Goal: Transaction & Acquisition: Subscribe to service/newsletter

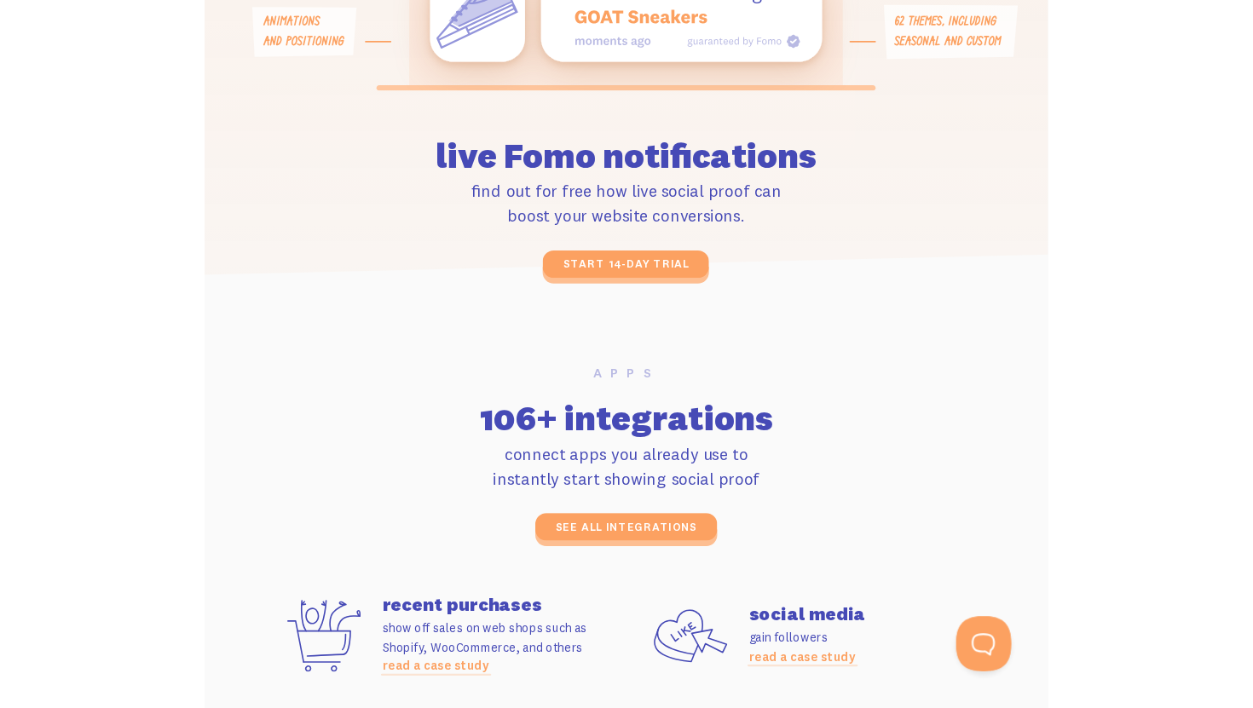
scroll to position [3251, 0]
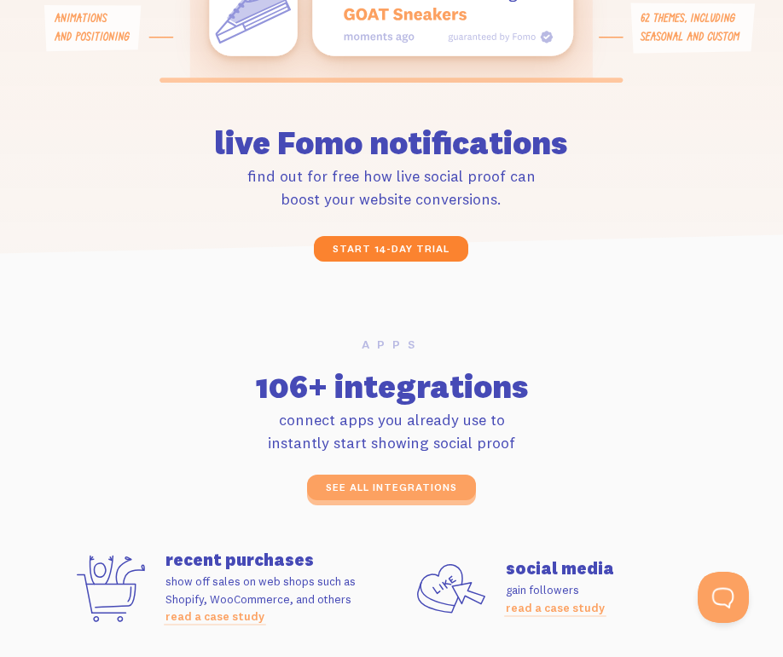
click at [449, 253] on link "start 14-day trial" at bounding box center [391, 249] width 154 height 26
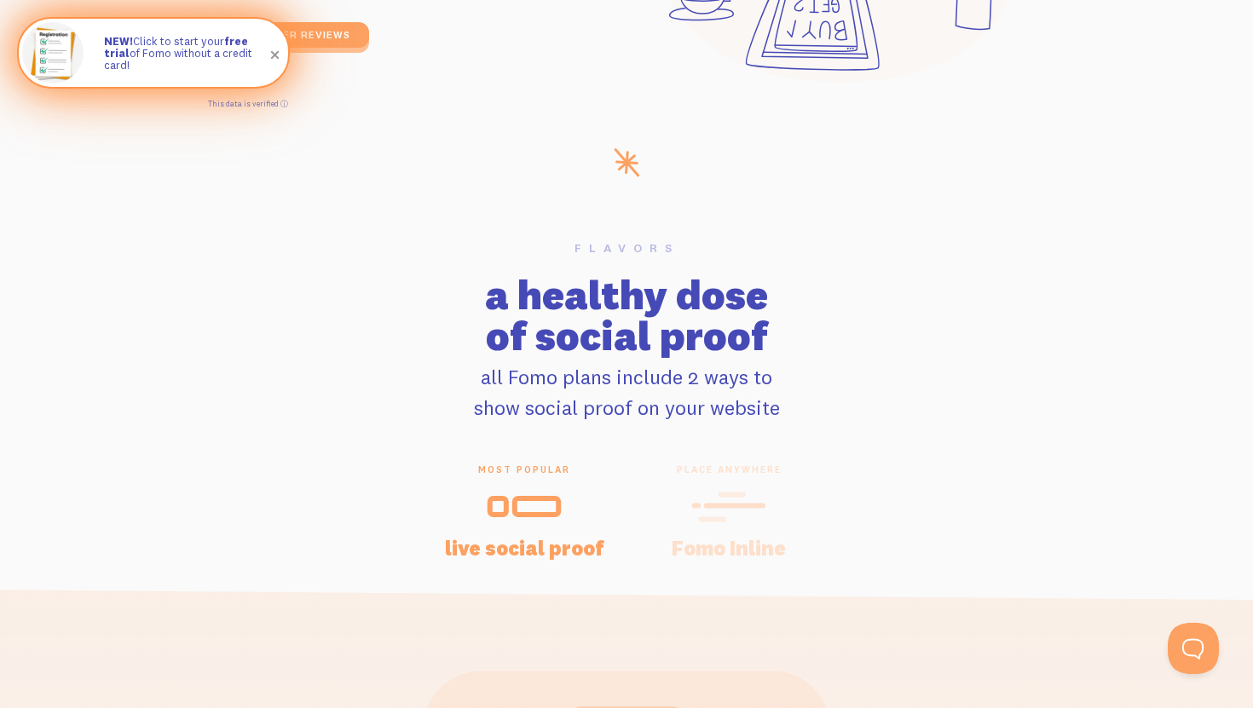
click at [223, 63] on p "NEW! Click to start your free trial of Fomo without a credit card!" at bounding box center [187, 53] width 167 height 37
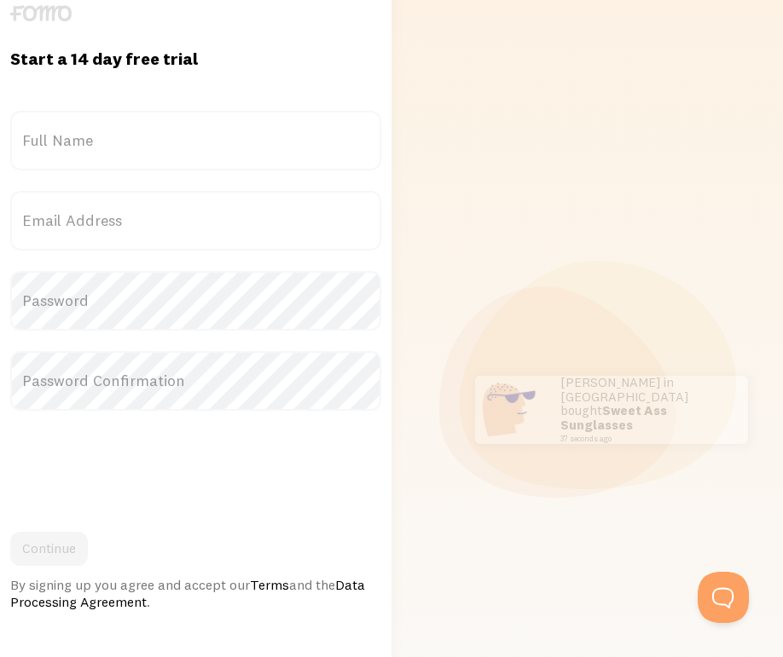
click at [260, 139] on label "Full Name" at bounding box center [195, 141] width 371 height 60
click at [260, 139] on input "Full Name" at bounding box center [195, 141] width 371 height 60
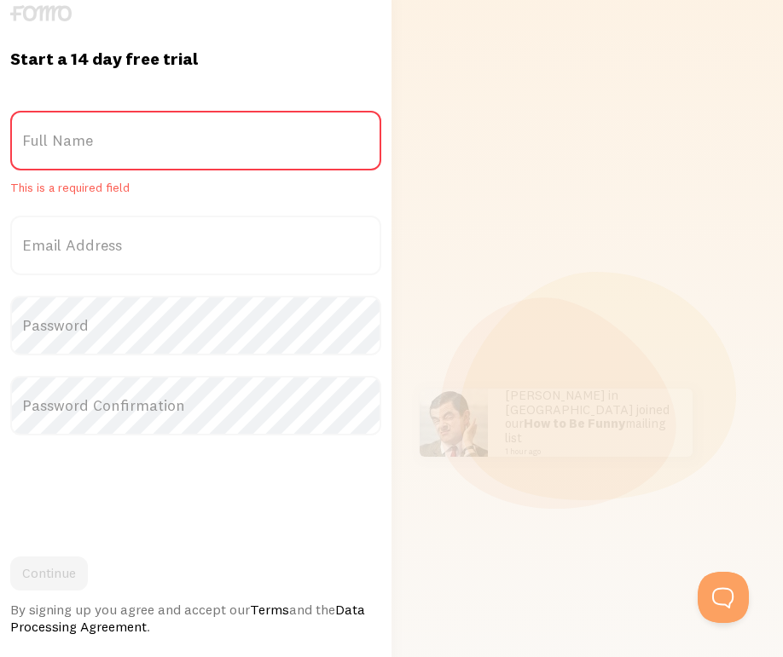
click at [229, 134] on label "Full Name" at bounding box center [195, 141] width 371 height 60
click at [229, 134] on input "Full Name" at bounding box center [195, 141] width 371 height 60
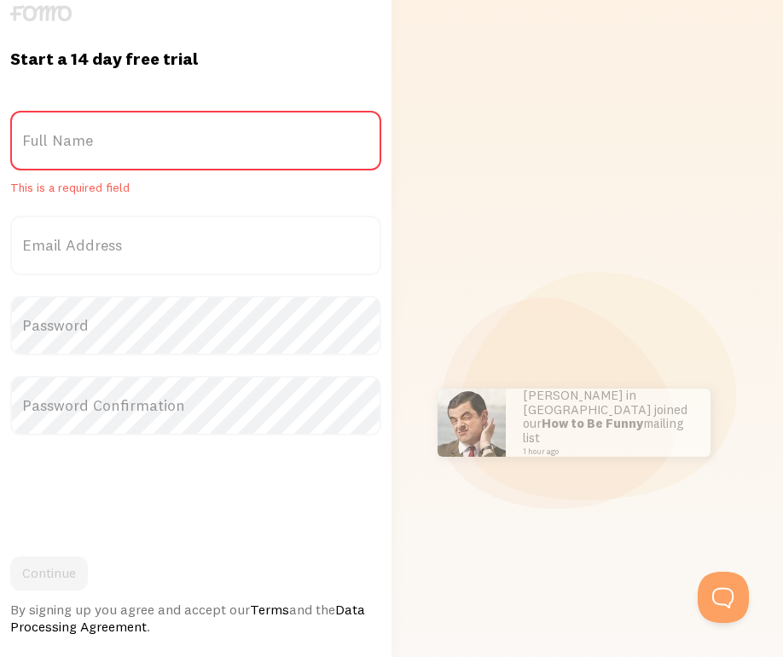
click at [229, 134] on label "Full Name" at bounding box center [195, 141] width 371 height 60
click at [229, 134] on input "Full Name" at bounding box center [195, 141] width 371 height 60
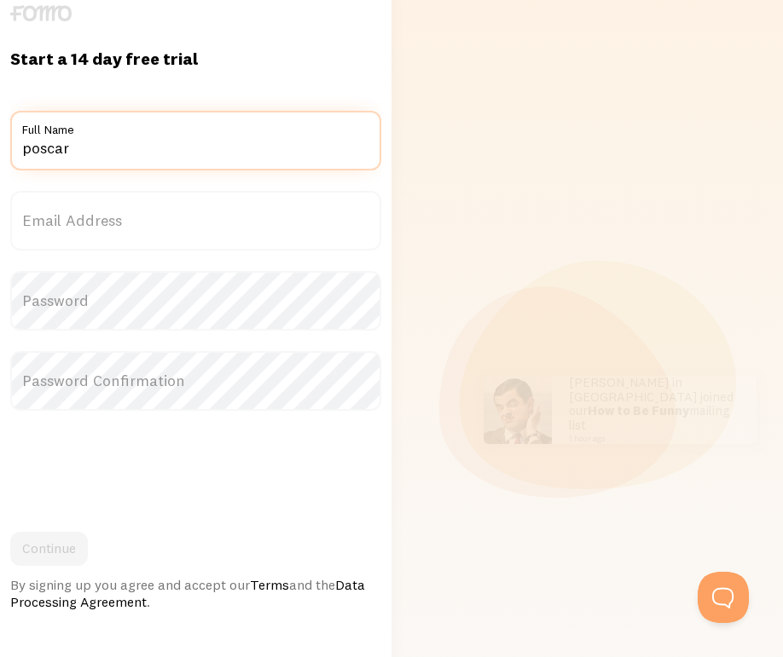
click at [38, 159] on input "poscar" at bounding box center [195, 141] width 371 height 60
click at [29, 153] on input "poscar" at bounding box center [195, 141] width 371 height 60
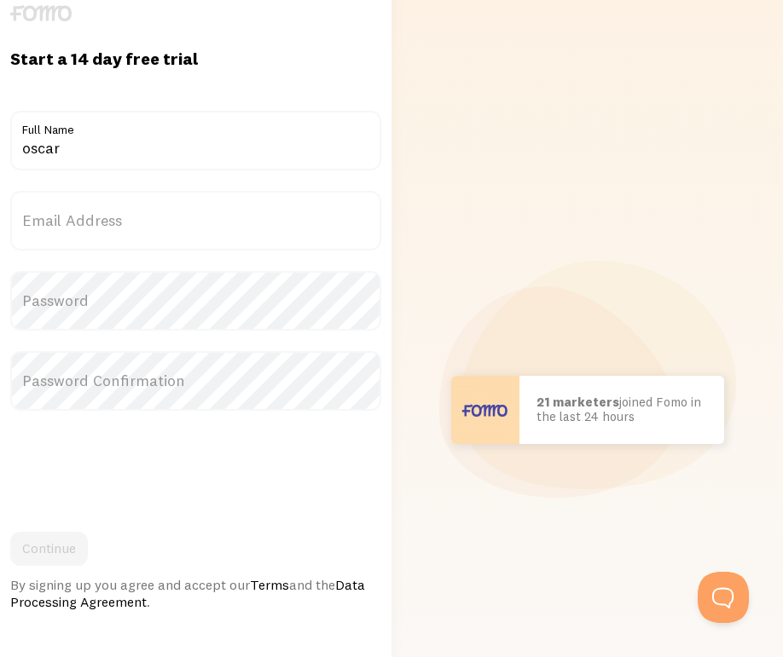
click at [106, 216] on label "Email Address" at bounding box center [195, 221] width 371 height 60
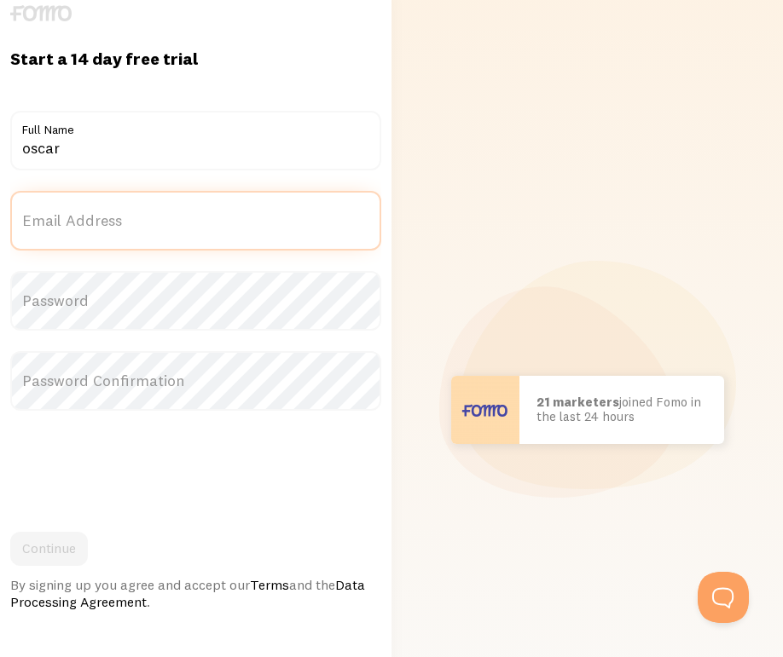
click at [106, 216] on input "Email Address" at bounding box center [195, 221] width 371 height 60
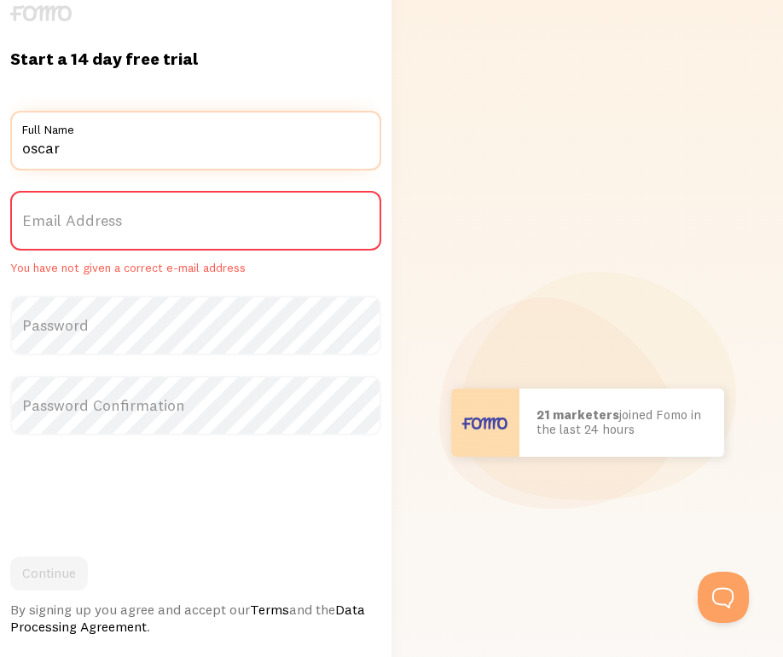
drag, startPoint x: 93, startPoint y: 147, endPoint x: -49, endPoint y: 148, distance: 142.4
click at [0, 148] on html "Start a 14 day free trial {{ count }} people signed up today! Title oscar Full …" at bounding box center [391, 423] width 783 height 876
type input "Oscar Bertolotti"
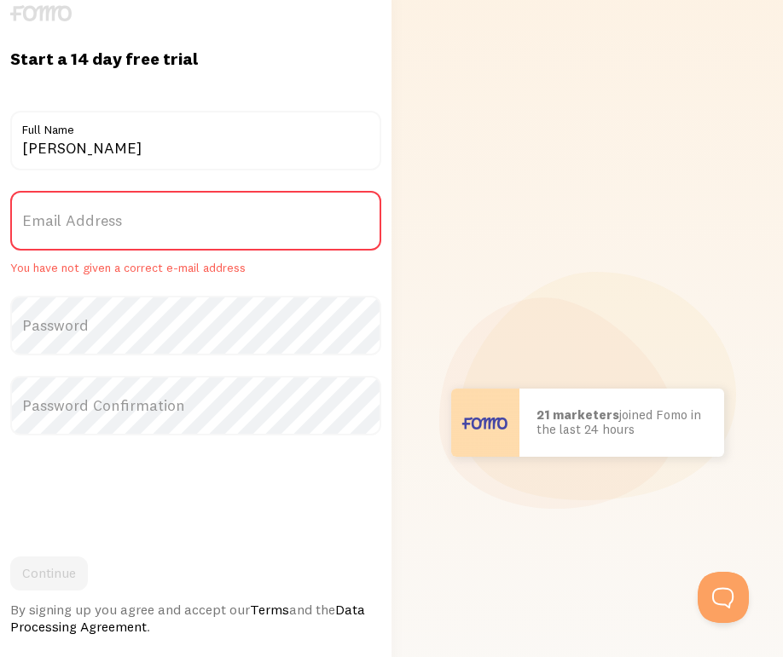
type input "oscar.bertox@gmail.com"
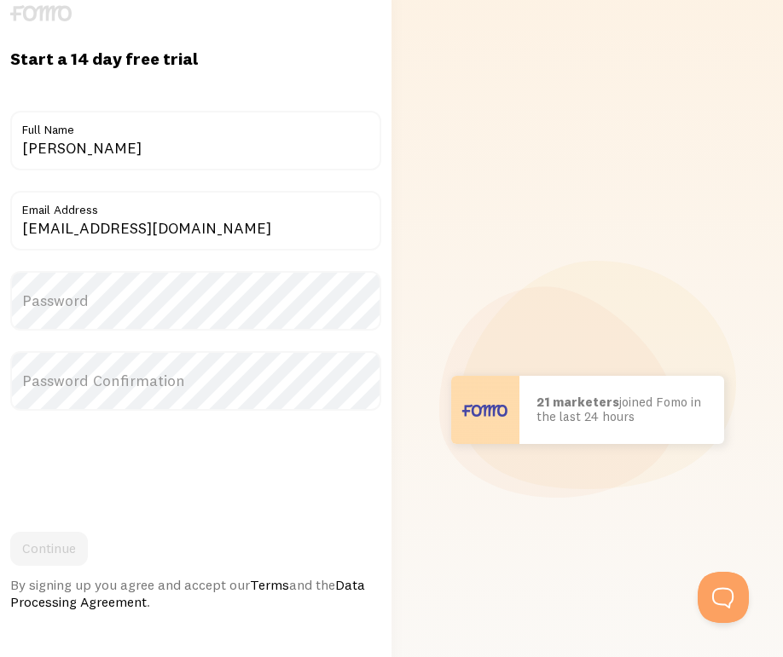
click at [145, 306] on label "Password" at bounding box center [195, 301] width 371 height 60
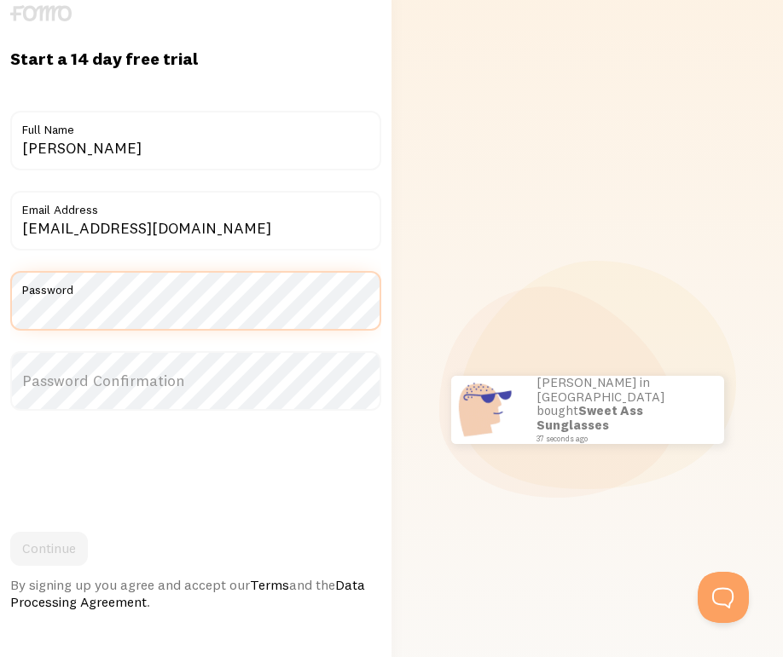
click at [0, 316] on html "Start a 14 day free trial {{ count }} people signed up today! Title Oscar Berto…" at bounding box center [391, 410] width 783 height 851
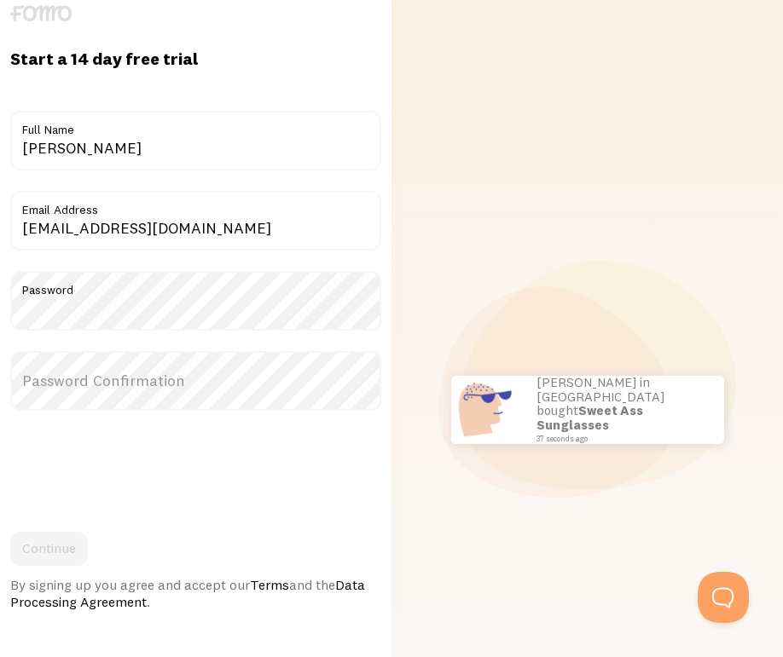
click at [22, 382] on label "Password Confirmation" at bounding box center [195, 381] width 371 height 60
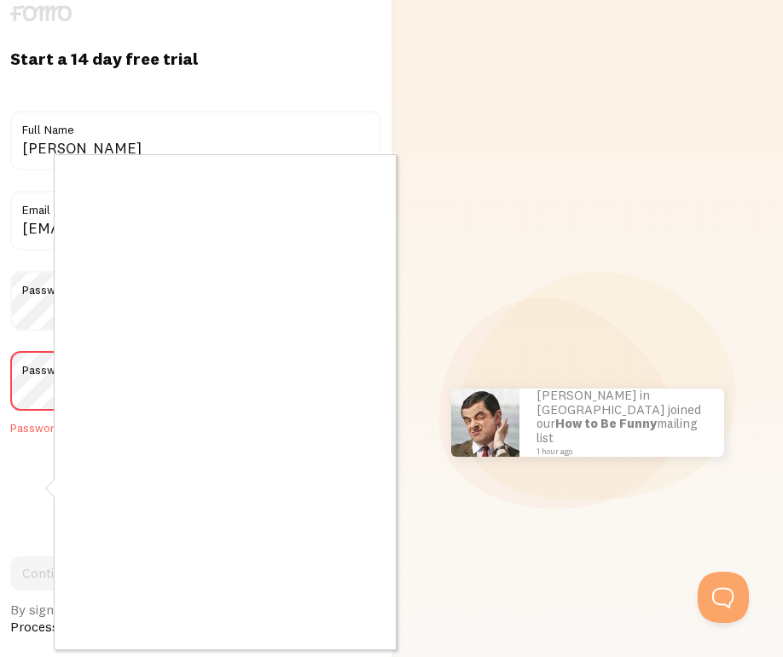
click at [514, 587] on div at bounding box center [391, 328] width 783 height 657
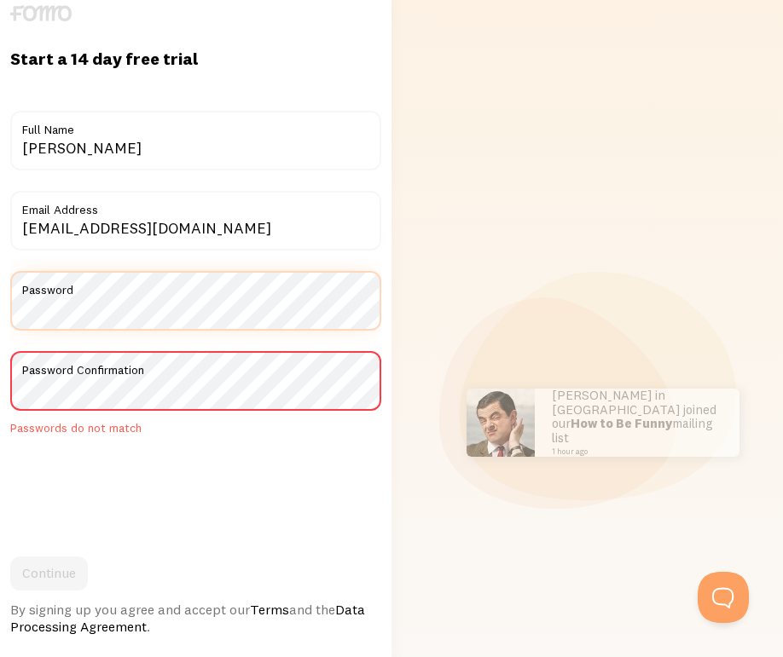
click at [0, 309] on html "Start a 14 day free trial {{ count }} people signed up today! Title Oscar Berto…" at bounding box center [391, 423] width 783 height 876
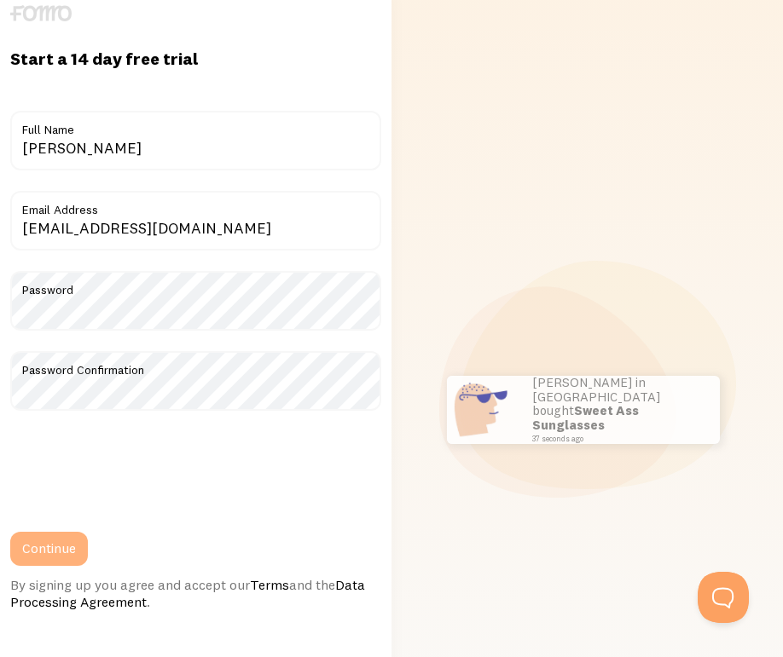
click at [71, 551] on button "Continue" at bounding box center [49, 549] width 78 height 34
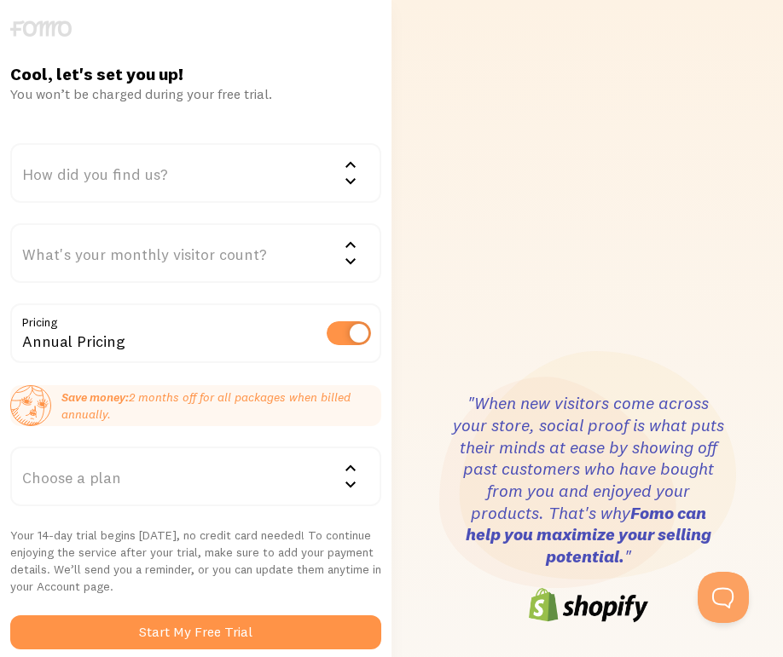
click at [208, 199] on div "How did you find us?" at bounding box center [195, 173] width 371 height 60
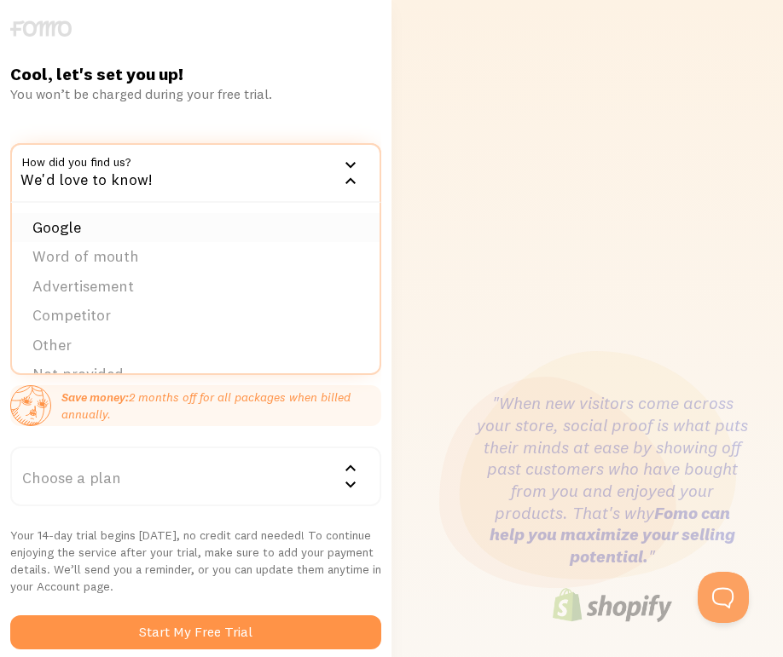
click at [165, 224] on li "Google" at bounding box center [195, 228] width 367 height 30
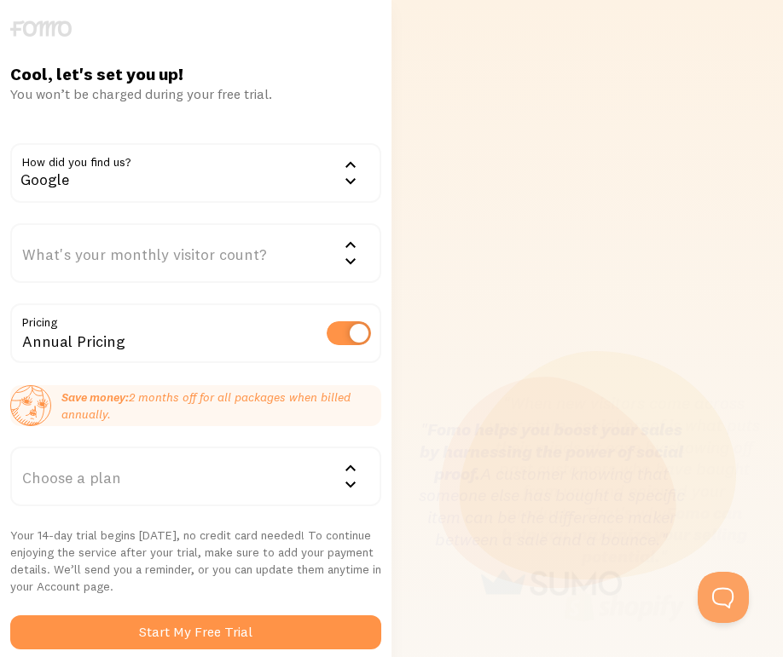
click at [205, 262] on div "What's your monthly visitor count?" at bounding box center [195, 253] width 371 height 60
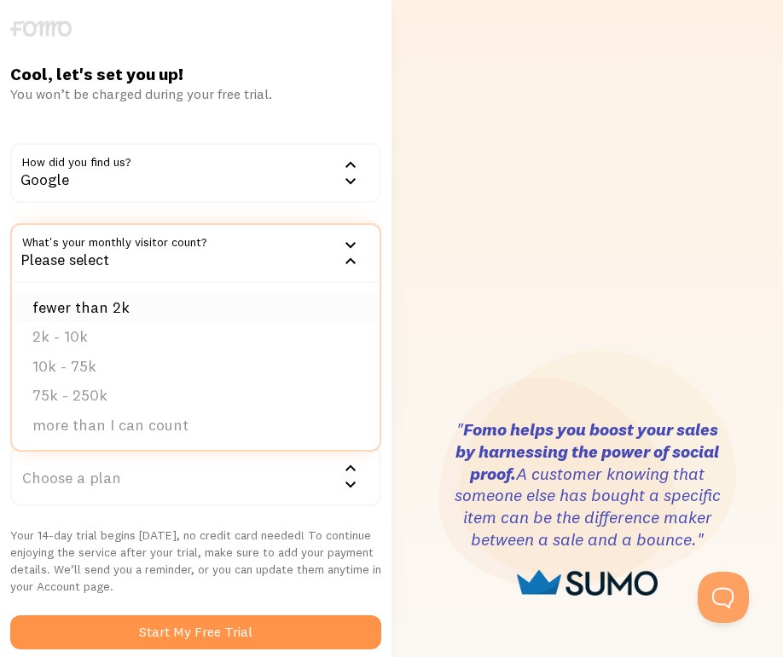
click at [174, 314] on li "fewer than 2k" at bounding box center [195, 308] width 367 height 30
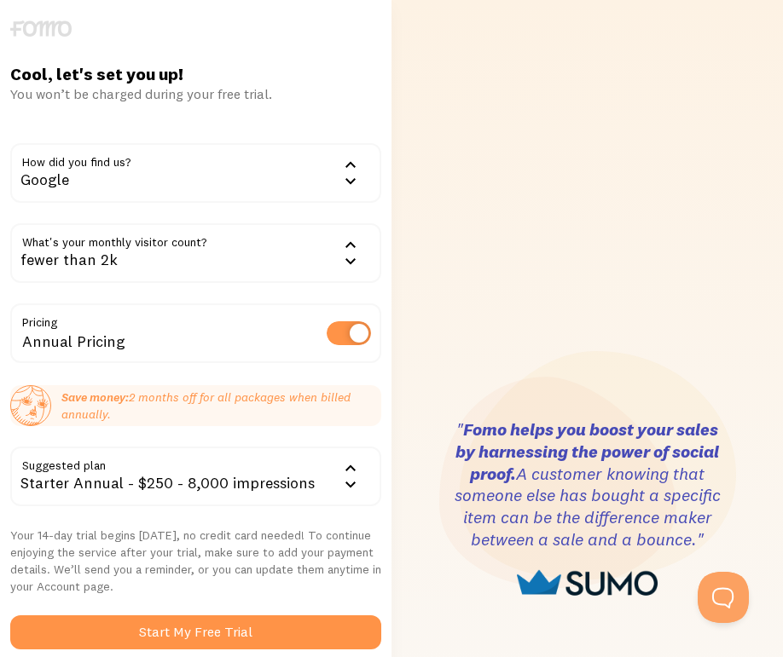
click at [355, 335] on label at bounding box center [349, 333] width 44 height 24
click at [355, 335] on input "checkbox" at bounding box center [349, 333] width 44 height 24
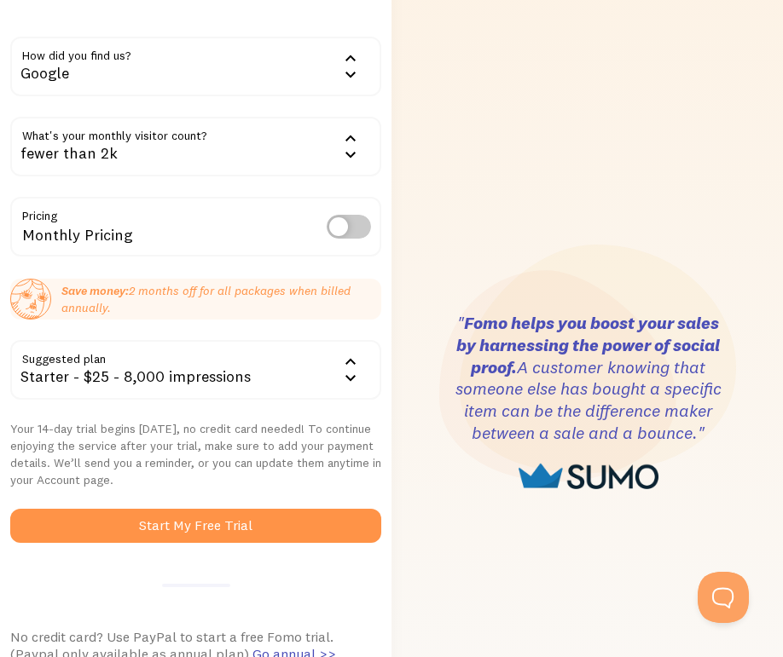
scroll to position [108, 0]
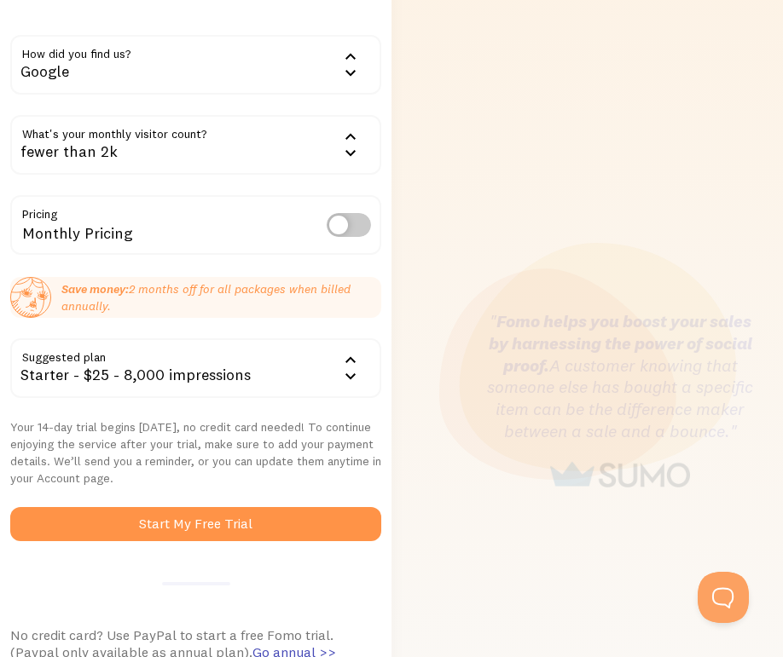
click at [337, 240] on div "Monthly Pricing" at bounding box center [195, 226] width 371 height 62
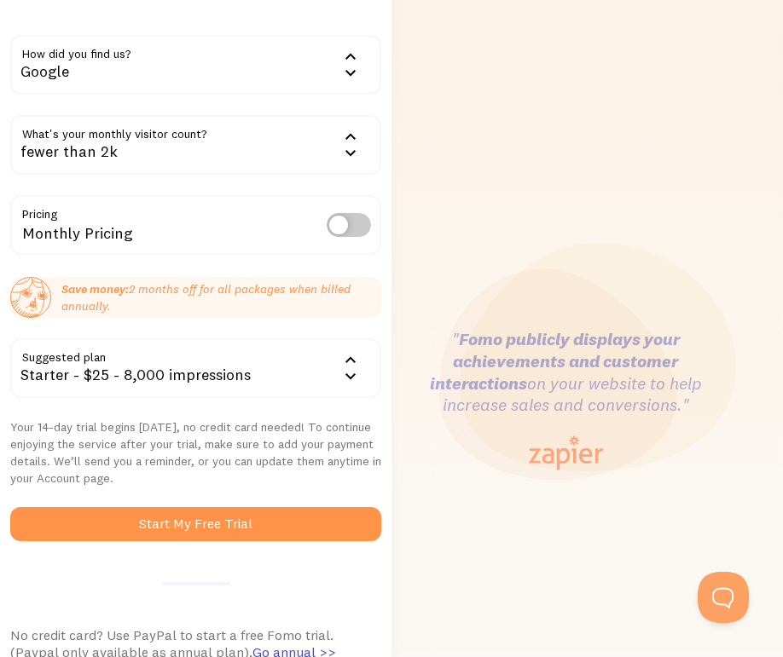
click at [338, 238] on div "Monthly Pricing" at bounding box center [195, 226] width 371 height 62
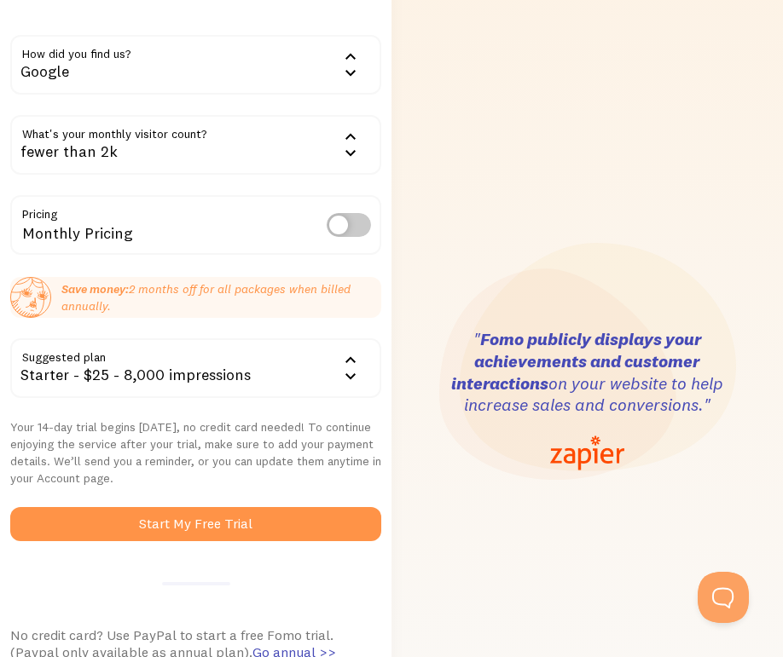
click at [339, 228] on label at bounding box center [349, 225] width 44 height 24
click at [339, 228] on input "checkbox" at bounding box center [349, 225] width 44 height 24
click at [341, 228] on label at bounding box center [349, 225] width 44 height 24
click at [341, 228] on input "checkbox" at bounding box center [349, 225] width 44 height 24
checkbox input "false"
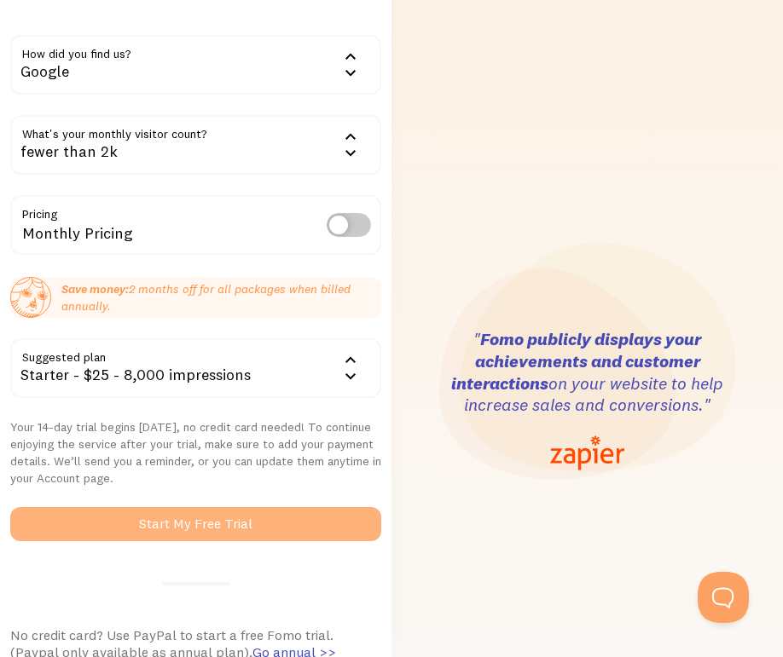
click at [217, 524] on button "Start My Free Trial" at bounding box center [195, 524] width 371 height 34
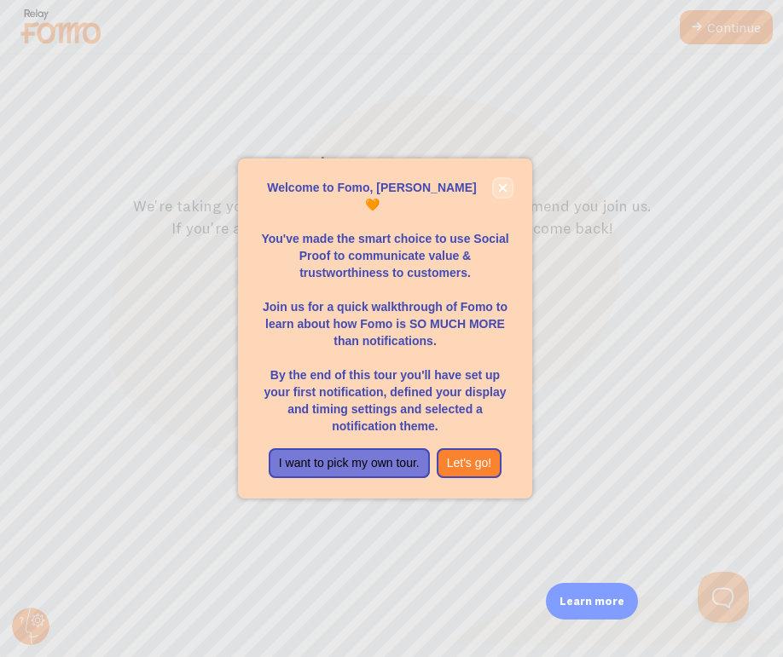
click at [500, 193] on icon "close," at bounding box center [502, 187] width 9 height 9
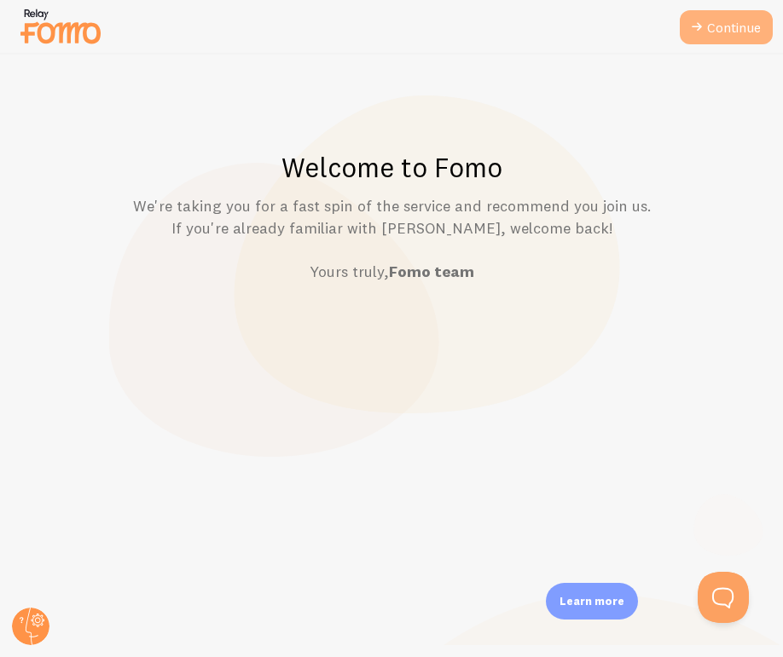
click at [692, 26] on icon at bounding box center [696, 27] width 20 height 20
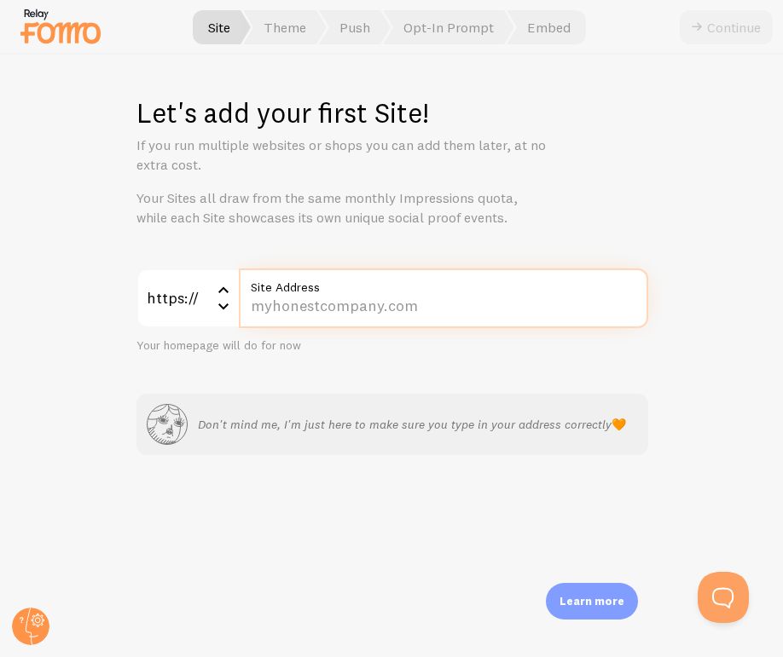
click at [339, 312] on input "Site Address" at bounding box center [443, 299] width 409 height 60
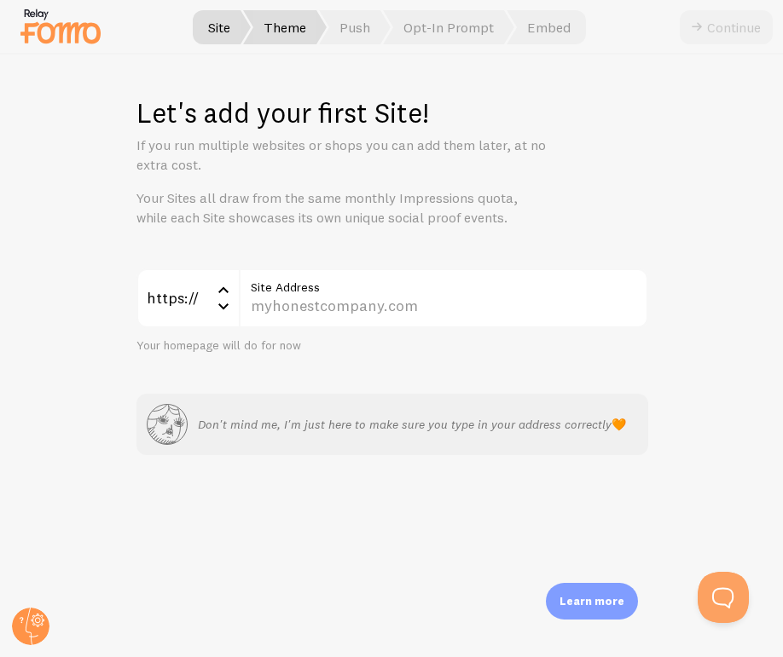
click at [286, 37] on span "Theme" at bounding box center [285, 27] width 84 height 34
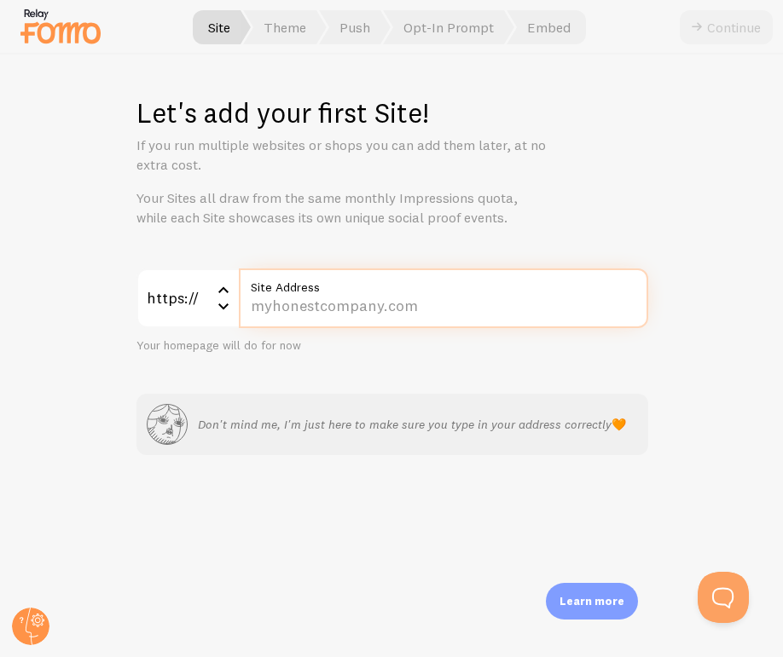
click at [301, 307] on input "Site Address" at bounding box center [443, 299] width 409 height 60
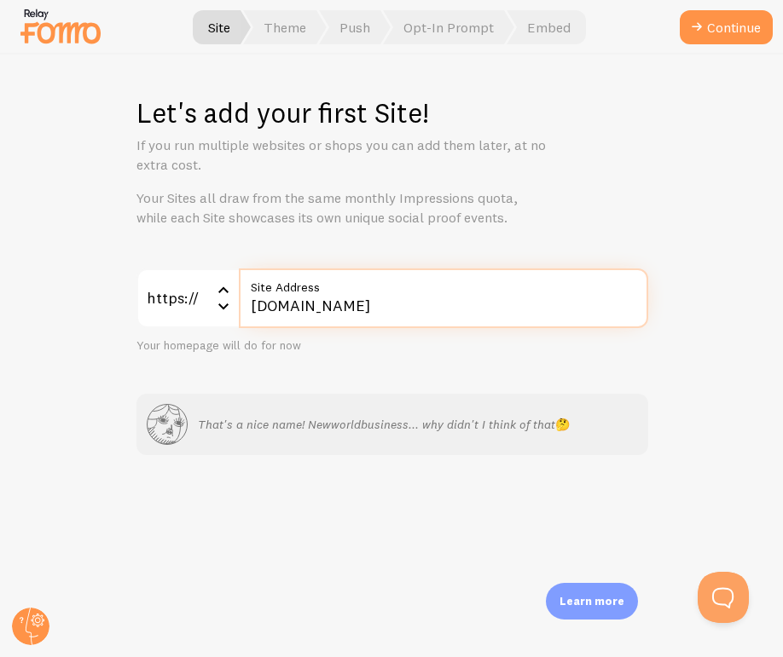
type input "newworldbusiness.eu"
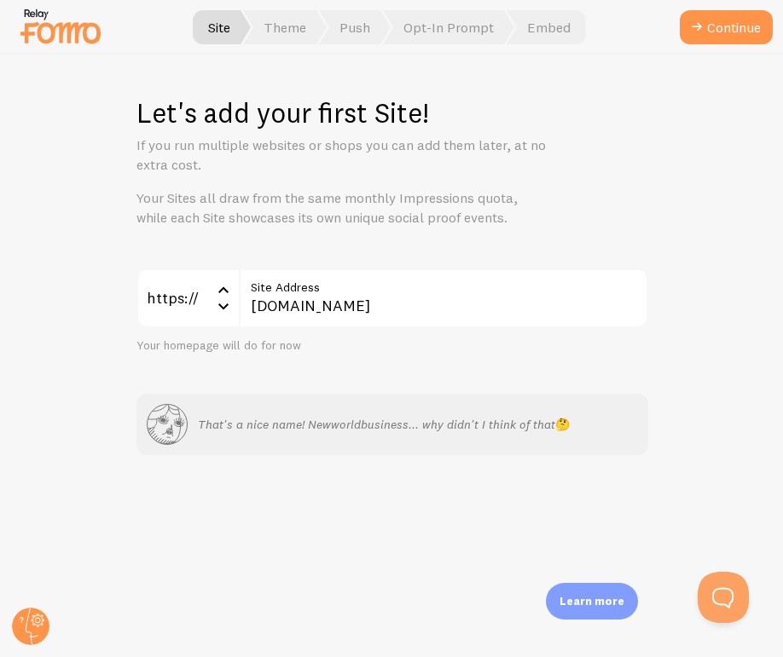
click at [698, 44] on div at bounding box center [391, 27] width 783 height 55
click at [697, 32] on icon "submit" at bounding box center [696, 27] width 20 height 20
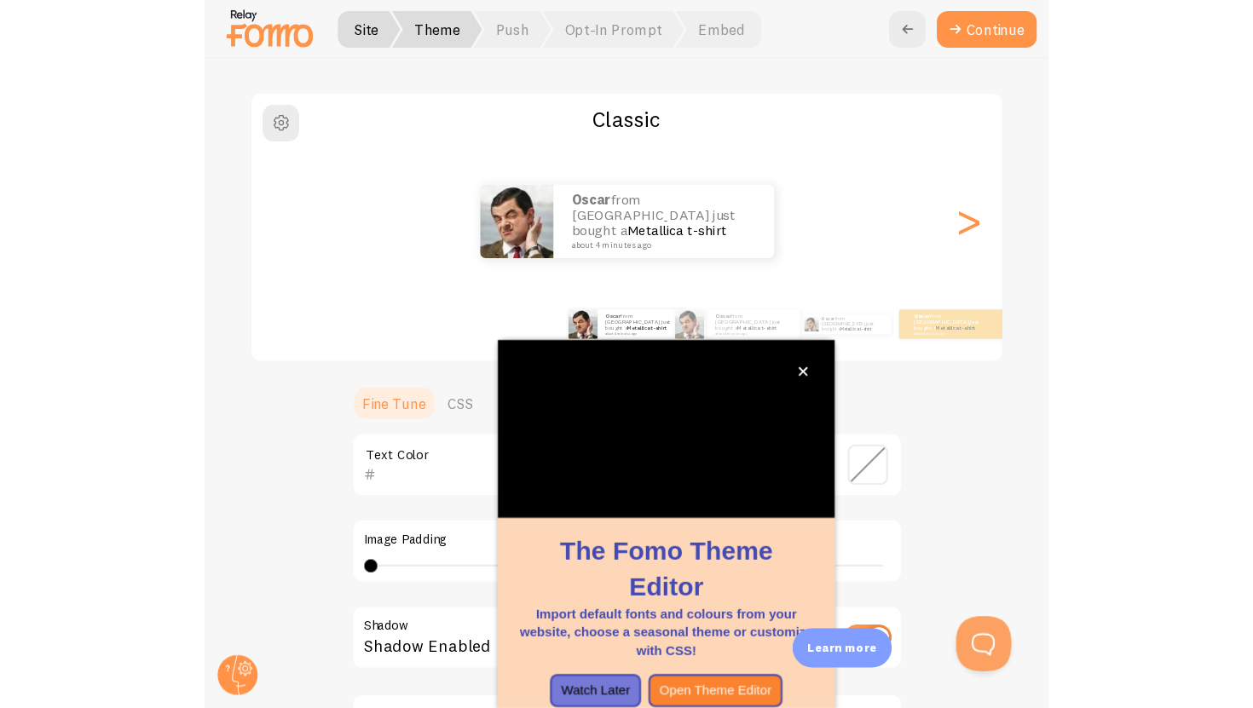
scroll to position [129, 0]
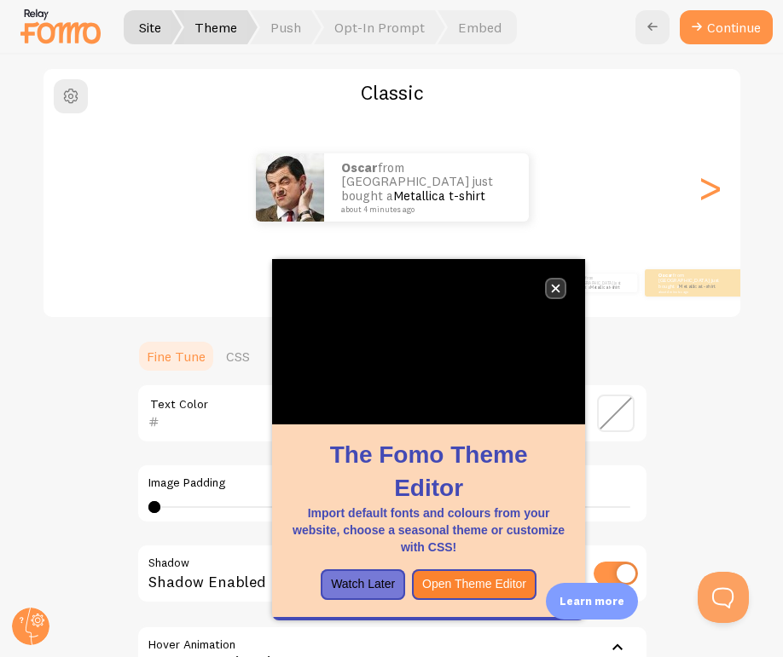
click at [556, 286] on icon "close," at bounding box center [555, 288] width 9 height 9
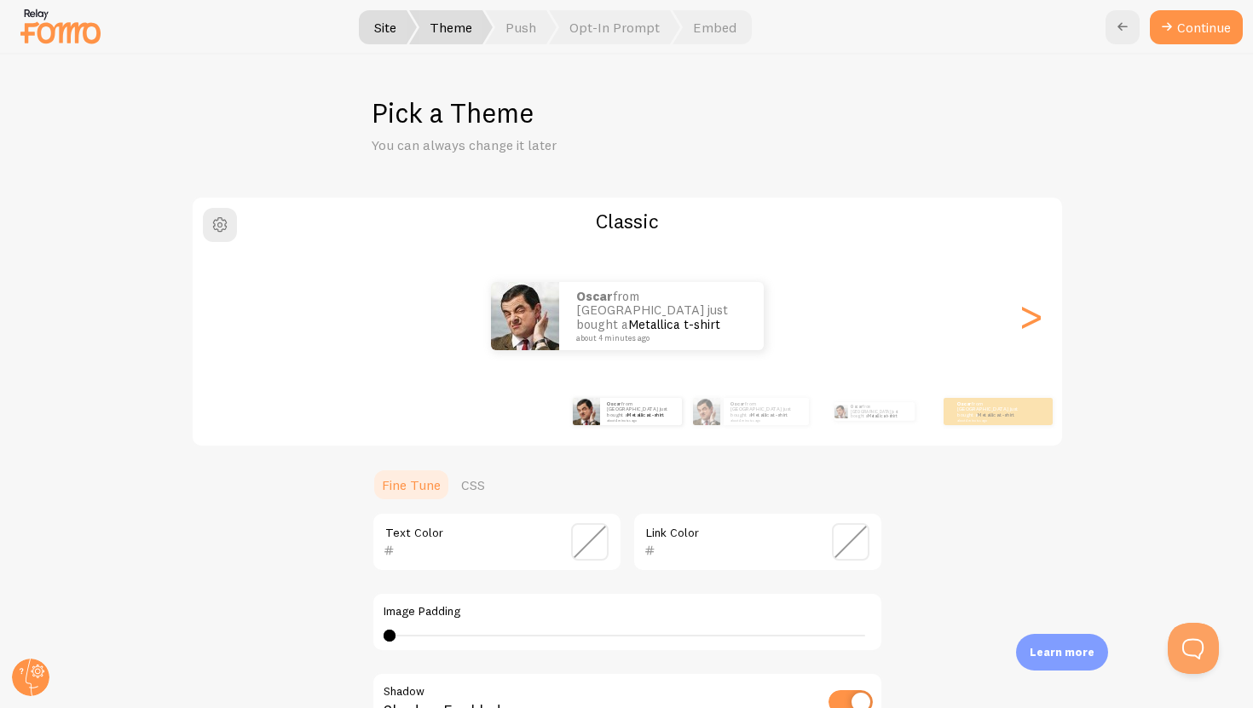
scroll to position [67, 0]
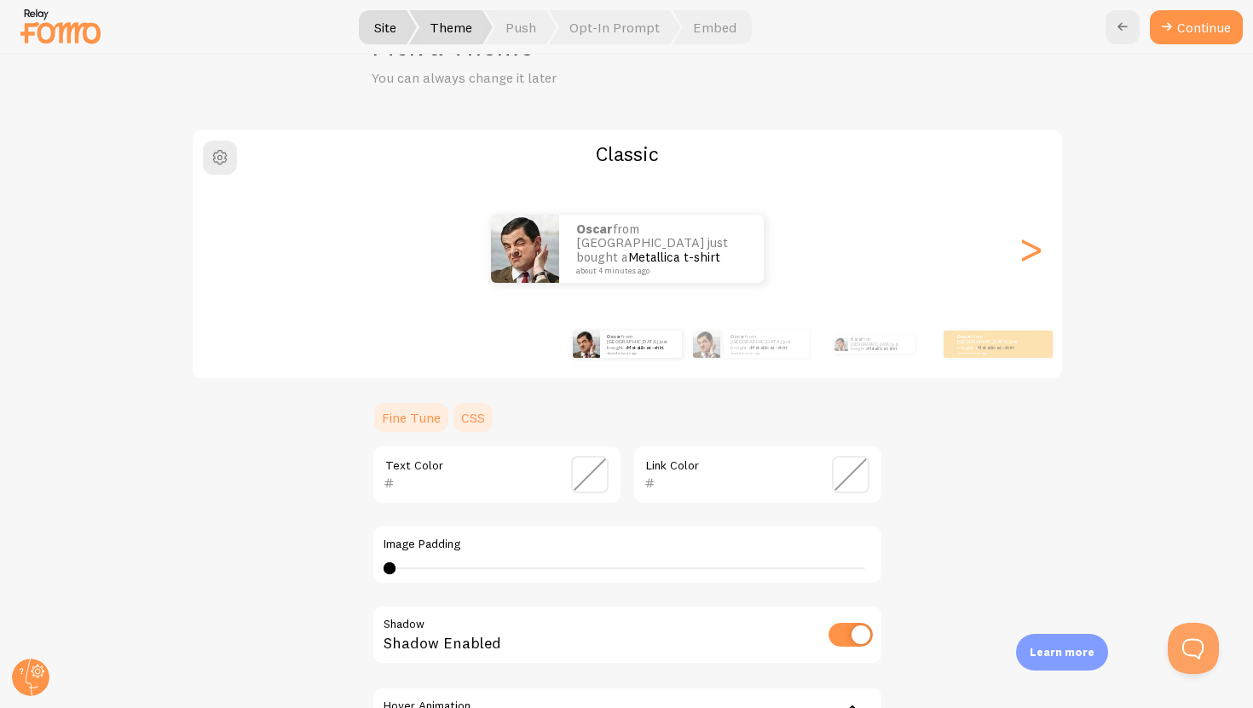
click at [472, 410] on link "CSS" at bounding box center [473, 418] width 44 height 34
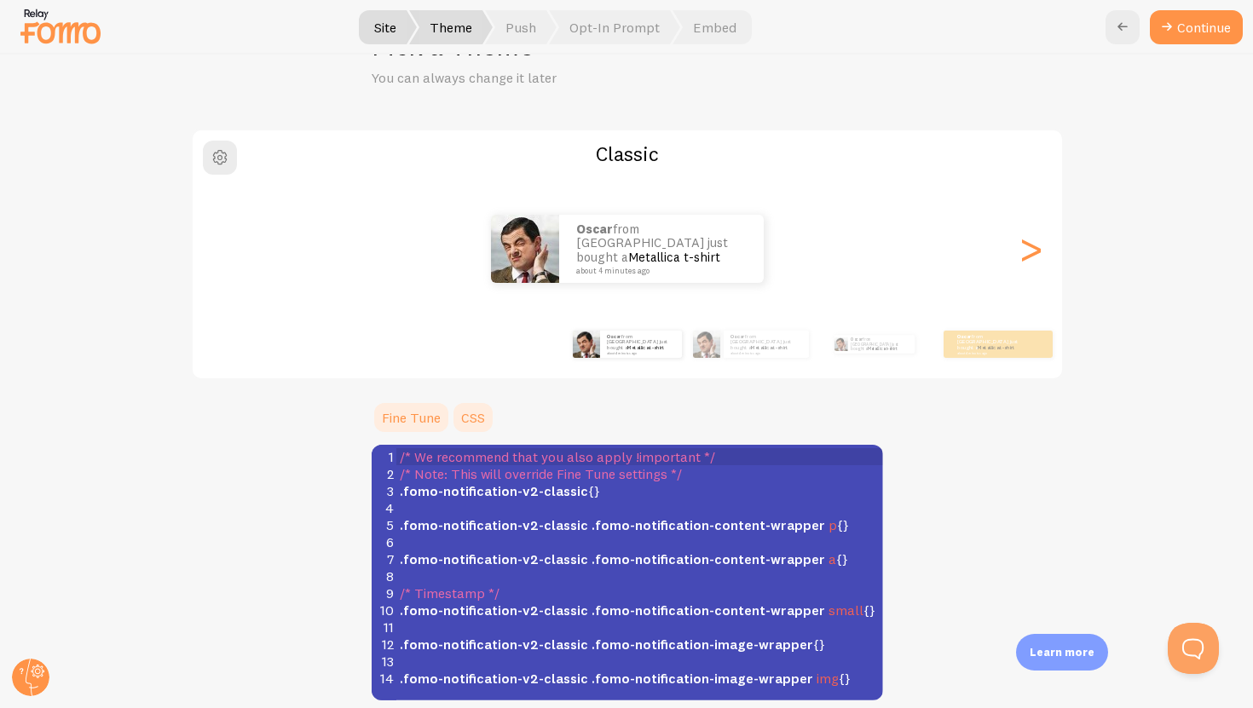
click at [425, 418] on link "Fine Tune" at bounding box center [411, 418] width 79 height 34
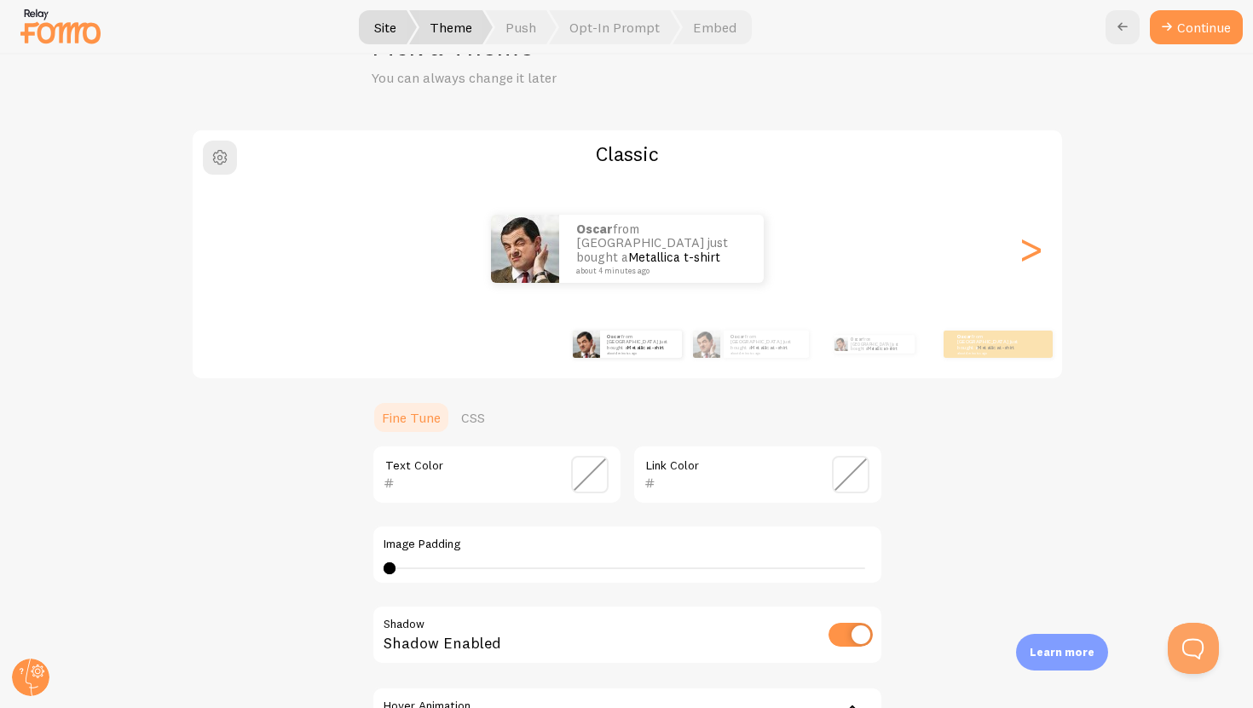
drag, startPoint x: 394, startPoint y: 563, endPoint x: 465, endPoint y: 560, distance: 70.8
click at [465, 560] on div "Image Padding 0 0 - undefined" at bounding box center [628, 555] width 512 height 60
click at [449, 571] on div "0 0 - undefined" at bounding box center [628, 569] width 488 height 14
type input "0"
drag, startPoint x: 443, startPoint y: 571, endPoint x: 246, endPoint y: 563, distance: 198.0
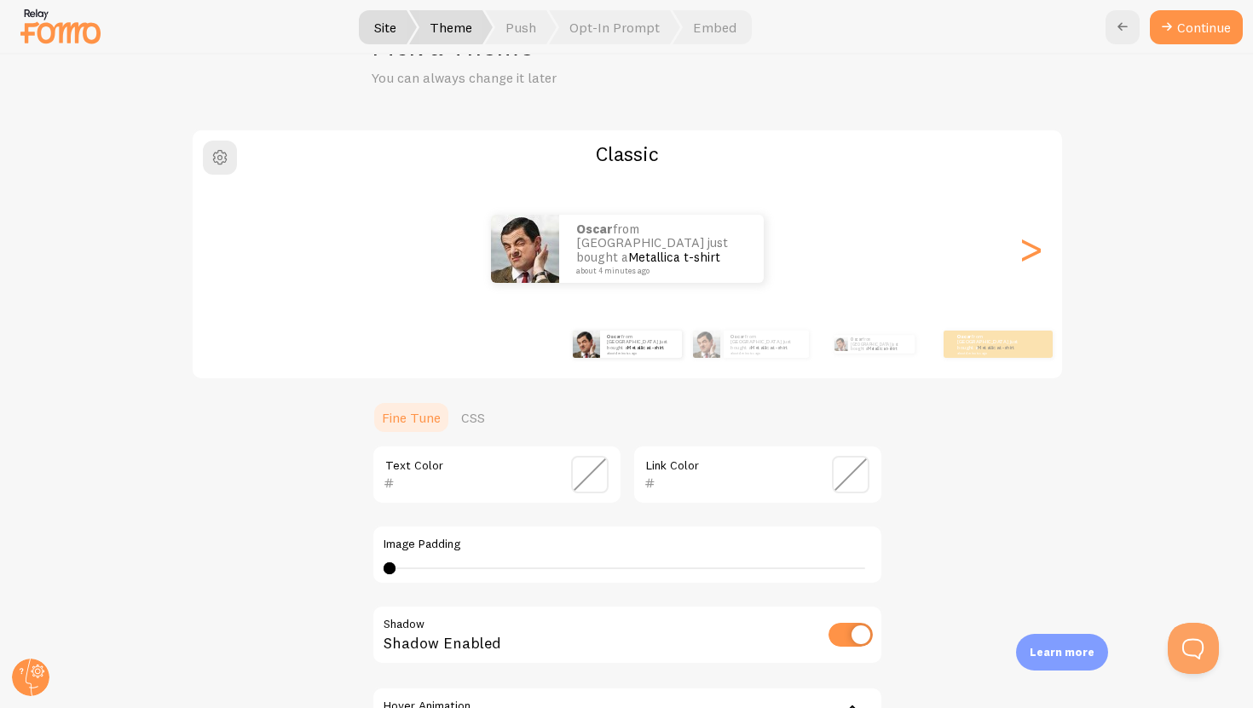
click at [246, 563] on div "Classic Oscar from United States just bought a Metallica t-shirt about 4 minute…" at bounding box center [627, 483] width 1170 height 708
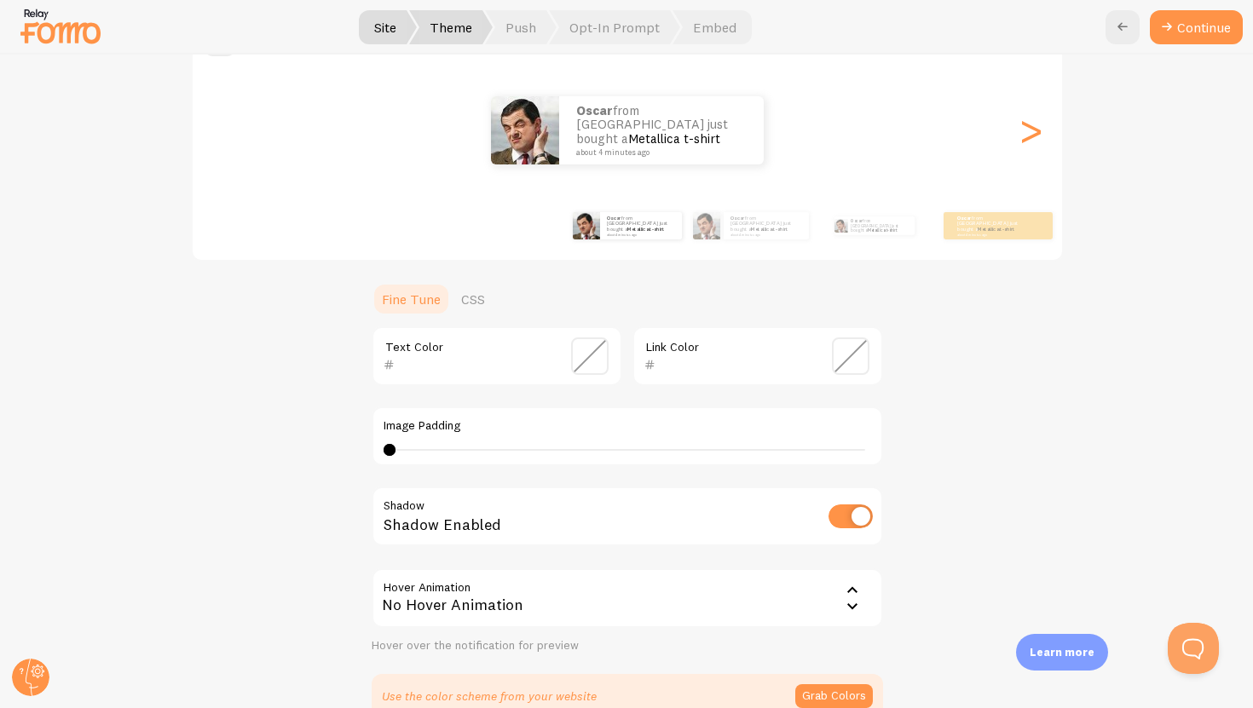
scroll to position [190, 0]
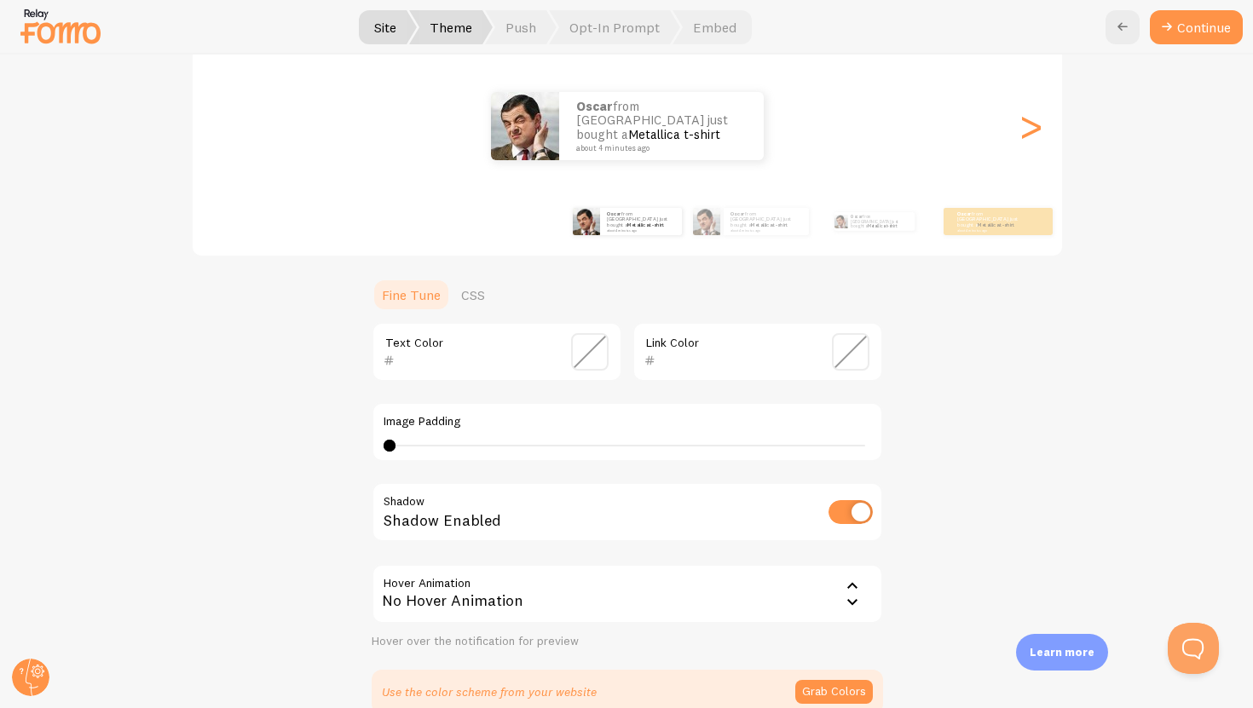
click at [782, 517] on input "checkbox" at bounding box center [851, 512] width 44 height 24
checkbox input "true"
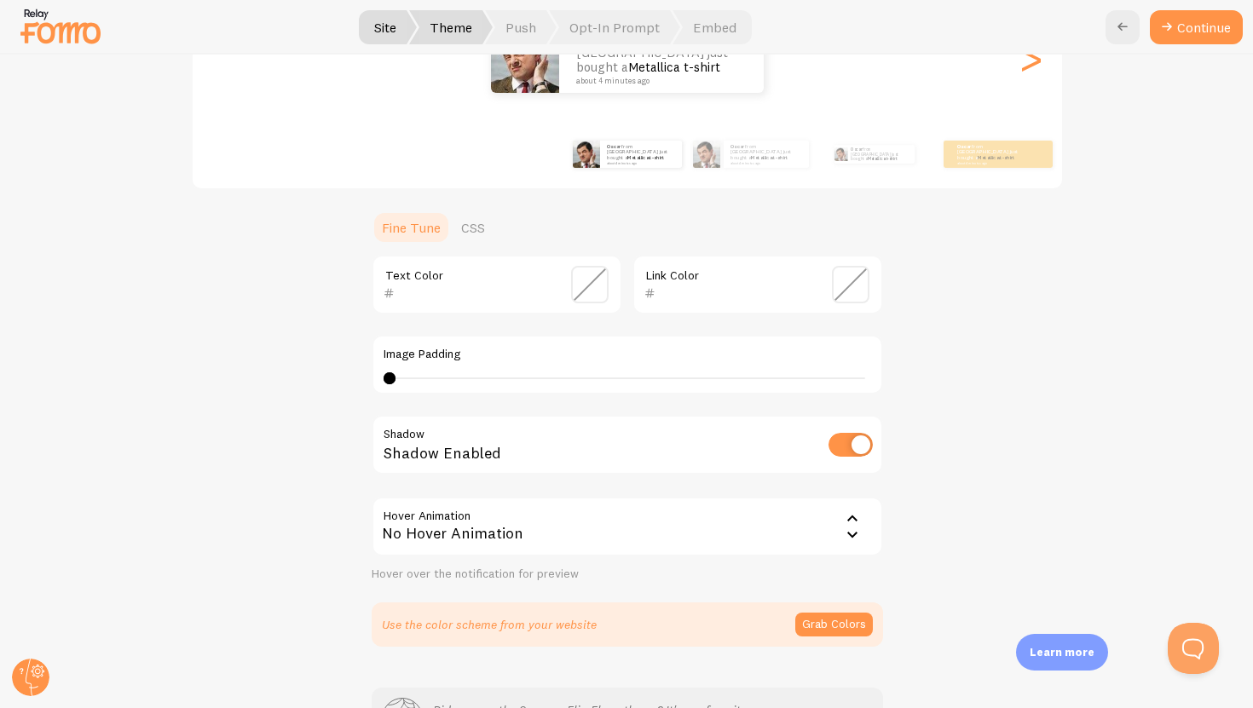
scroll to position [258, 0]
click at [782, 528] on div at bounding box center [852, 526] width 20 height 37
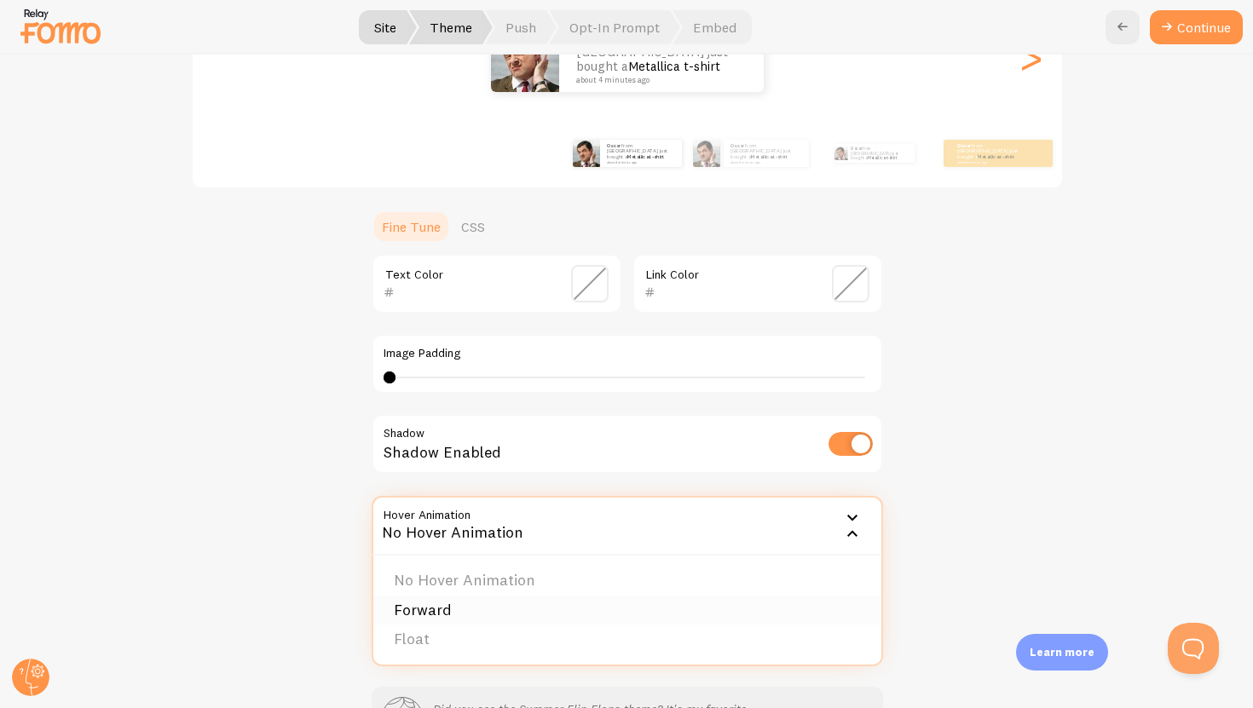
click at [576, 611] on li "Forward" at bounding box center [627, 611] width 508 height 30
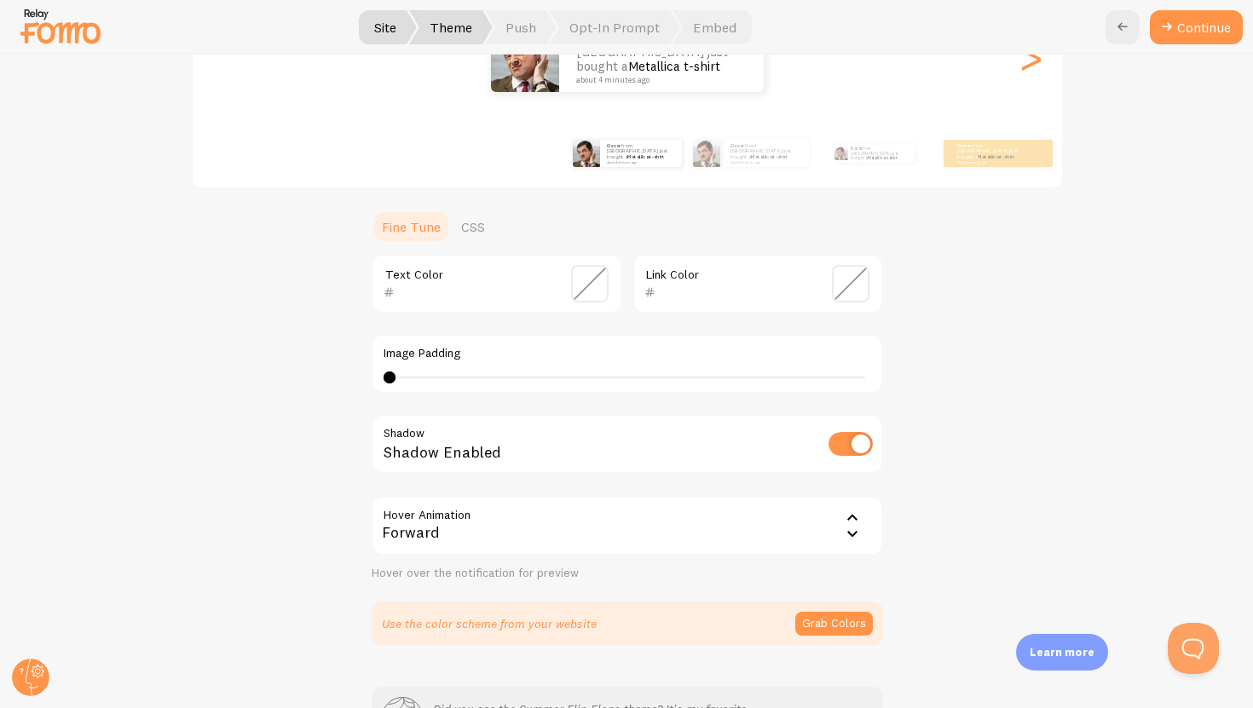
scroll to position [380, 0]
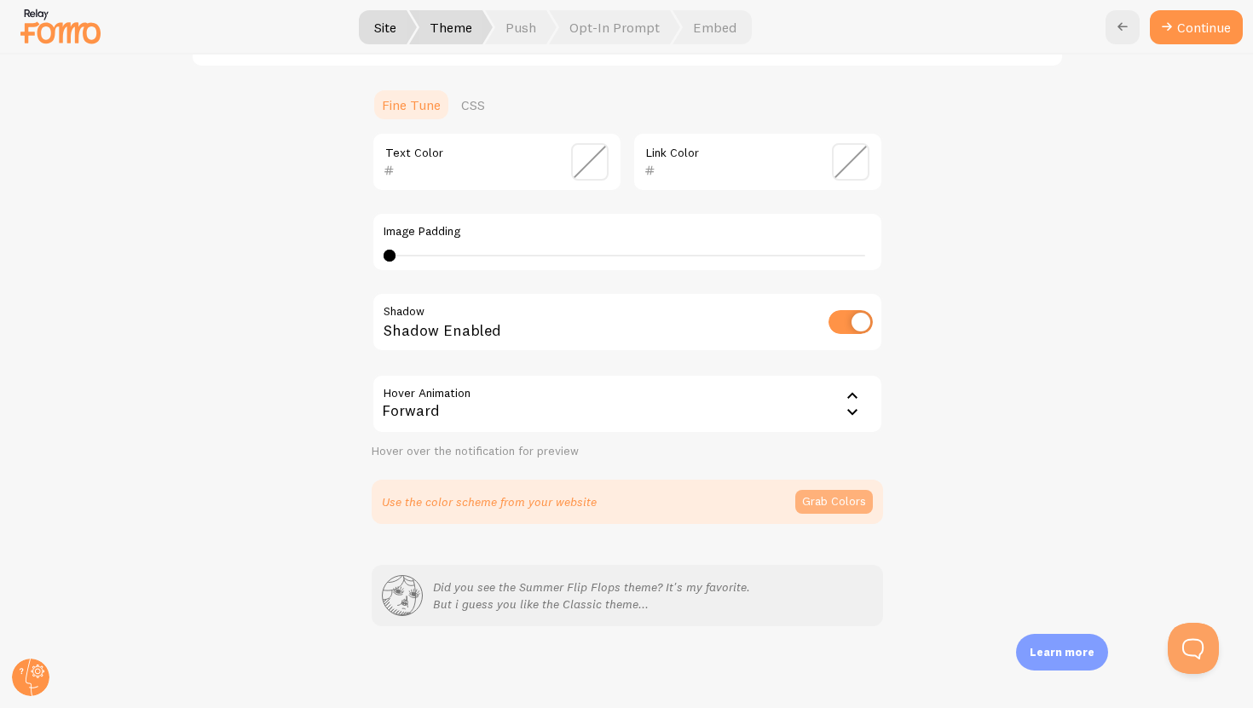
click at [782, 510] on button "Grab Colors" at bounding box center [834, 502] width 78 height 24
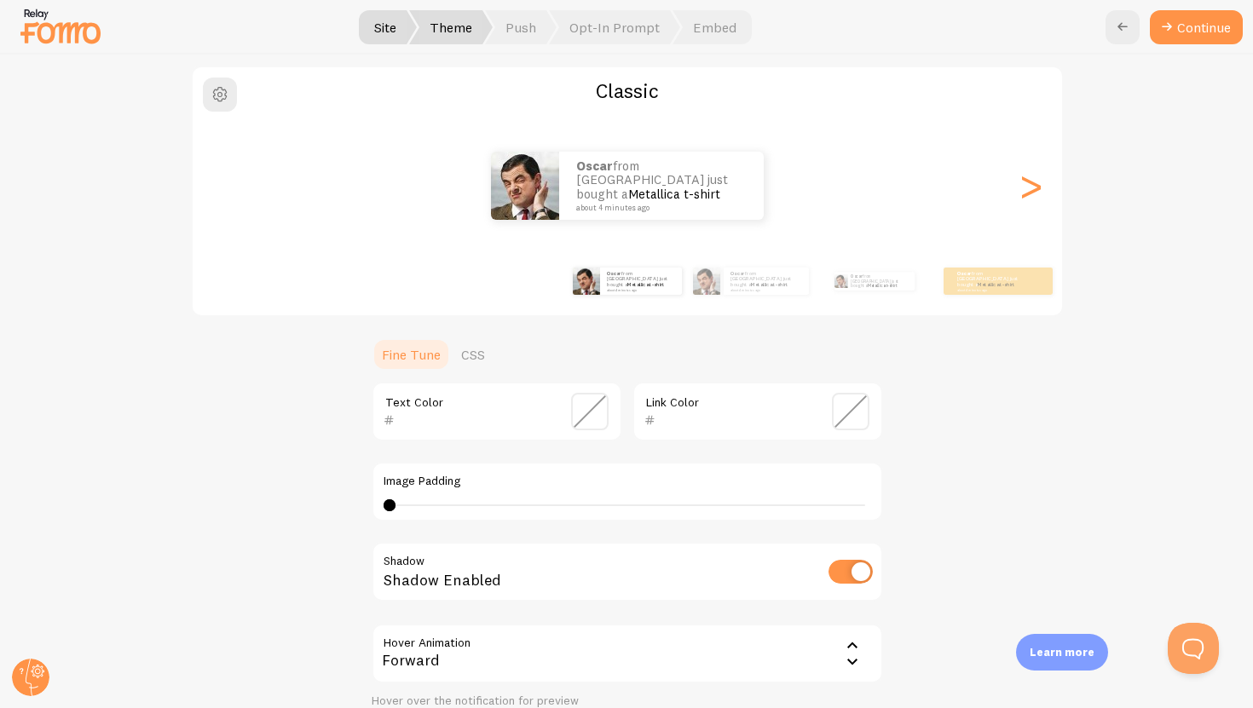
scroll to position [51, 0]
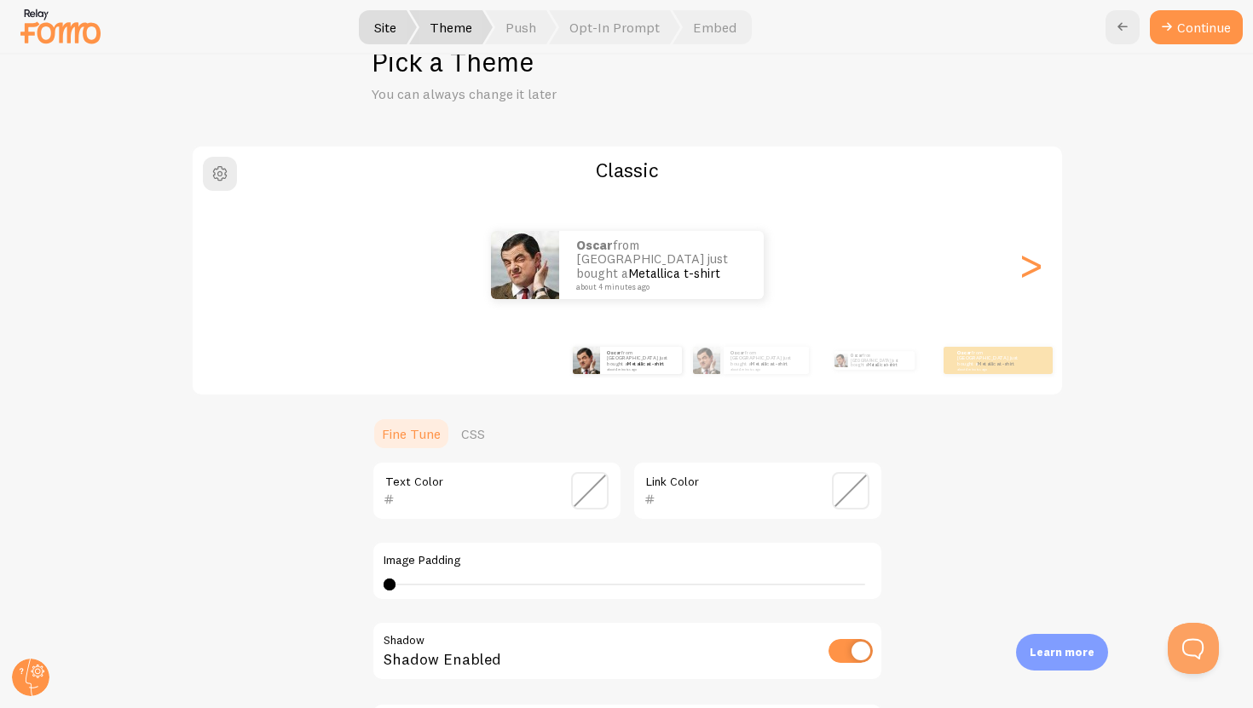
click at [782, 476] on div "Classic Oscar from United States just bought a Metallica t-shirt about 4 minute…" at bounding box center [627, 496] width 1170 height 702
click at [782, 489] on span at bounding box center [851, 491] width 38 height 38
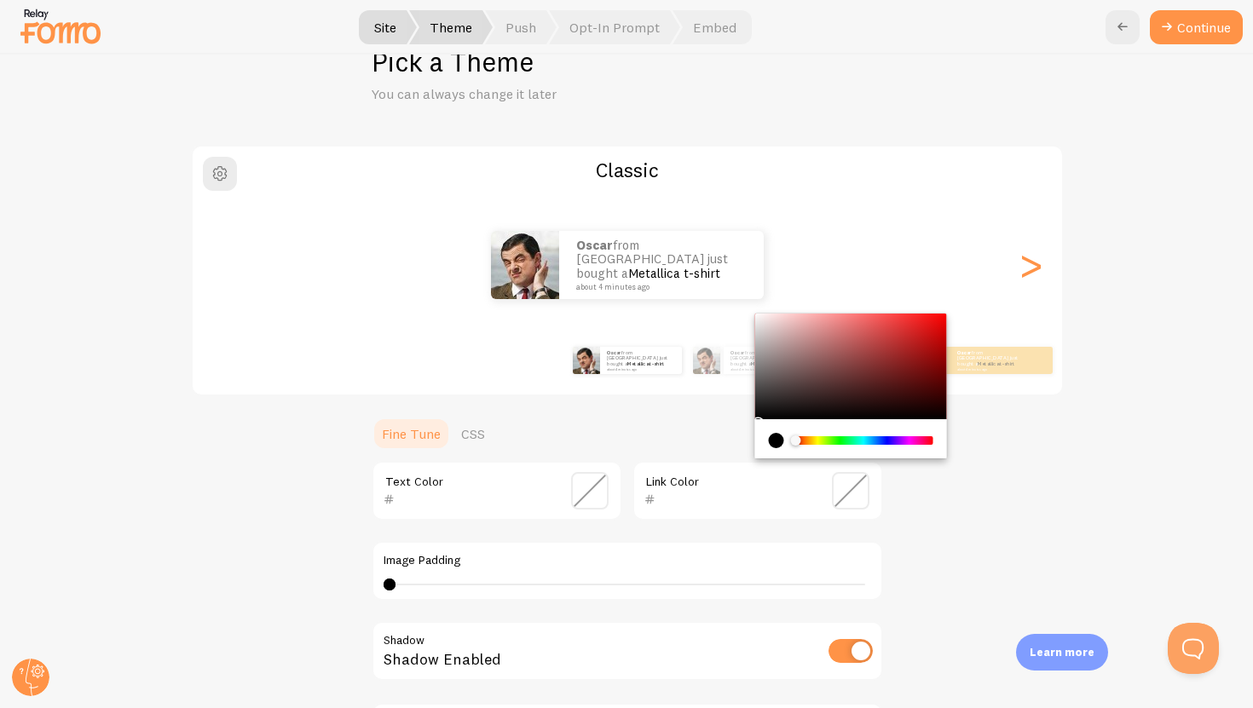
type input "000000"
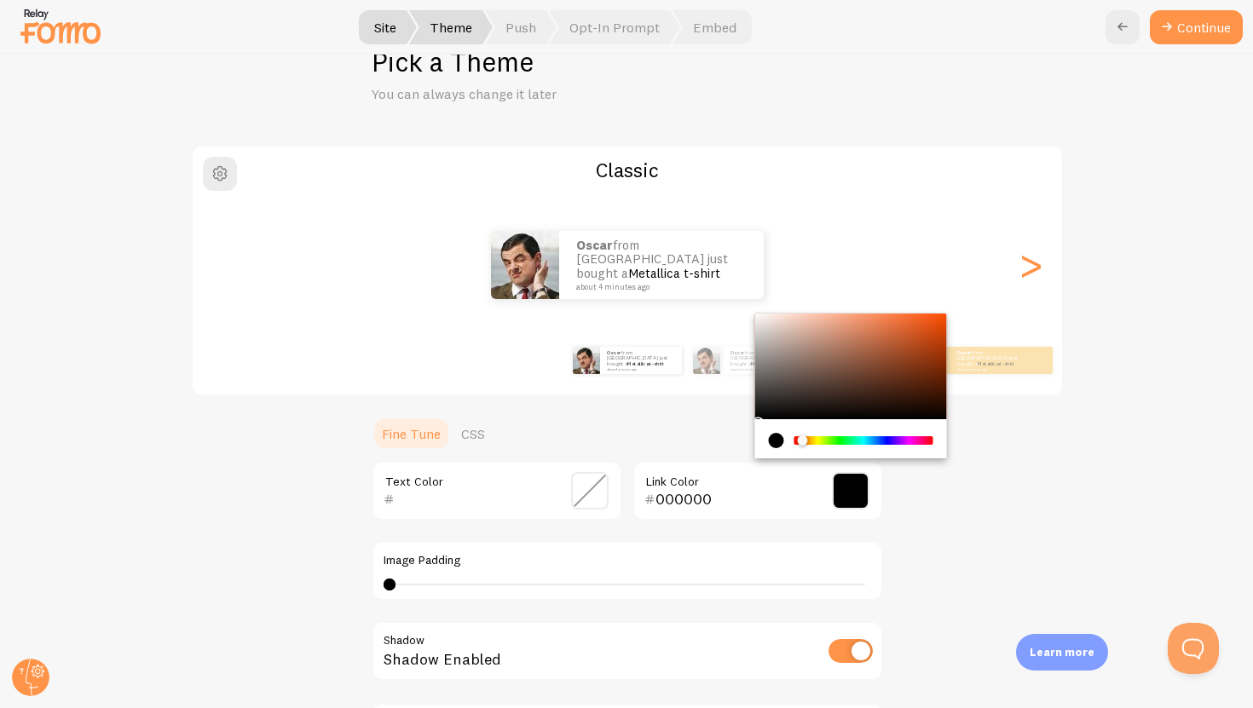
drag, startPoint x: 801, startPoint y: 440, endPoint x: 853, endPoint y: 441, distance: 52.0
click at [782, 440] on div "Chrome color picker" at bounding box center [807, 441] width 10 height 11
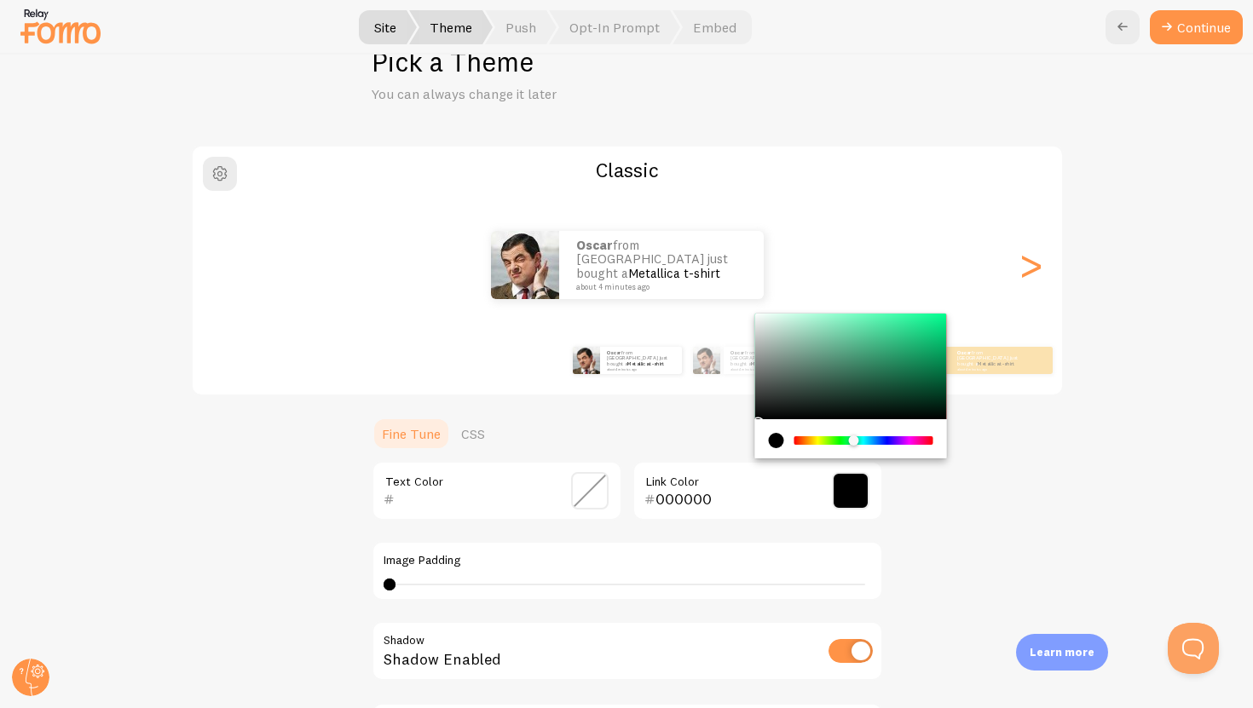
click at [782, 499] on div "000000 Link Color" at bounding box center [758, 491] width 251 height 60
click at [604, 483] on span at bounding box center [590, 491] width 38 height 38
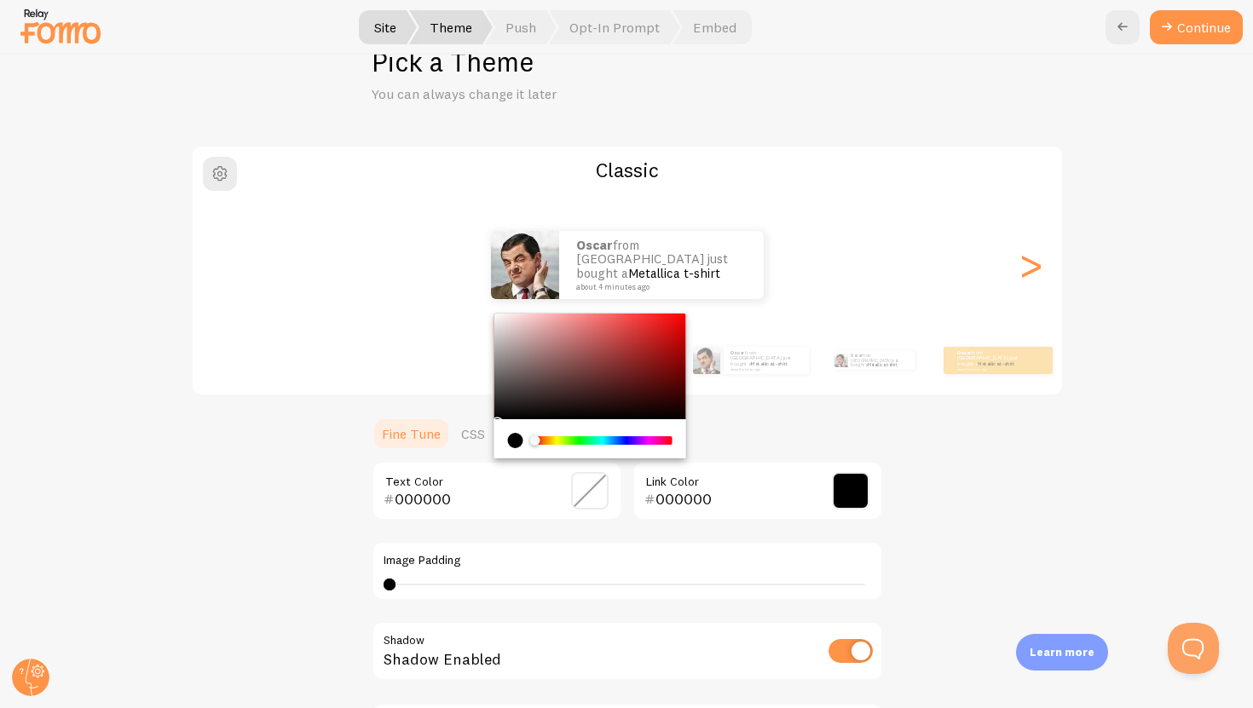
click at [600, 442] on div "Chrome color picker" at bounding box center [603, 440] width 136 height 9
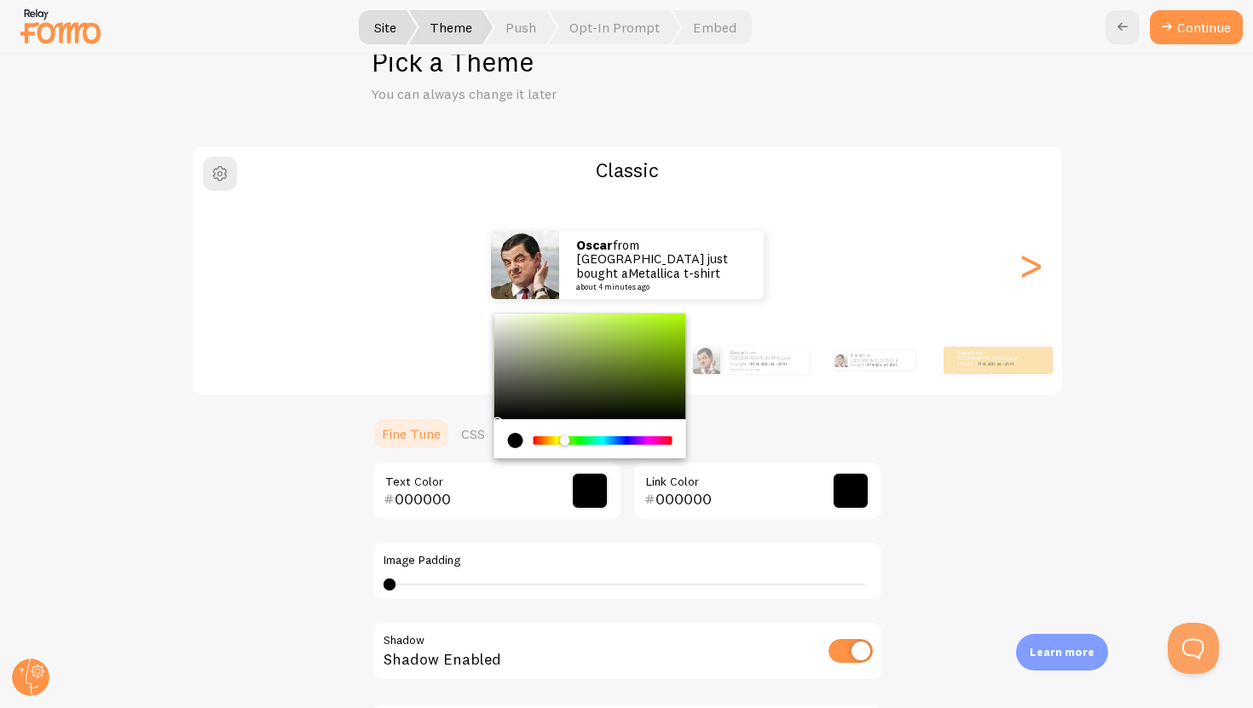
click at [564, 442] on div "Chrome color picker" at bounding box center [603, 440] width 136 height 9
click at [782, 444] on ul "Fine Tune CSS" at bounding box center [628, 434] width 512 height 34
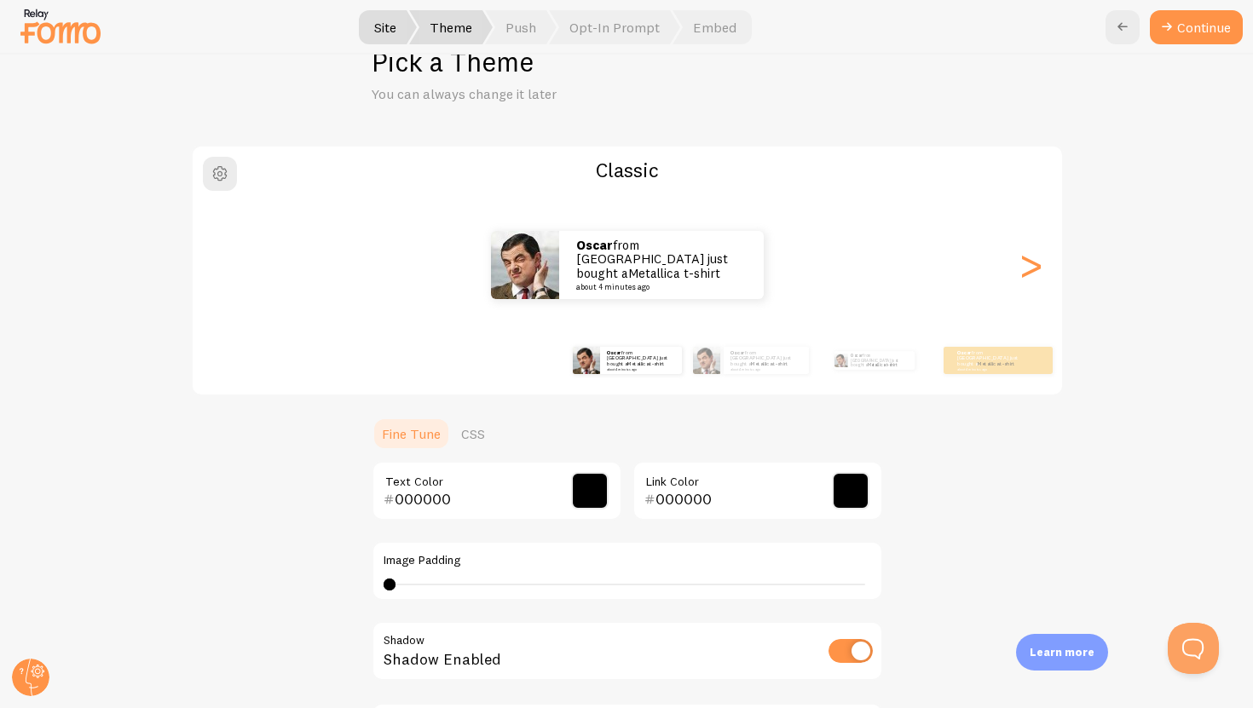
click at [582, 494] on span at bounding box center [590, 491] width 38 height 38
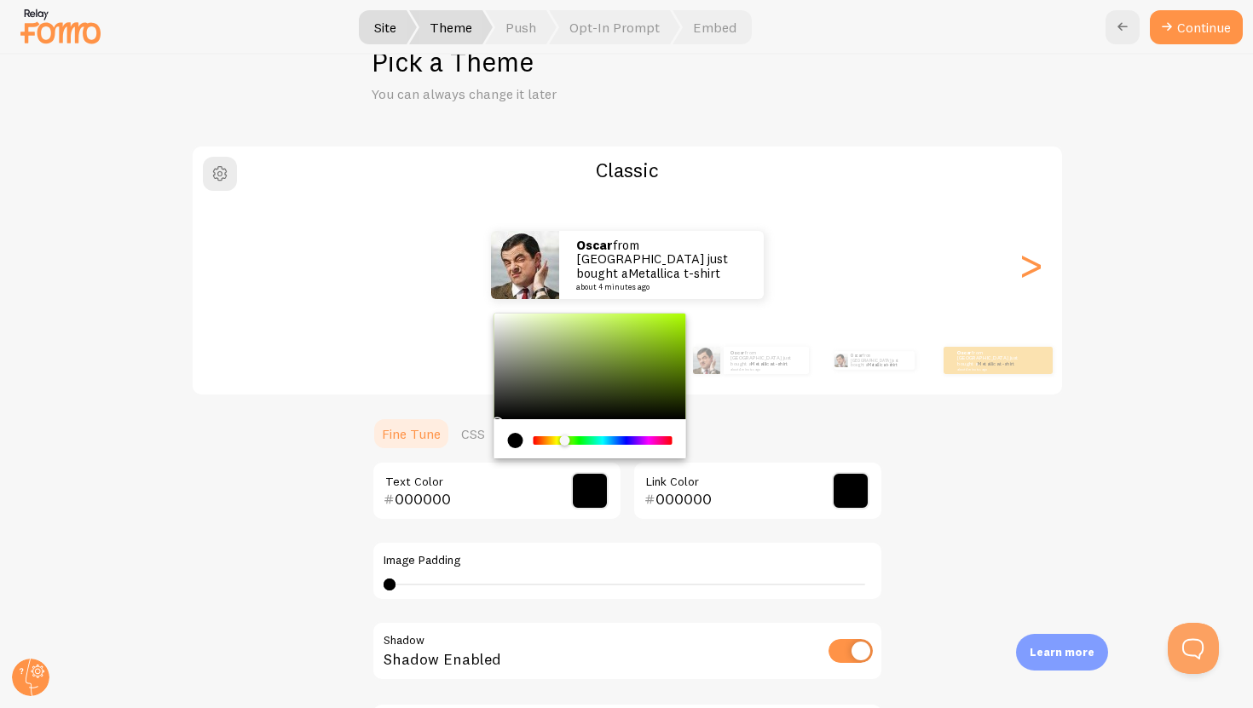
click at [578, 439] on div "Chrome color picker" at bounding box center [603, 440] width 136 height 9
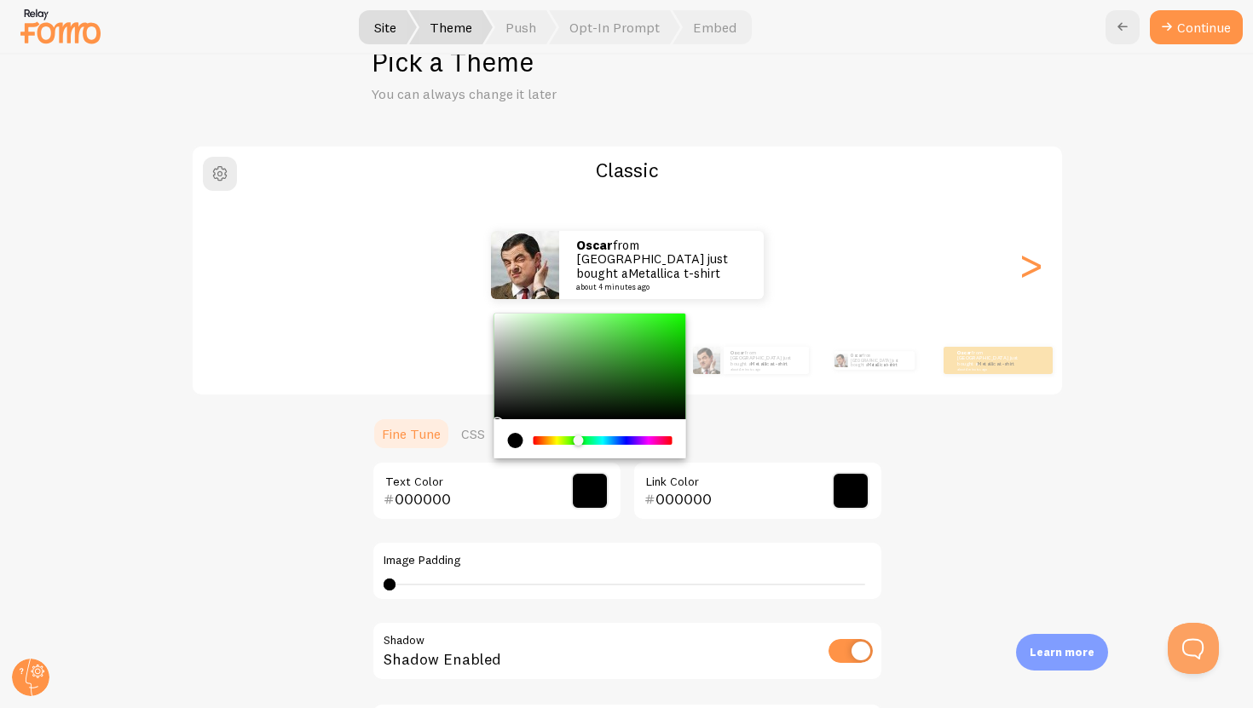
click at [610, 361] on div "Chrome color picker" at bounding box center [590, 367] width 192 height 106
drag, startPoint x: 610, startPoint y: 361, endPoint x: 645, endPoint y: 314, distance: 59.7
click at [647, 314] on div "Chrome color picker" at bounding box center [652, 318] width 10 height 10
drag, startPoint x: 646, startPoint y: 315, endPoint x: 616, endPoint y: 414, distance: 103.5
click at [616, 414] on div "Chrome color picker" at bounding box center [618, 419] width 10 height 10
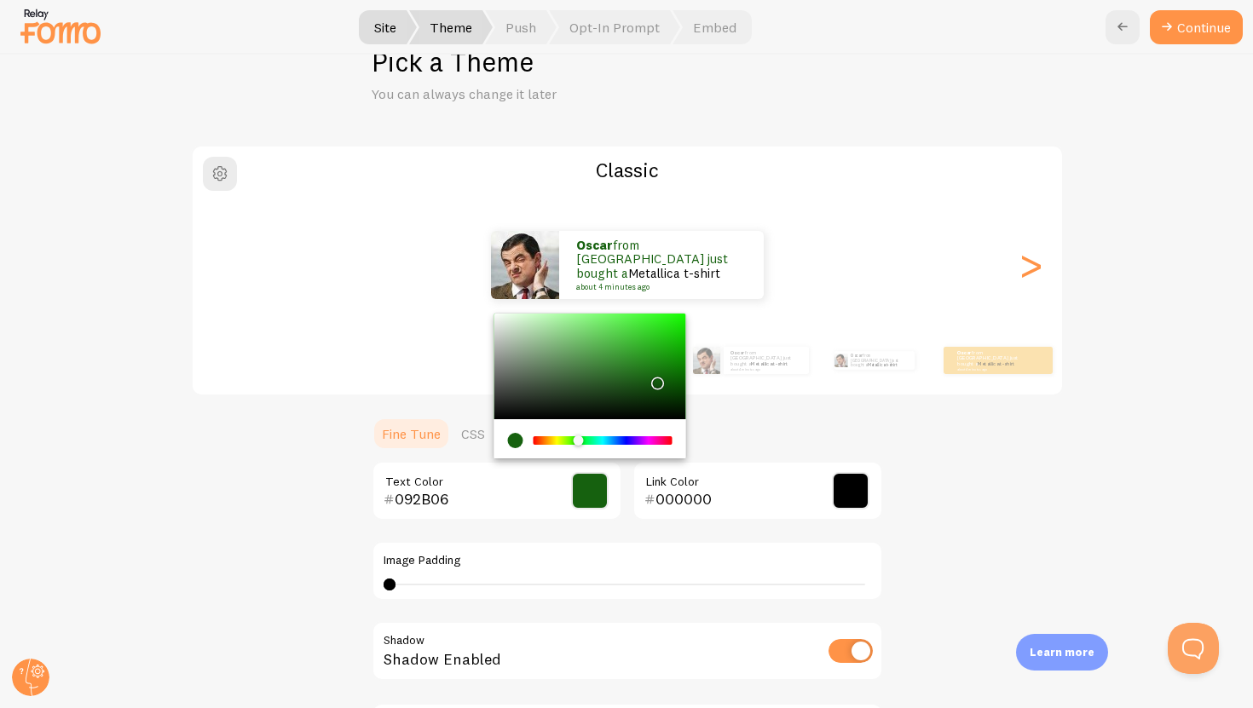
type input "092D06"
drag, startPoint x: 616, startPoint y: 414, endPoint x: 658, endPoint y: 400, distance: 45.0
click at [658, 401] on div "Chrome color picker" at bounding box center [661, 405] width 10 height 10
click at [782, 522] on div "092D06 Text Color 000000 Link Color Image Padding 0 Shadow Shadow Enabled Hover…" at bounding box center [628, 624] width 512 height 327
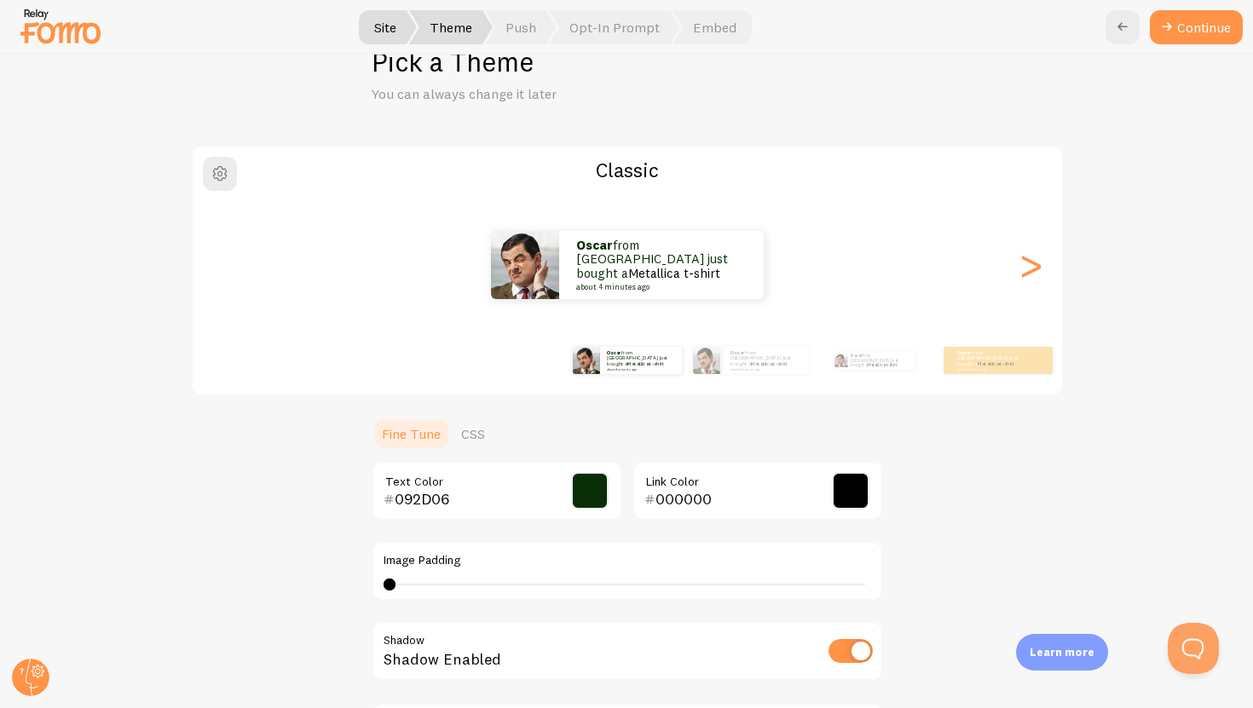
click at [782, 487] on div "000000 Link Color" at bounding box center [758, 491] width 251 height 60
click at [782, 488] on span at bounding box center [851, 491] width 38 height 38
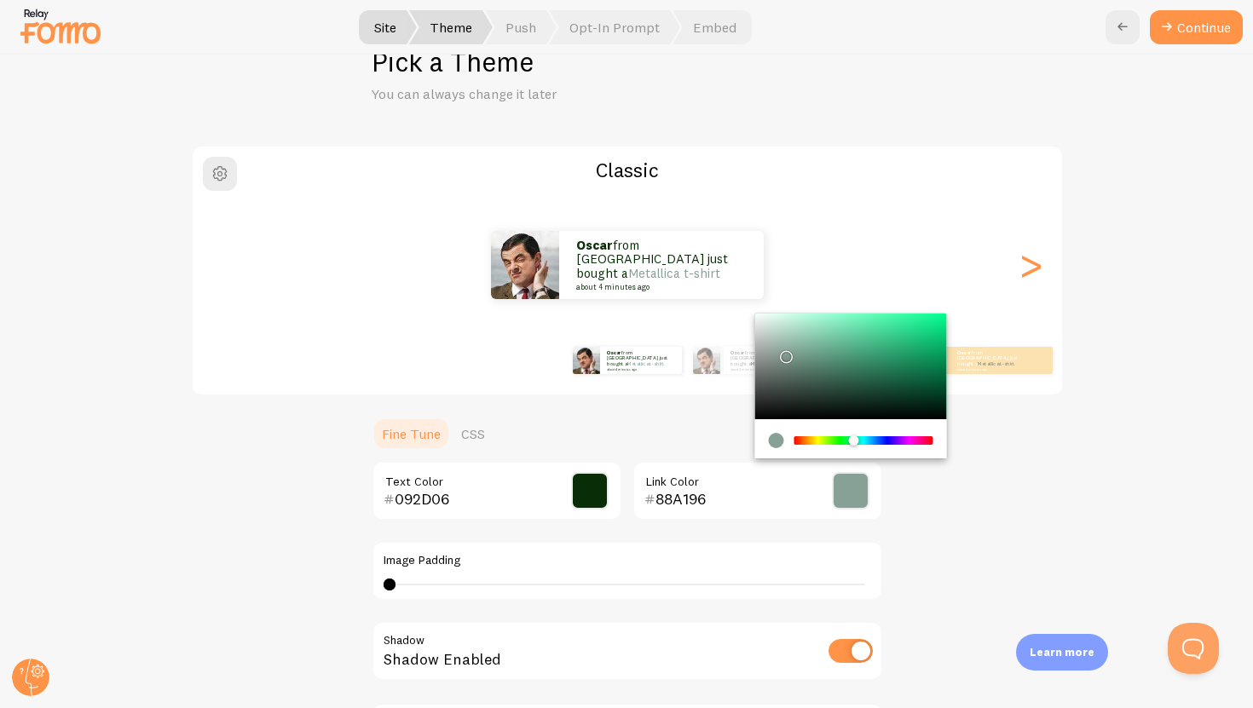
click at [782, 353] on div "Chrome color picker" at bounding box center [850, 367] width 192 height 106
type input "89A196"
click at [782, 353] on div "Chrome color picker" at bounding box center [786, 357] width 10 height 10
click at [782, 494] on div "Classic Oscar from United States just bought a Metallica t-shirt about 4 minute…" at bounding box center [627, 496] width 1170 height 702
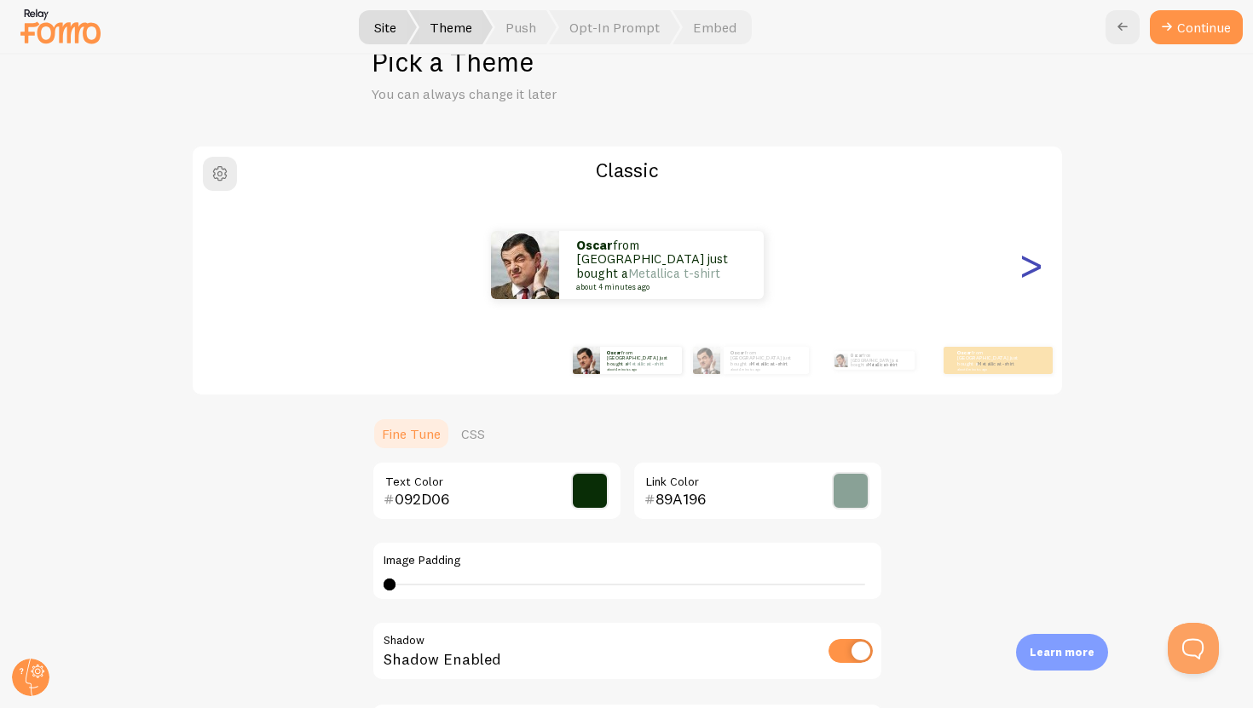
click at [782, 278] on div ">" at bounding box center [1031, 265] width 20 height 123
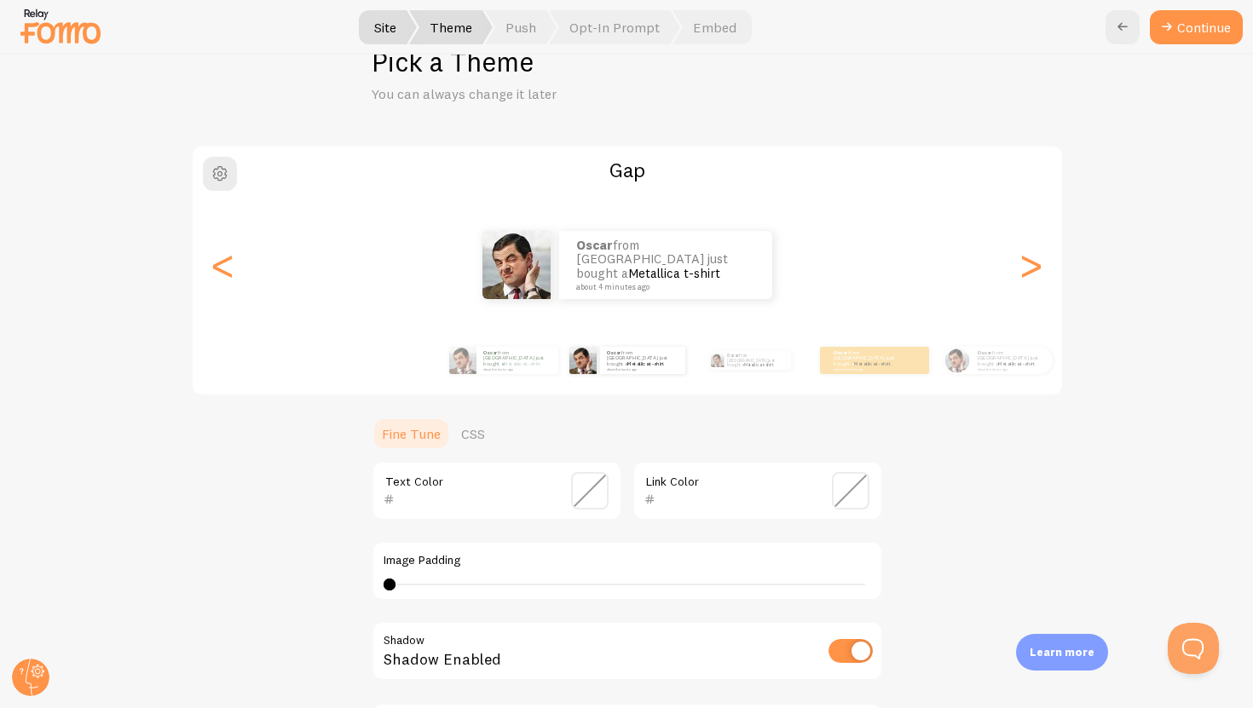
click at [238, 266] on div "Oscar from United States just bought a Metallica t-shirt about 4 minutes ago" at bounding box center [628, 265] width 870 height 68
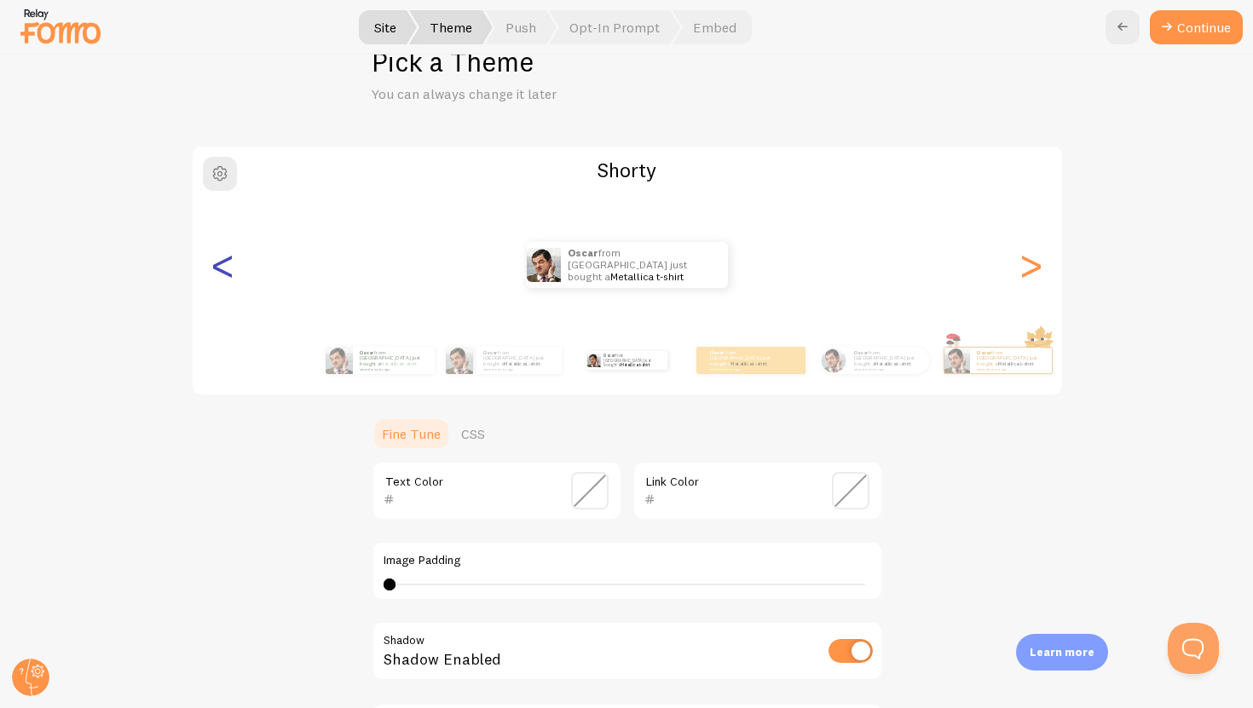
click at [213, 277] on div "<" at bounding box center [223, 265] width 20 height 123
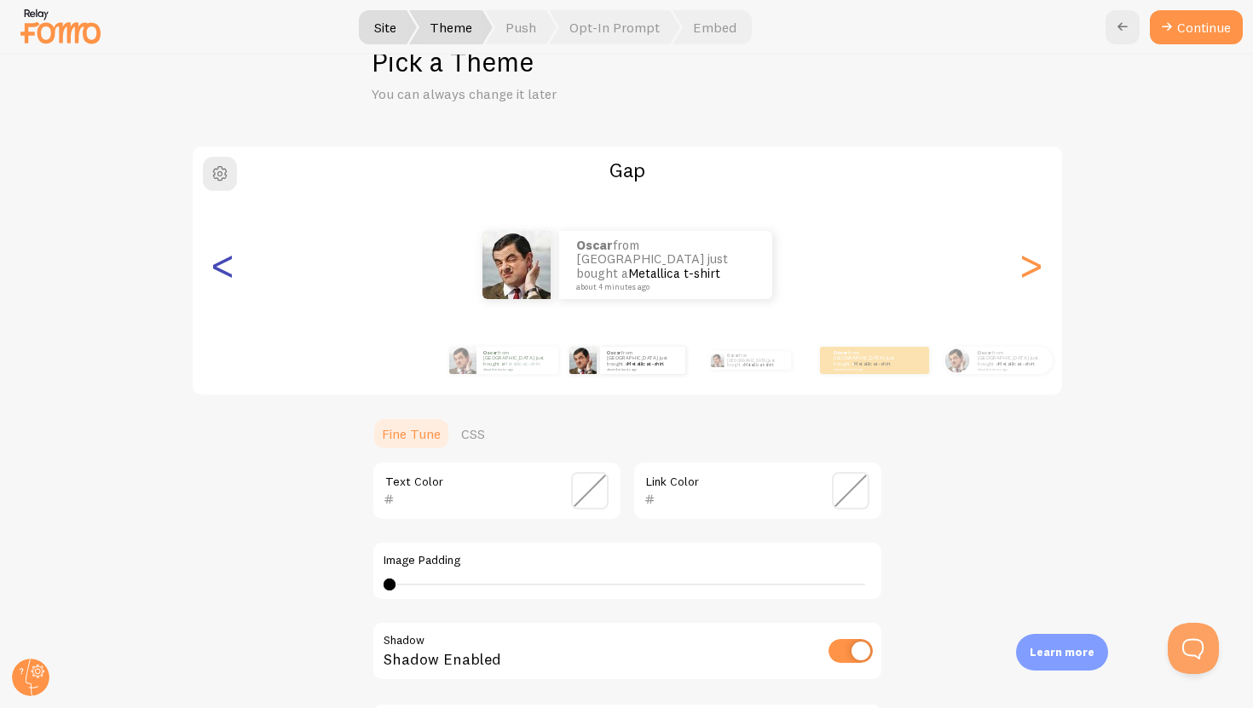
click at [225, 269] on div "<" at bounding box center [223, 265] width 20 height 123
type input "092D06"
type input "89A196"
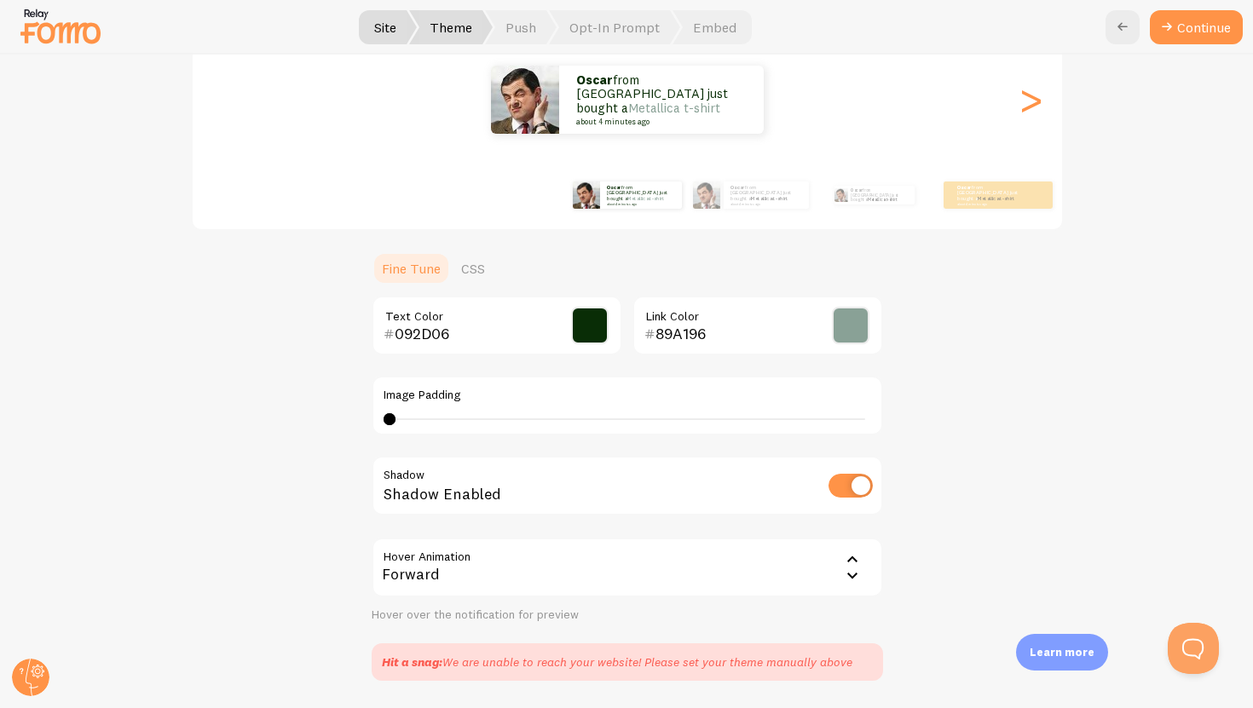
scroll to position [0, 0]
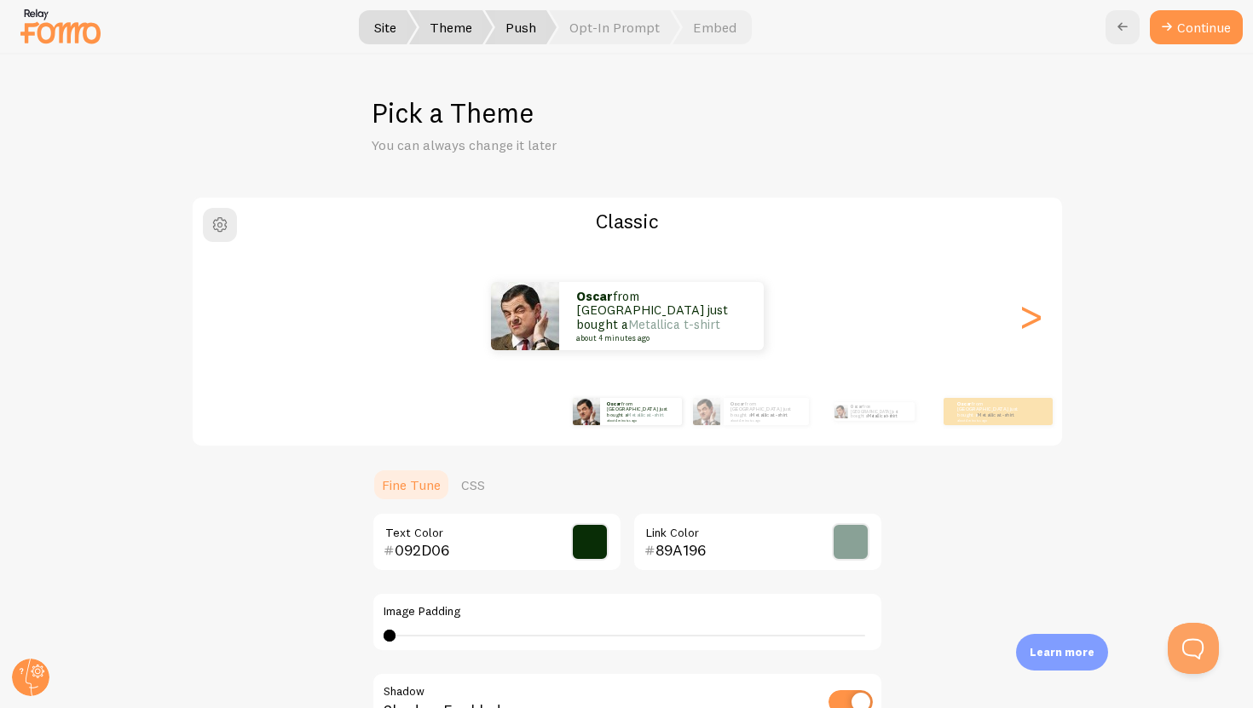
click at [525, 31] on span "Push" at bounding box center [521, 27] width 72 height 34
click at [782, 322] on div ">" at bounding box center [1031, 316] width 20 height 123
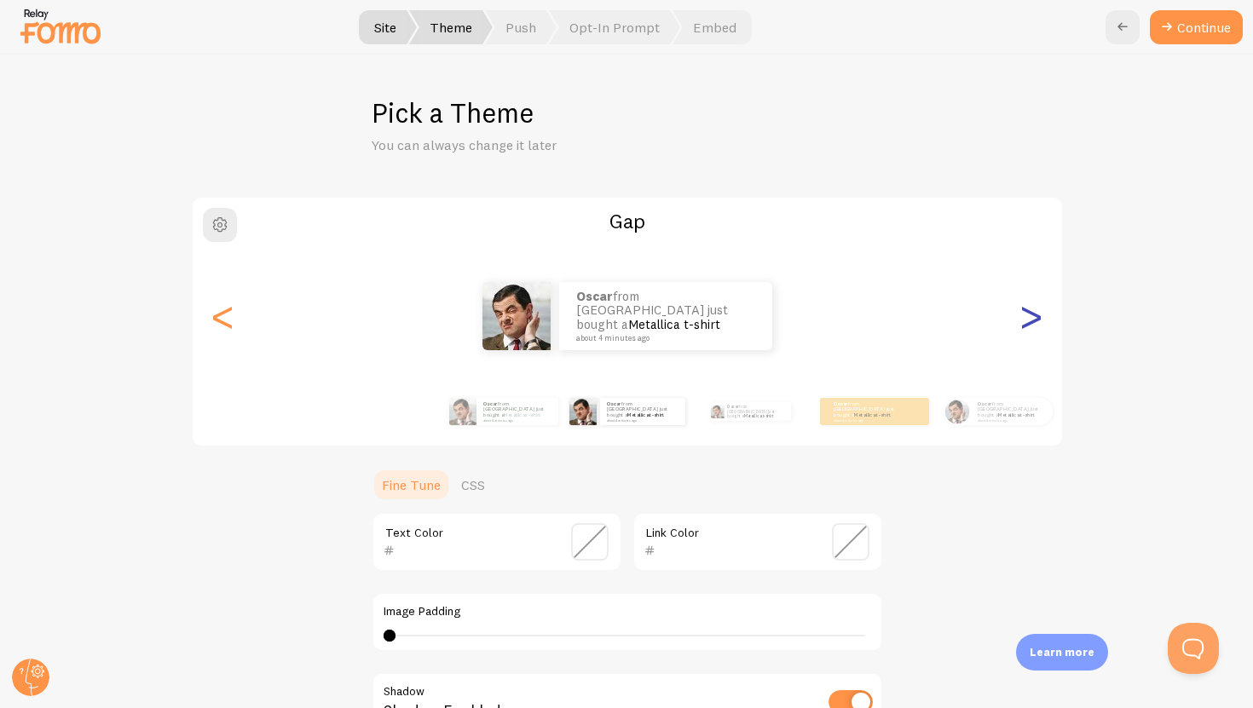
click at [782, 321] on div ">" at bounding box center [1031, 316] width 20 height 123
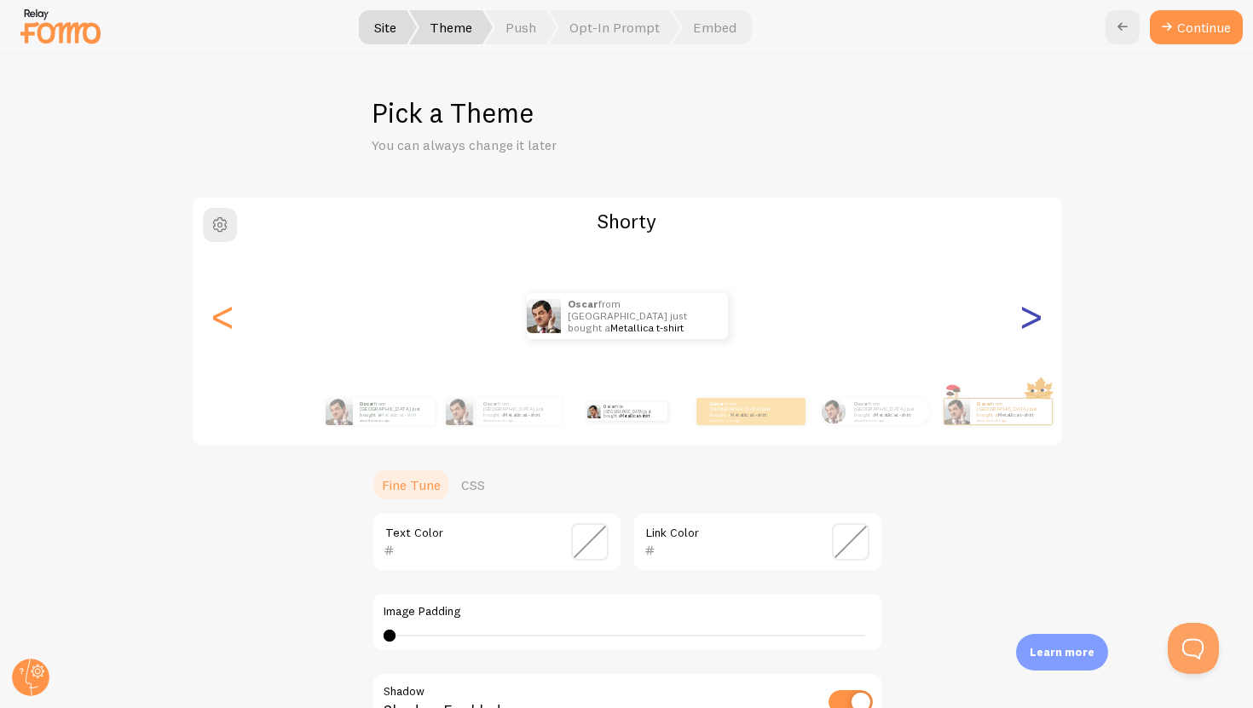
click at [782, 322] on div ">" at bounding box center [1031, 316] width 20 height 123
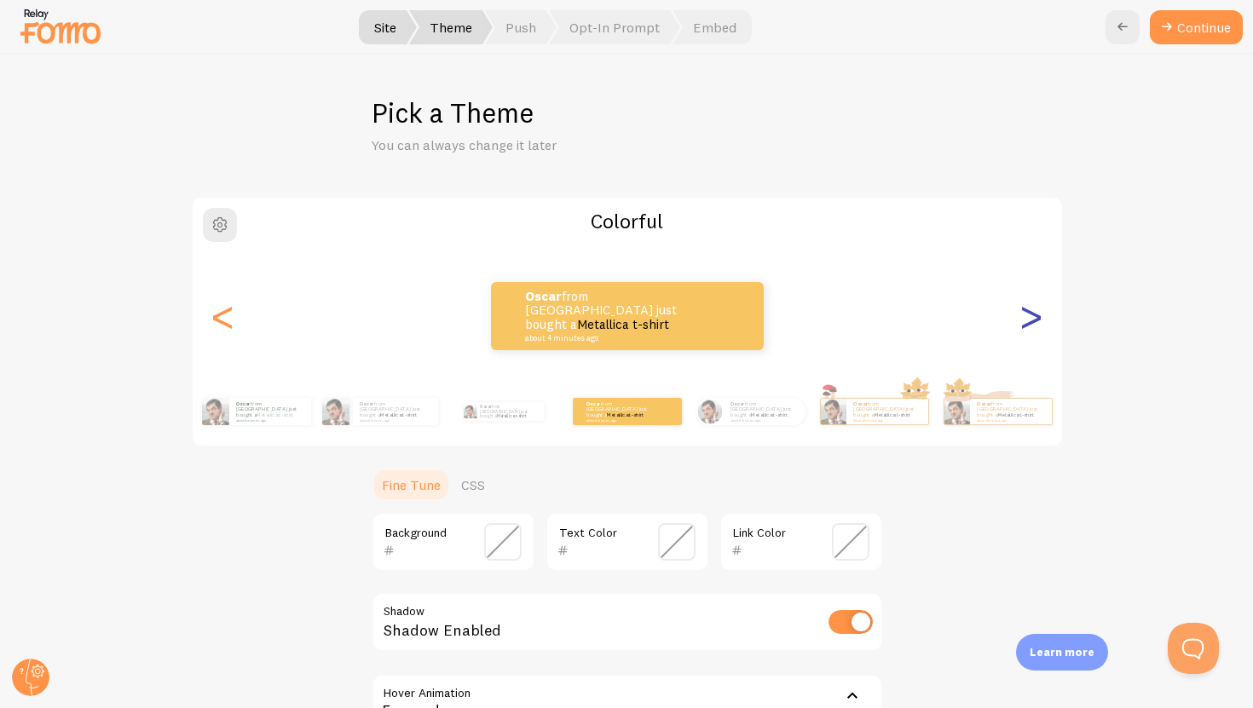
click at [782, 321] on div ">" at bounding box center [1031, 316] width 20 height 123
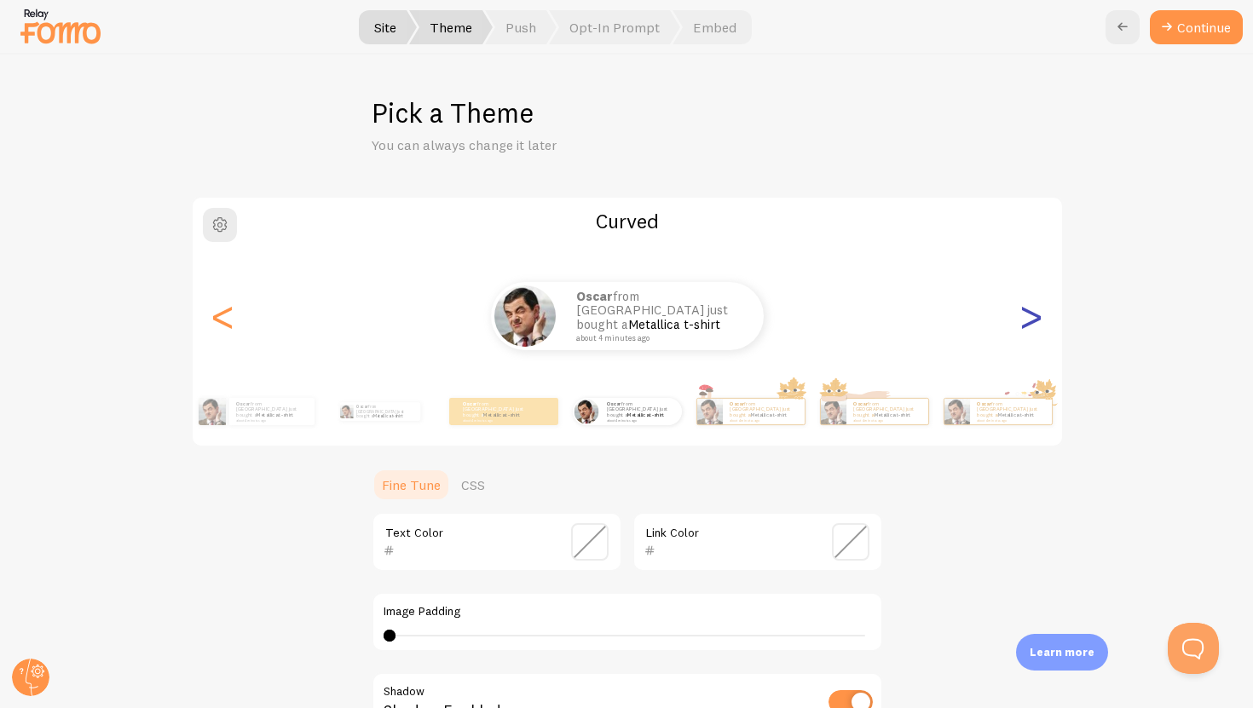
click at [782, 321] on div ">" at bounding box center [1031, 316] width 20 height 123
type input "0"
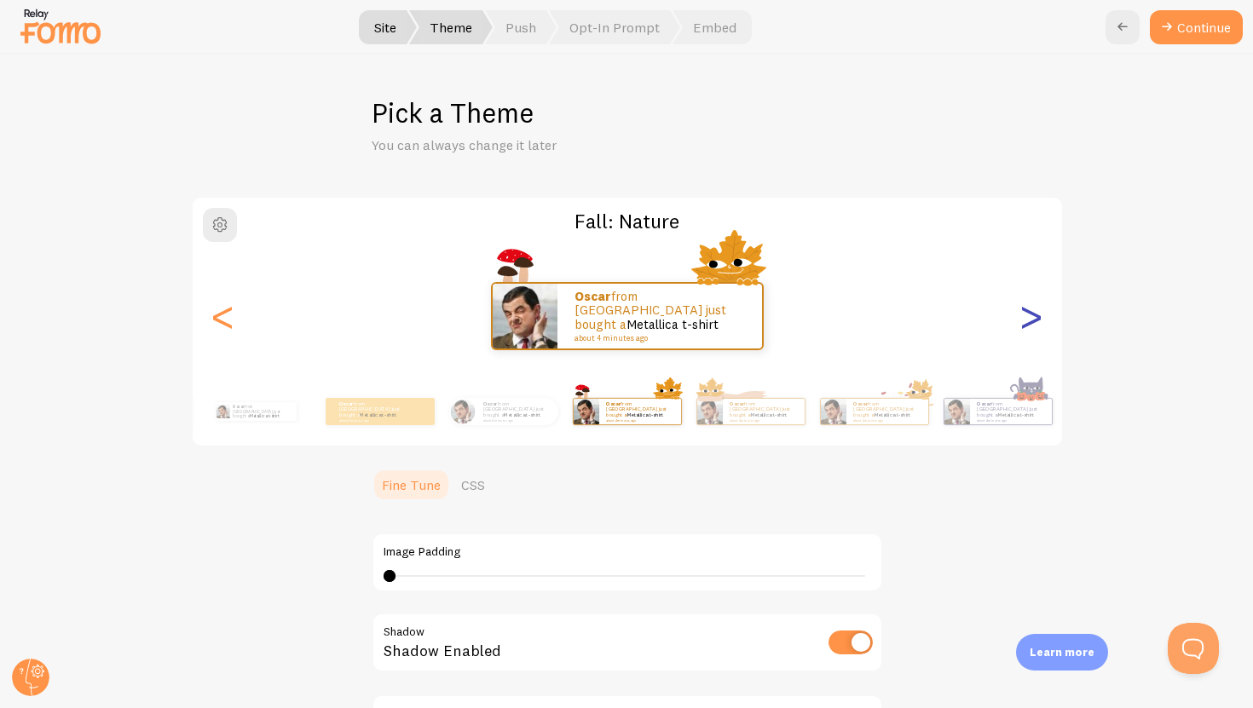
click at [782, 321] on div ">" at bounding box center [1031, 316] width 20 height 123
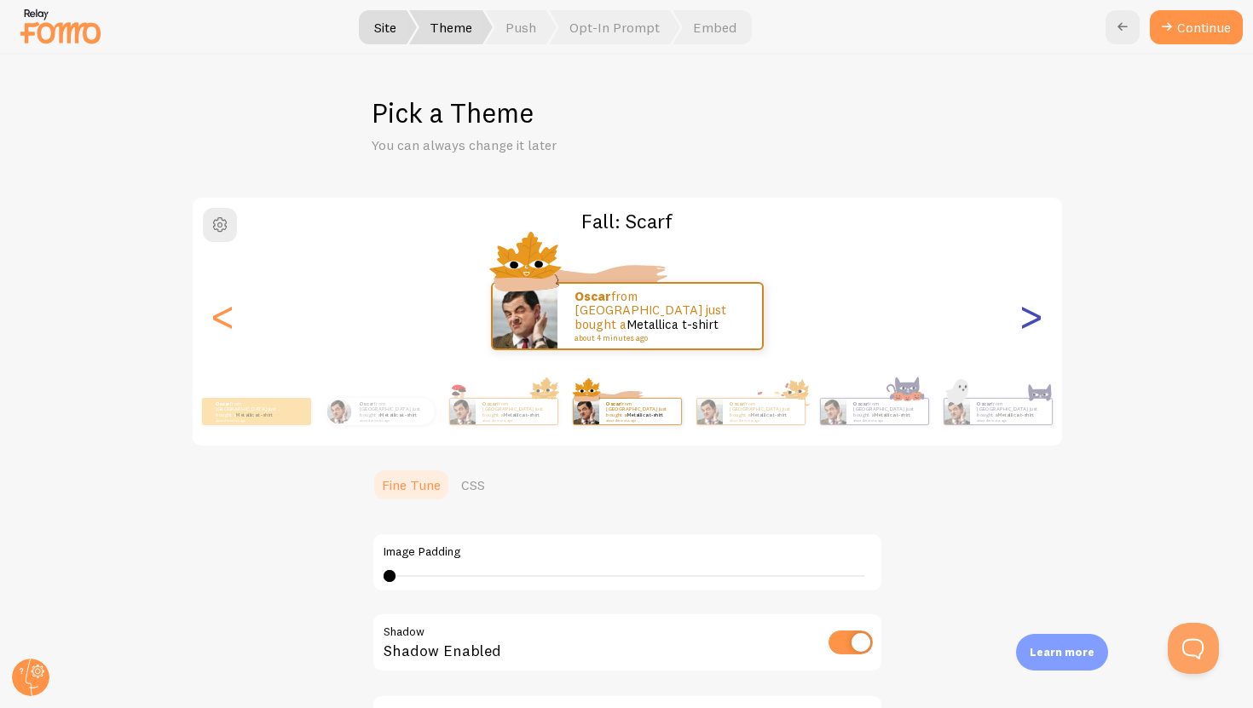
click at [782, 321] on div ">" at bounding box center [1031, 316] width 20 height 123
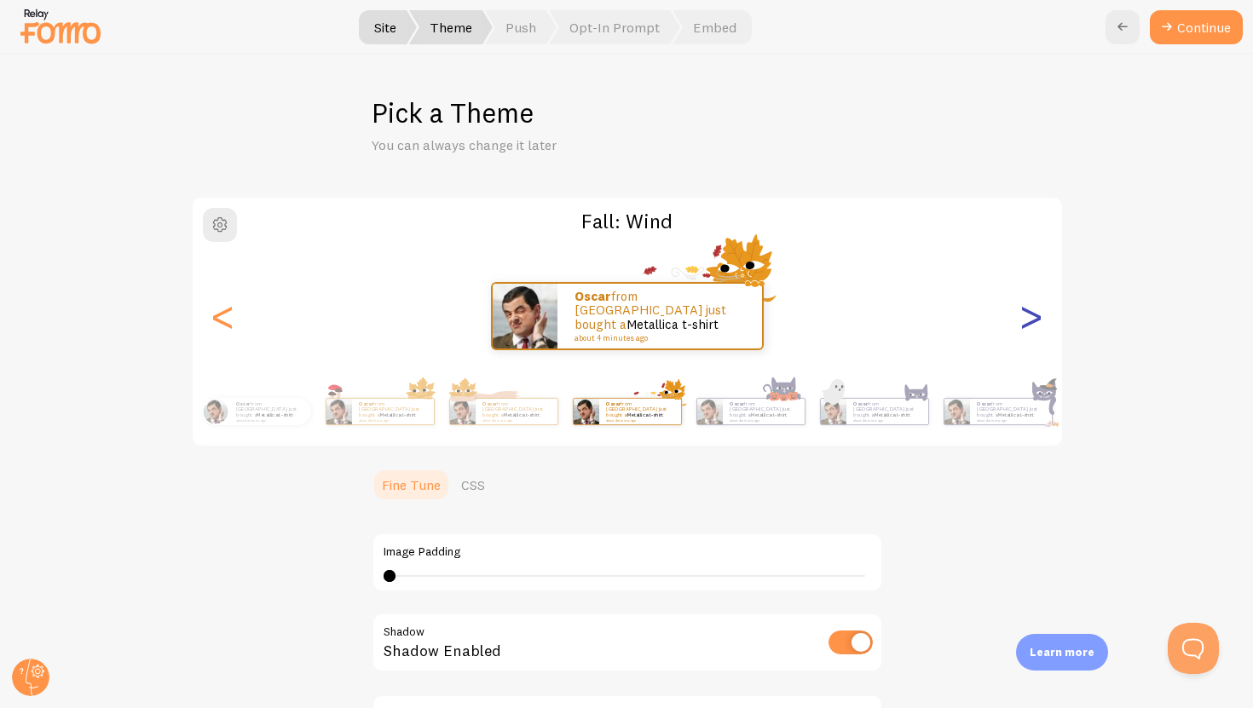
click at [782, 319] on div ">" at bounding box center [1031, 316] width 20 height 123
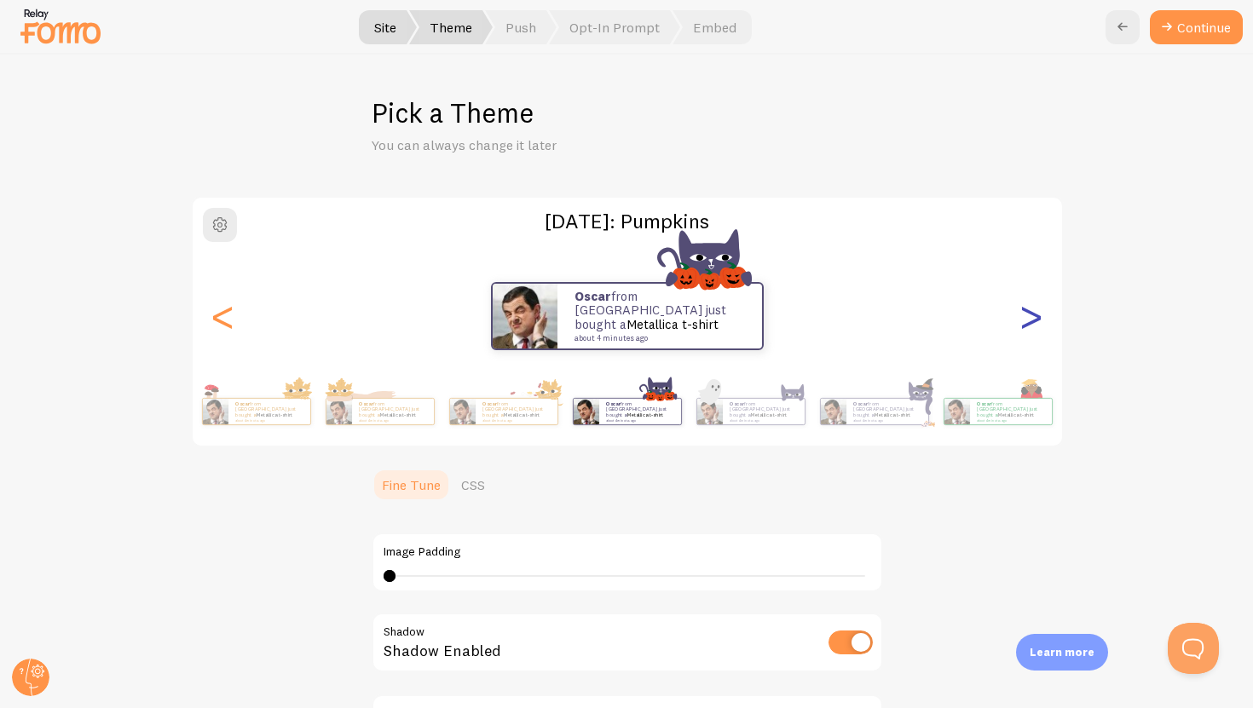
click at [782, 319] on div ">" at bounding box center [1031, 316] width 20 height 123
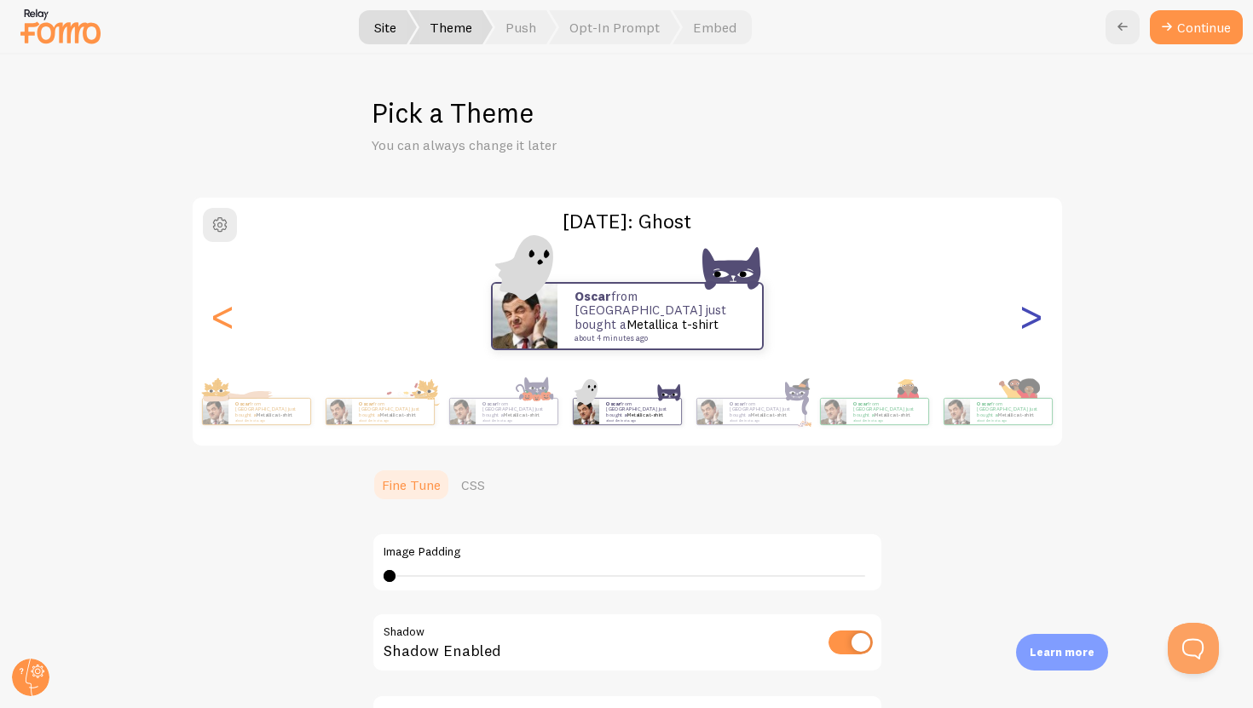
click at [782, 319] on div ">" at bounding box center [1031, 316] width 20 height 123
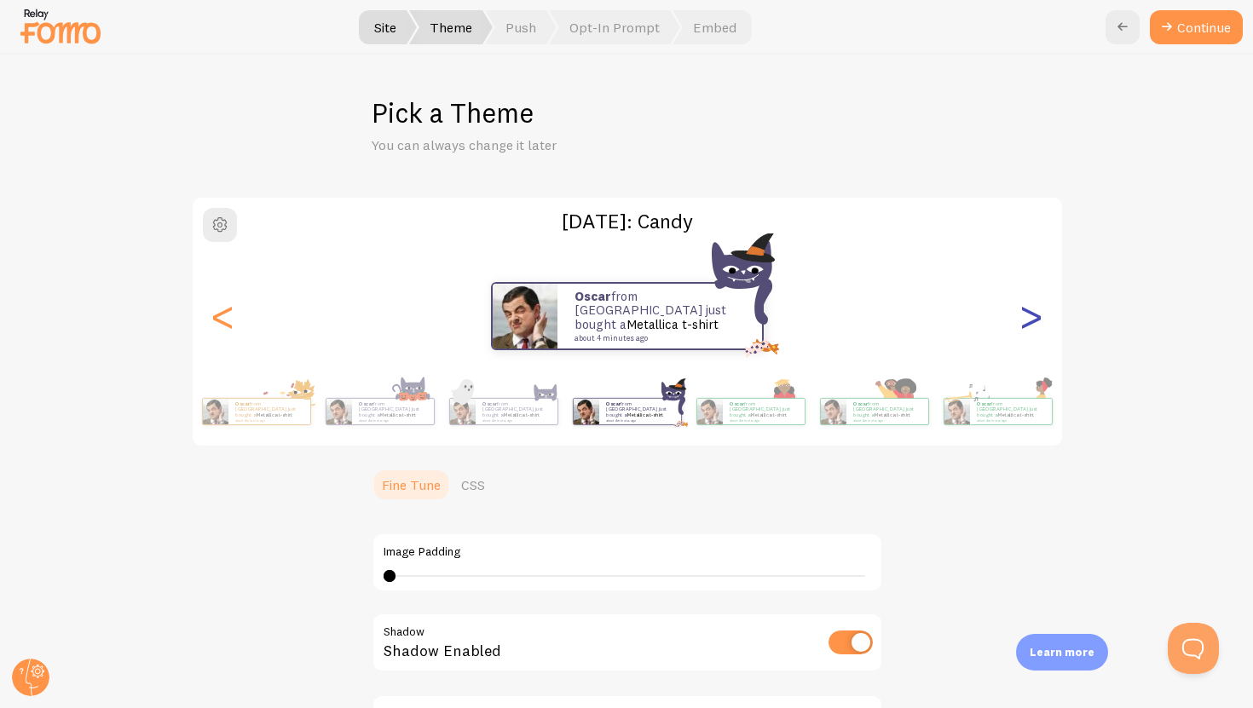
click at [782, 319] on div ">" at bounding box center [1031, 316] width 20 height 123
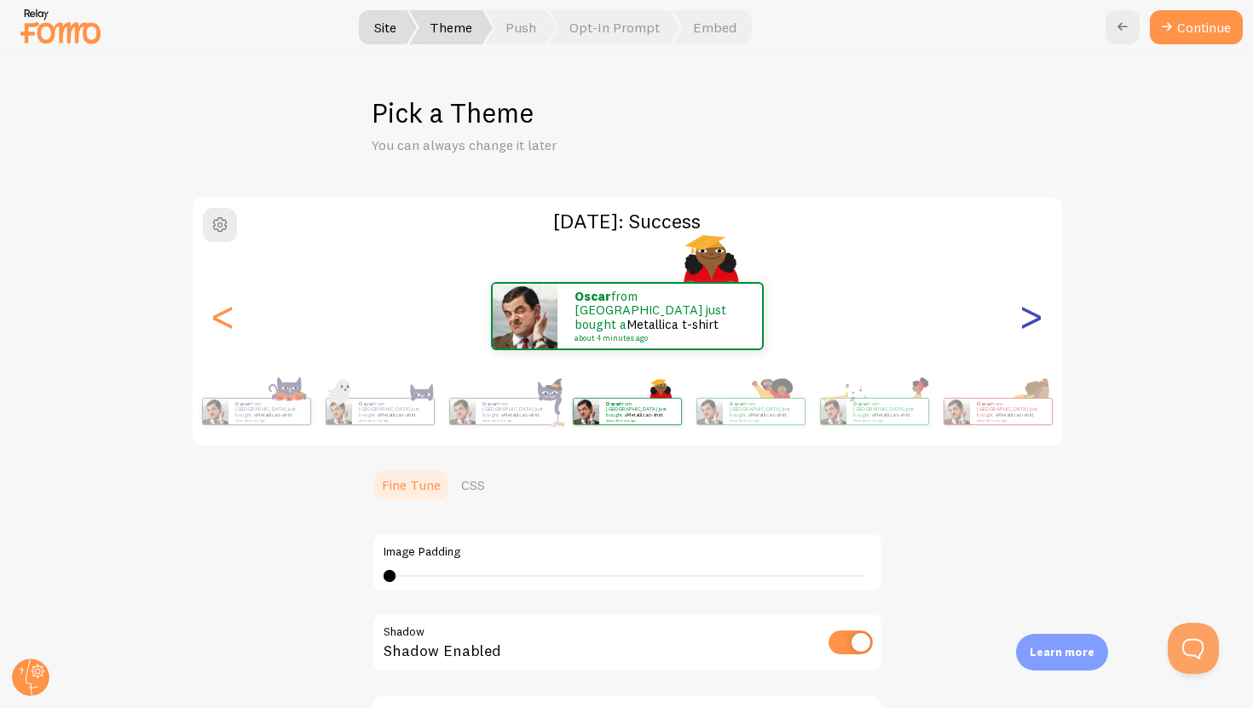
click at [782, 319] on div ">" at bounding box center [1031, 316] width 20 height 123
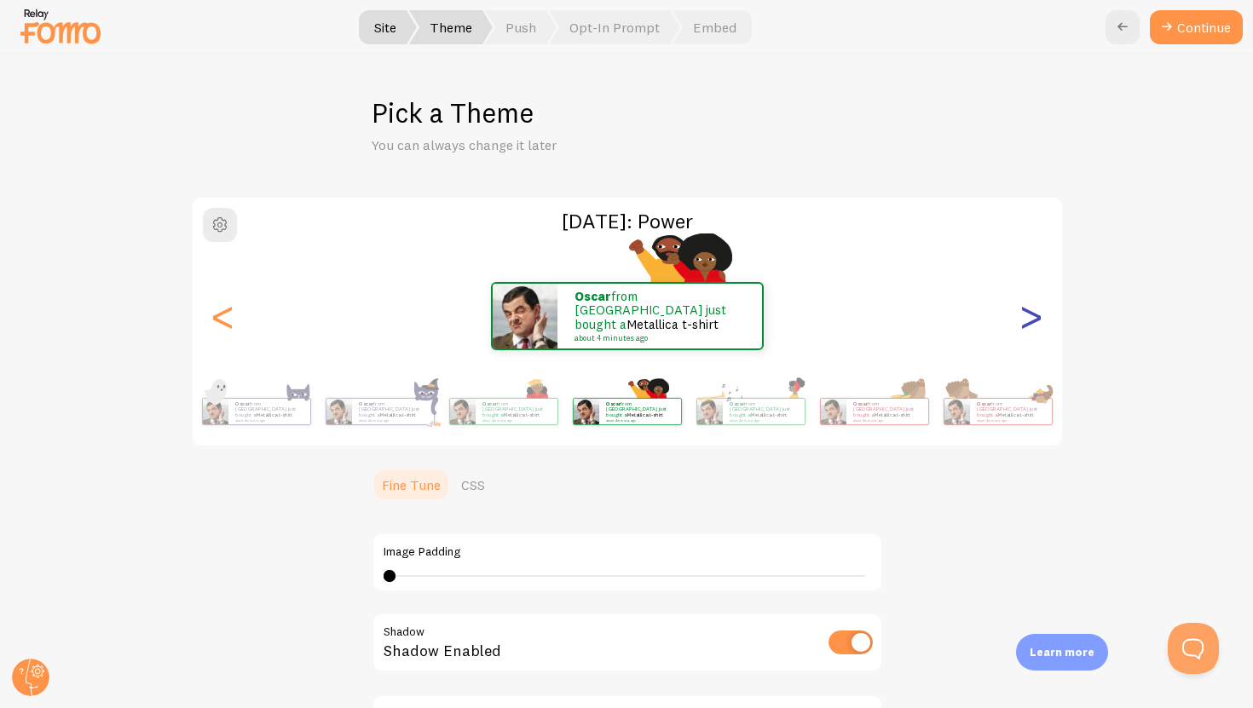
click at [782, 319] on div ">" at bounding box center [1031, 316] width 20 height 123
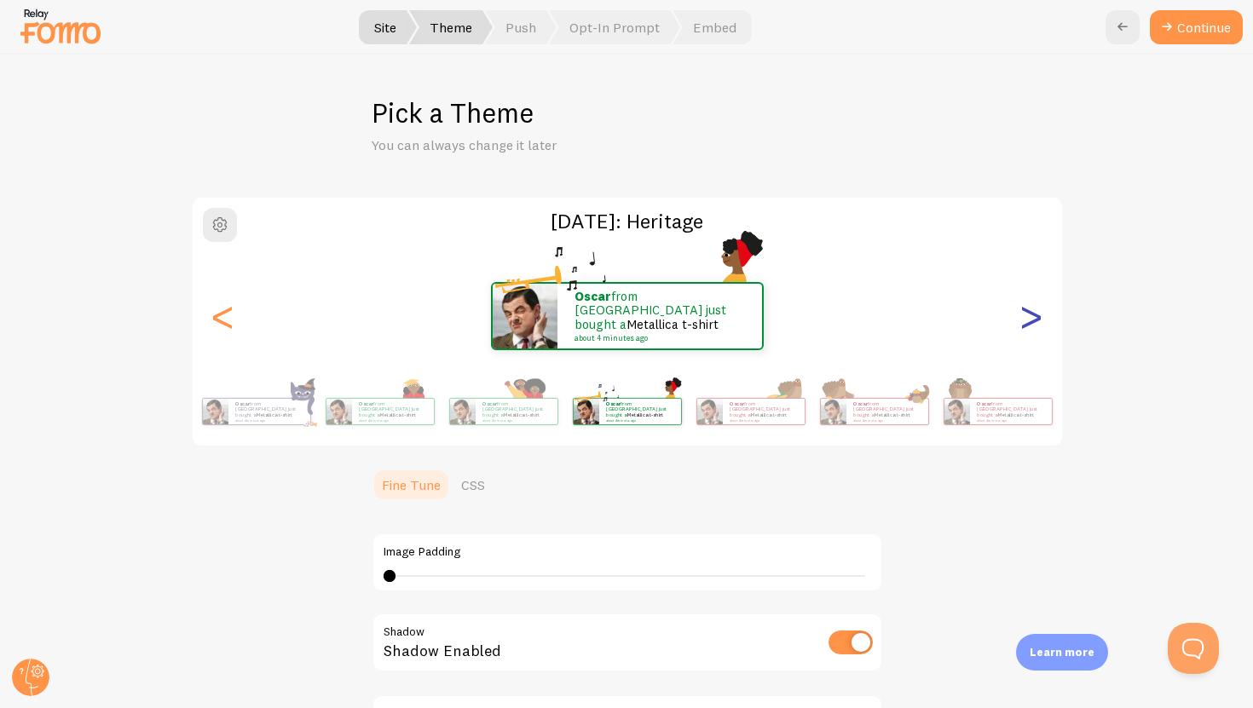
click at [782, 319] on div ">" at bounding box center [1031, 316] width 20 height 123
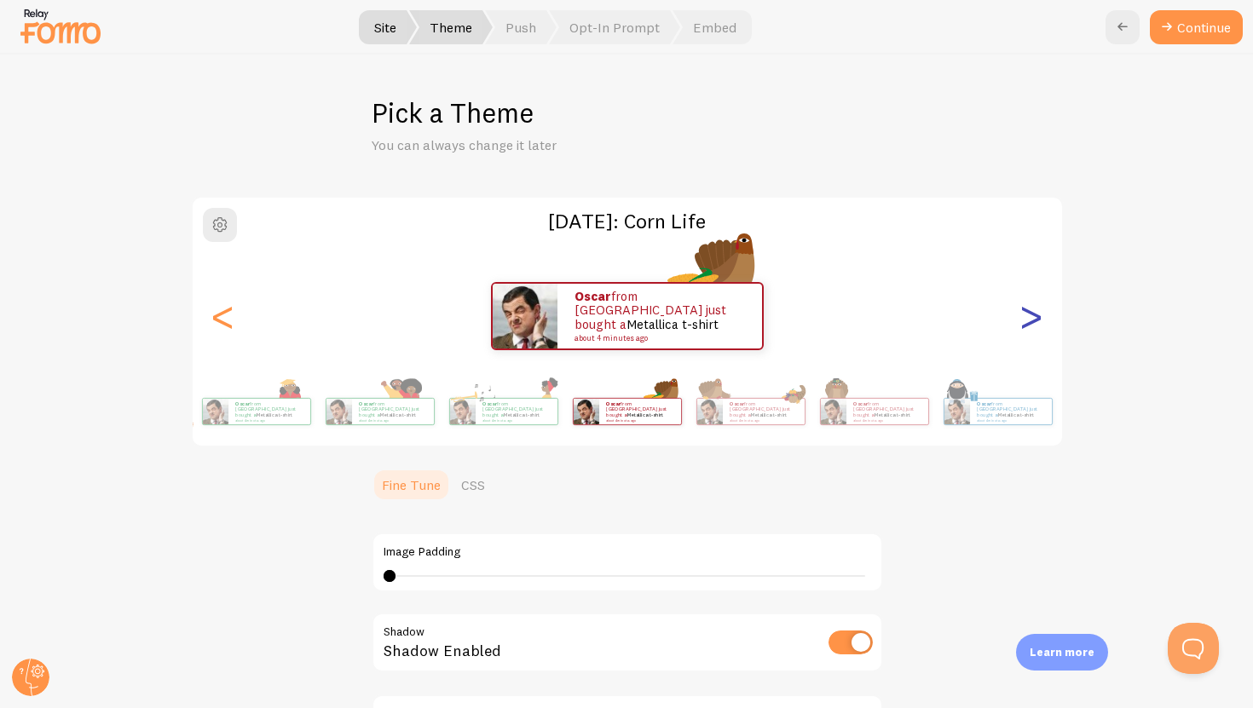
click at [782, 319] on div ">" at bounding box center [1031, 316] width 20 height 123
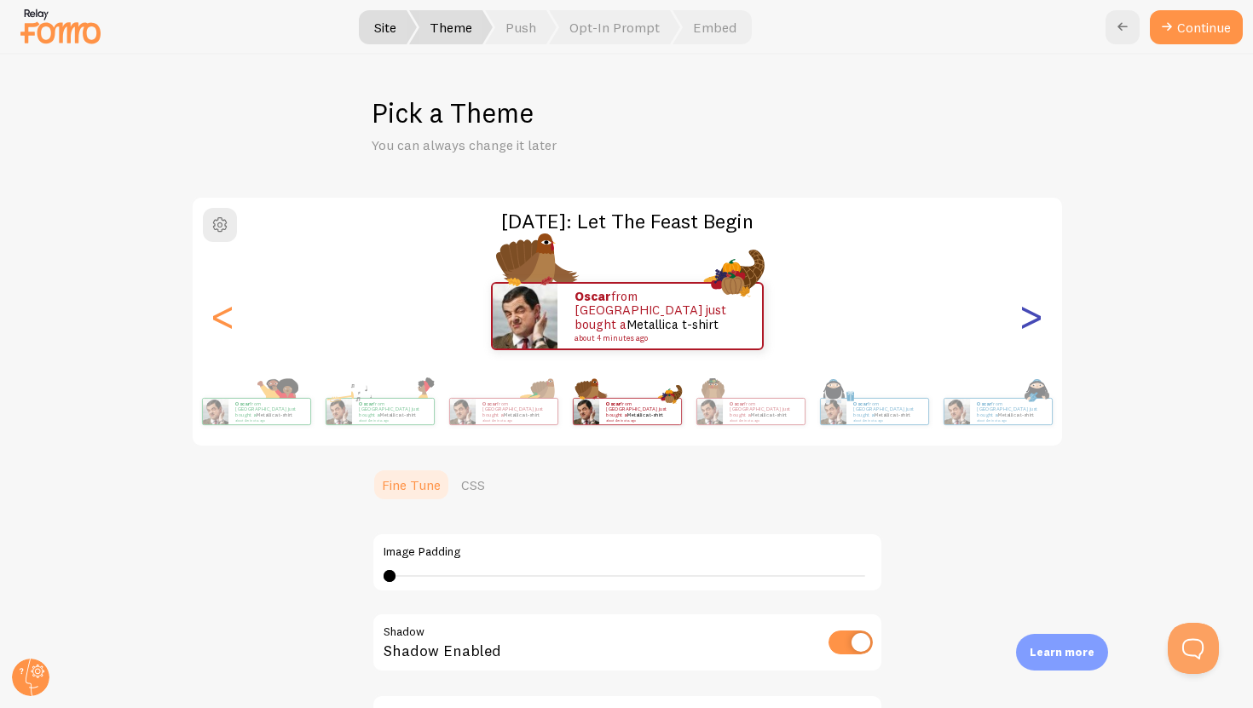
click at [782, 319] on div ">" at bounding box center [1031, 316] width 20 height 123
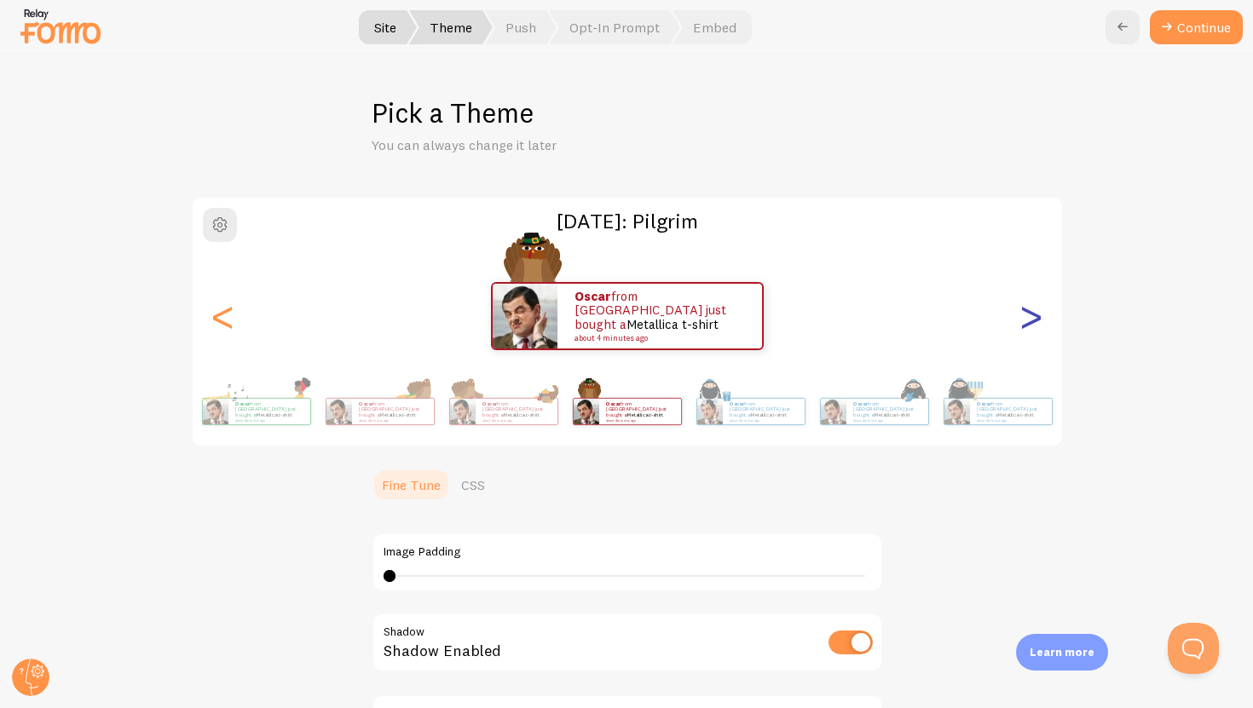
click at [782, 319] on div ">" at bounding box center [1031, 316] width 20 height 123
click at [782, 318] on div ">" at bounding box center [1031, 316] width 20 height 123
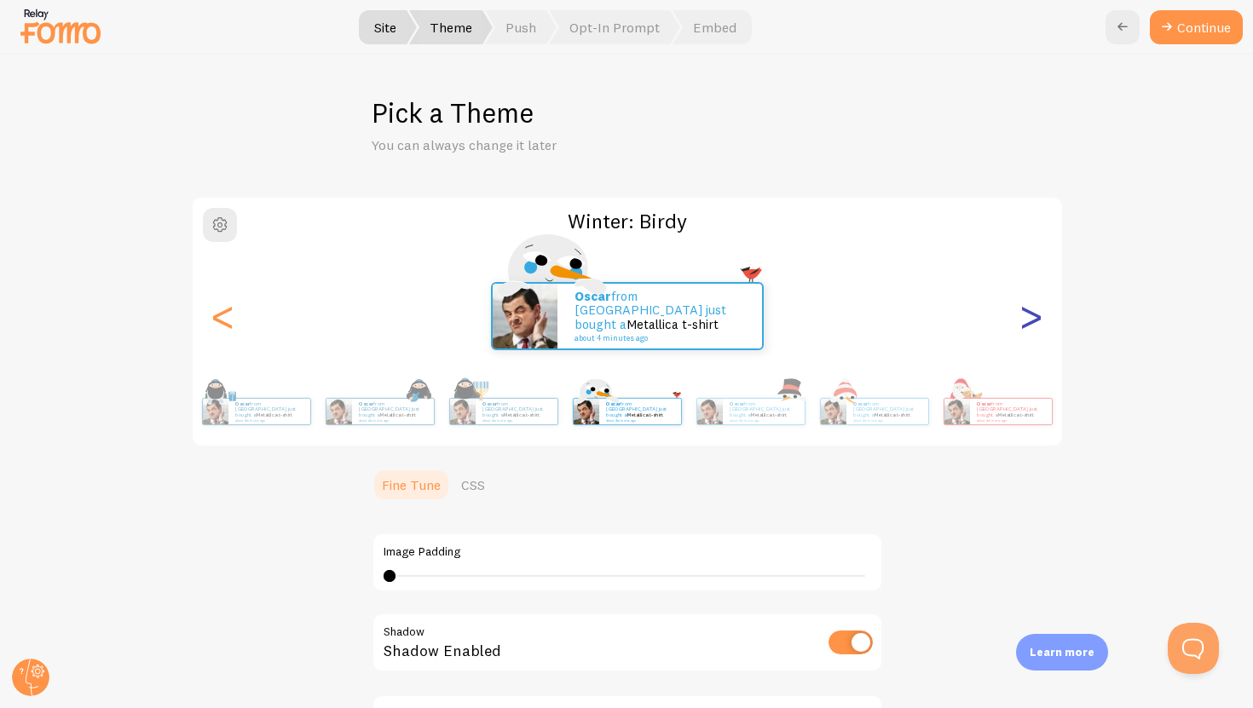
click at [782, 316] on div ">" at bounding box center [1031, 316] width 20 height 123
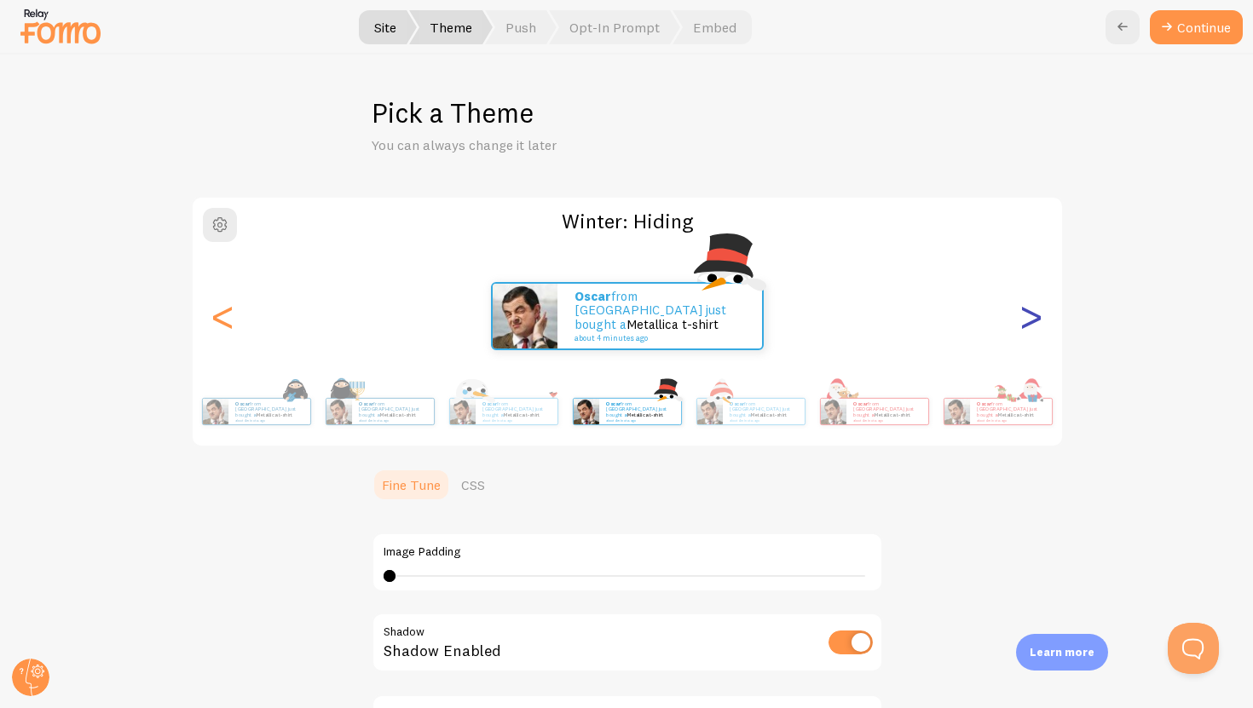
click at [782, 316] on div ">" at bounding box center [1031, 316] width 20 height 123
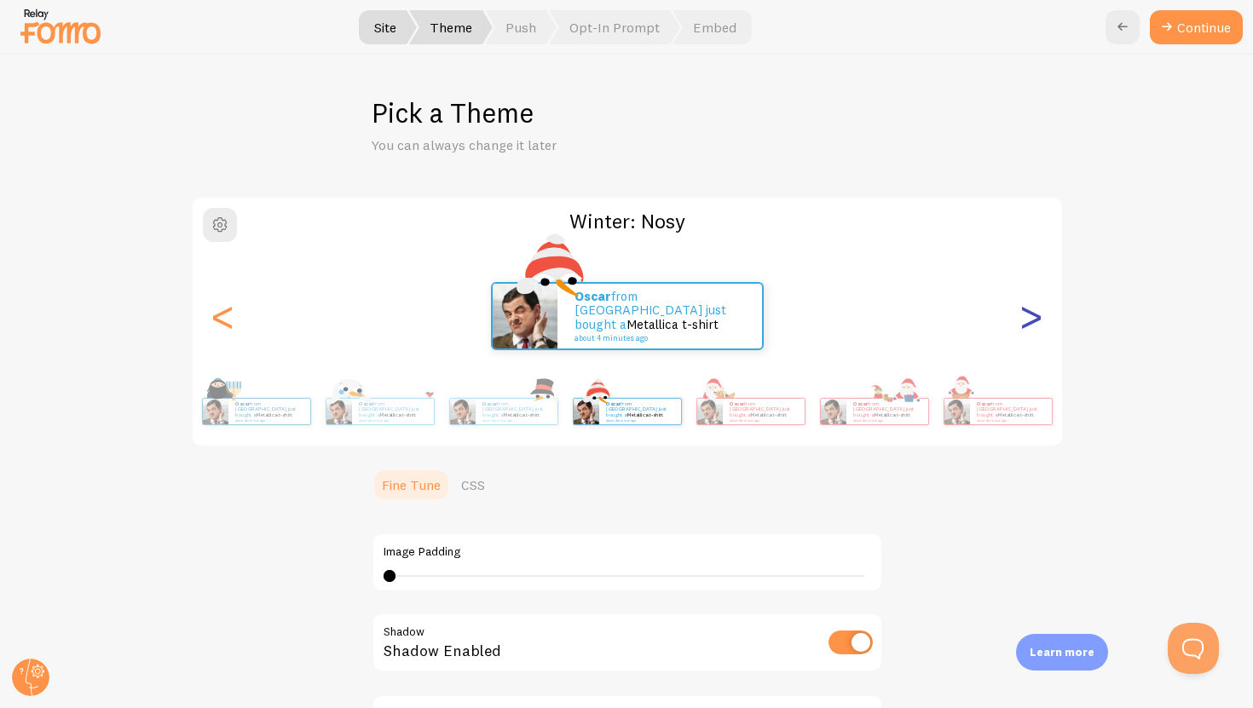
click at [782, 316] on div ">" at bounding box center [1031, 316] width 20 height 123
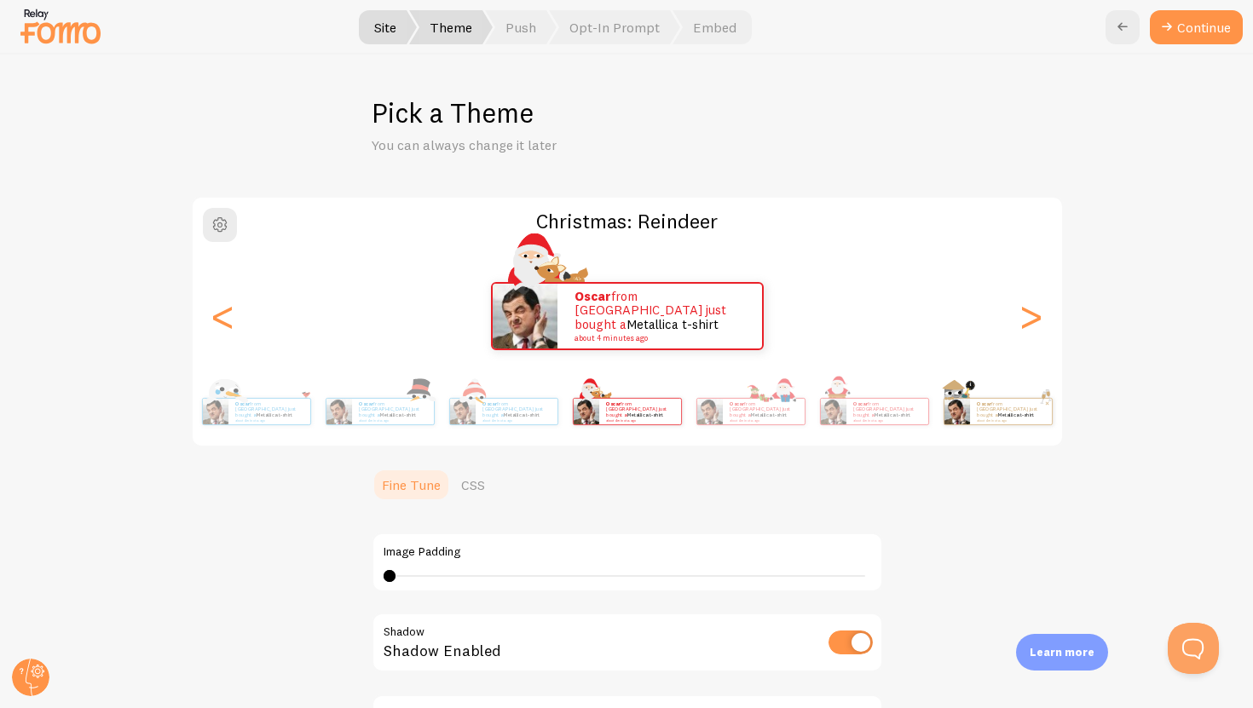
click at [782, 406] on img at bounding box center [958, 412] width 26 height 26
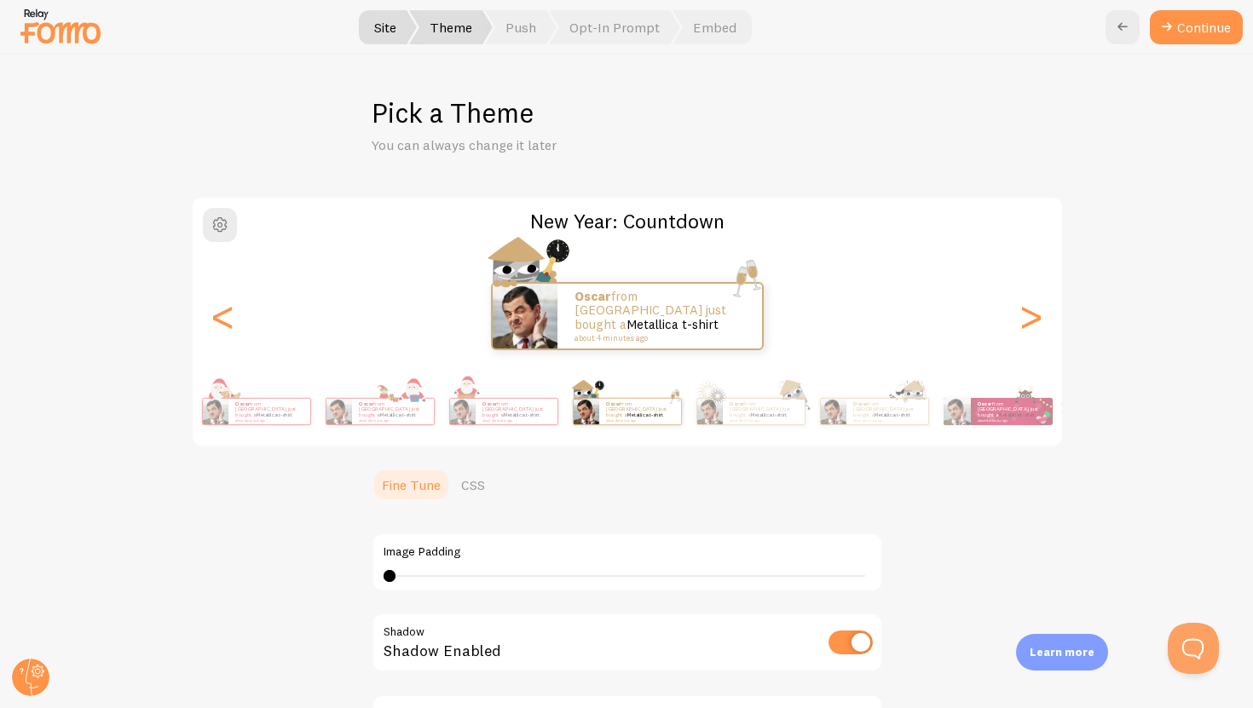
scroll to position [314, 0]
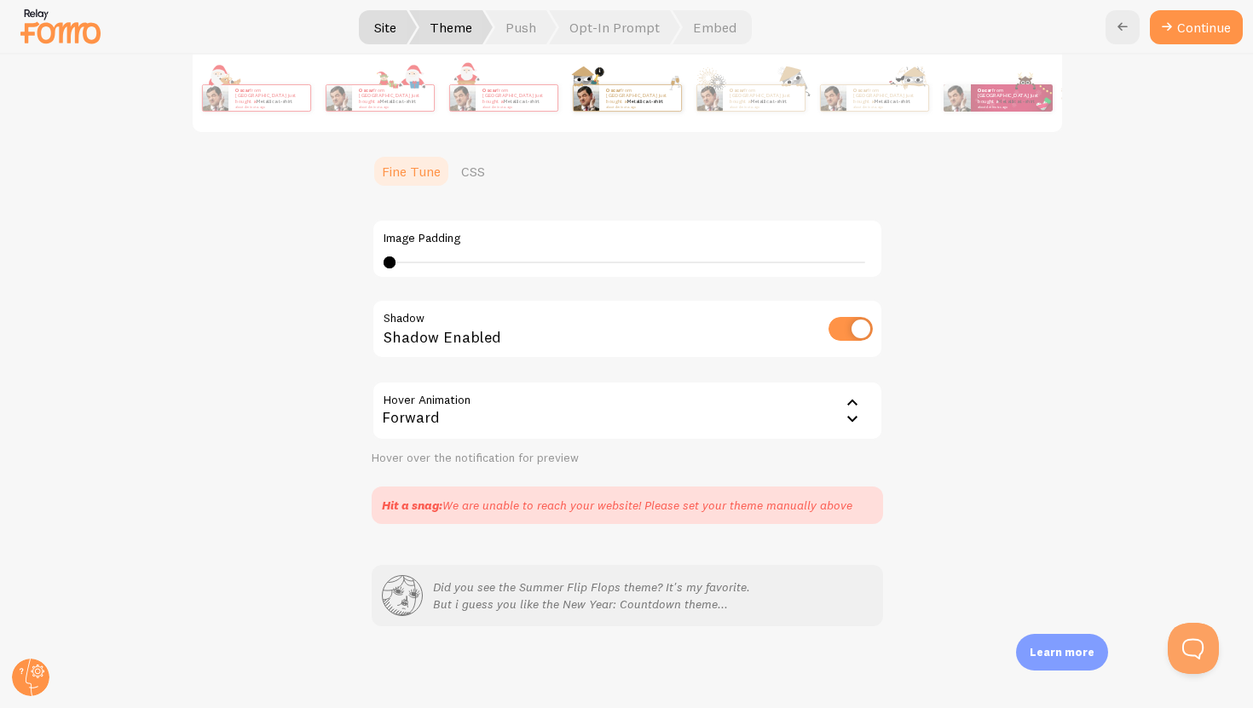
click at [599, 505] on div "Hit a snag: We are unable to reach your website! Please set your theme manually…" at bounding box center [617, 505] width 471 height 17
click at [620, 598] on p "Did you see the Summer Flip Flops theme? It's my favorite. But i guess you like…" at bounding box center [591, 596] width 317 height 34
click at [747, 413] on div "Forward" at bounding box center [628, 411] width 512 height 60
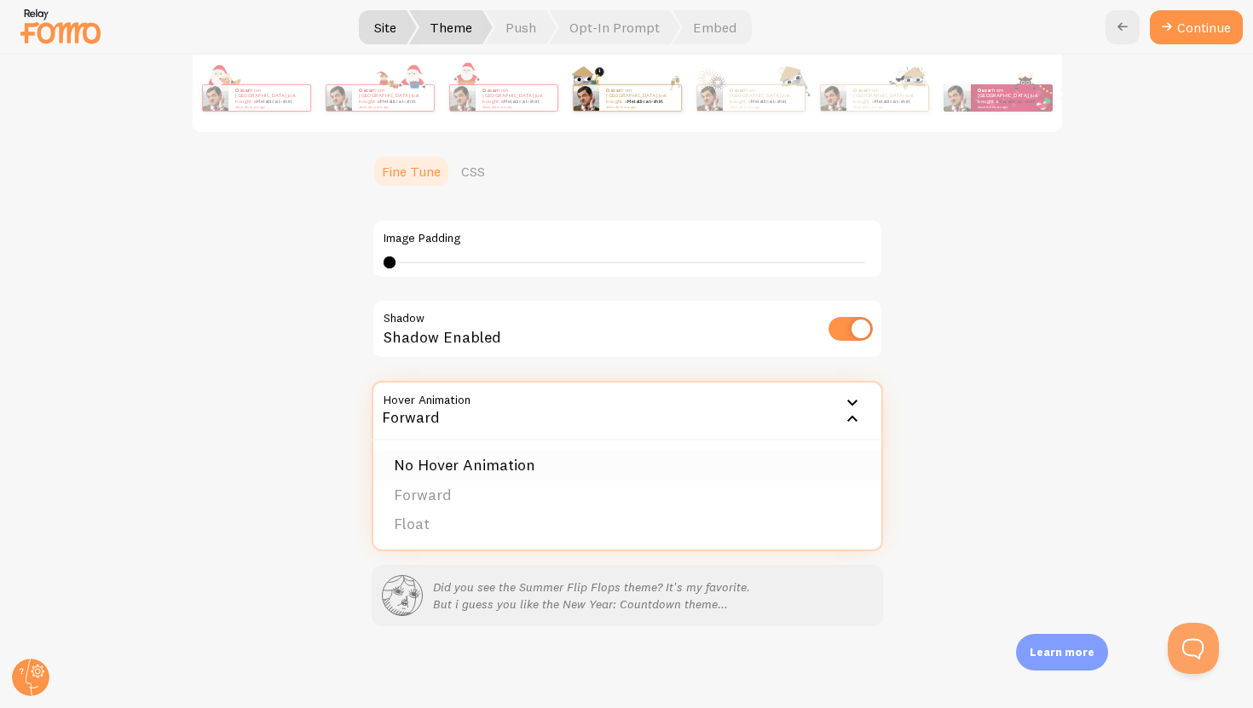
click at [653, 472] on li "No Hover Animation" at bounding box center [627, 466] width 508 height 30
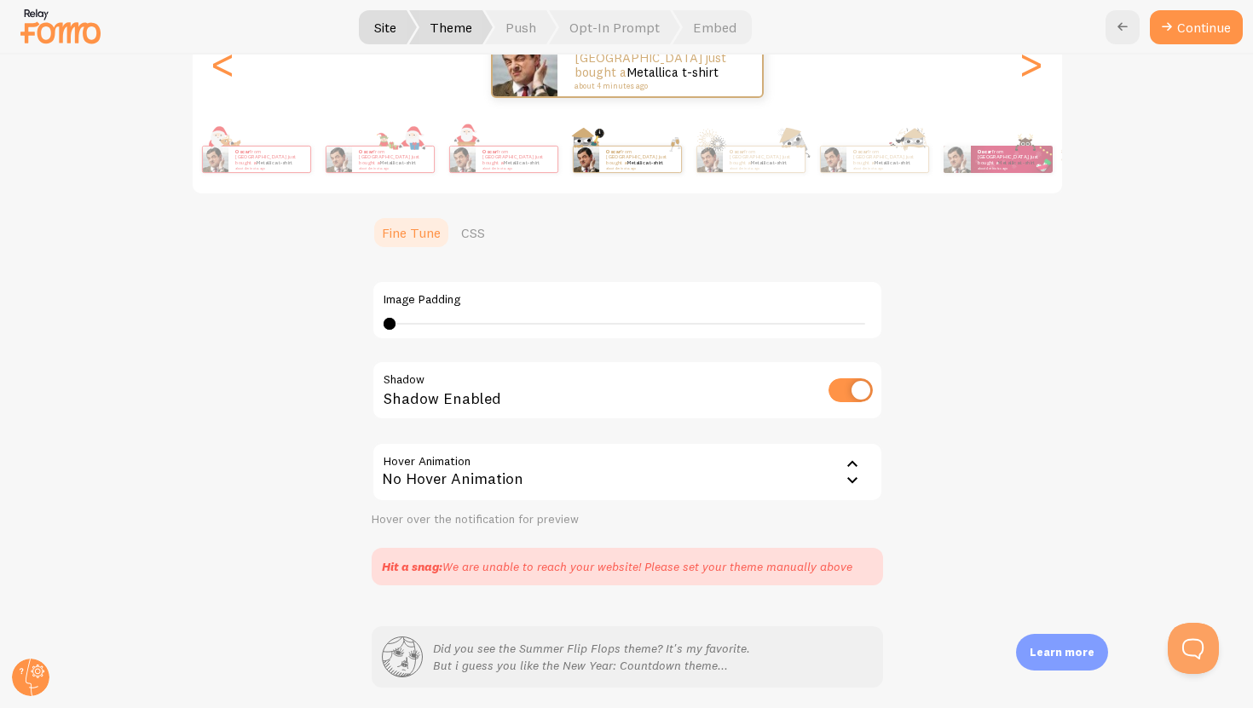
scroll to position [186, 0]
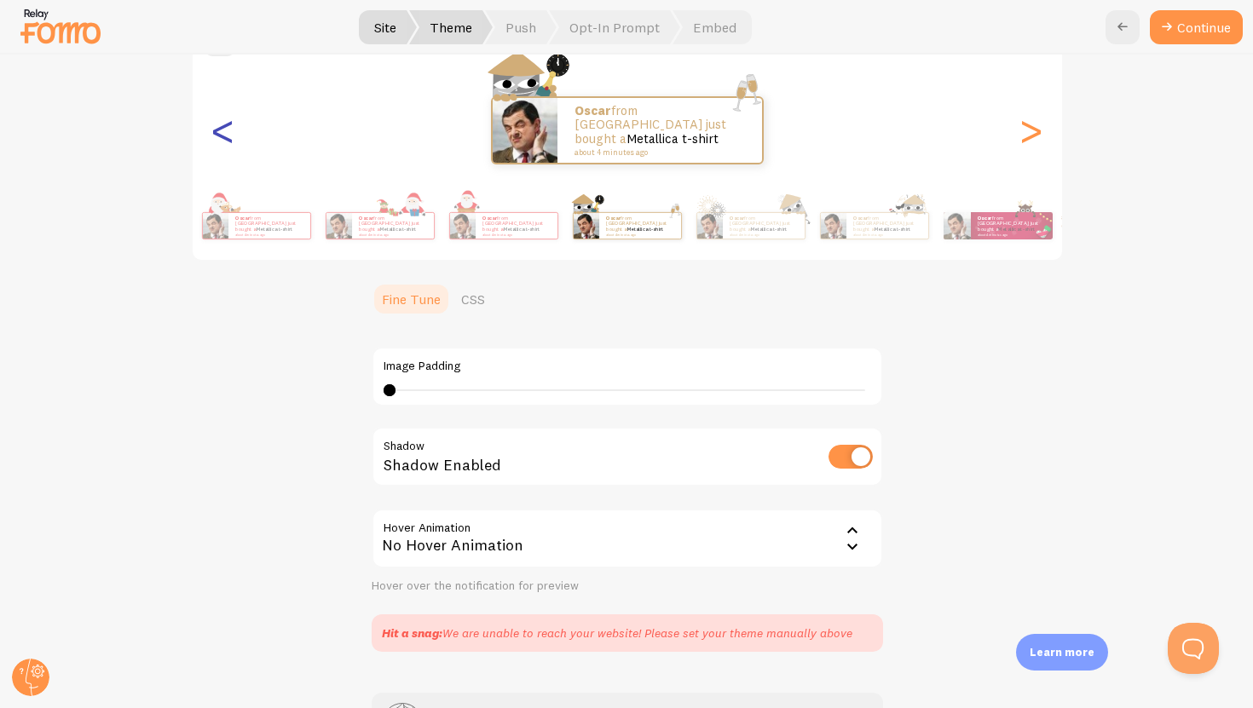
click at [214, 144] on div "<" at bounding box center [223, 130] width 20 height 123
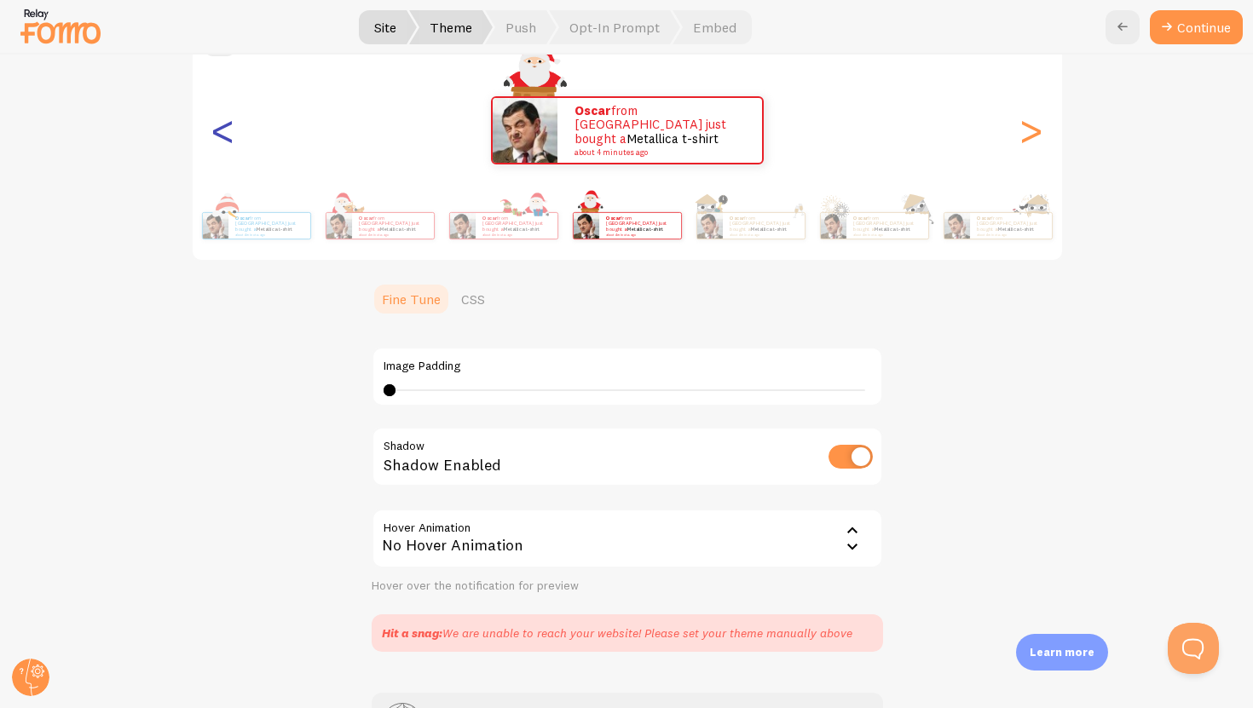
click at [214, 144] on div "<" at bounding box center [223, 130] width 20 height 123
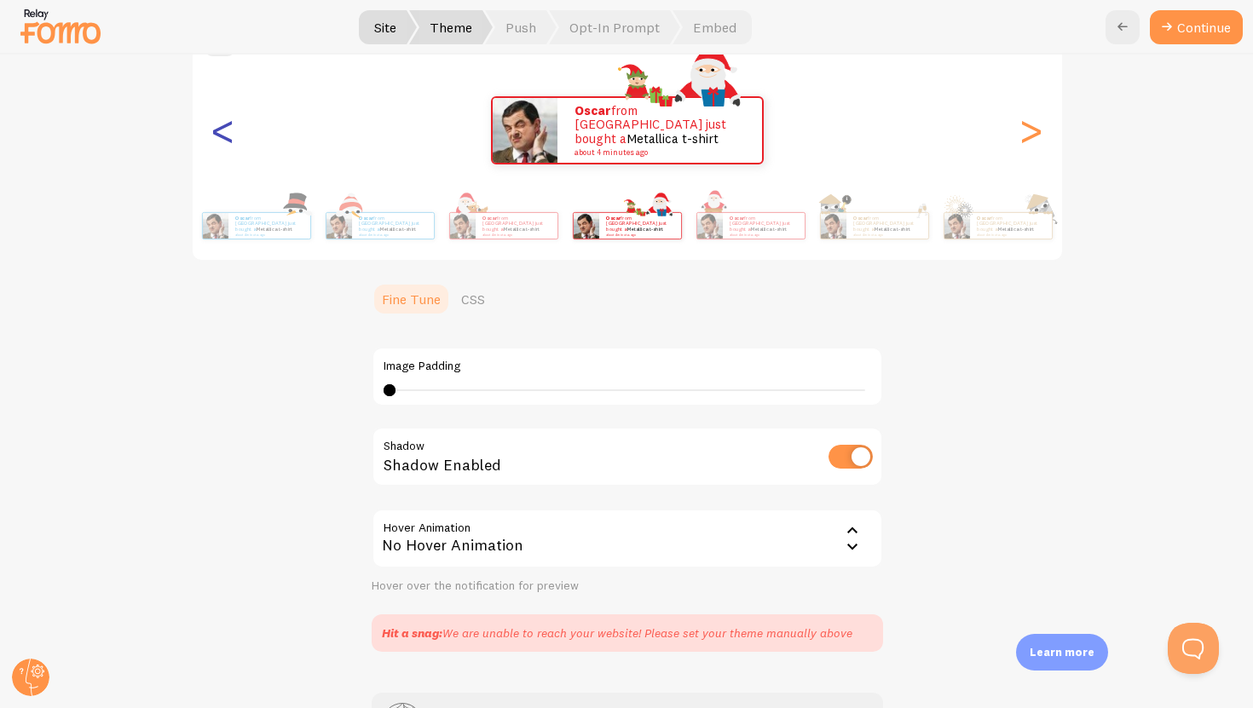
click at [214, 144] on div "<" at bounding box center [223, 130] width 20 height 123
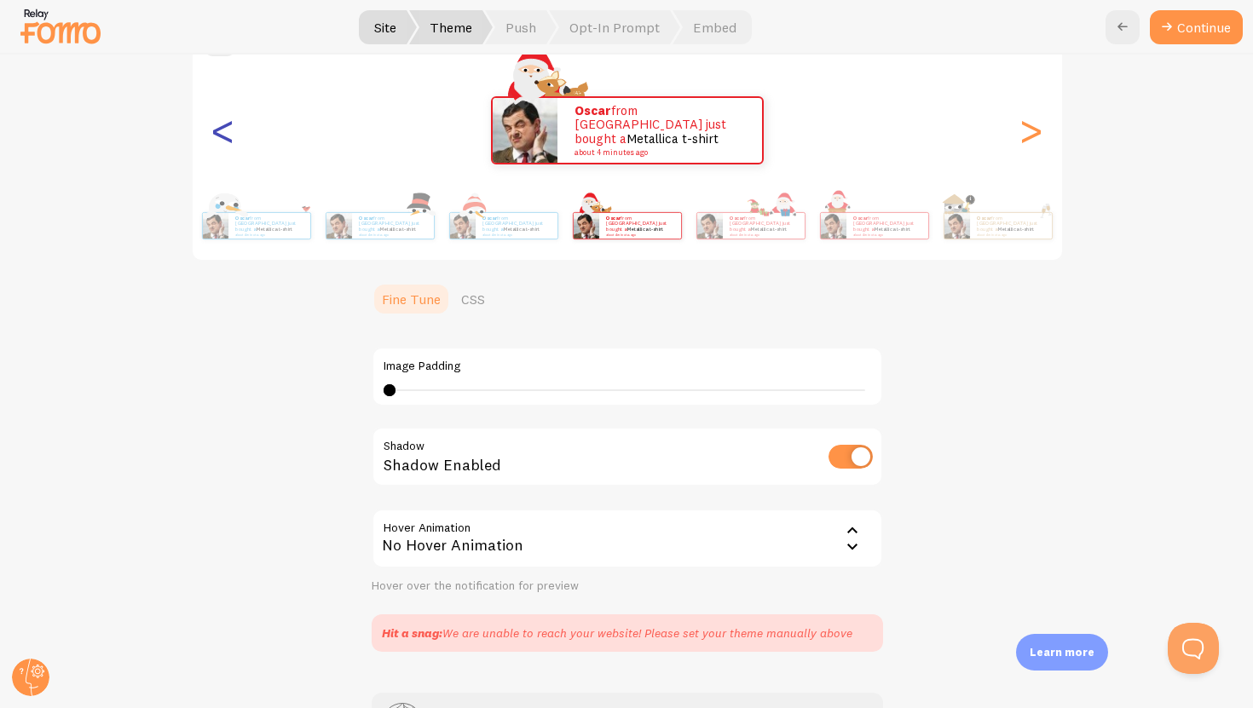
click at [214, 144] on div "<" at bounding box center [223, 130] width 20 height 123
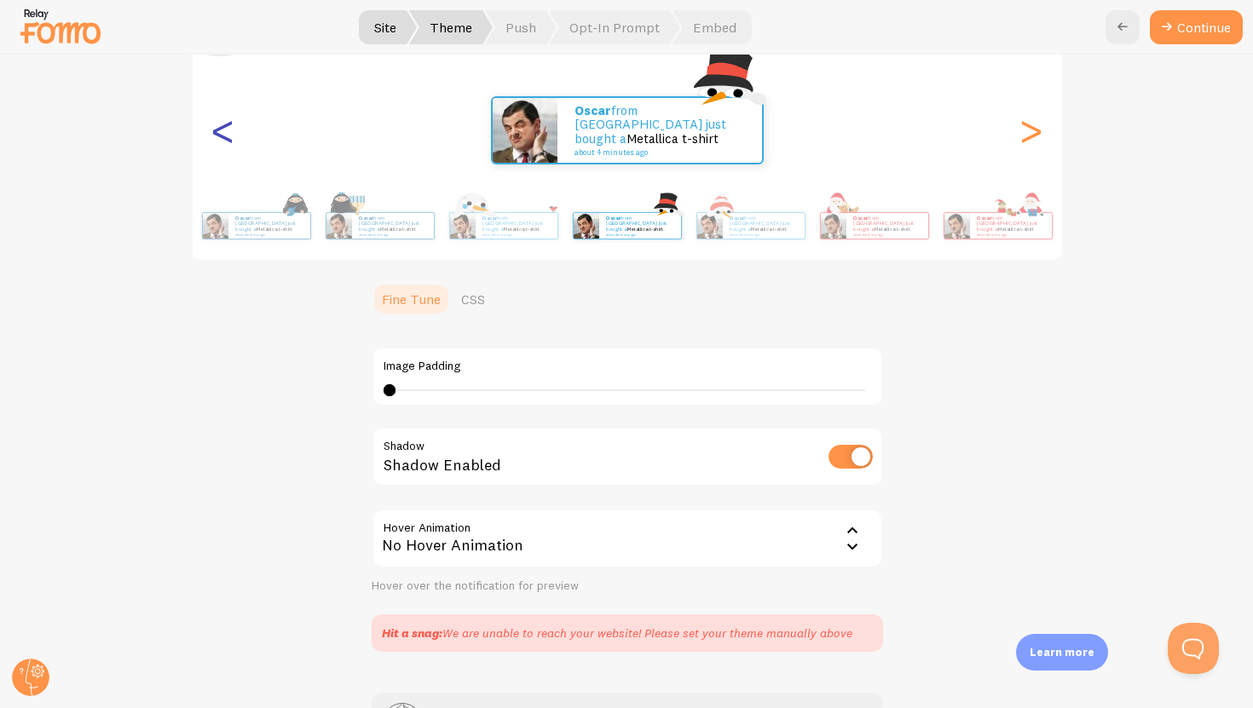
click at [214, 144] on div "<" at bounding box center [223, 130] width 20 height 123
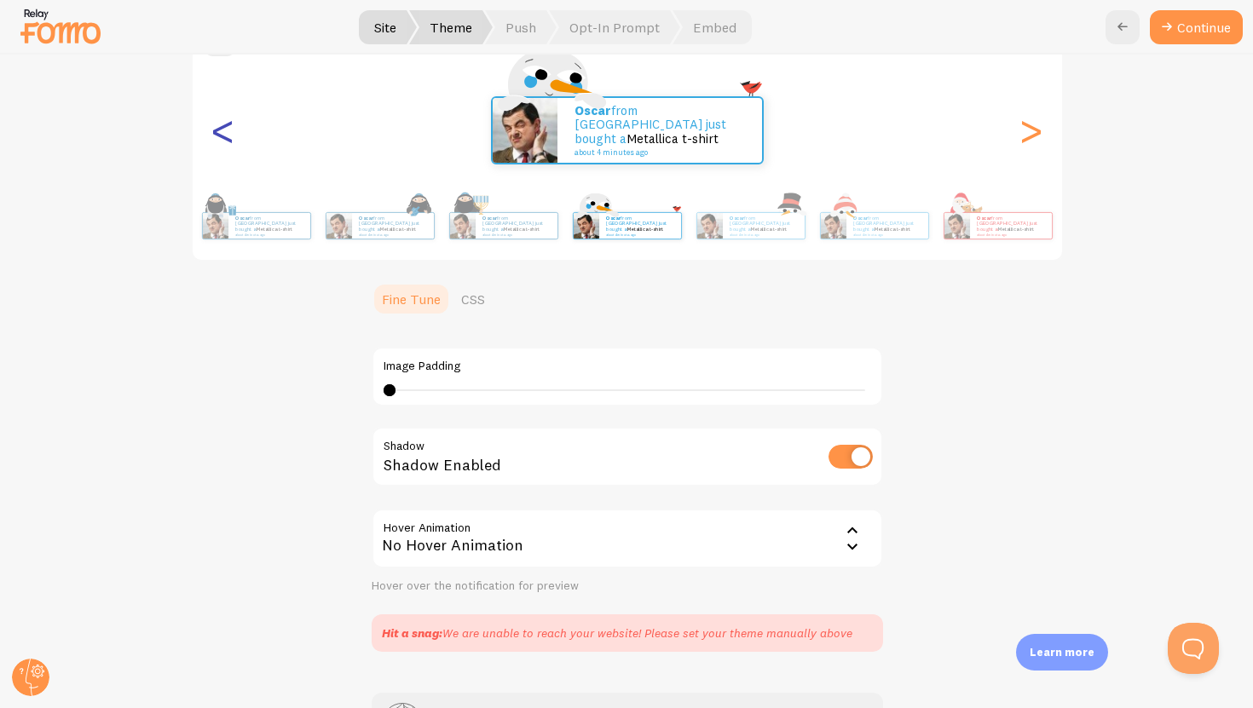
click at [214, 144] on div "<" at bounding box center [223, 130] width 20 height 123
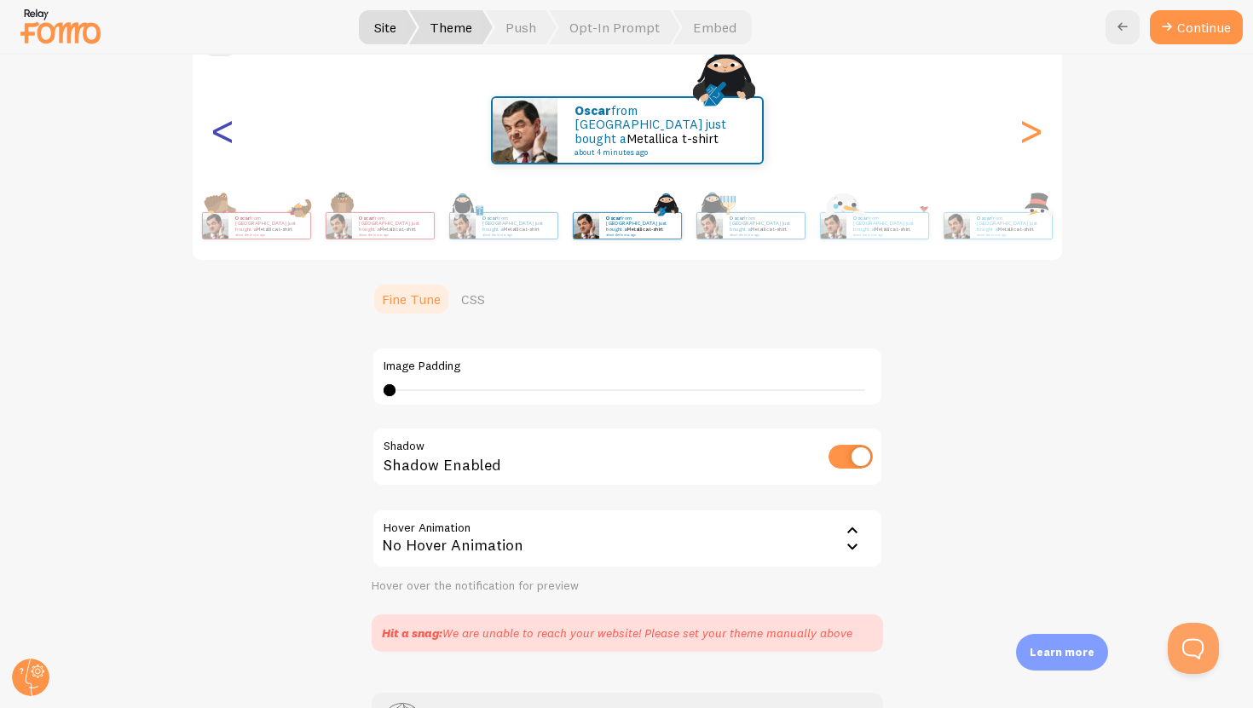
click at [214, 144] on div "<" at bounding box center [223, 130] width 20 height 123
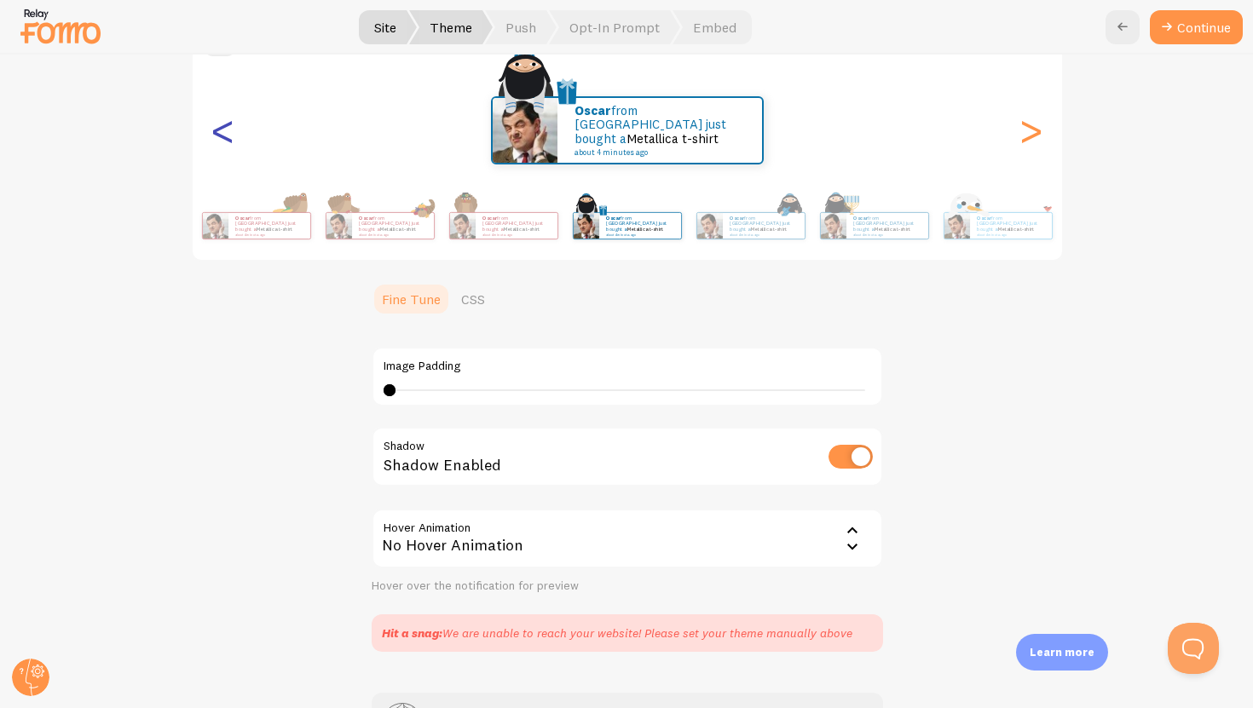
click at [214, 144] on div "<" at bounding box center [223, 130] width 20 height 123
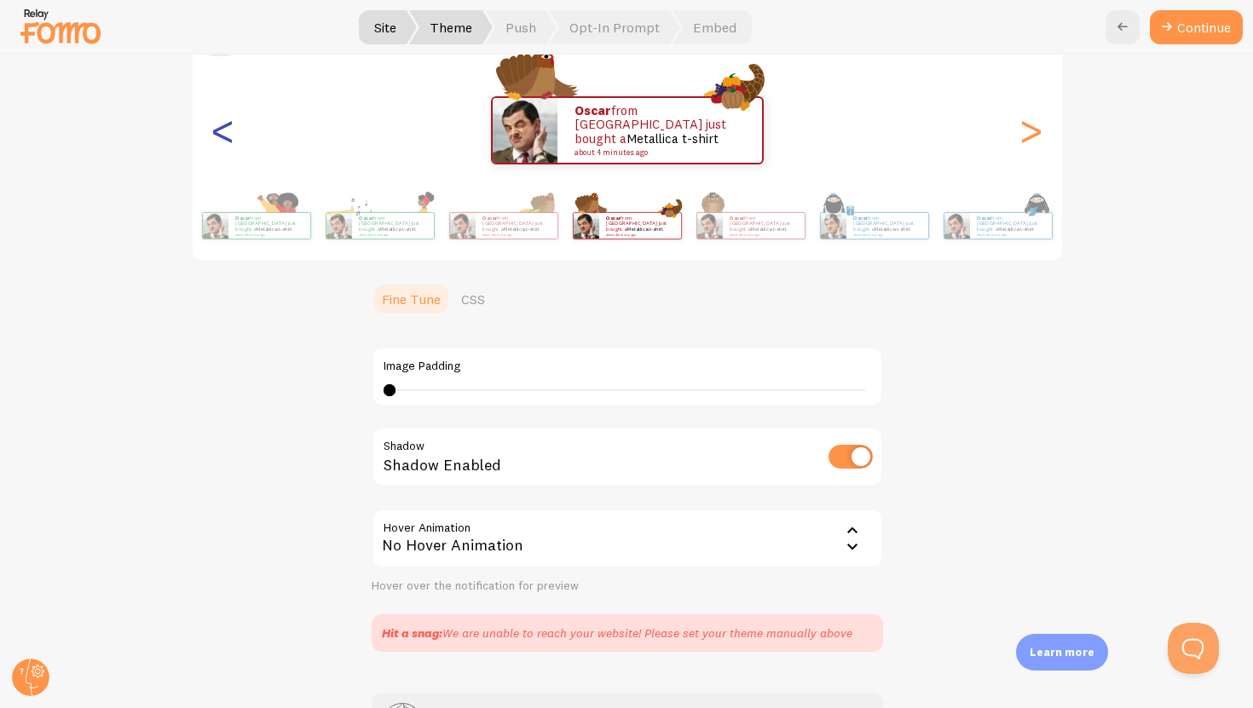
click at [214, 144] on div "<" at bounding box center [223, 130] width 20 height 123
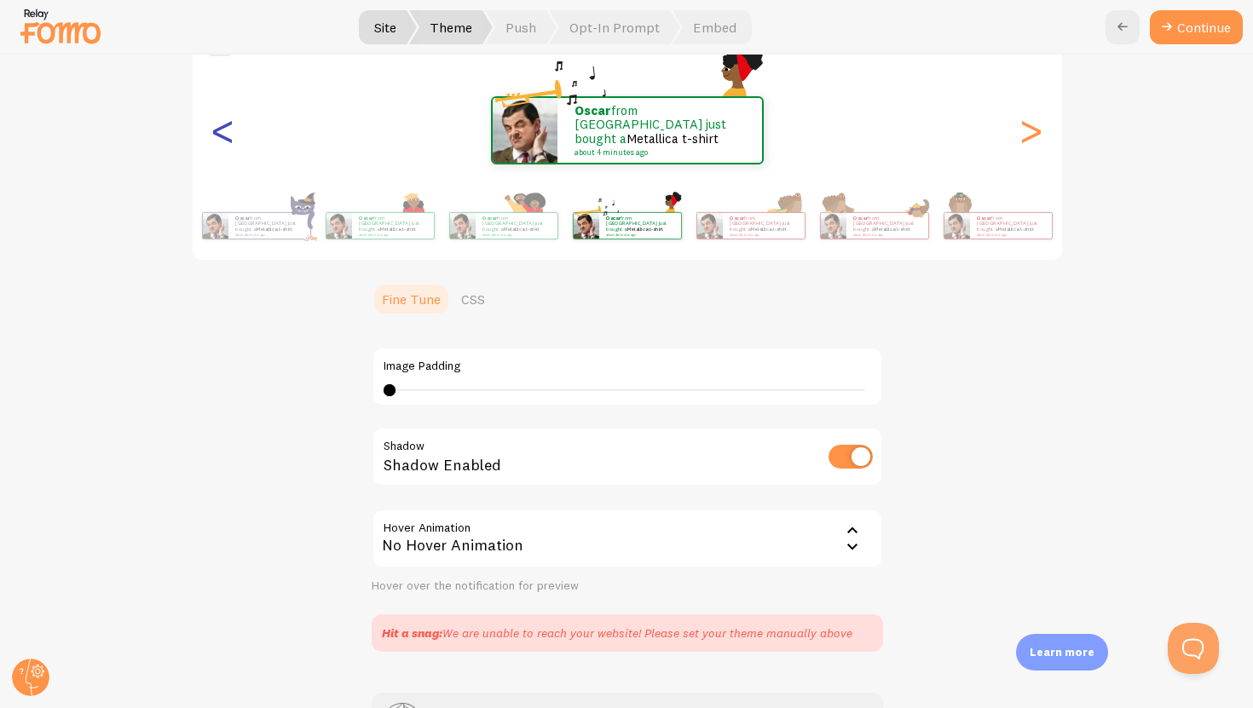
click at [214, 144] on div "<" at bounding box center [223, 130] width 20 height 123
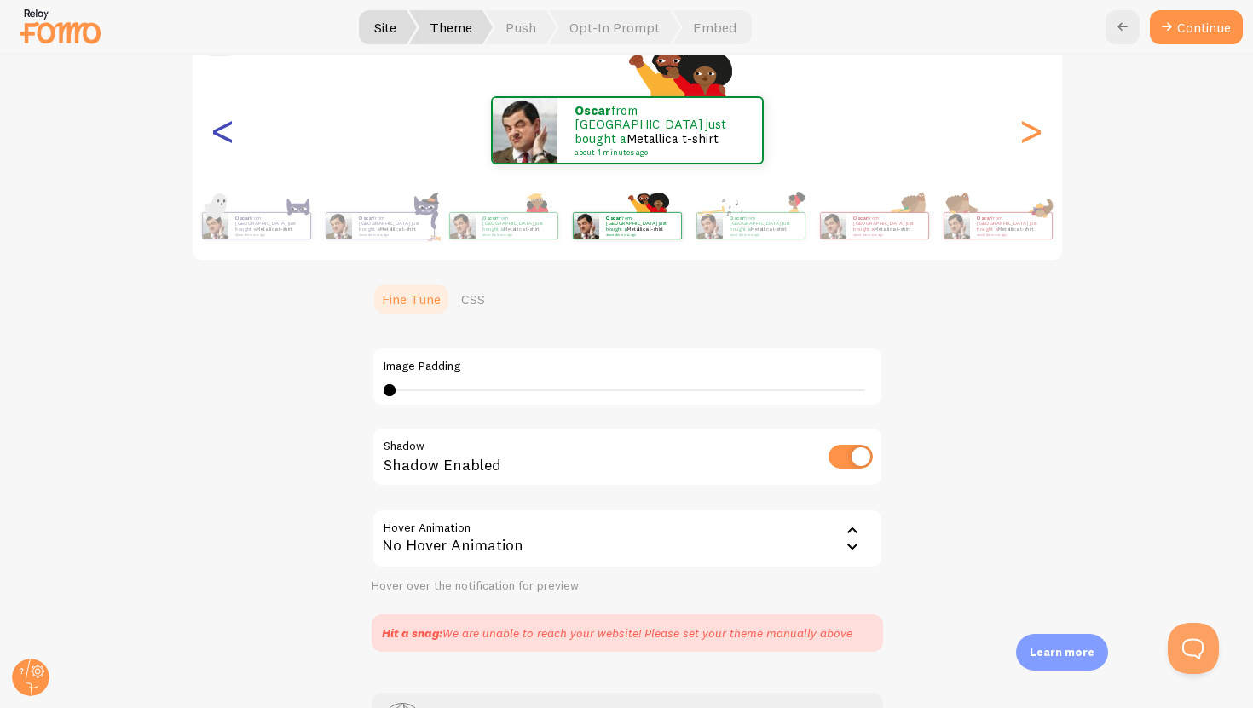
click at [214, 144] on div "<" at bounding box center [223, 130] width 20 height 123
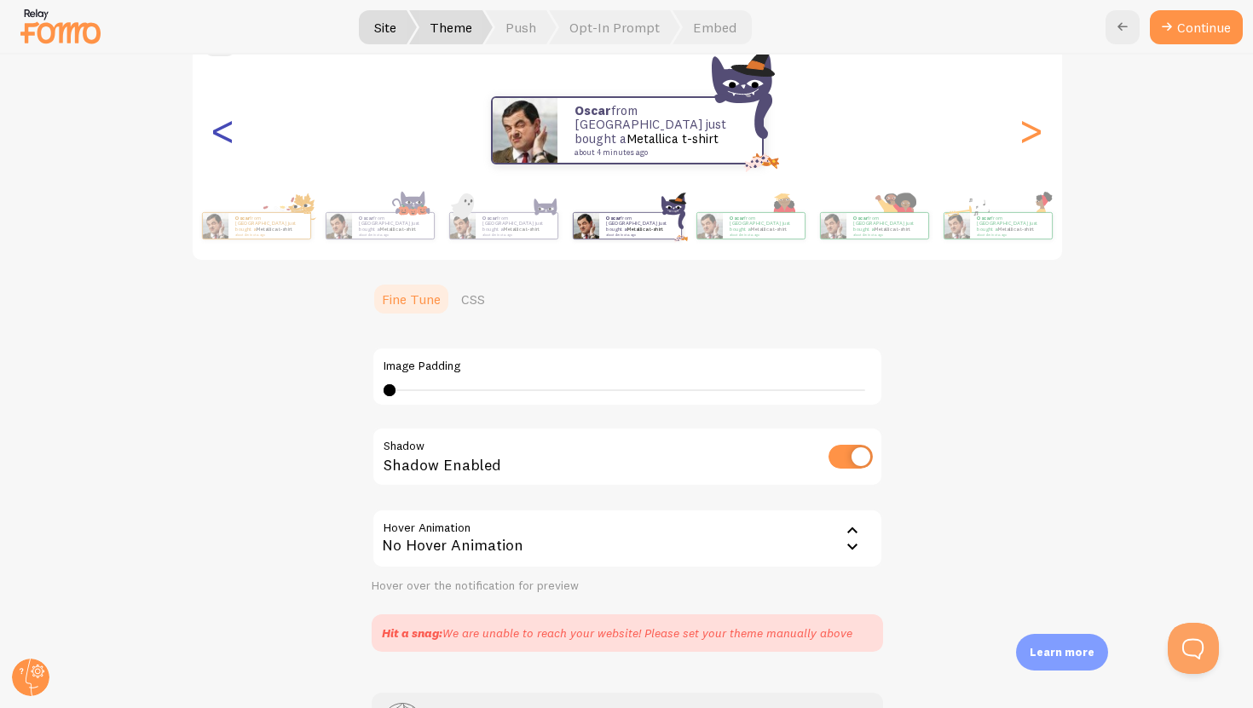
click at [214, 144] on div "<" at bounding box center [223, 130] width 20 height 123
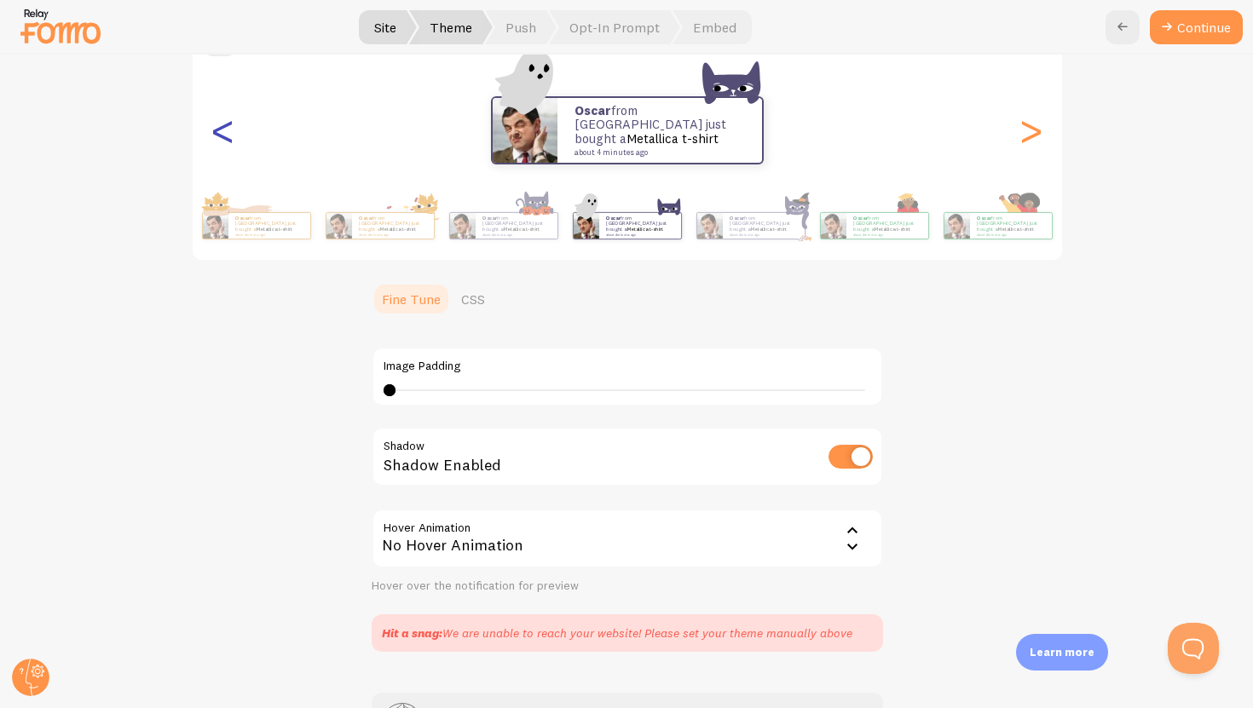
click at [214, 144] on div "<" at bounding box center [223, 130] width 20 height 123
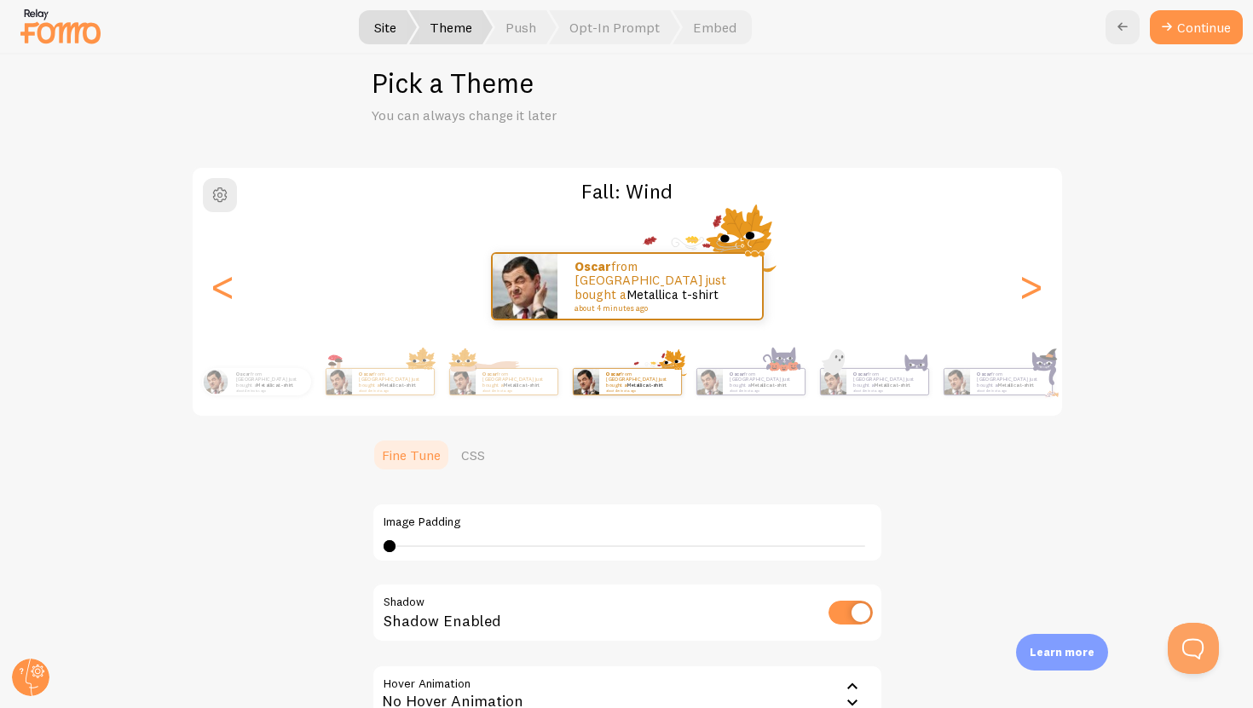
scroll to position [0, 0]
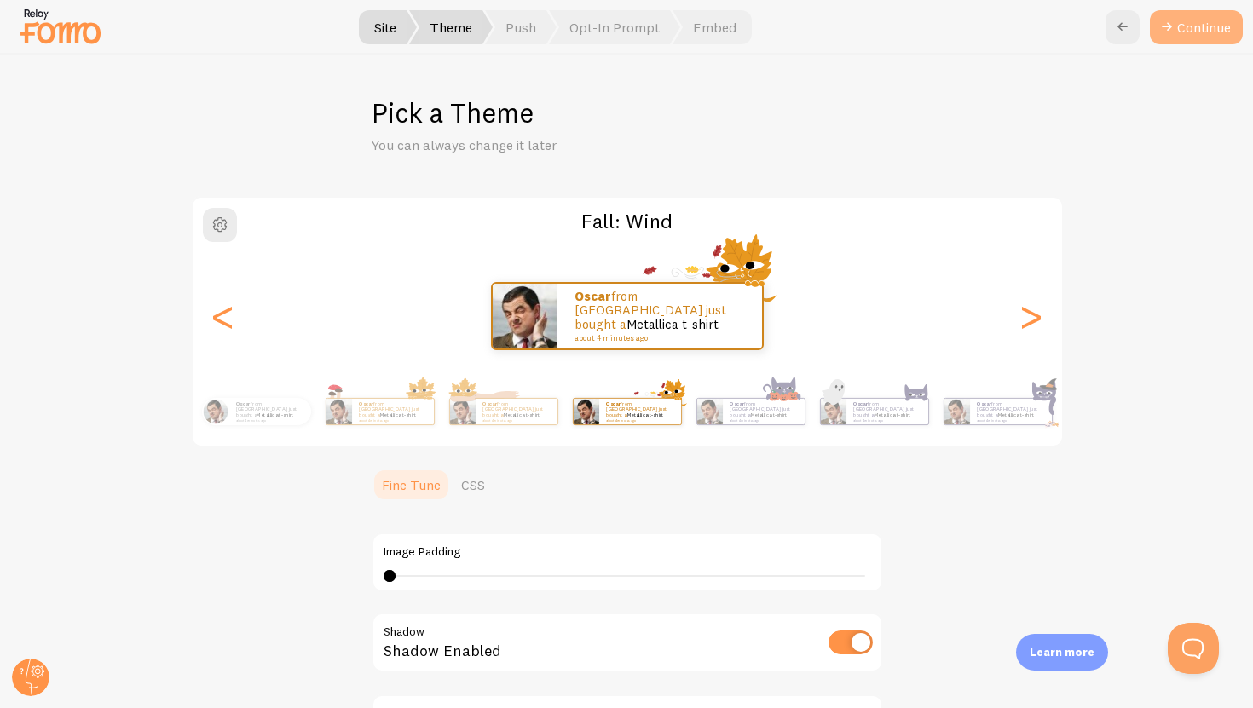
click at [782, 14] on button "Continue" at bounding box center [1196, 27] width 93 height 34
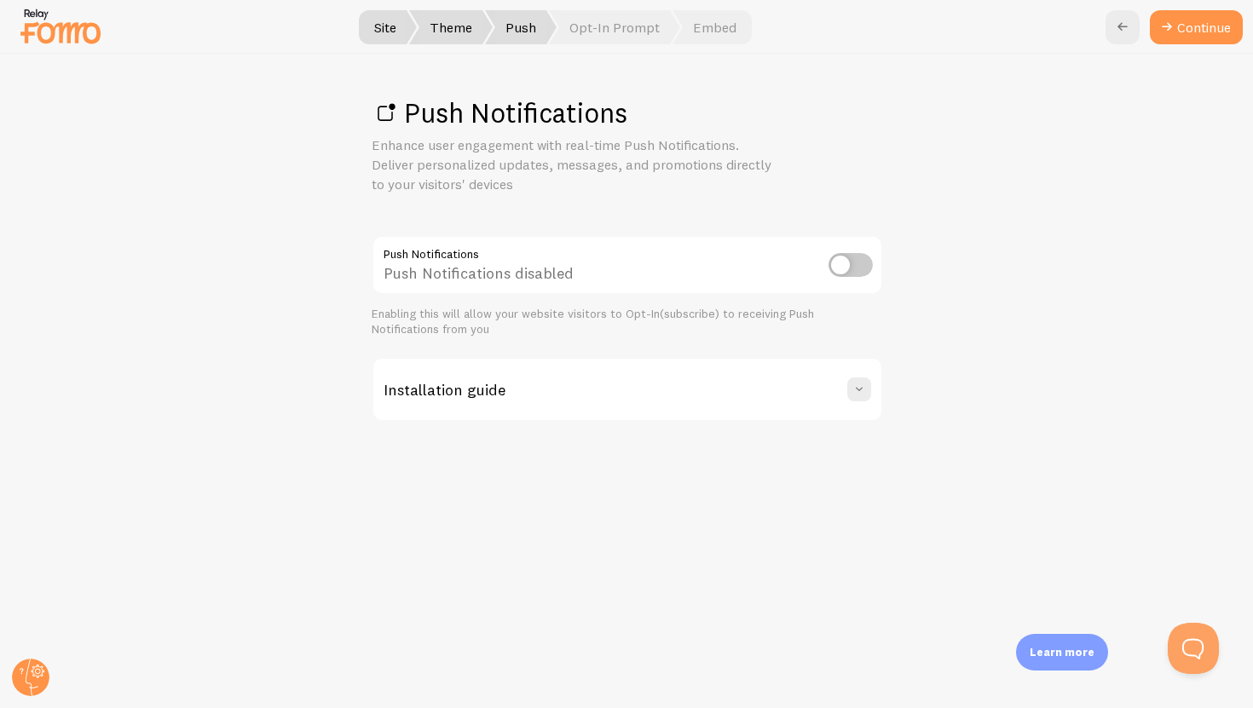
click at [782, 267] on input "checkbox" at bounding box center [851, 265] width 44 height 24
checkbox input "true"
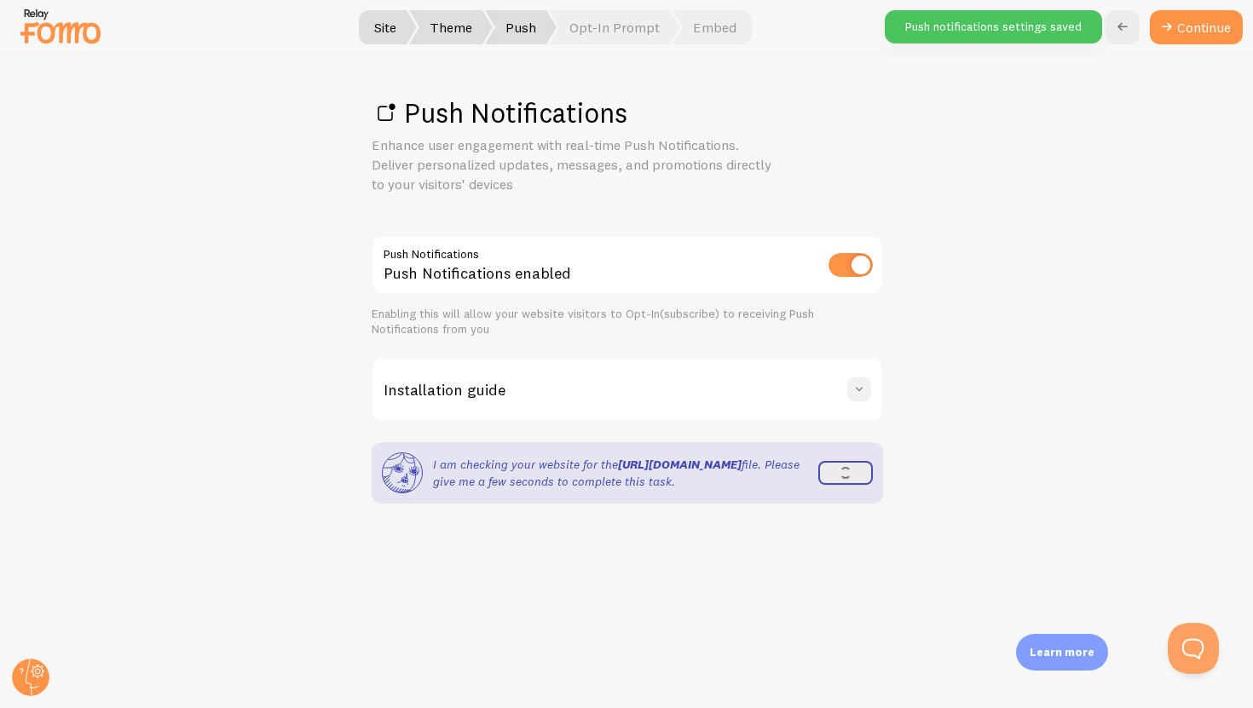
click at [782, 390] on button at bounding box center [859, 390] width 24 height 24
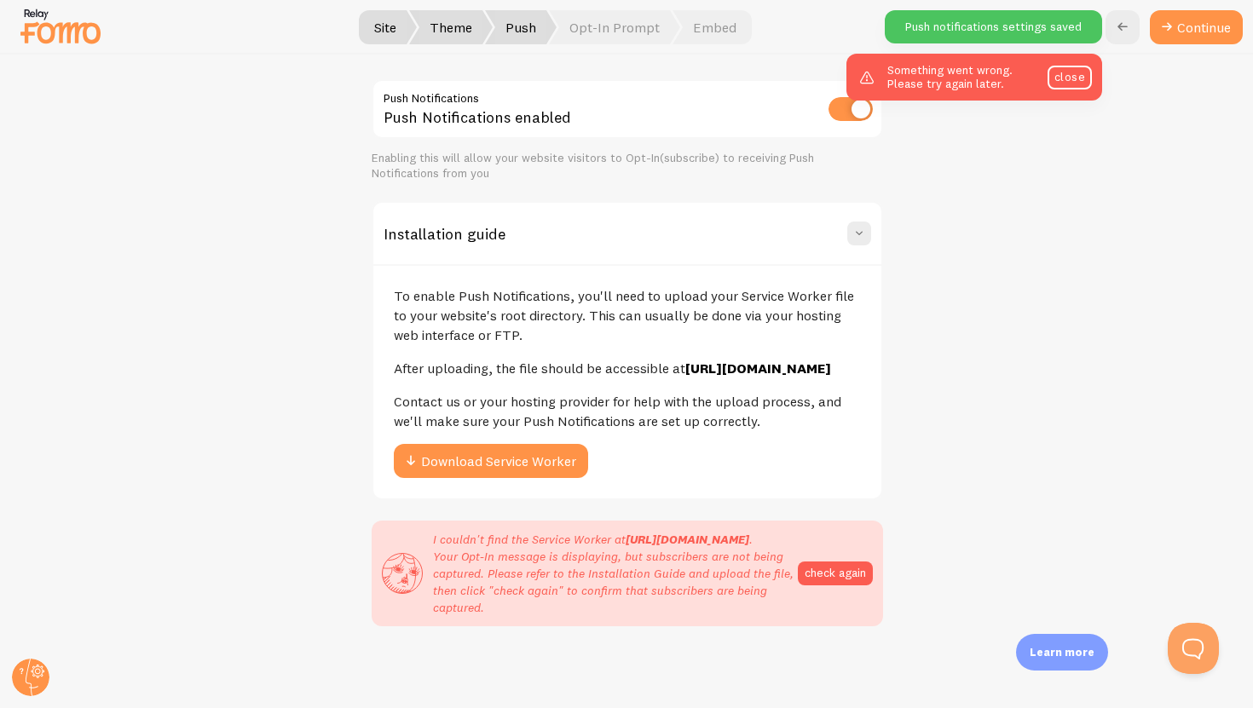
scroll to position [165, 0]
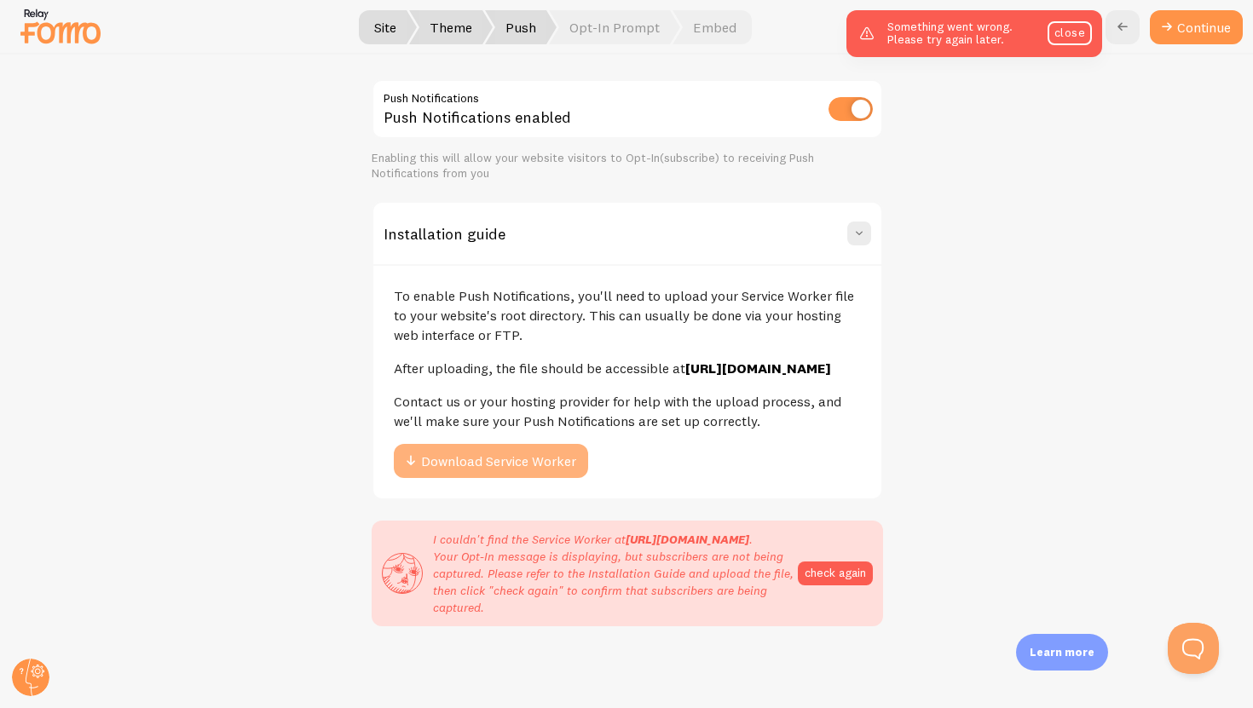
click at [552, 466] on button "Download Service Worker" at bounding box center [491, 461] width 194 height 34
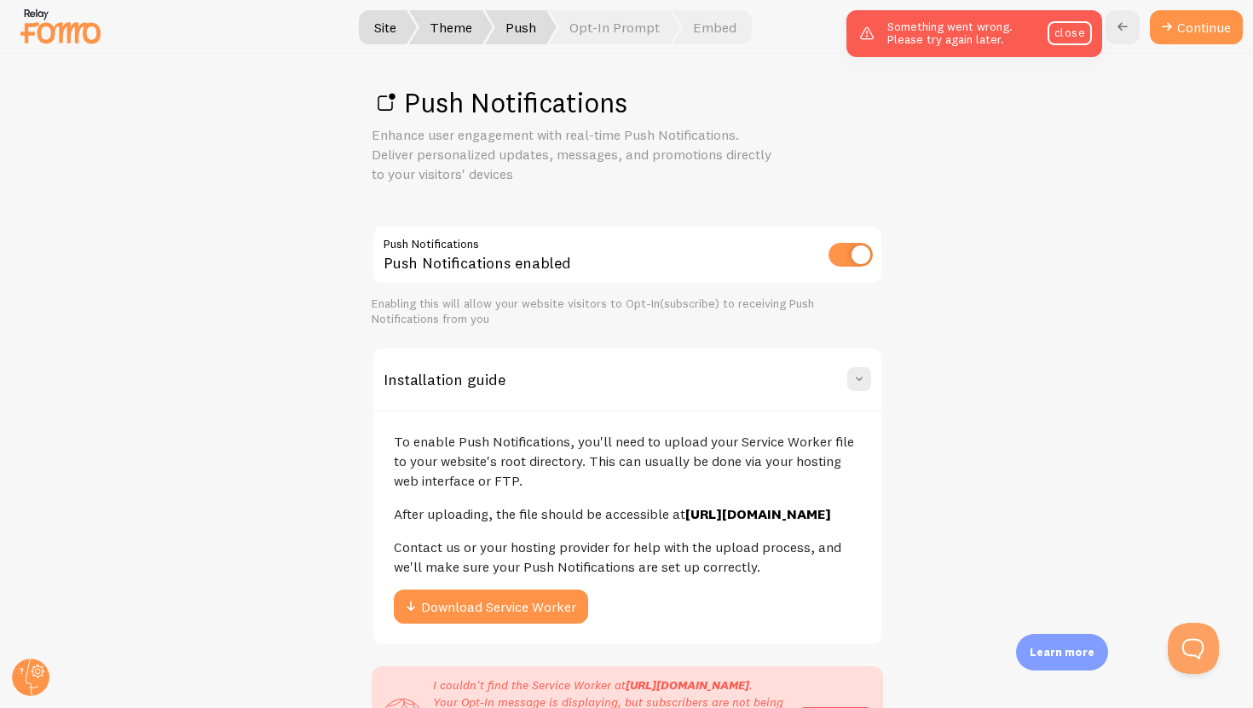
scroll to position [3, 0]
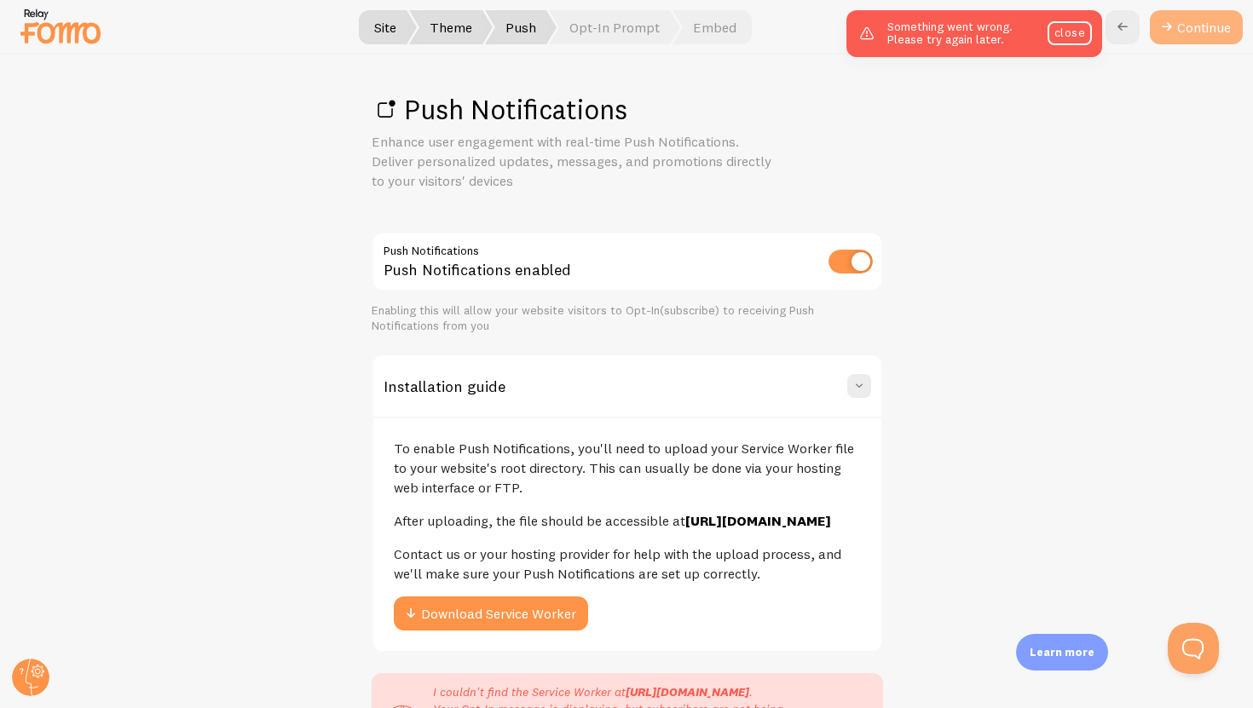
click at [782, 17] on link "Continue" at bounding box center [1196, 27] width 93 height 34
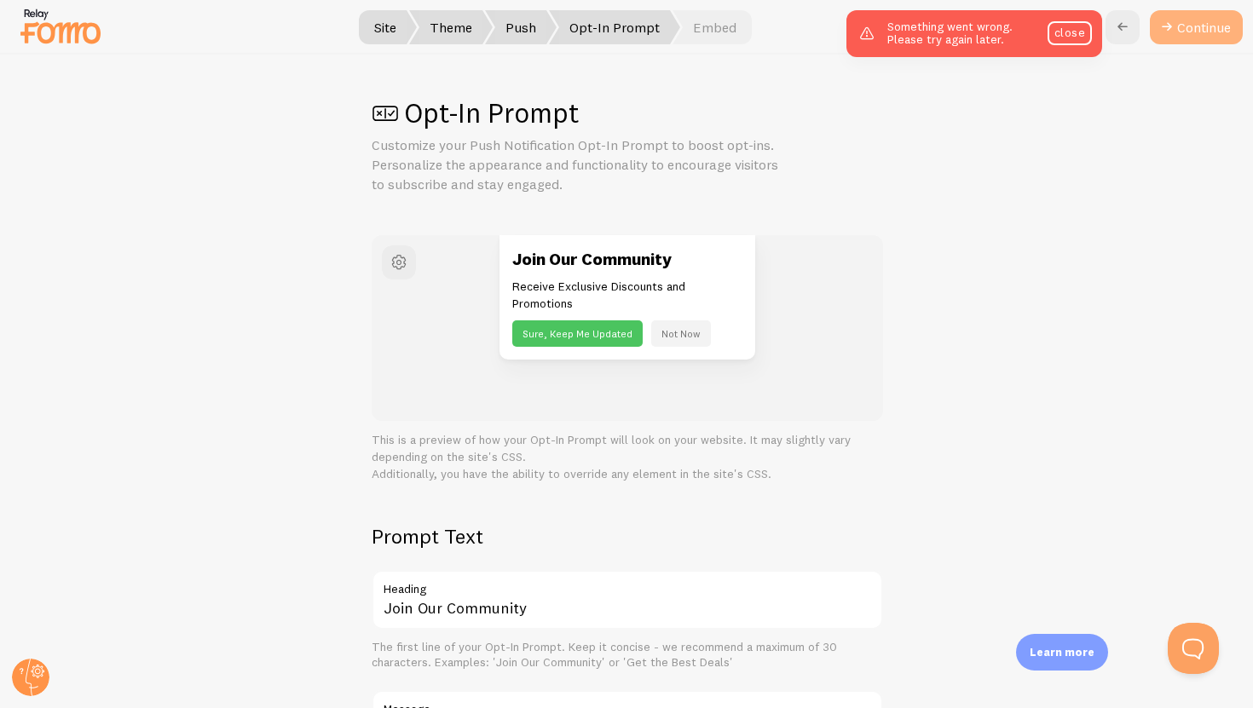
click at [782, 32] on button "Continue" at bounding box center [1196, 27] width 93 height 34
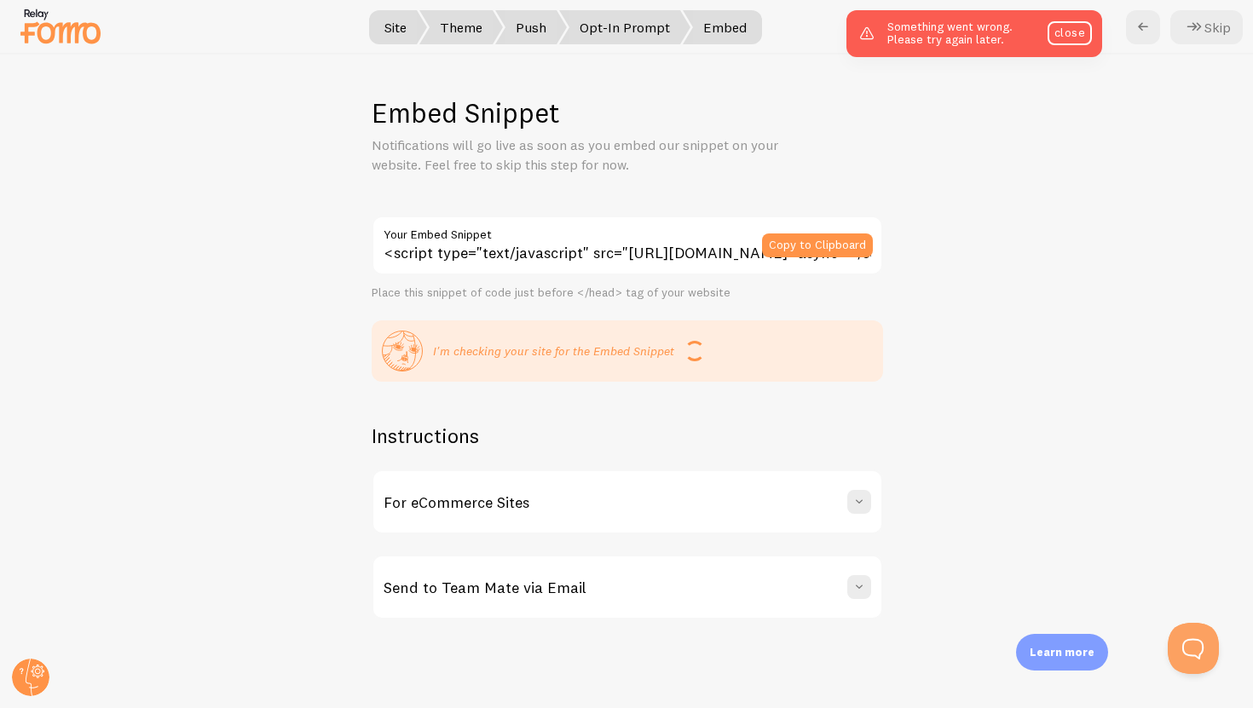
click at [769, 509] on div "For eCommerce Sites" at bounding box center [627, 501] width 508 height 61
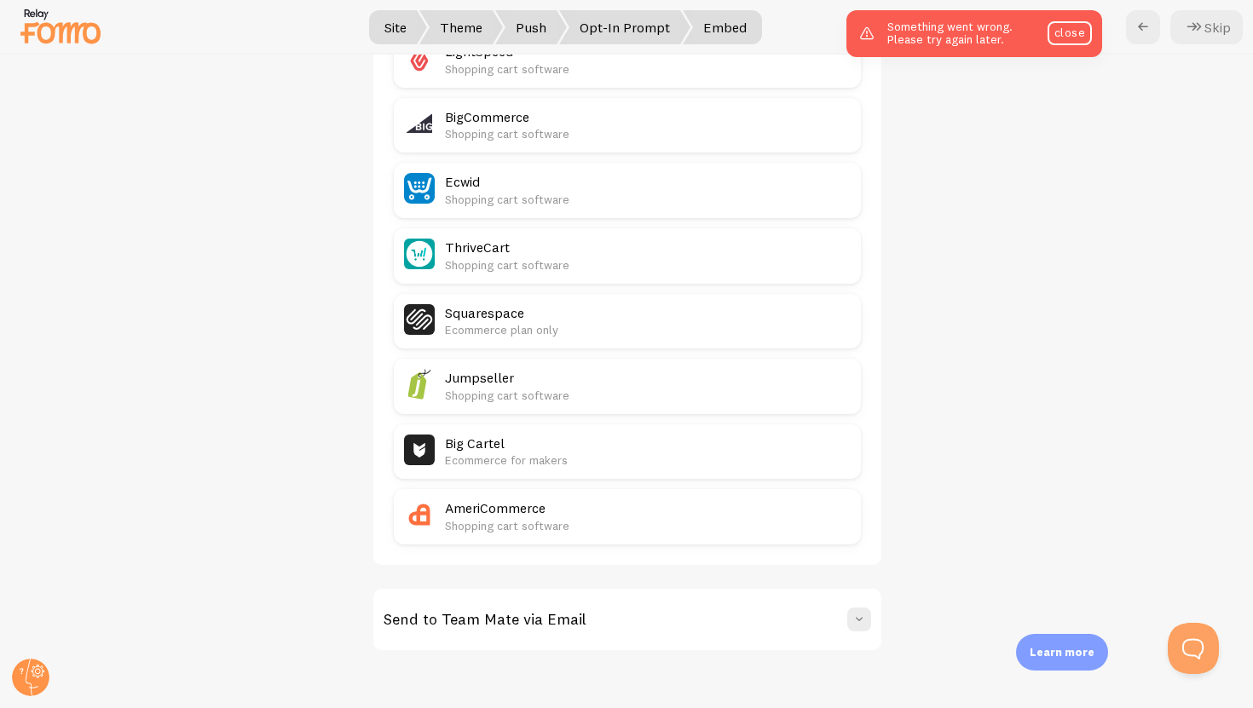
scroll to position [864, 0]
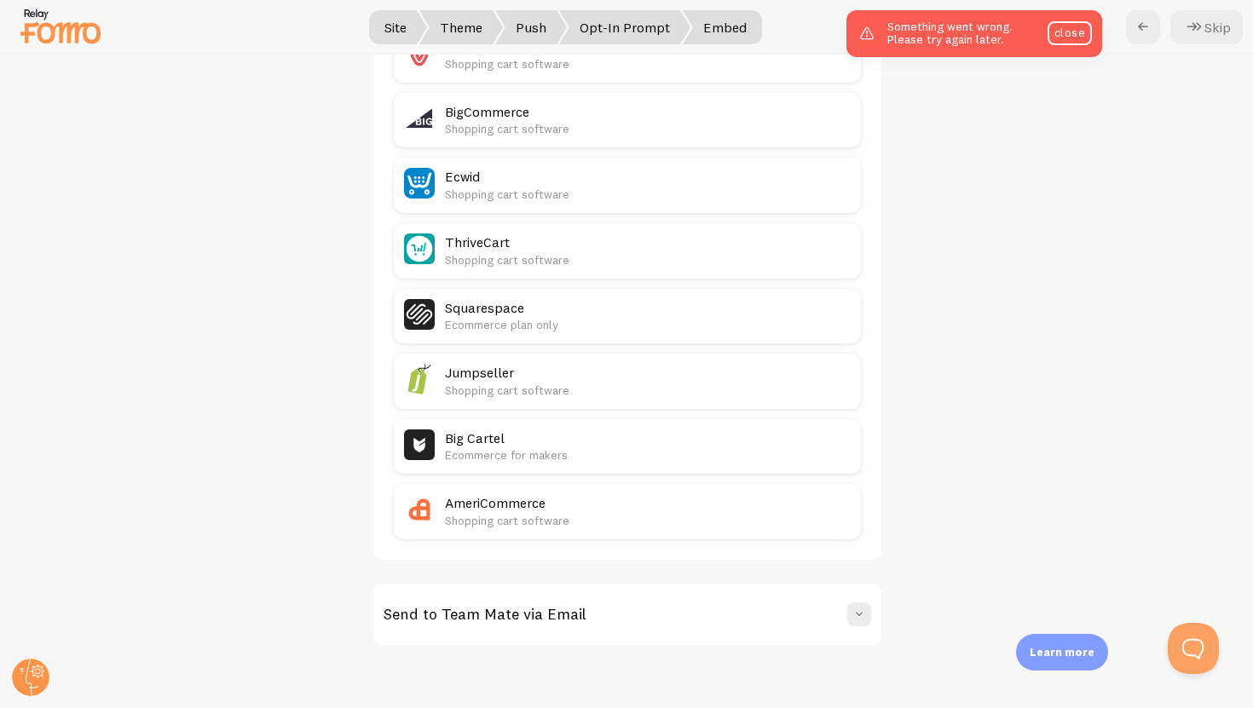
click at [777, 597] on div "Send to Team Mate via Email" at bounding box center [627, 614] width 508 height 61
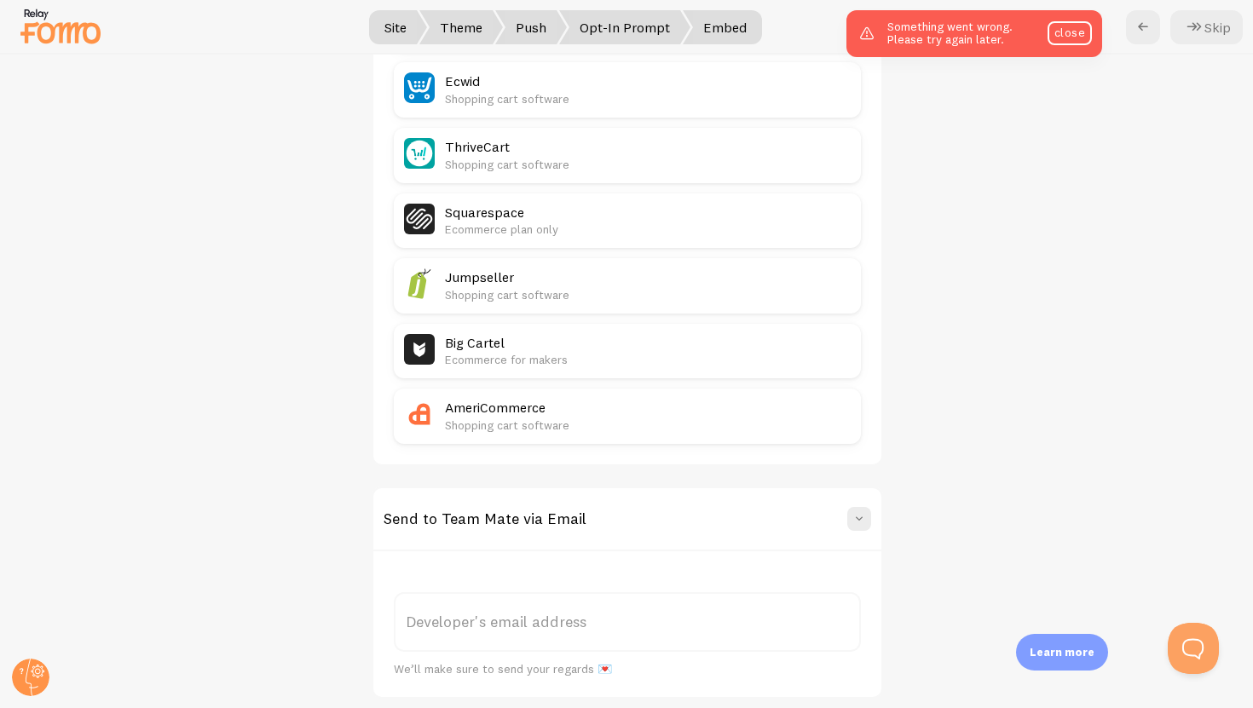
scroll to position [1011, 0]
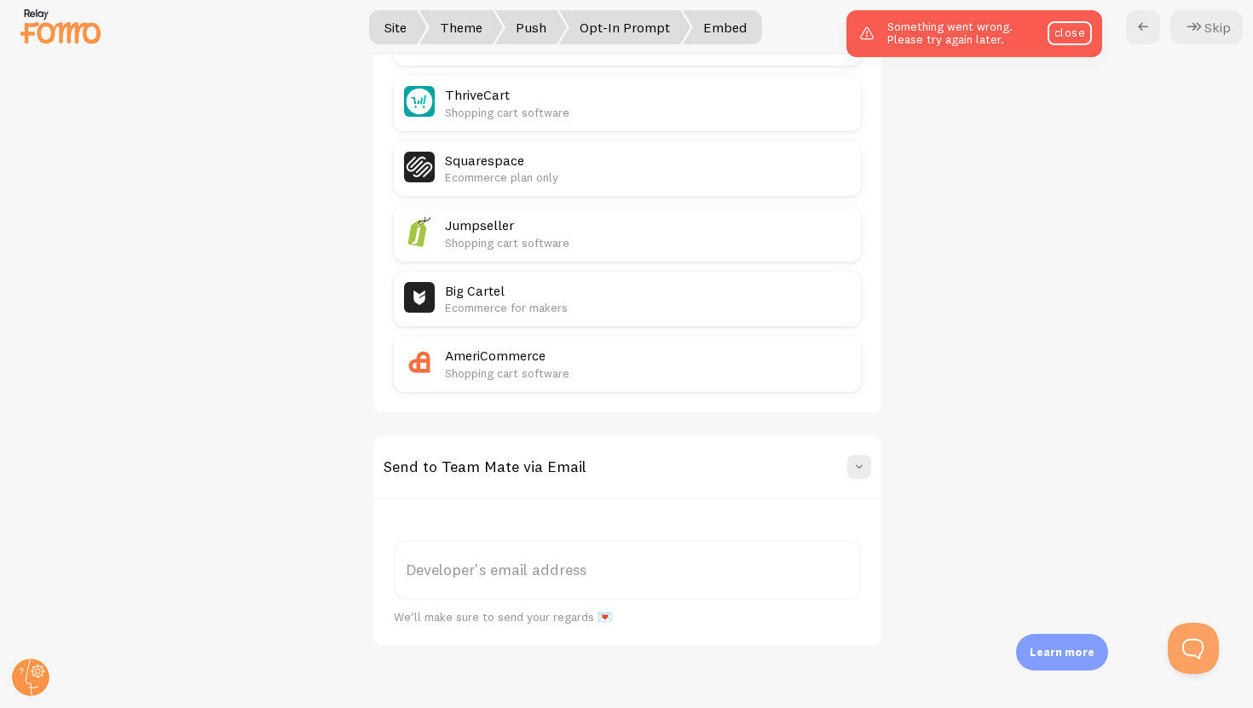
click at [782, 26] on button "Skip" at bounding box center [1206, 27] width 72 height 34
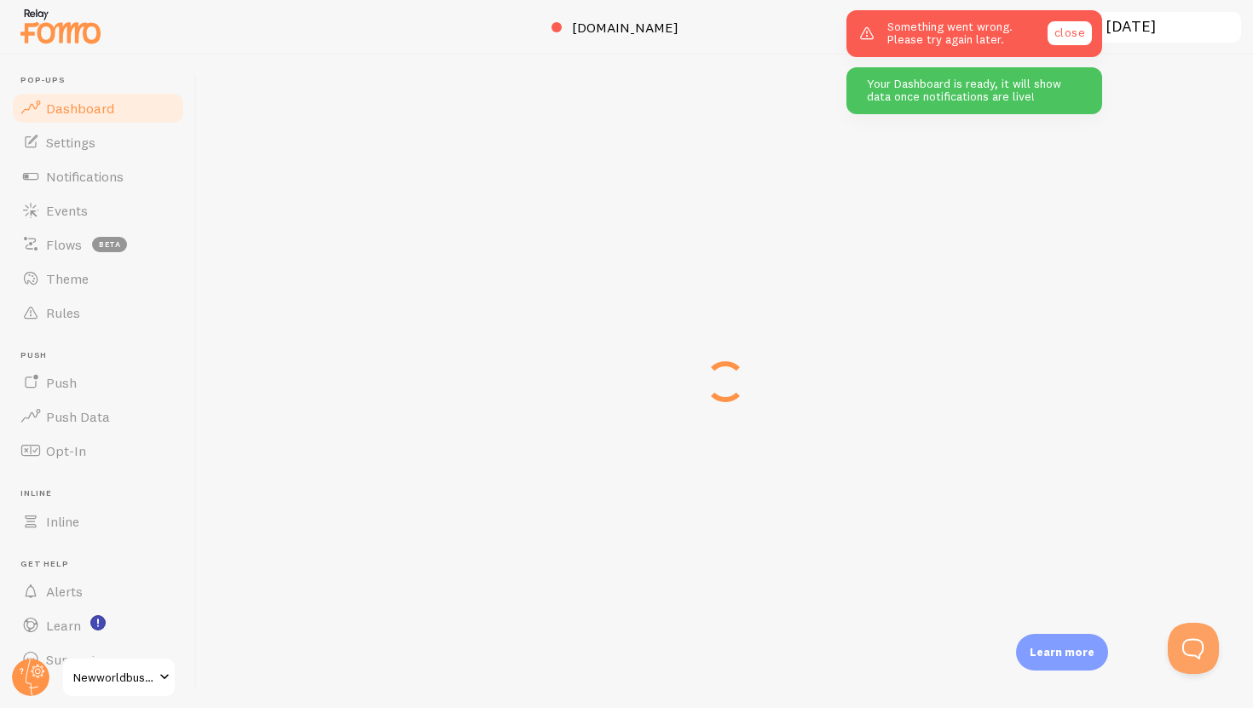
click at [782, 33] on link "close" at bounding box center [1070, 33] width 44 height 24
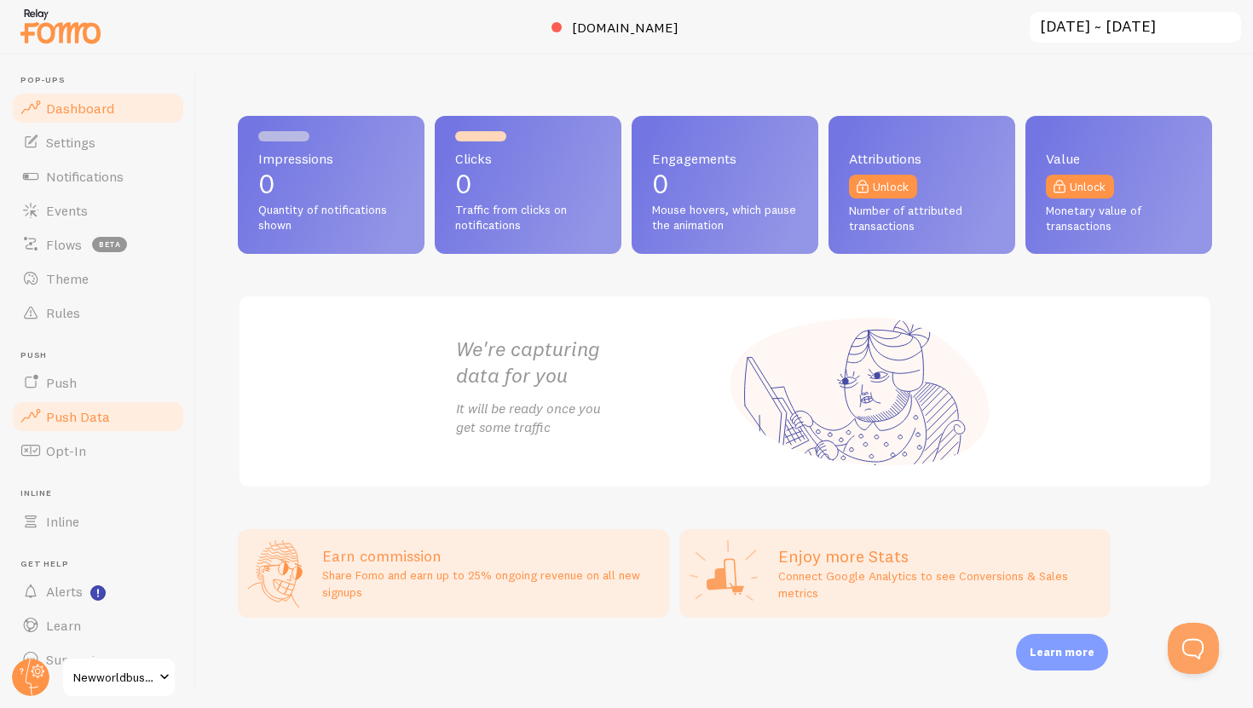
scroll to position [30, 0]
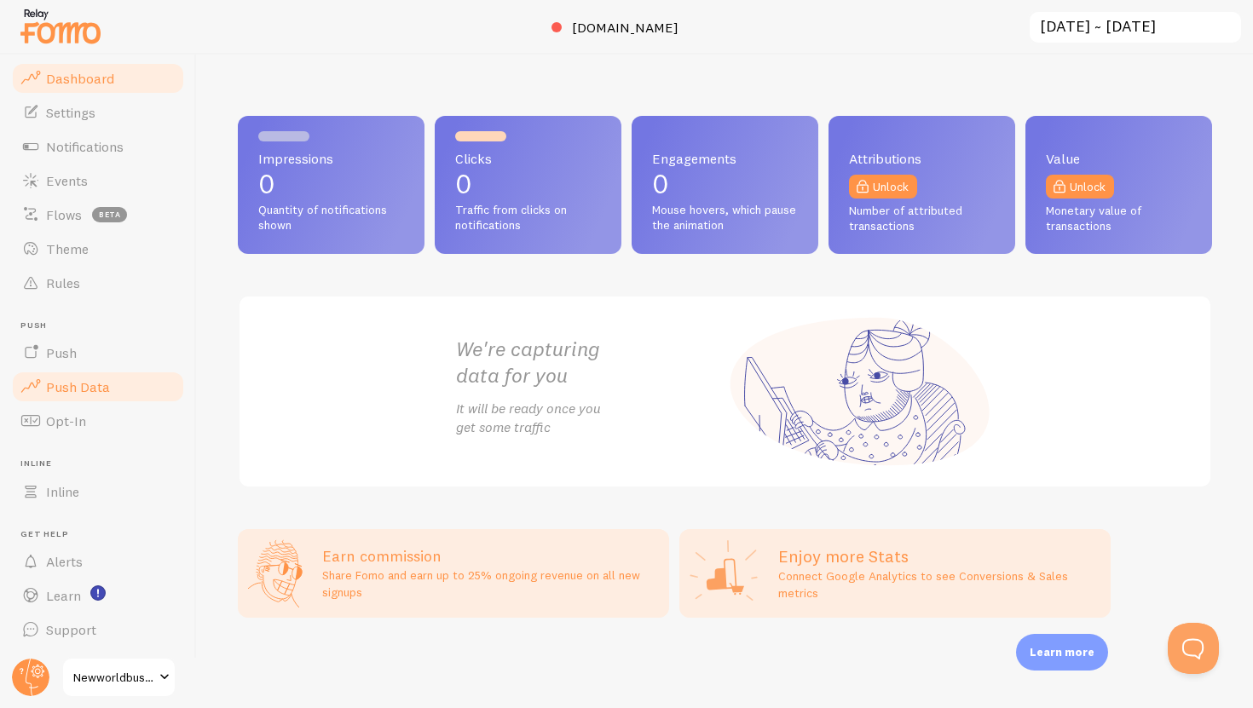
click at [78, 386] on span "Push Data" at bounding box center [78, 387] width 64 height 17
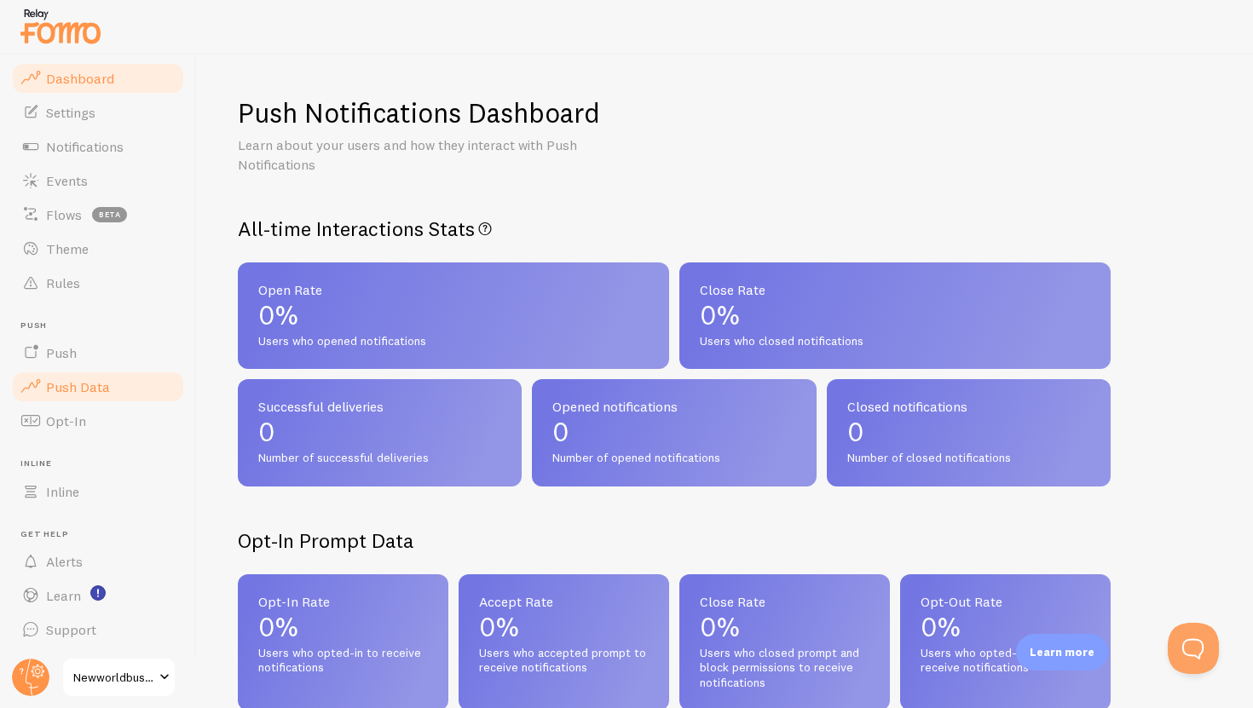
click at [85, 87] on link "Dashboard" at bounding box center [98, 78] width 176 height 34
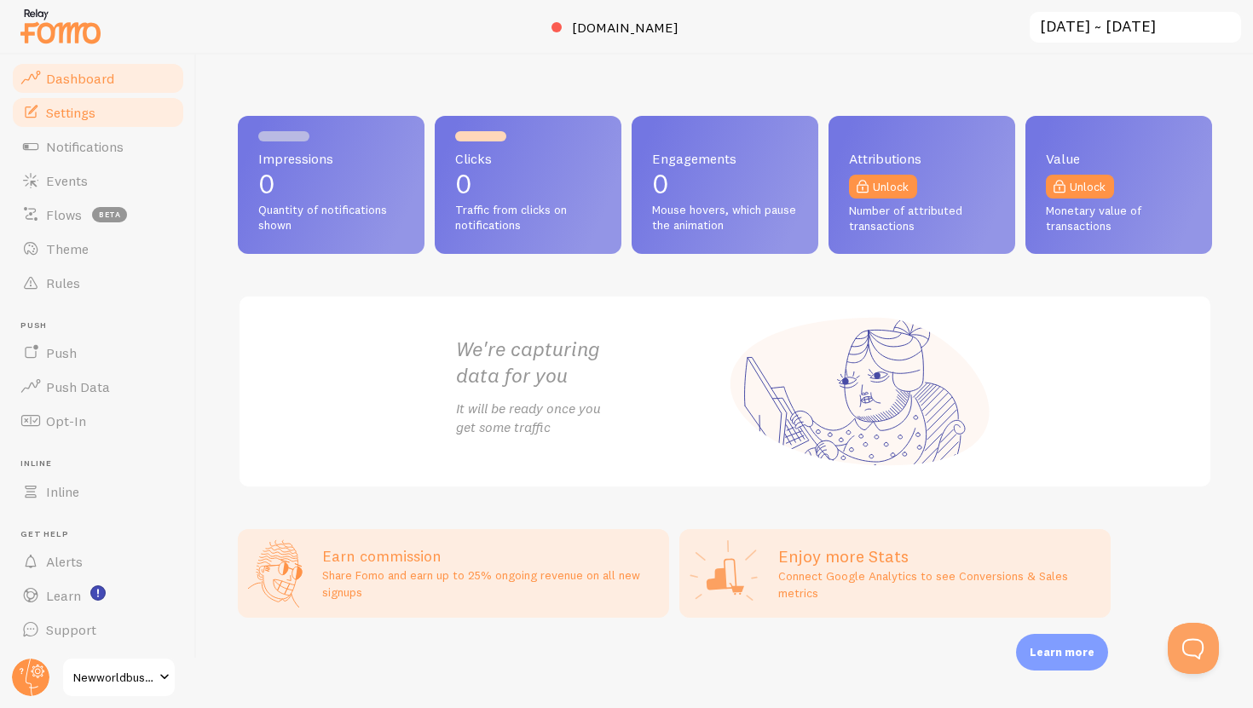
click at [85, 113] on span "Settings" at bounding box center [70, 112] width 49 height 17
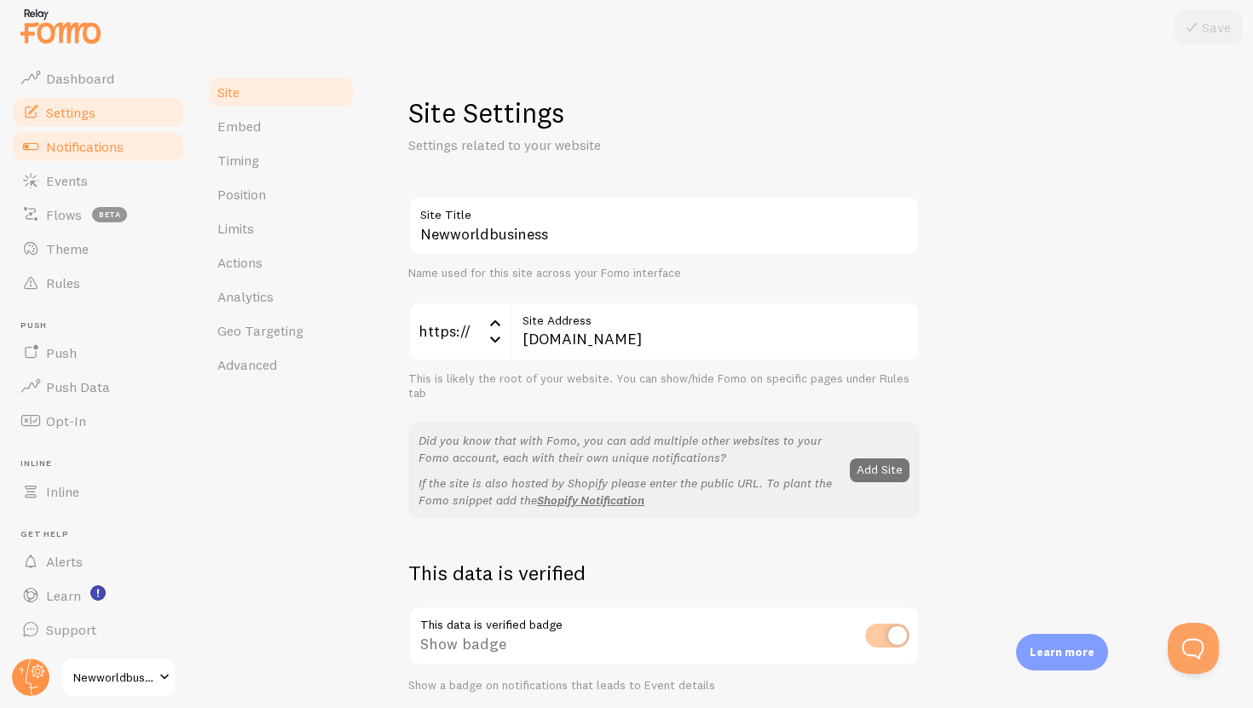
click at [85, 140] on span "Notifications" at bounding box center [85, 146] width 78 height 17
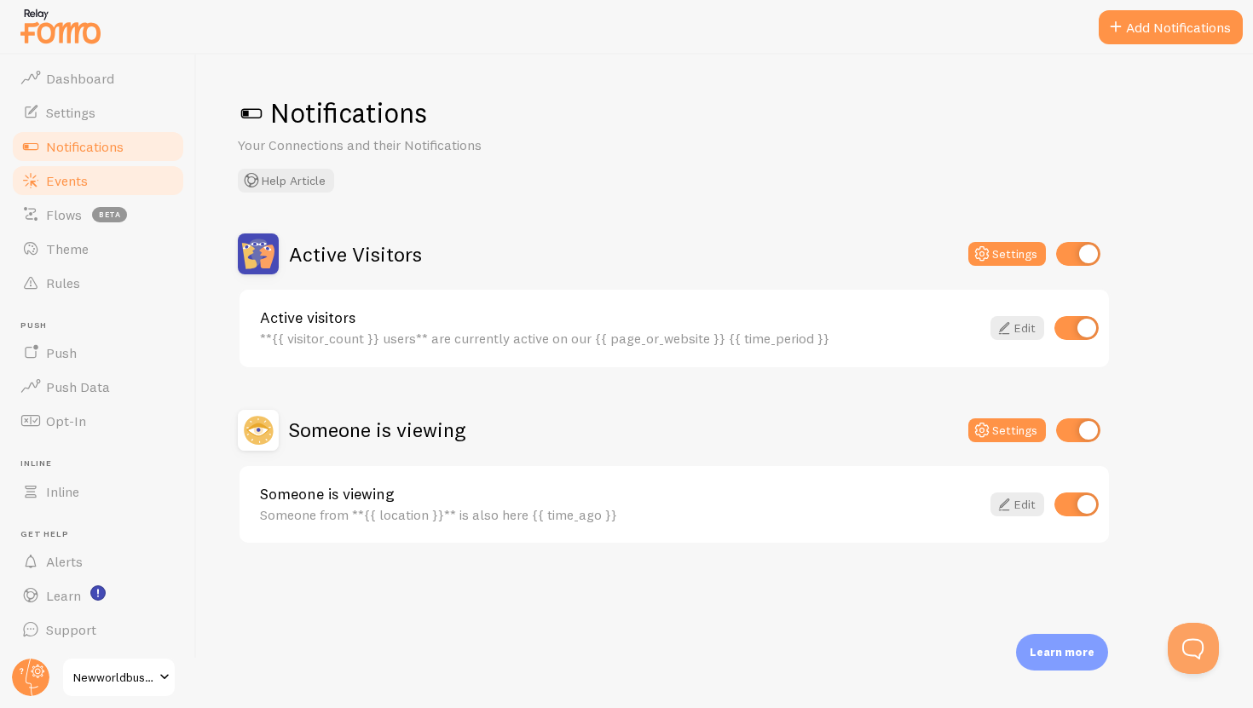
click at [91, 176] on link "Events" at bounding box center [98, 181] width 176 height 34
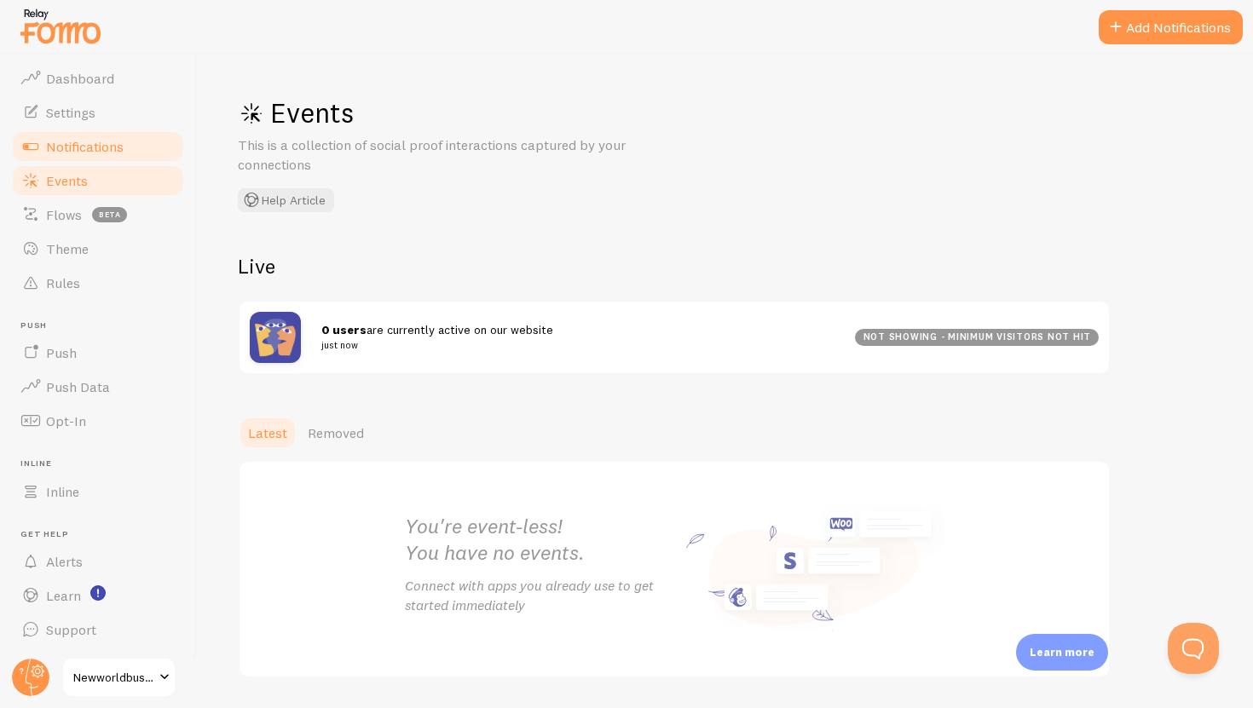
click at [93, 151] on span "Notifications" at bounding box center [85, 146] width 78 height 17
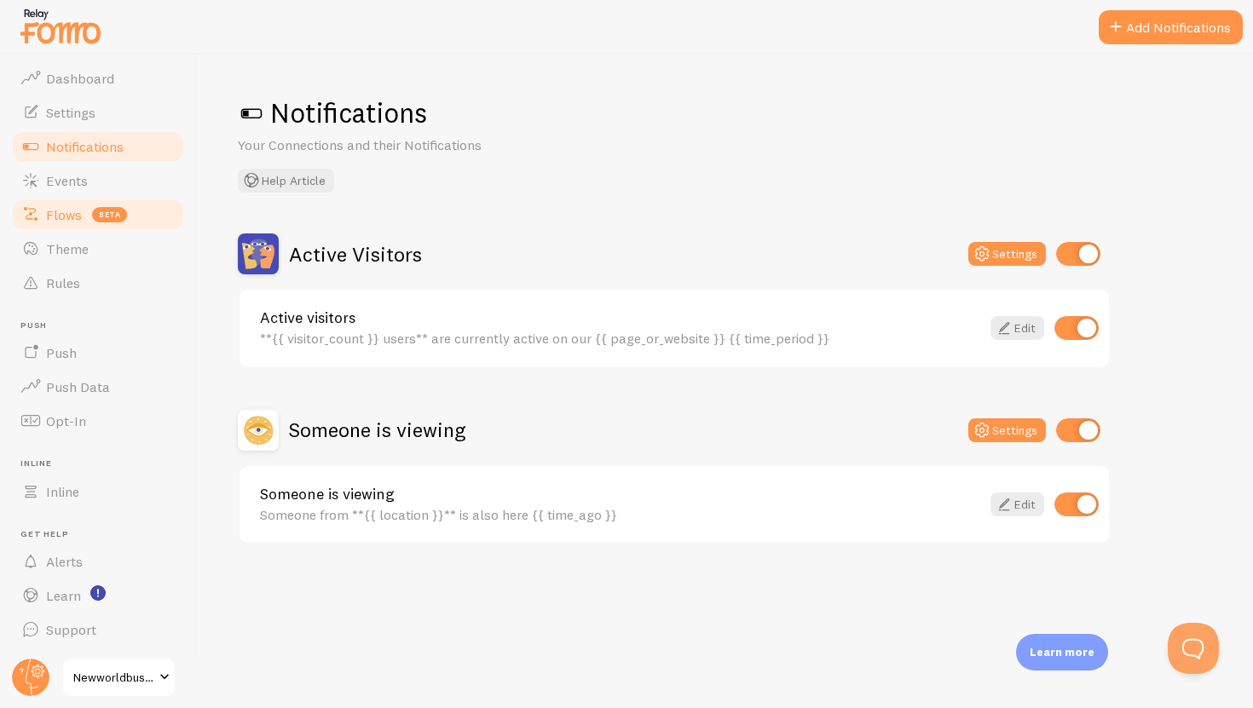
click at [95, 198] on link "Flows beta" at bounding box center [98, 215] width 176 height 34
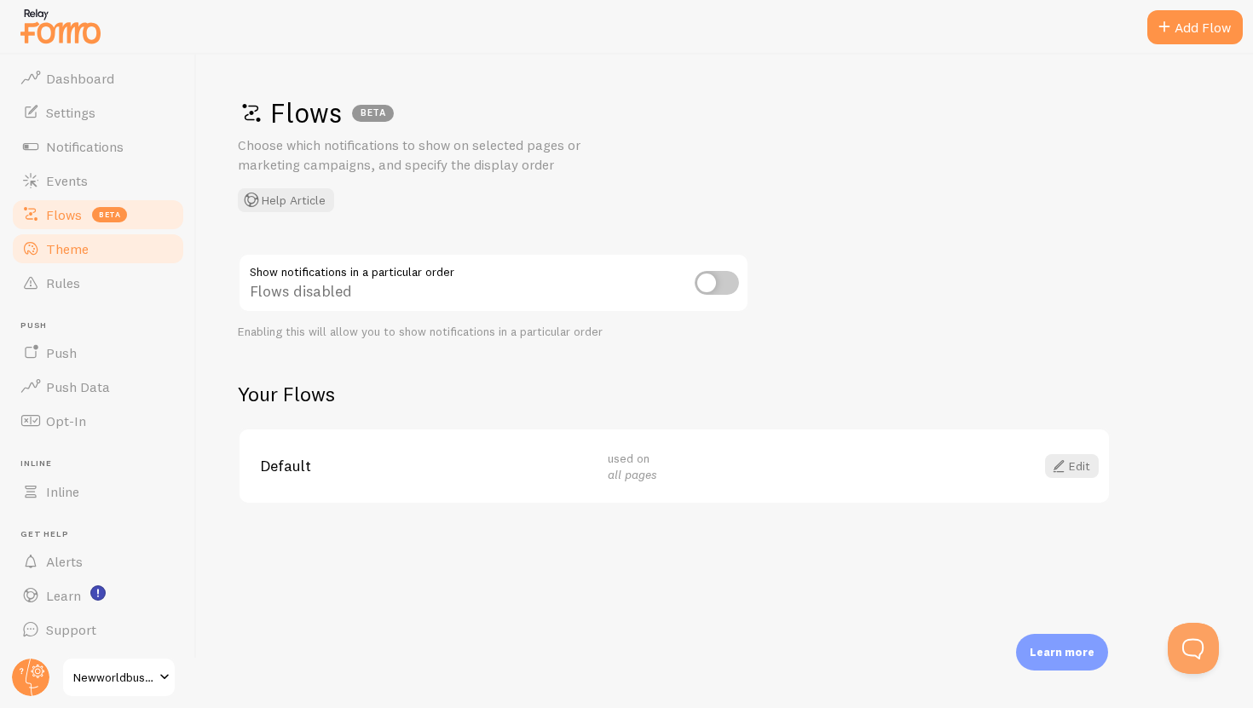
click at [98, 242] on link "Theme" at bounding box center [98, 249] width 176 height 34
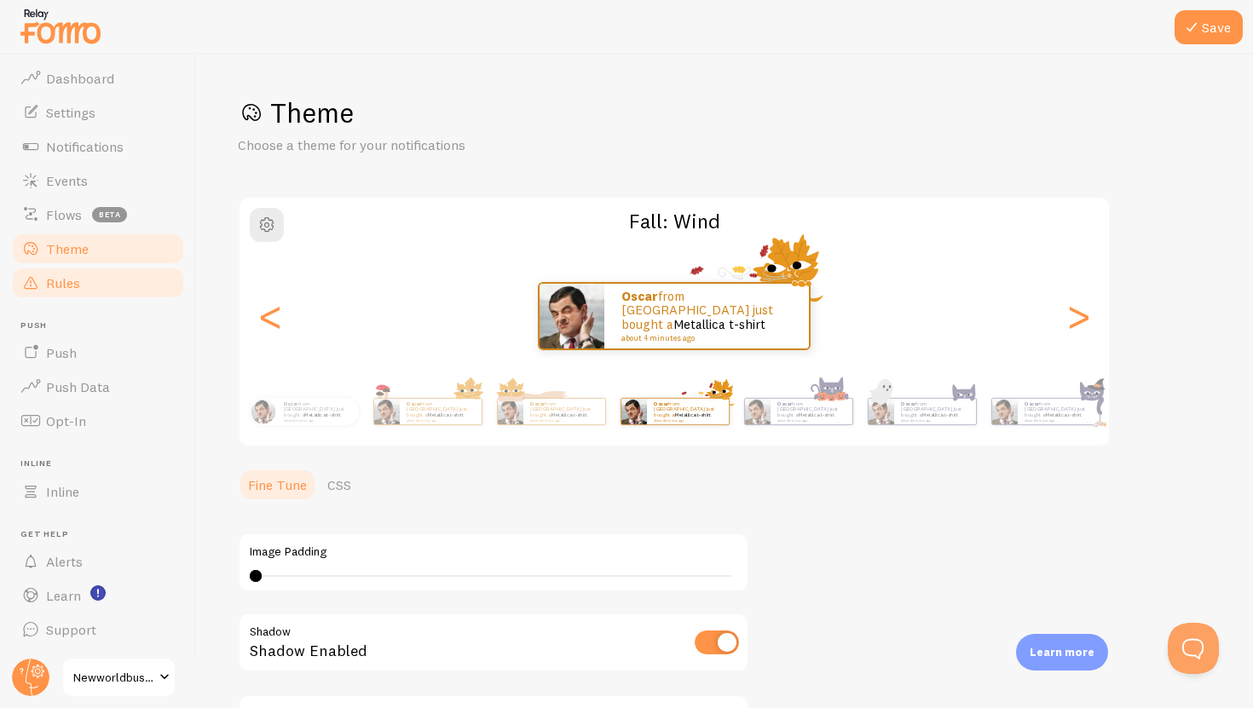
click at [107, 276] on link "Rules" at bounding box center [98, 283] width 176 height 34
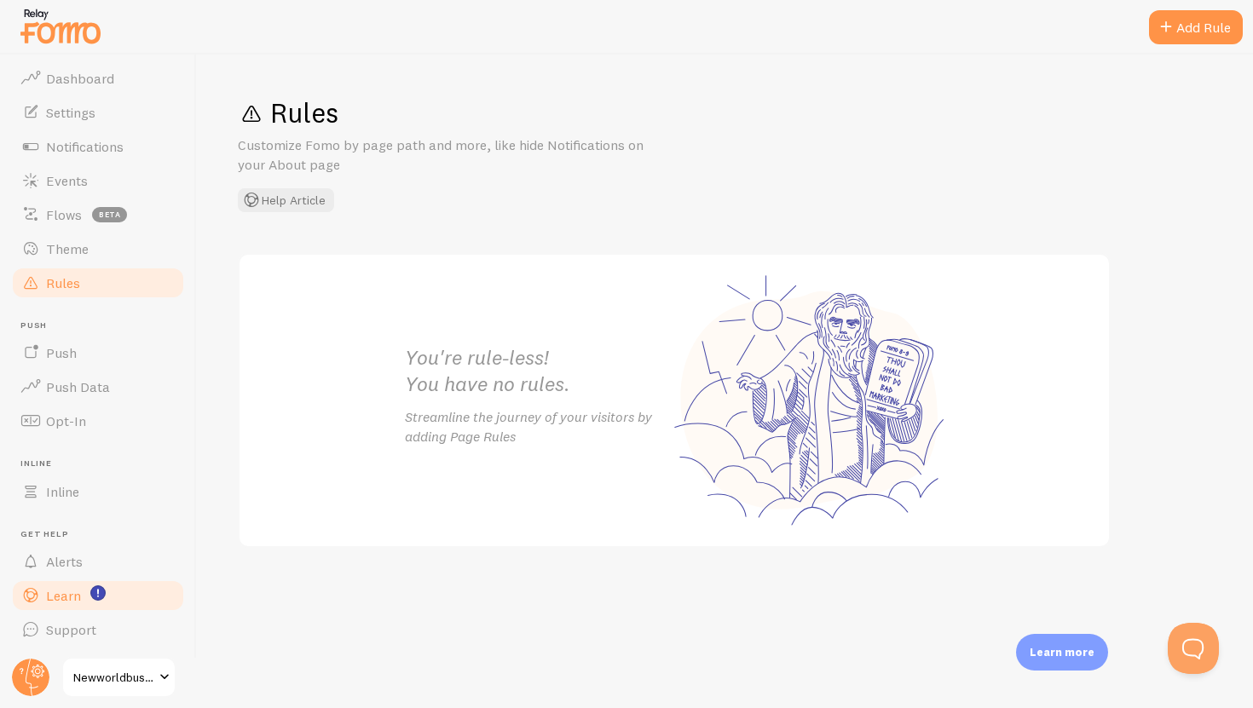
click at [74, 595] on span "Learn" at bounding box center [63, 595] width 35 height 17
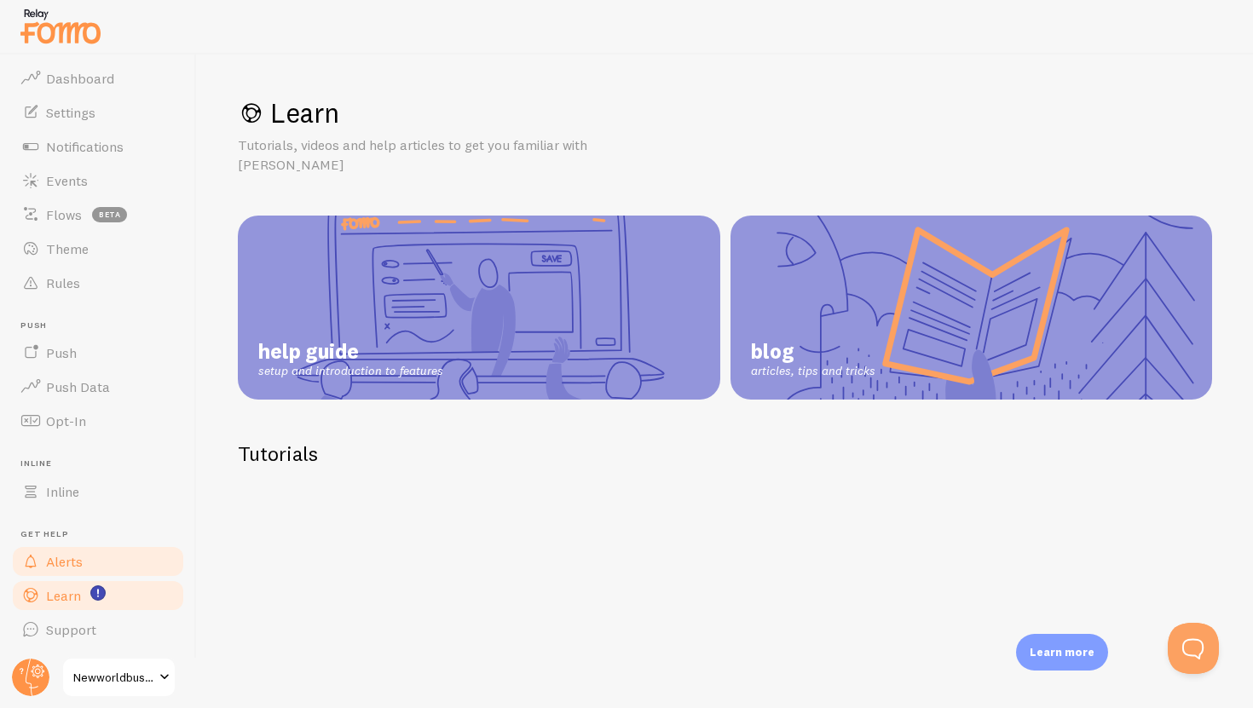
click at [77, 569] on span "Alerts" at bounding box center [64, 561] width 37 height 17
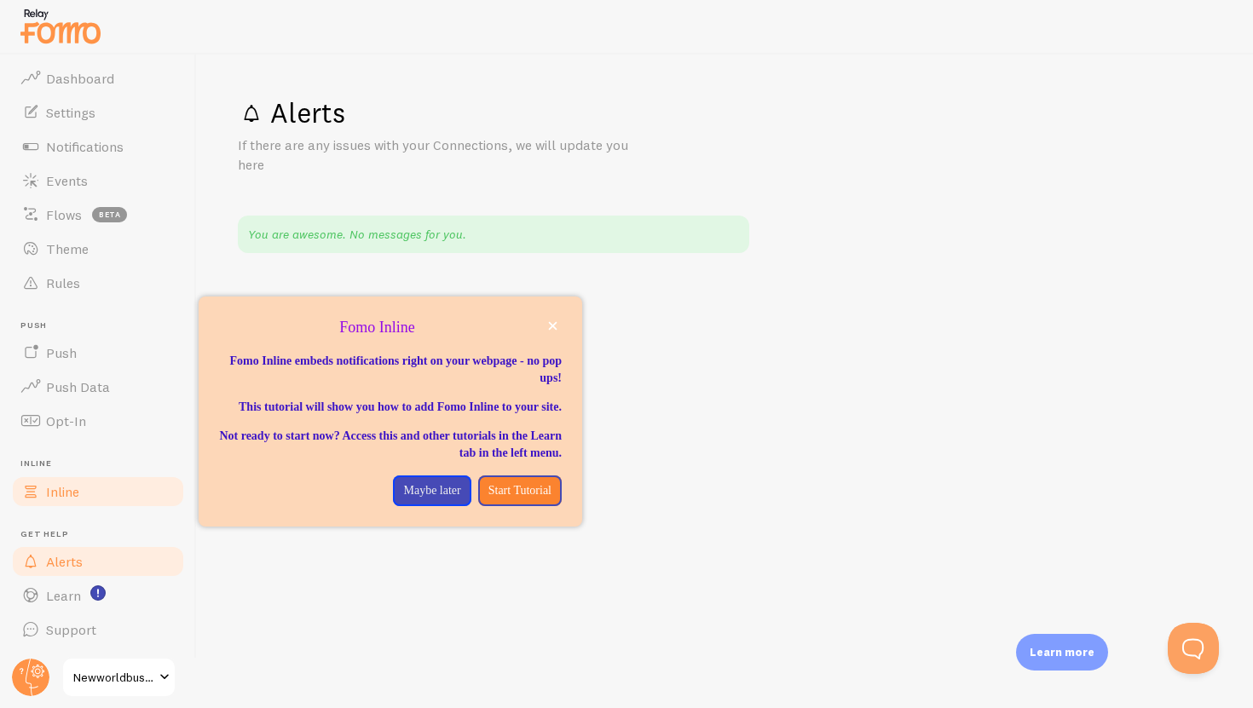
click at [72, 498] on span "Inline" at bounding box center [62, 491] width 33 height 17
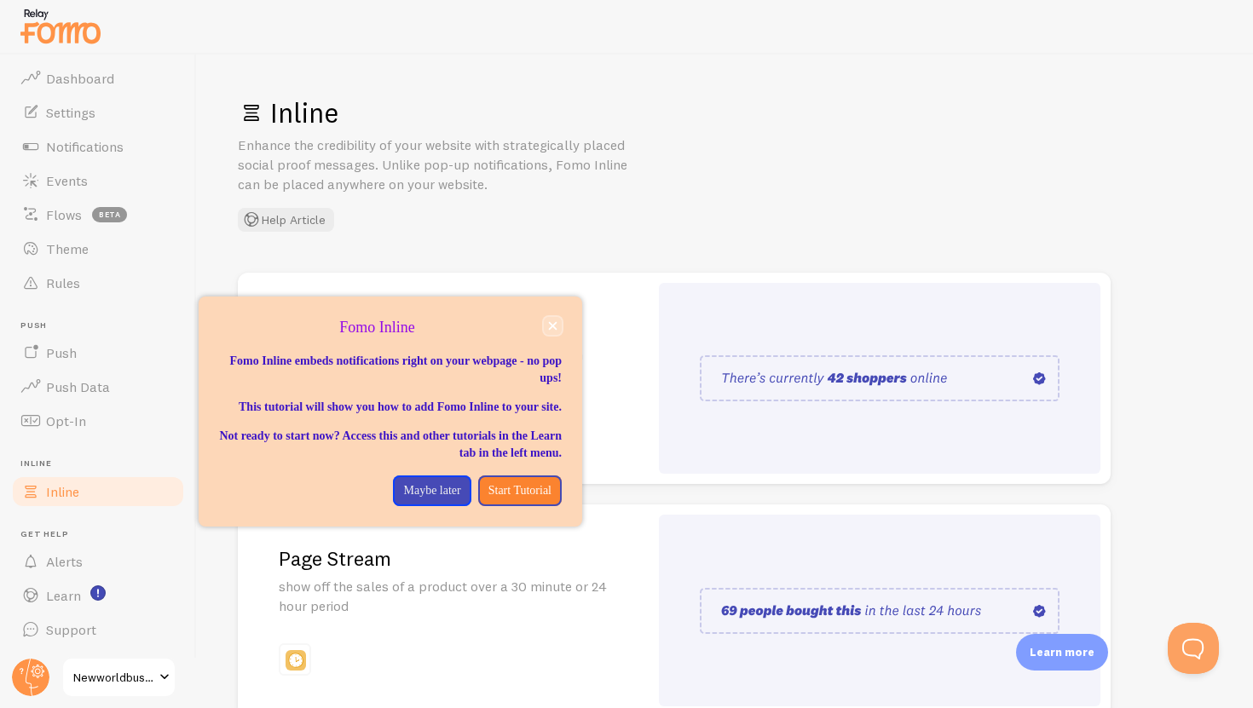
click at [550, 324] on icon "close," at bounding box center [553, 326] width 9 height 9
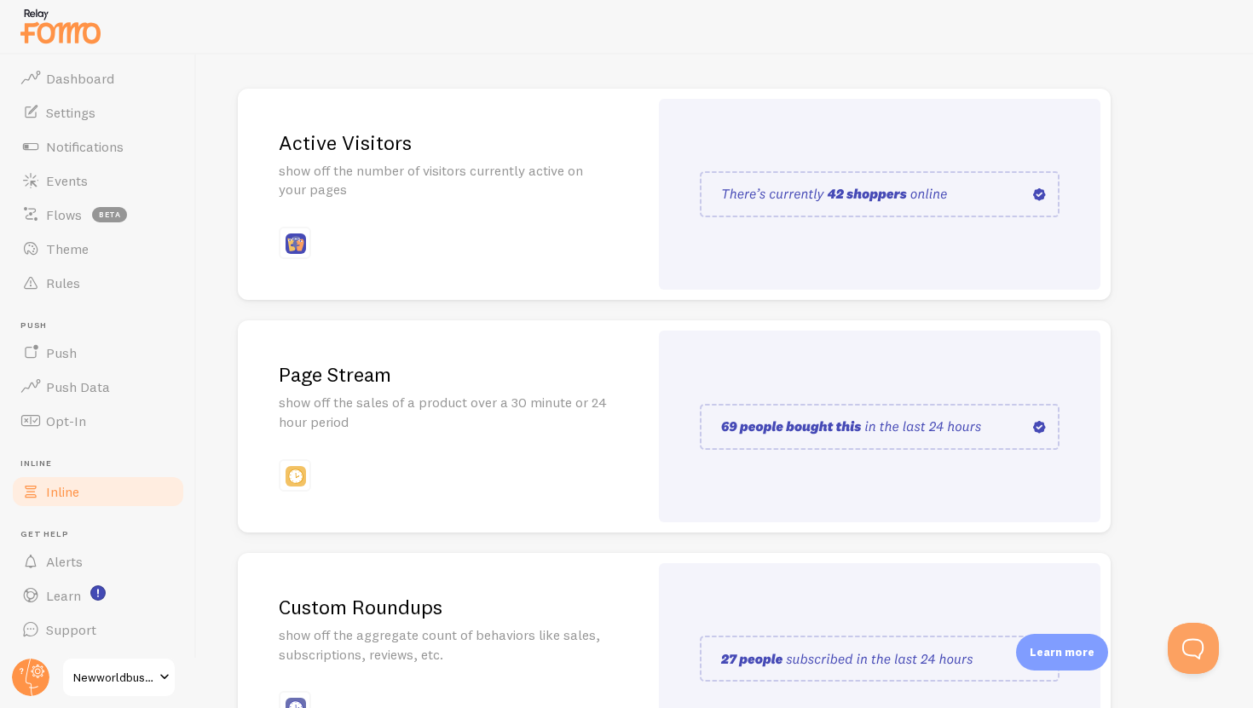
scroll to position [322, 0]
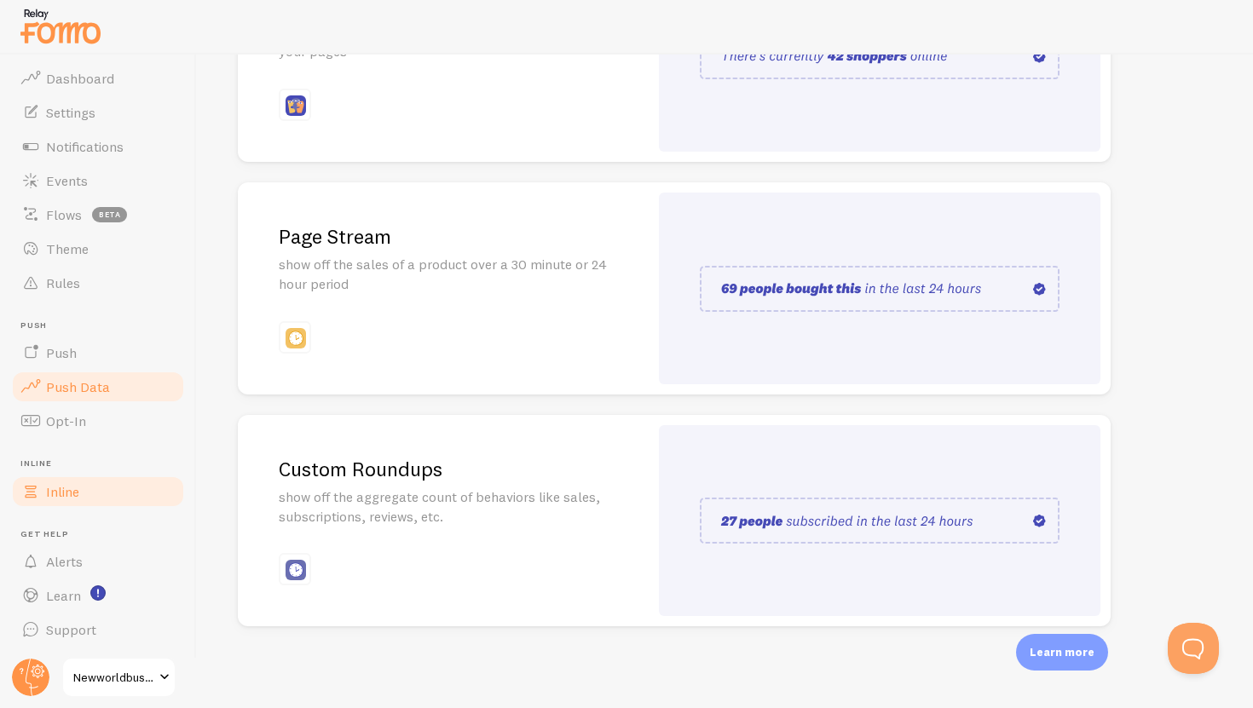
click at [84, 402] on link "Push Data" at bounding box center [98, 387] width 176 height 34
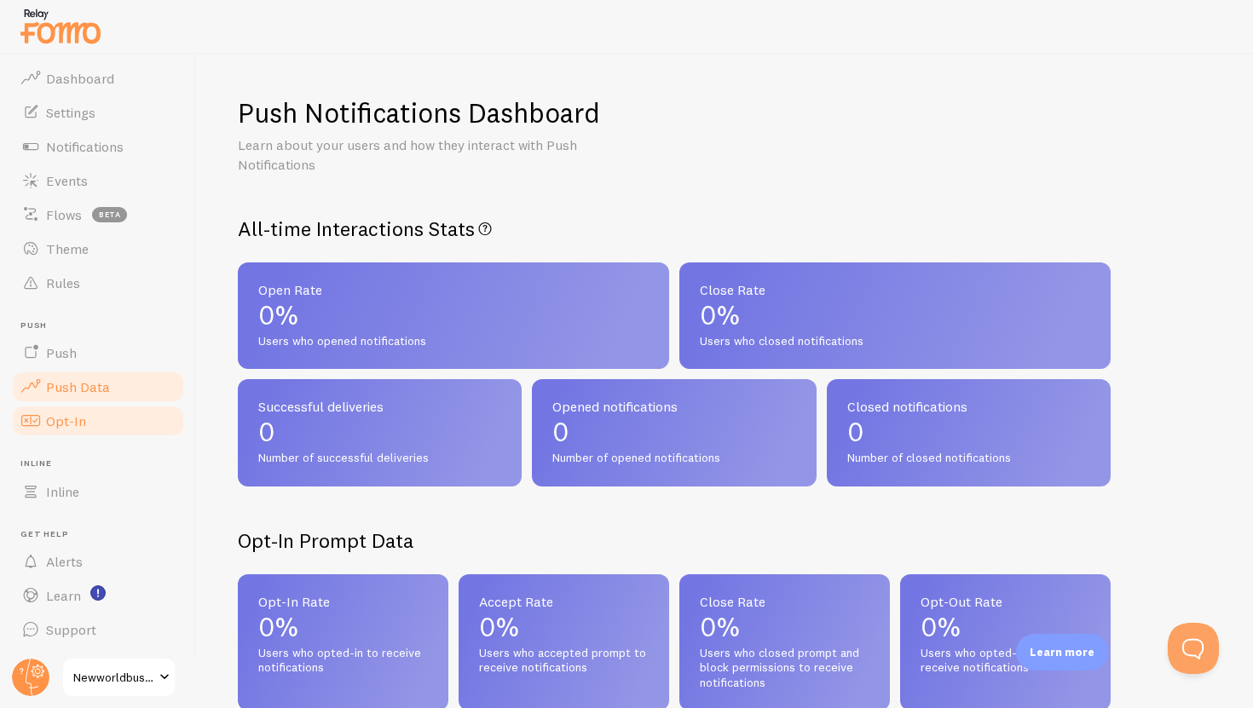
click at [84, 419] on link "Opt-In" at bounding box center [98, 421] width 176 height 34
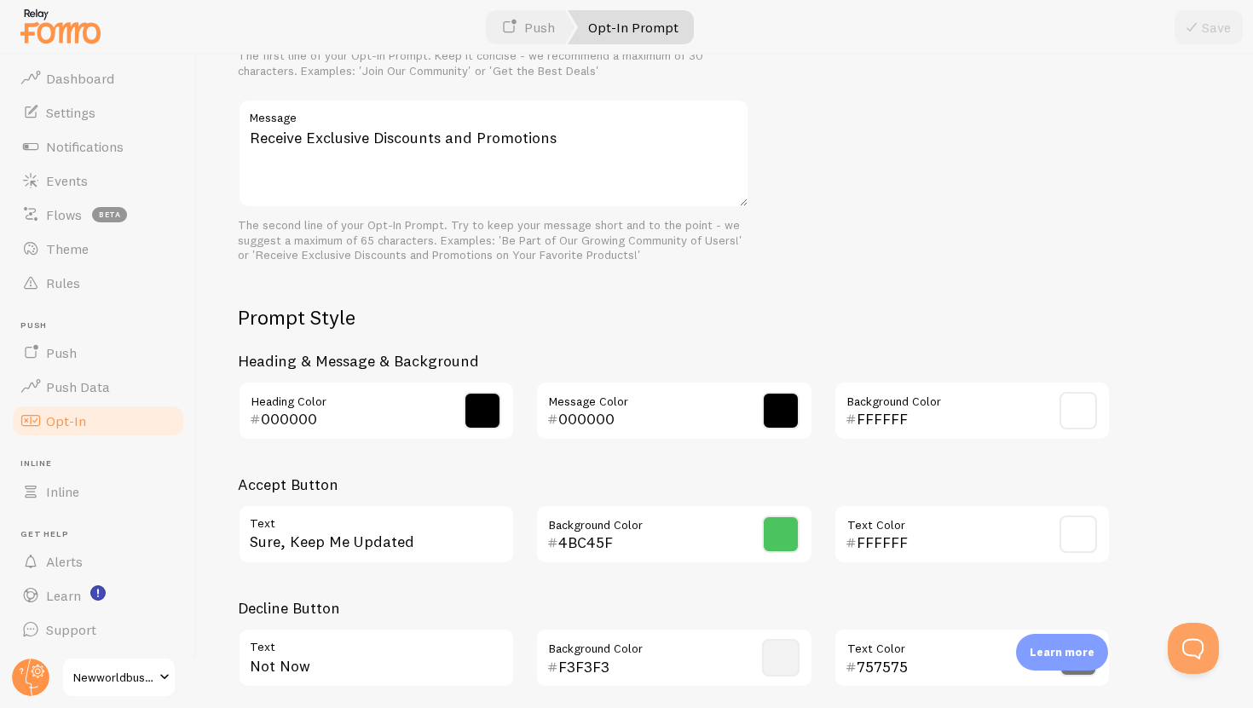
scroll to position [687, 0]
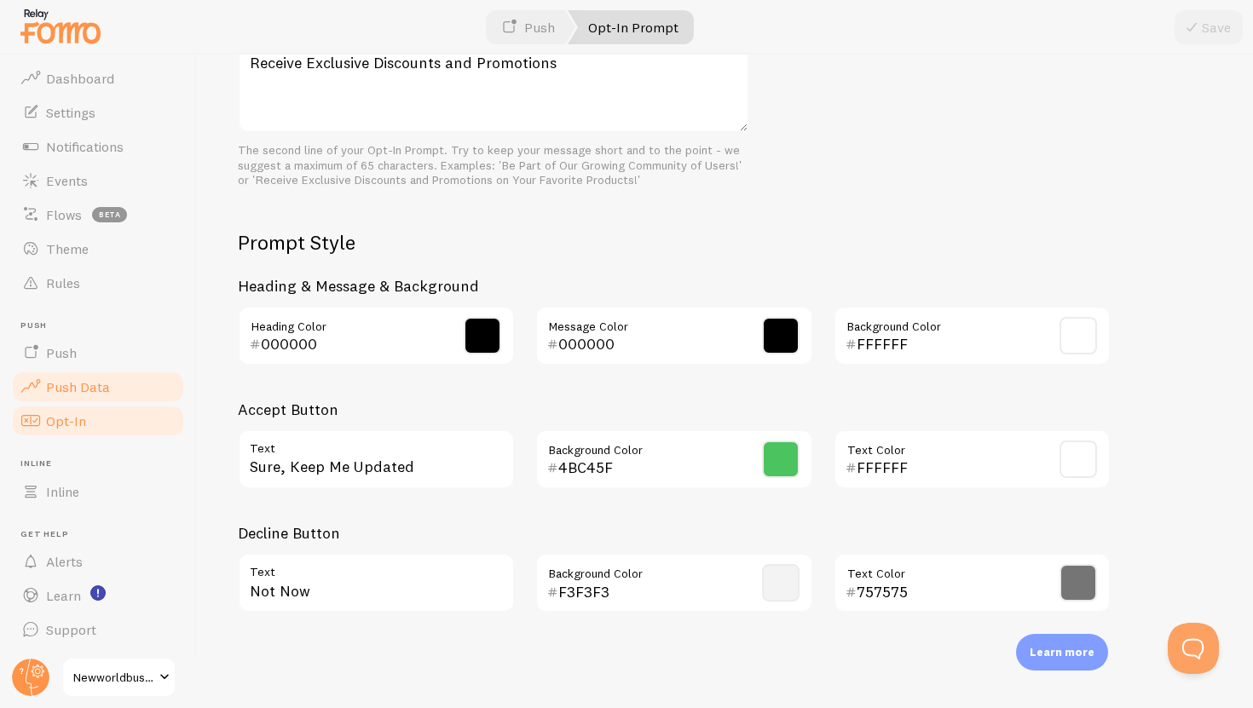
click at [86, 403] on link "Push Data" at bounding box center [98, 387] width 176 height 34
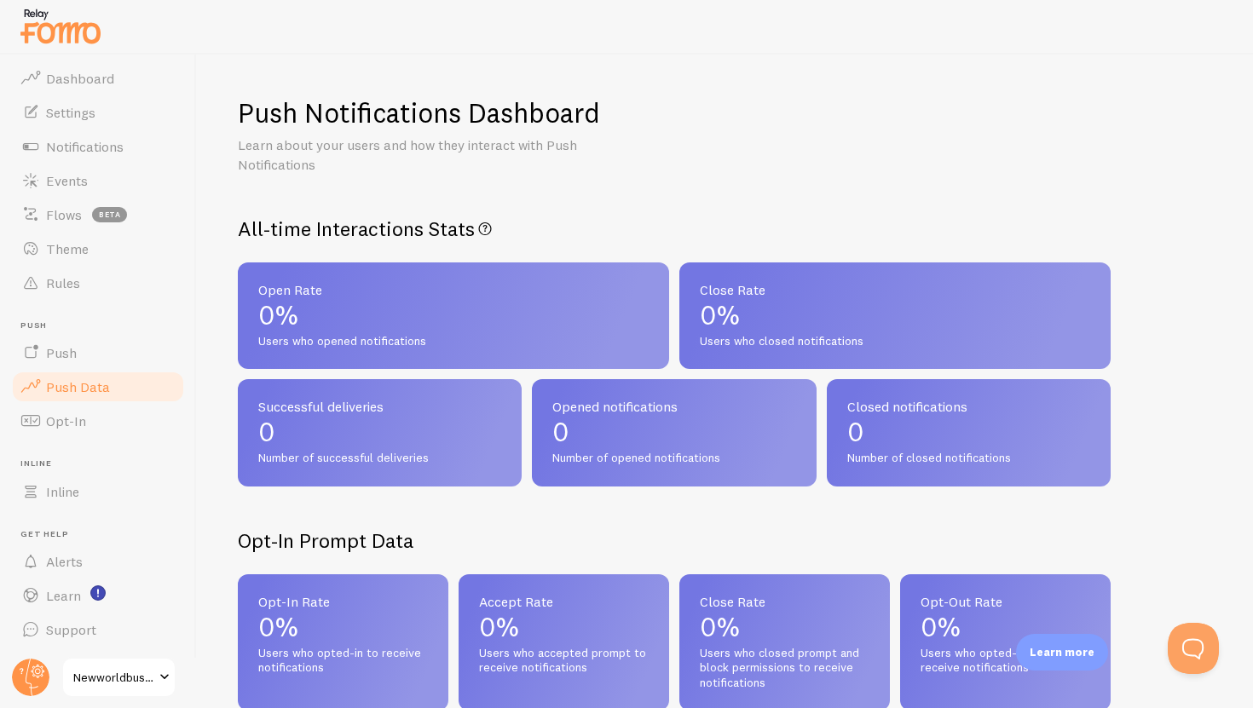
click at [107, 332] on li "Push Push" at bounding box center [98, 346] width 176 height 50
click at [81, 351] on link "Push" at bounding box center [98, 353] width 176 height 34
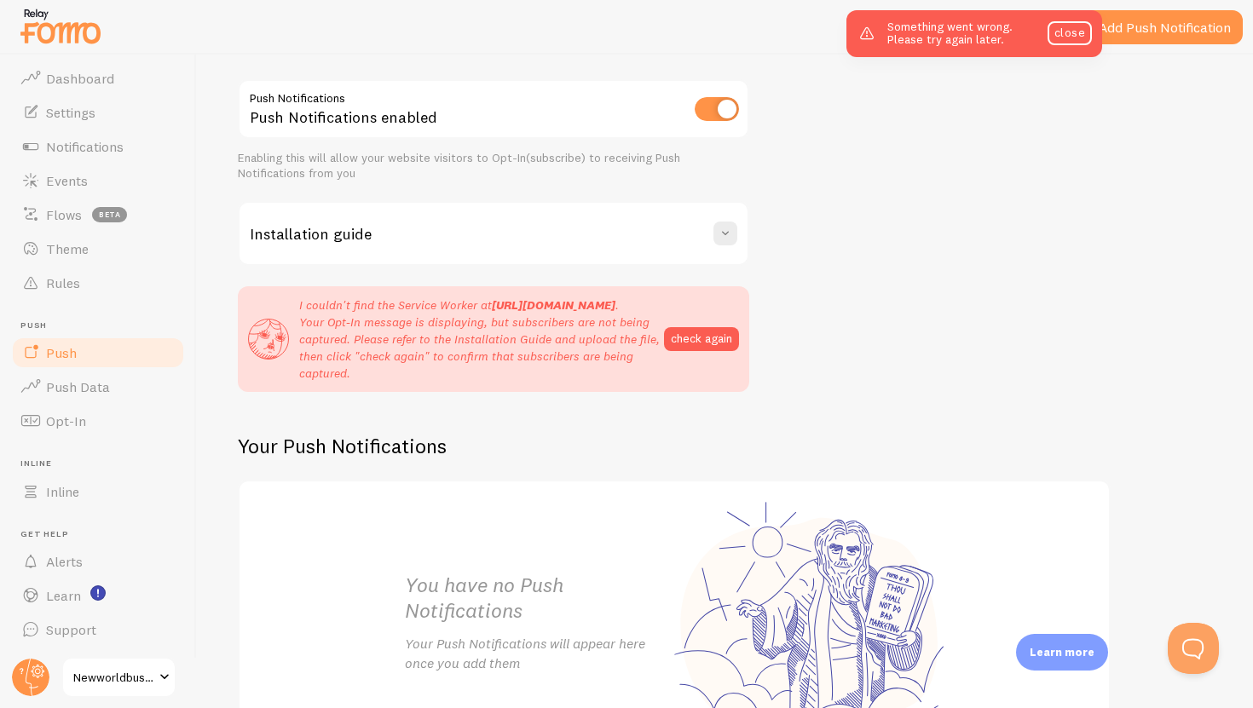
scroll to position [263, 0]
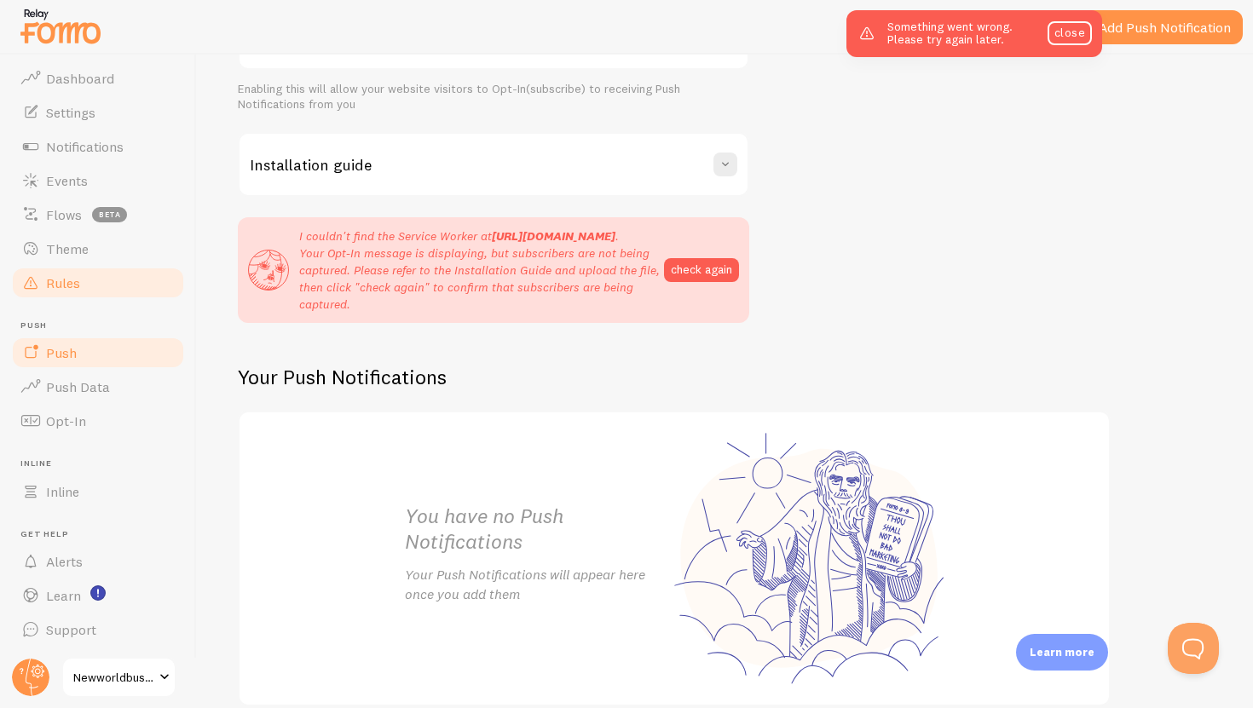
click at [109, 277] on link "Rules" at bounding box center [98, 283] width 176 height 34
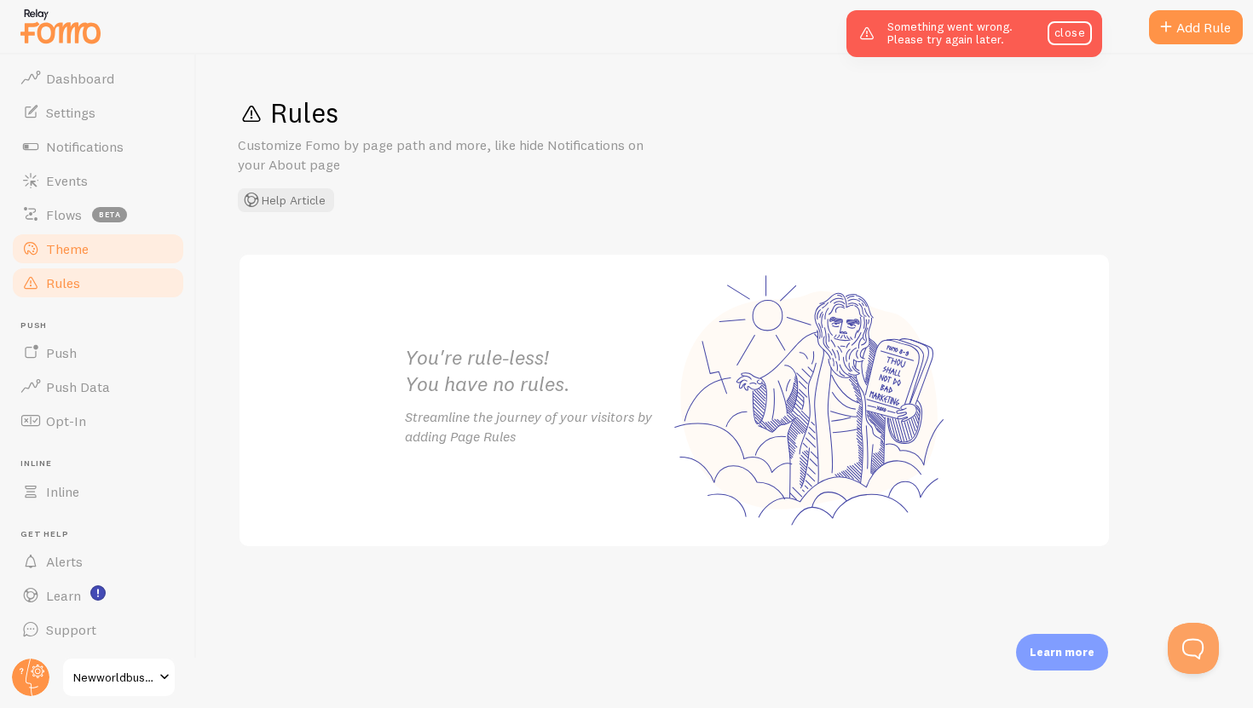
click at [90, 242] on link "Theme" at bounding box center [98, 249] width 176 height 34
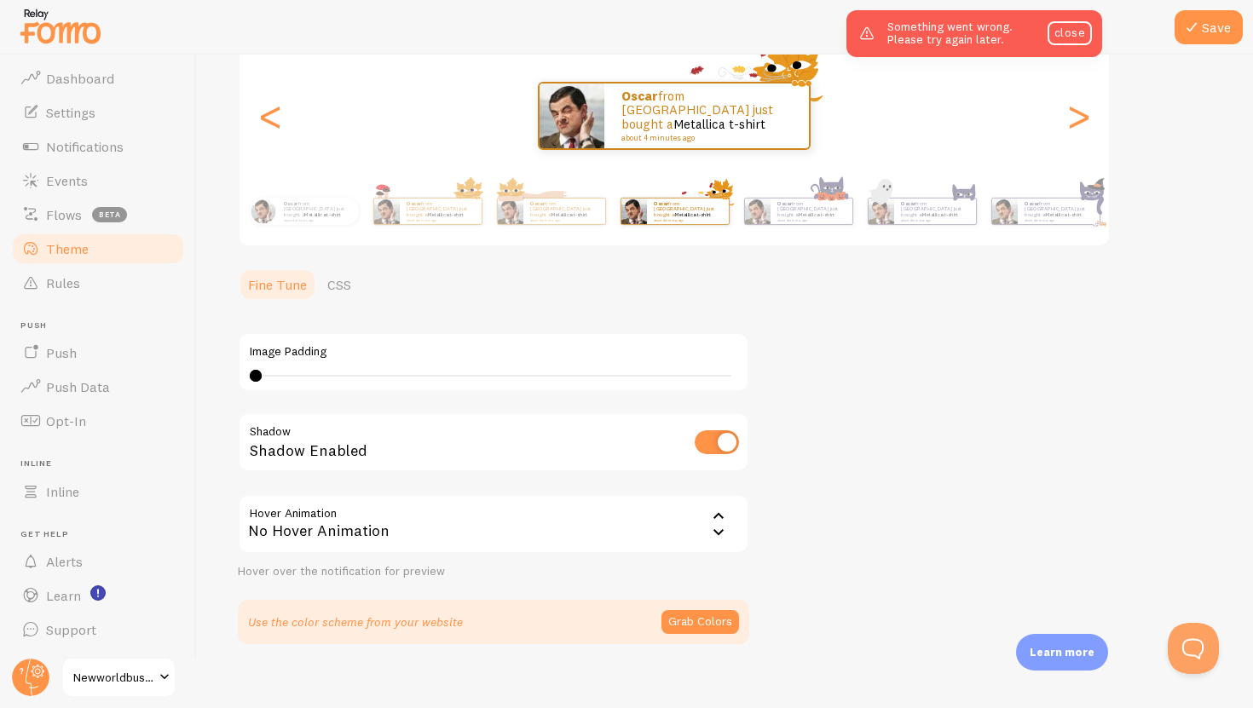
scroll to position [218, 0]
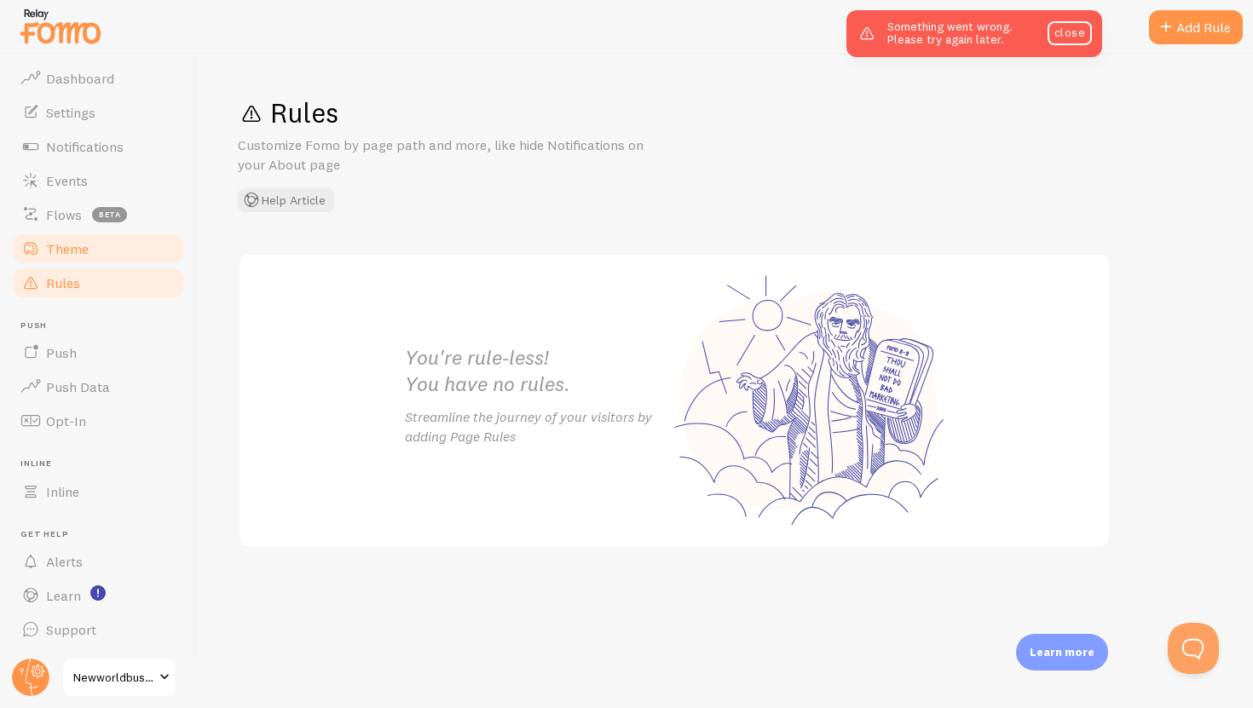
click at [103, 245] on link "Theme" at bounding box center [98, 249] width 176 height 34
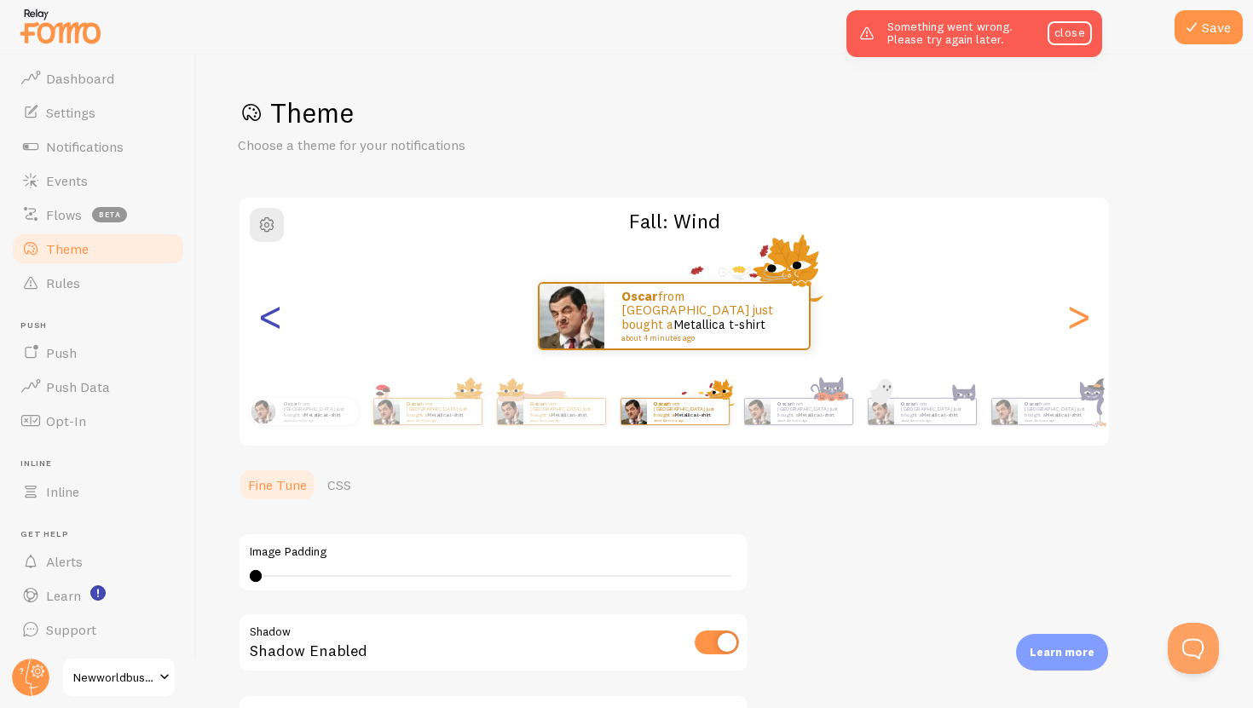
click at [280, 312] on div "<" at bounding box center [270, 316] width 20 height 123
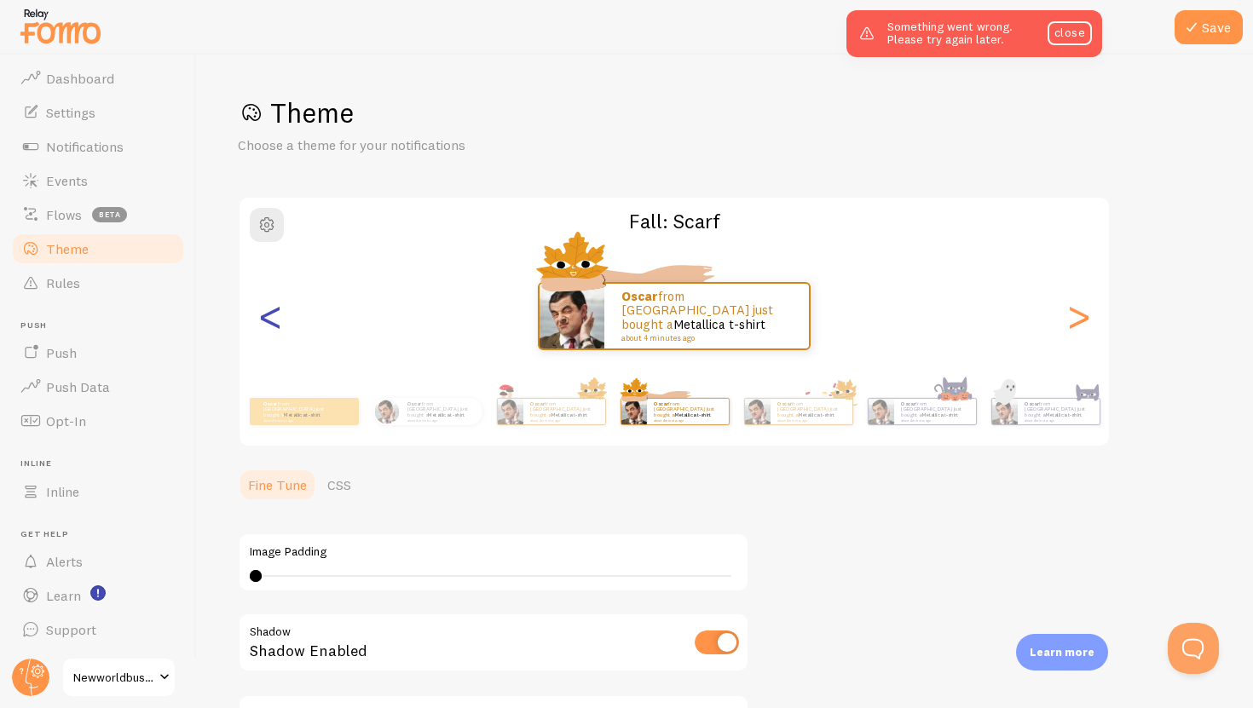
click at [280, 312] on div "<" at bounding box center [270, 316] width 20 height 123
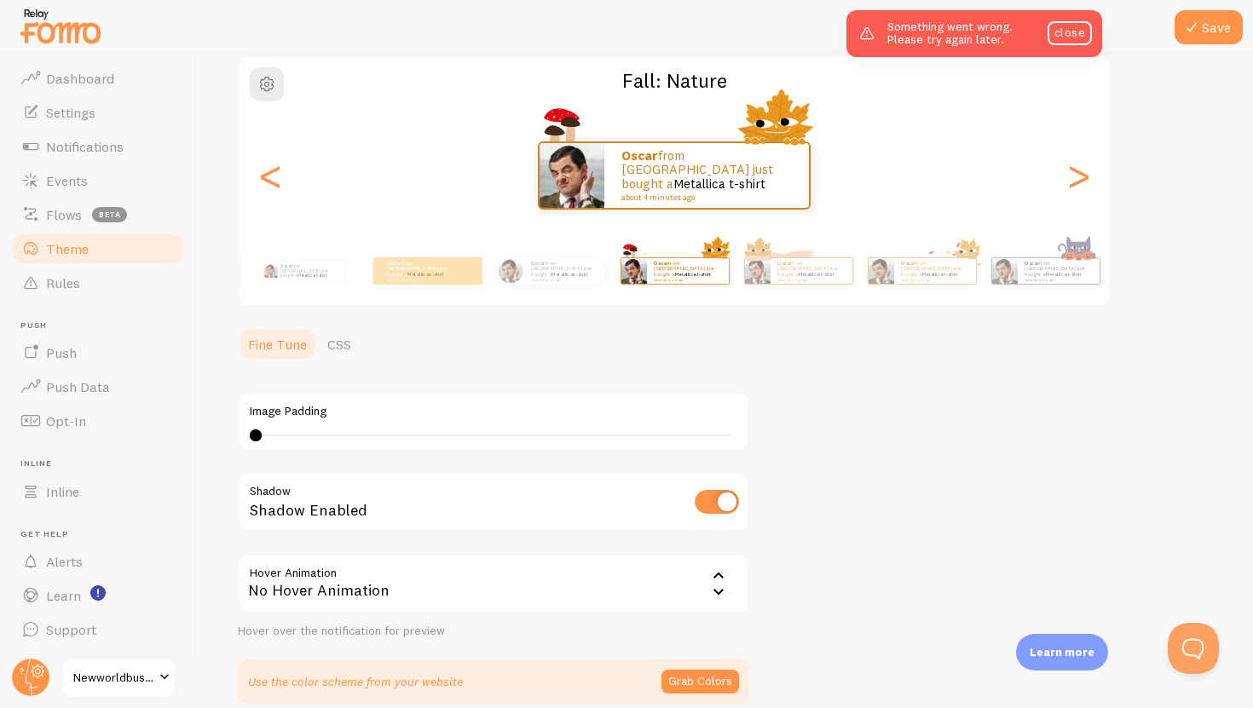
scroll to position [147, 0]
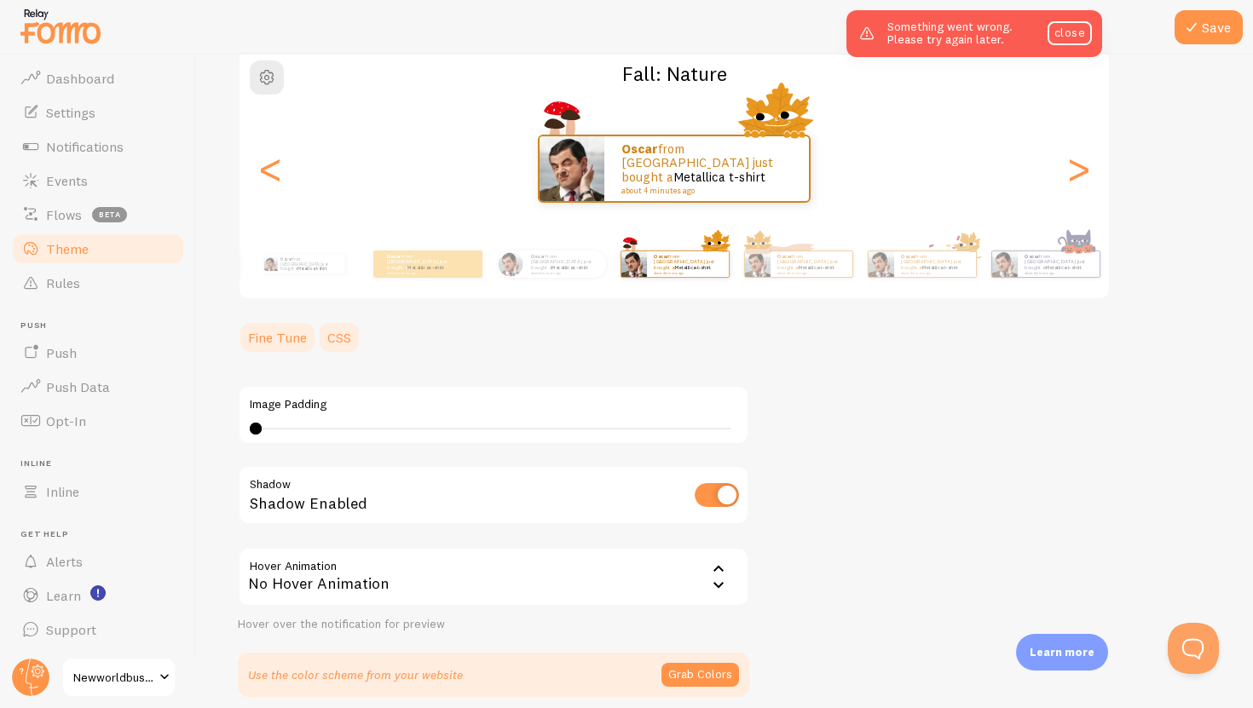
click at [338, 338] on link "CSS" at bounding box center [339, 338] width 44 height 34
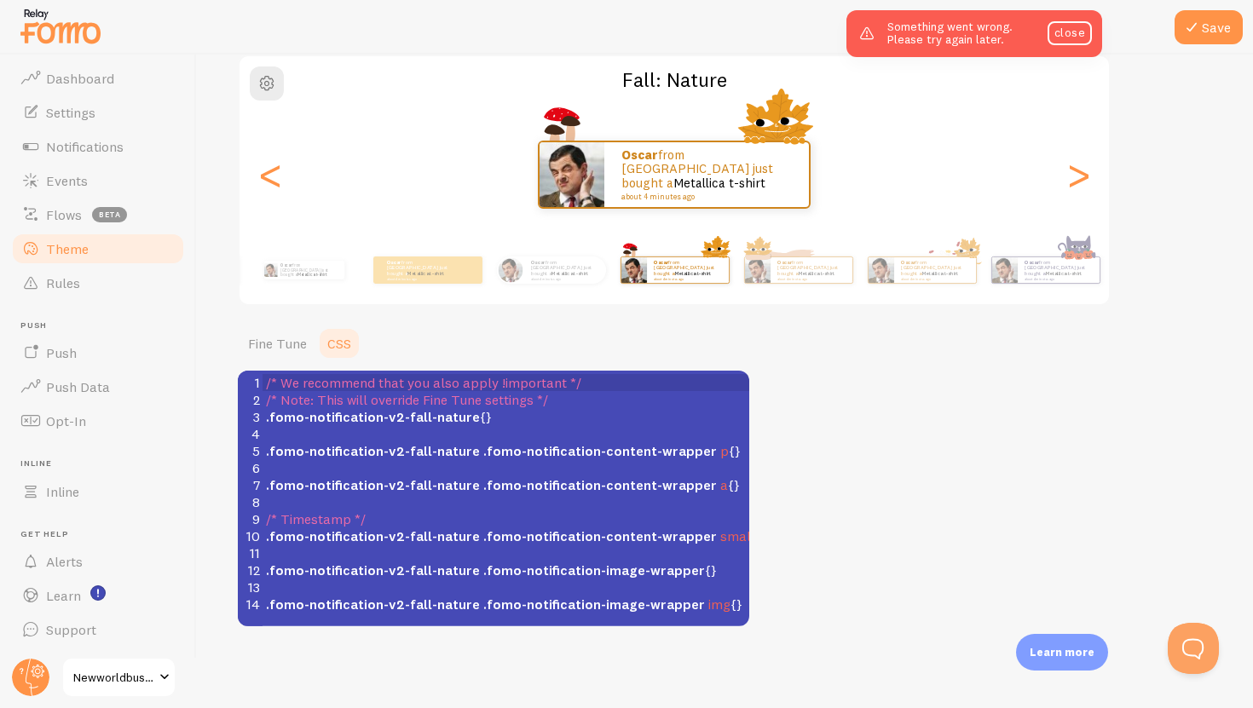
scroll to position [142, 0]
click at [246, 339] on link "Fine Tune" at bounding box center [277, 344] width 79 height 34
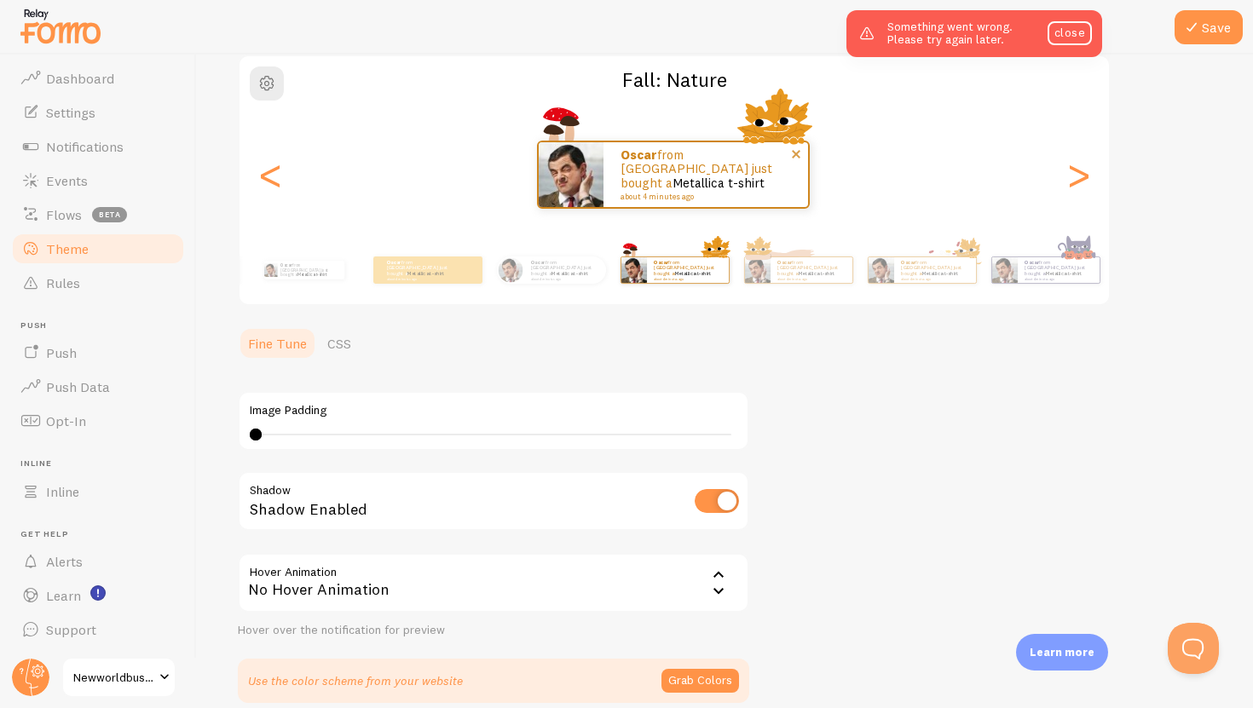
click at [582, 186] on img at bounding box center [571, 174] width 65 height 65
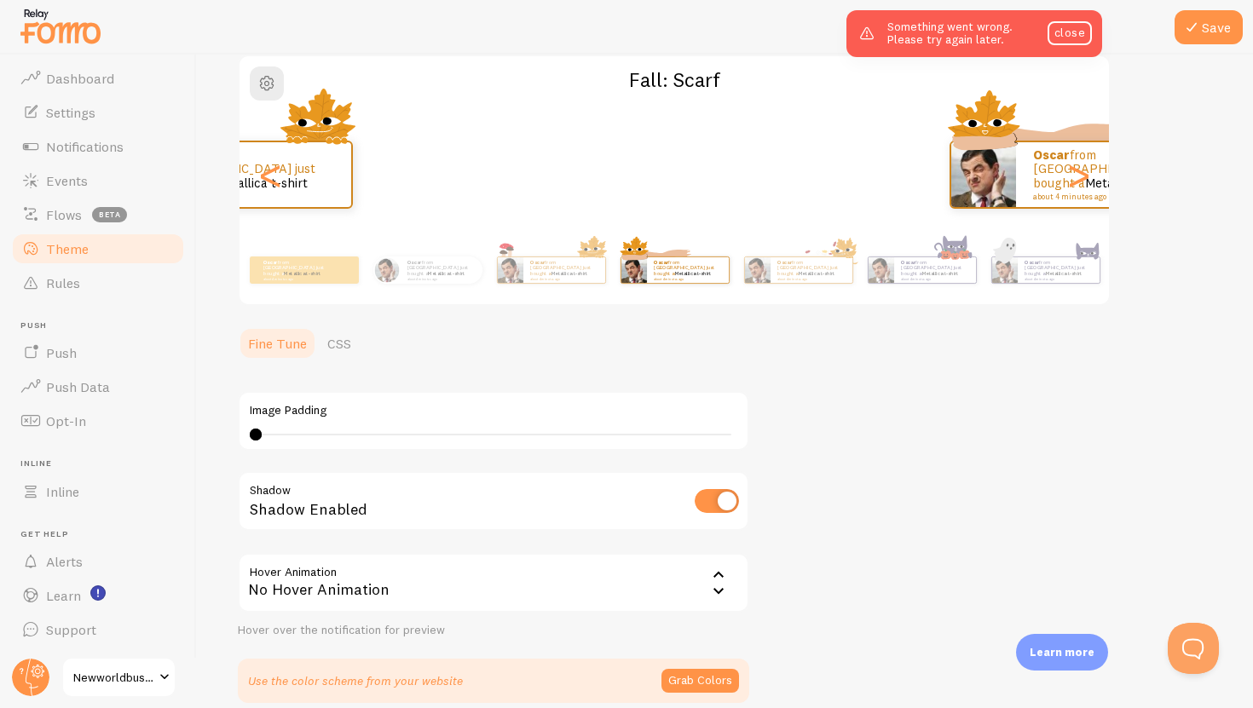
click at [782, 199] on div "Oscar from United States just bought a Metallica t-shirt about 4 minutes ago" at bounding box center [1086, 175] width 870 height 68
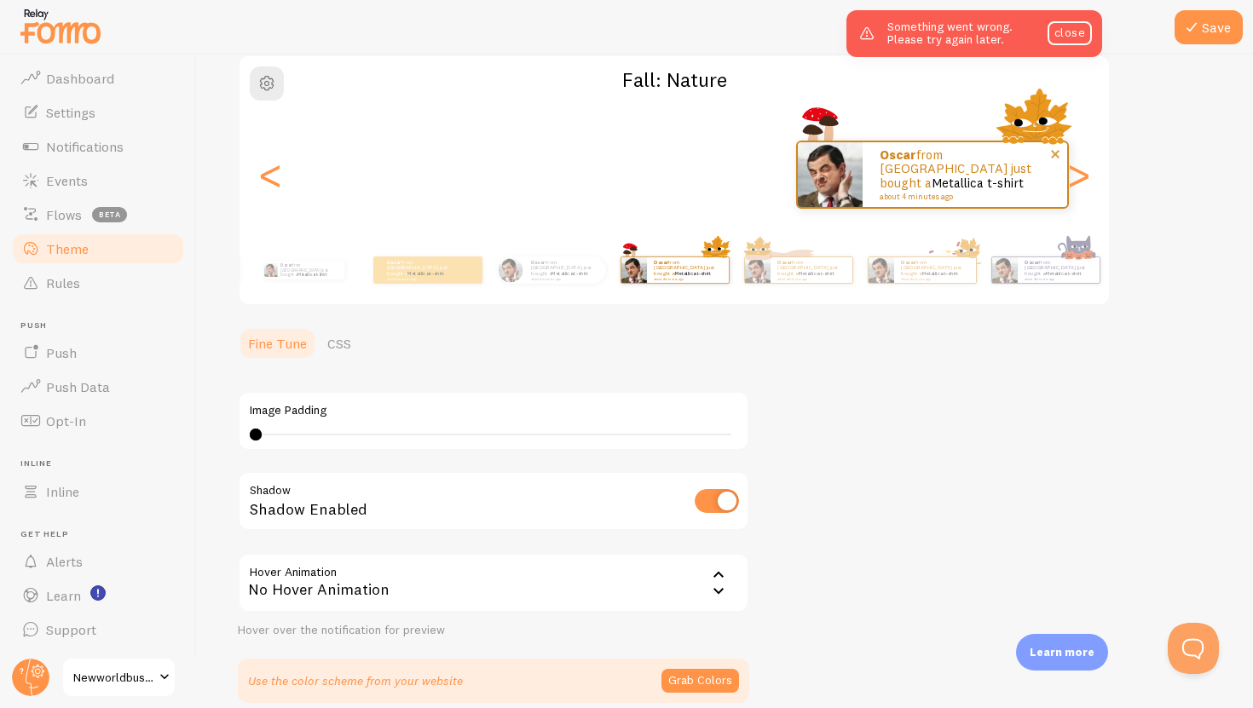
click at [782, 182] on div "Oscar from United States just bought a Metallica t-shirt about 4 minutes ago" at bounding box center [932, 175] width 273 height 68
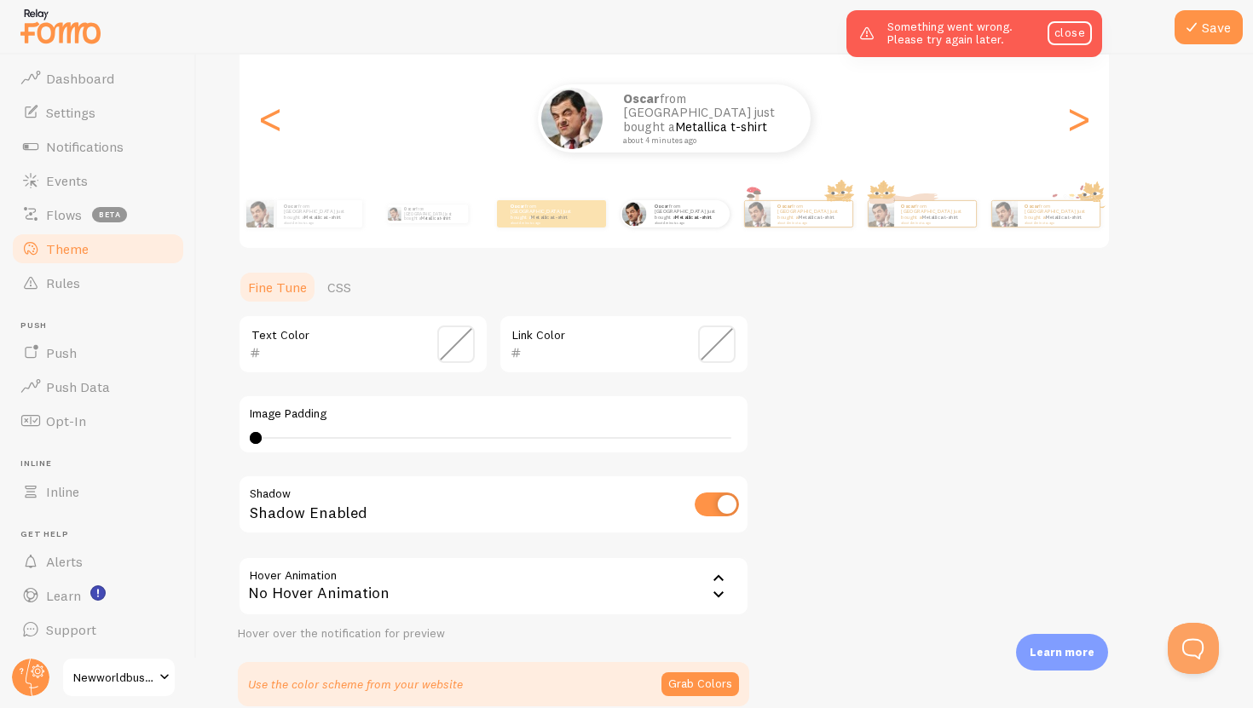
scroll to position [207, 0]
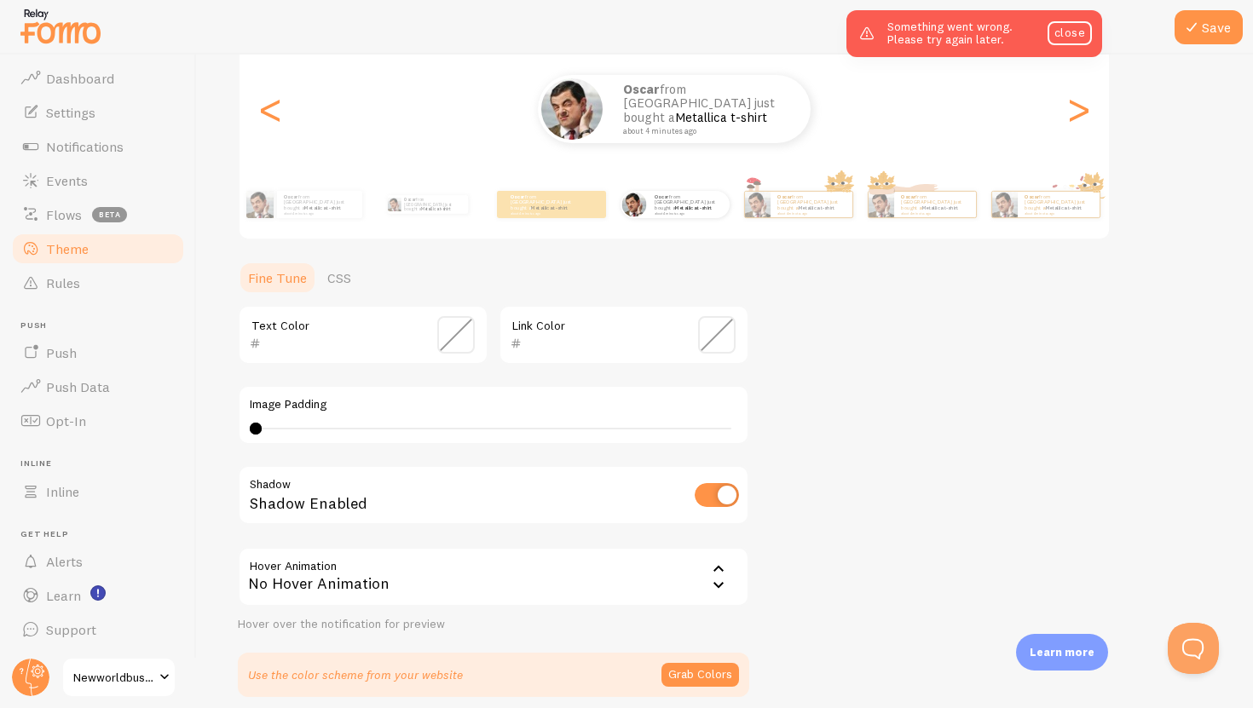
click at [575, 600] on div "No Hover Animation" at bounding box center [494, 577] width 512 height 60
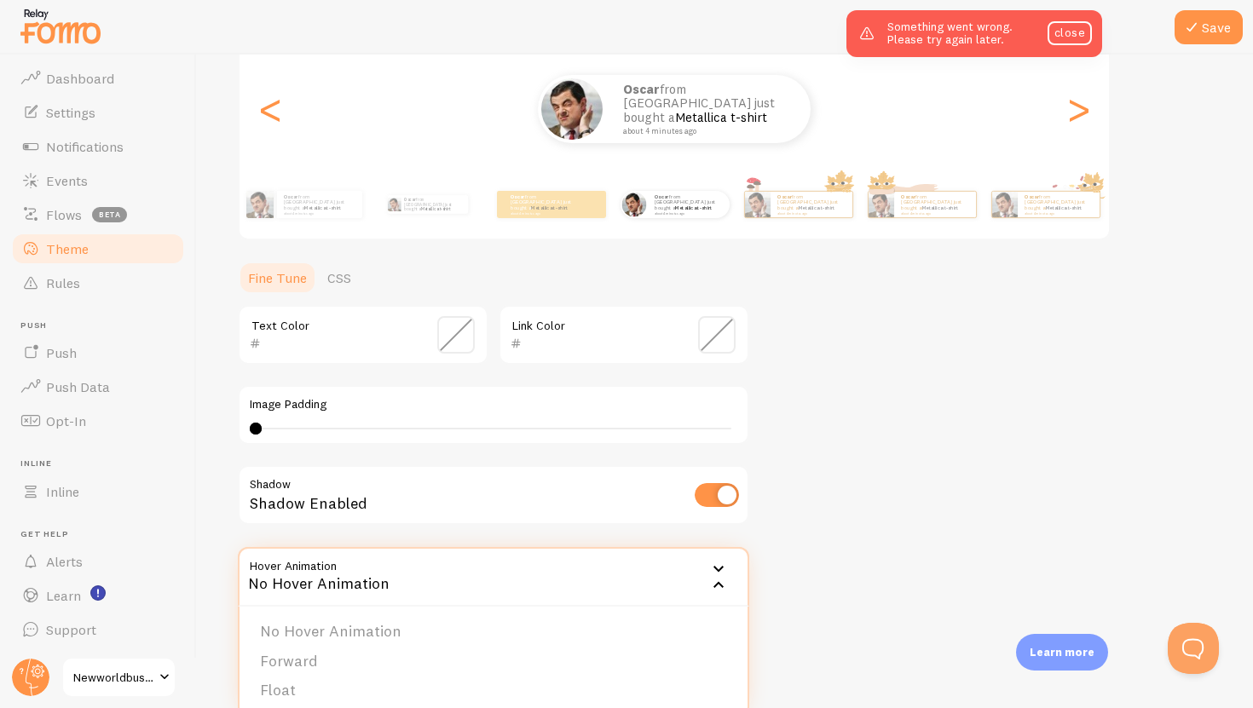
click at [575, 599] on div "No Hover Animation" at bounding box center [494, 577] width 512 height 60
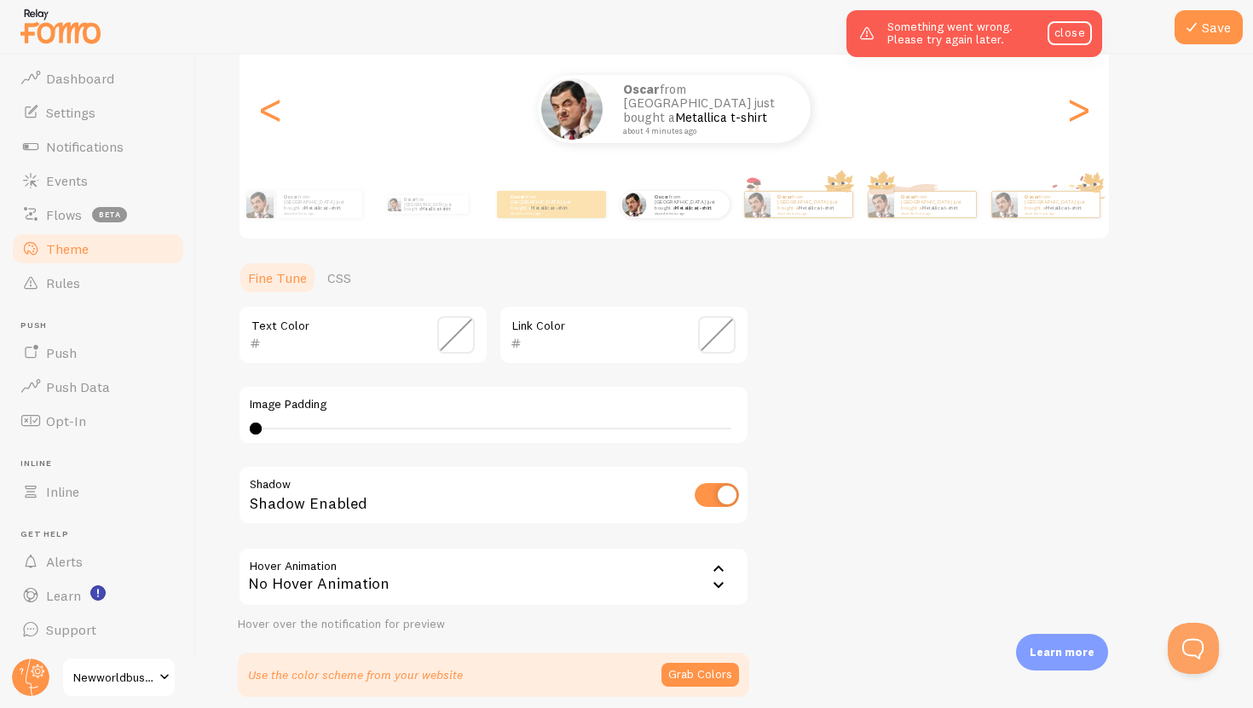
click at [569, 594] on div "No Hover Animation" at bounding box center [494, 577] width 512 height 60
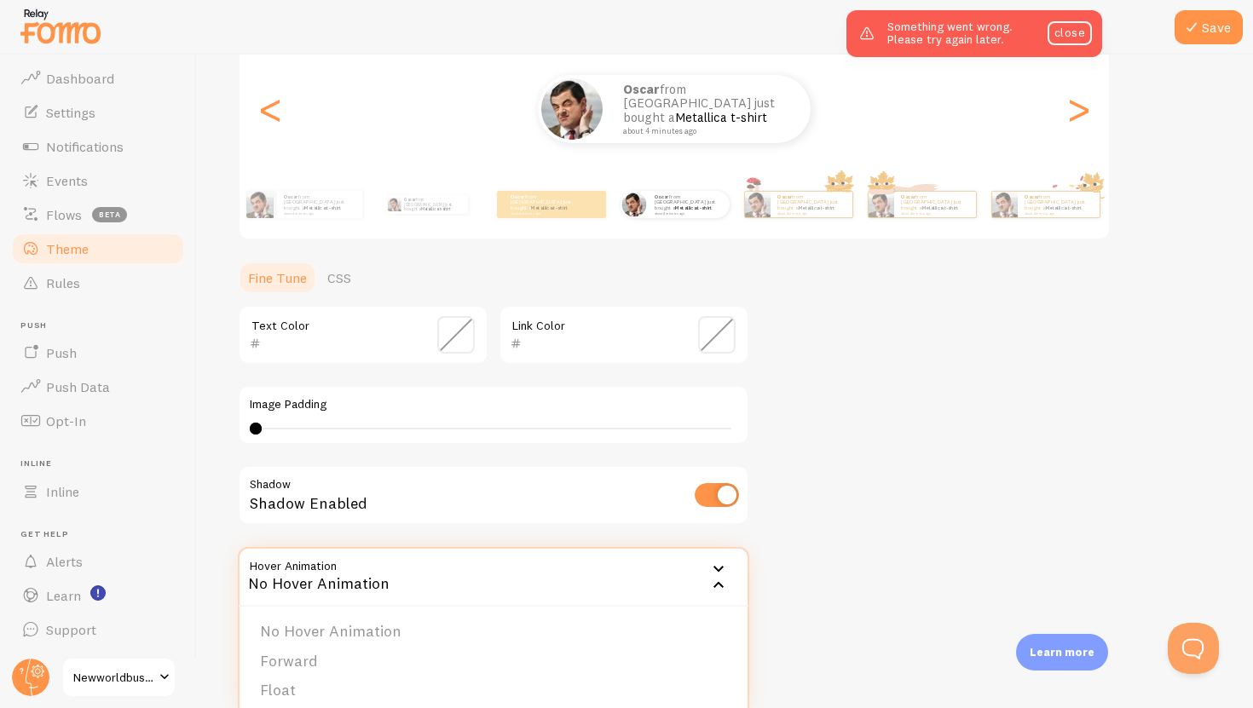
scroll to position [278, 0]
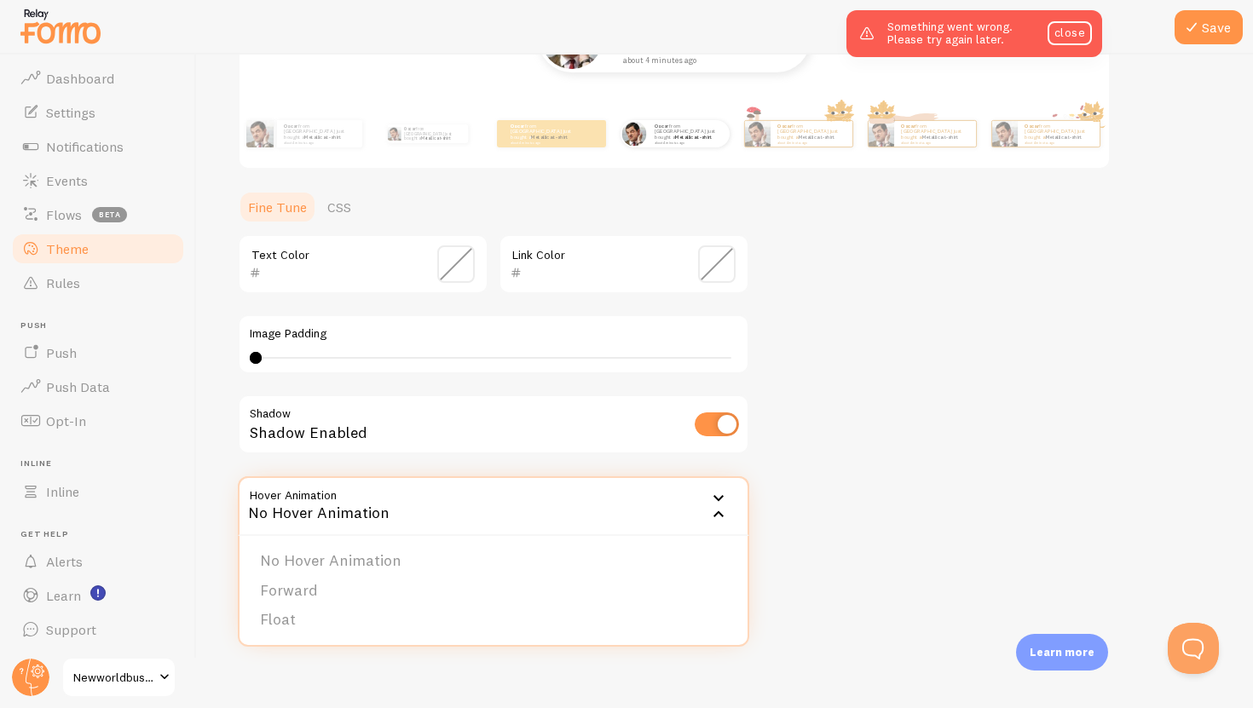
click at [378, 615] on li "Float" at bounding box center [494, 620] width 508 height 30
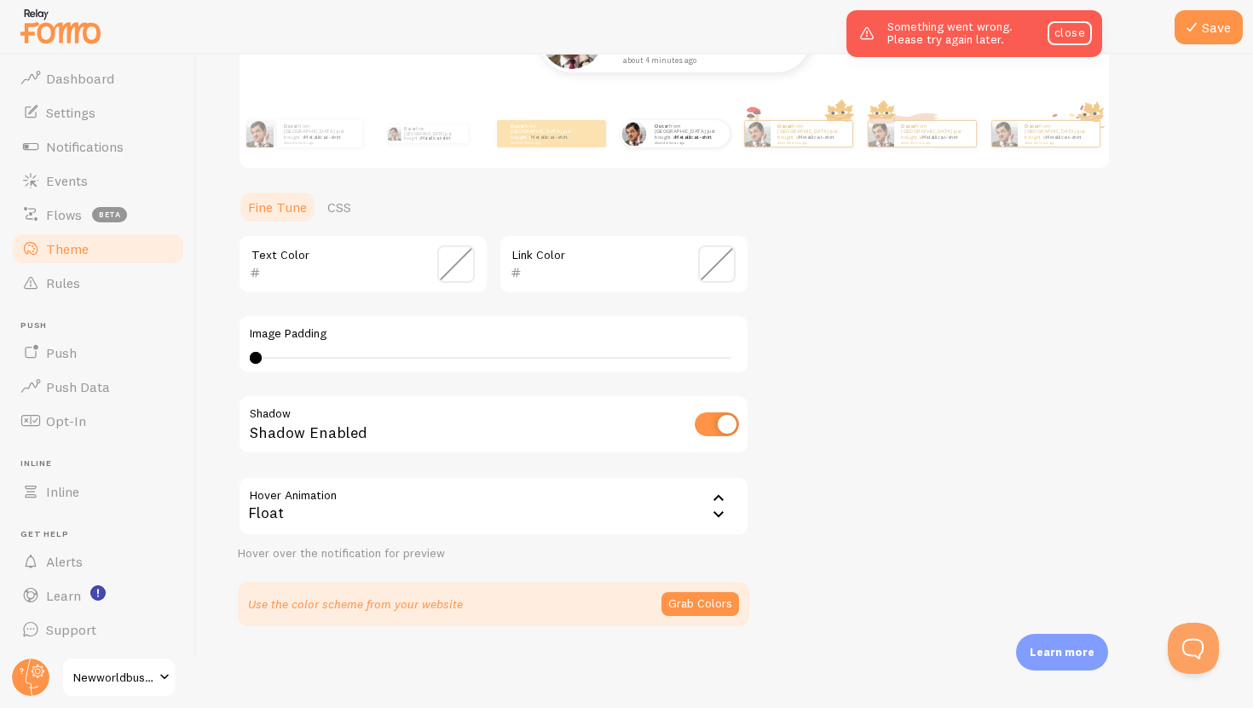
click at [529, 512] on div "Float" at bounding box center [494, 507] width 512 height 60
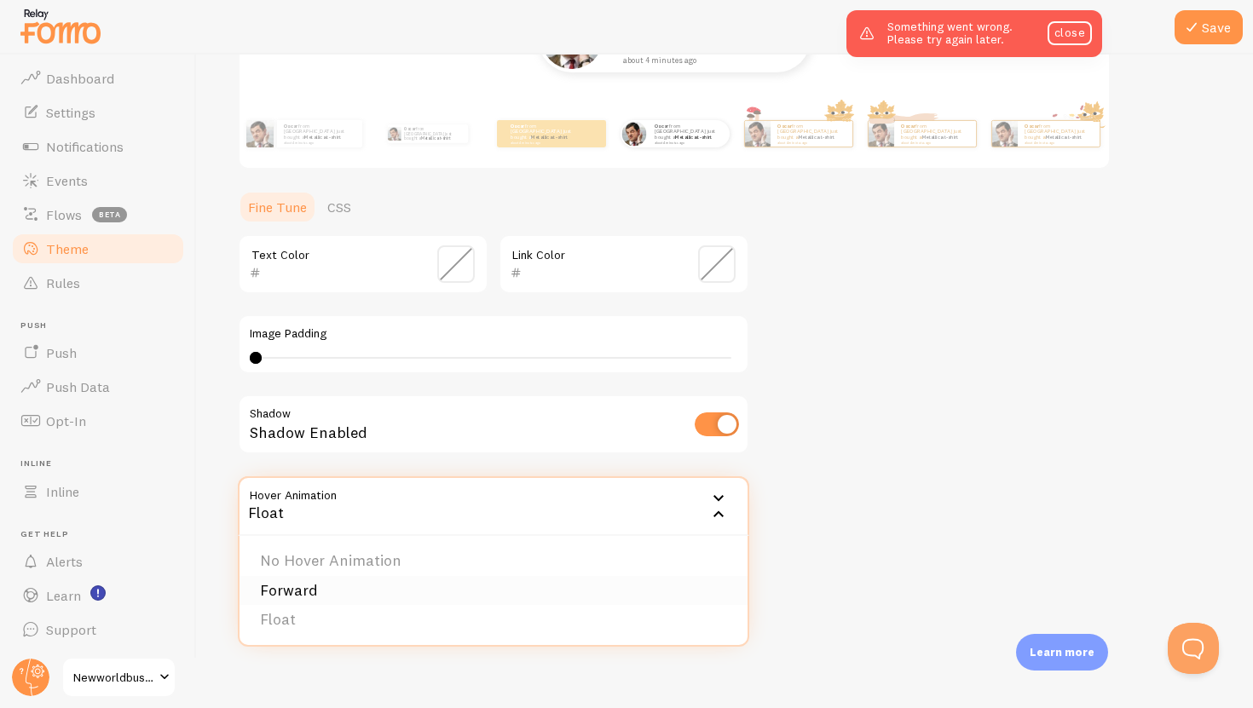
click at [435, 581] on li "Forward" at bounding box center [494, 591] width 508 height 30
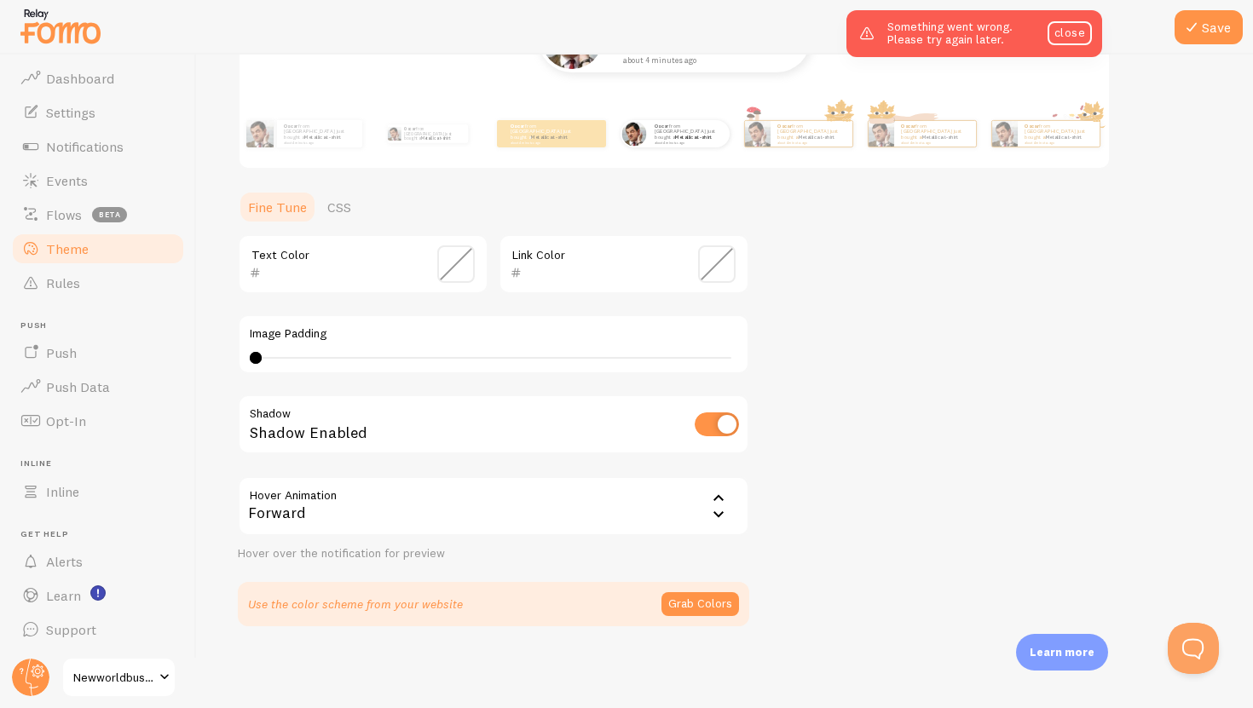
scroll to position [0, 0]
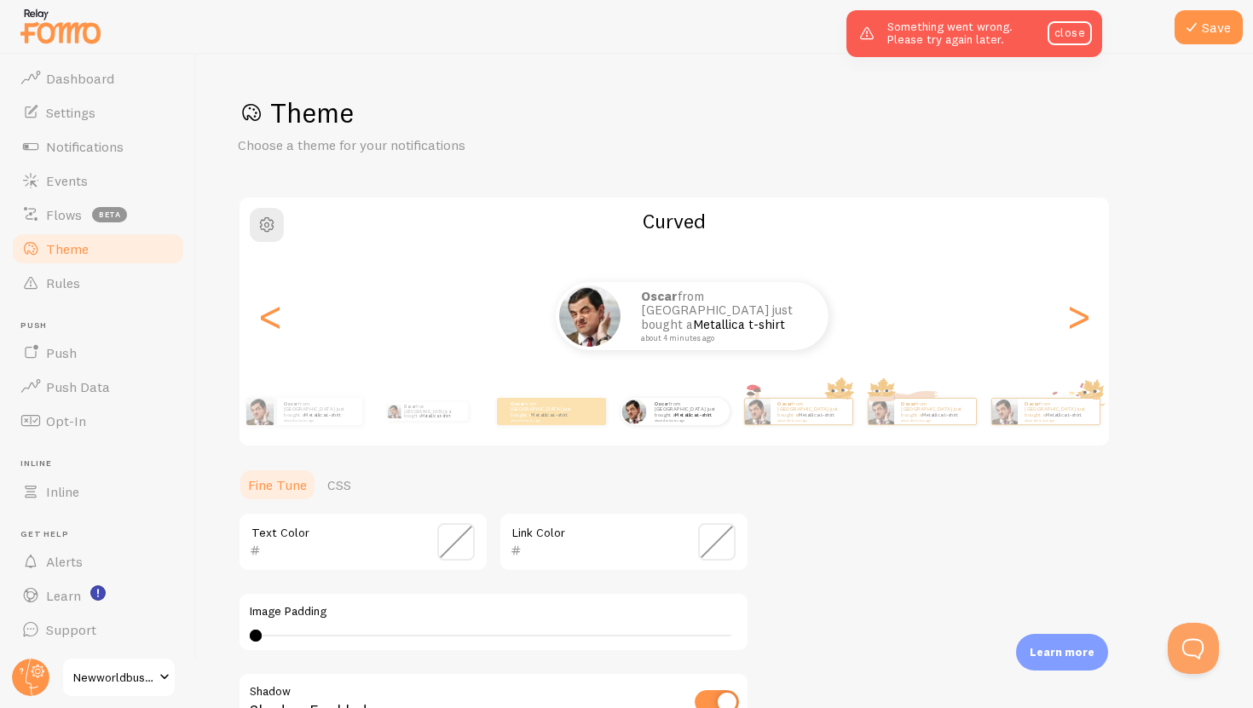
click at [685, 280] on div "Oscar from United States just bought a Metallica t-shirt about 4 minutes ago Os…" at bounding box center [675, 316] width 870 height 123
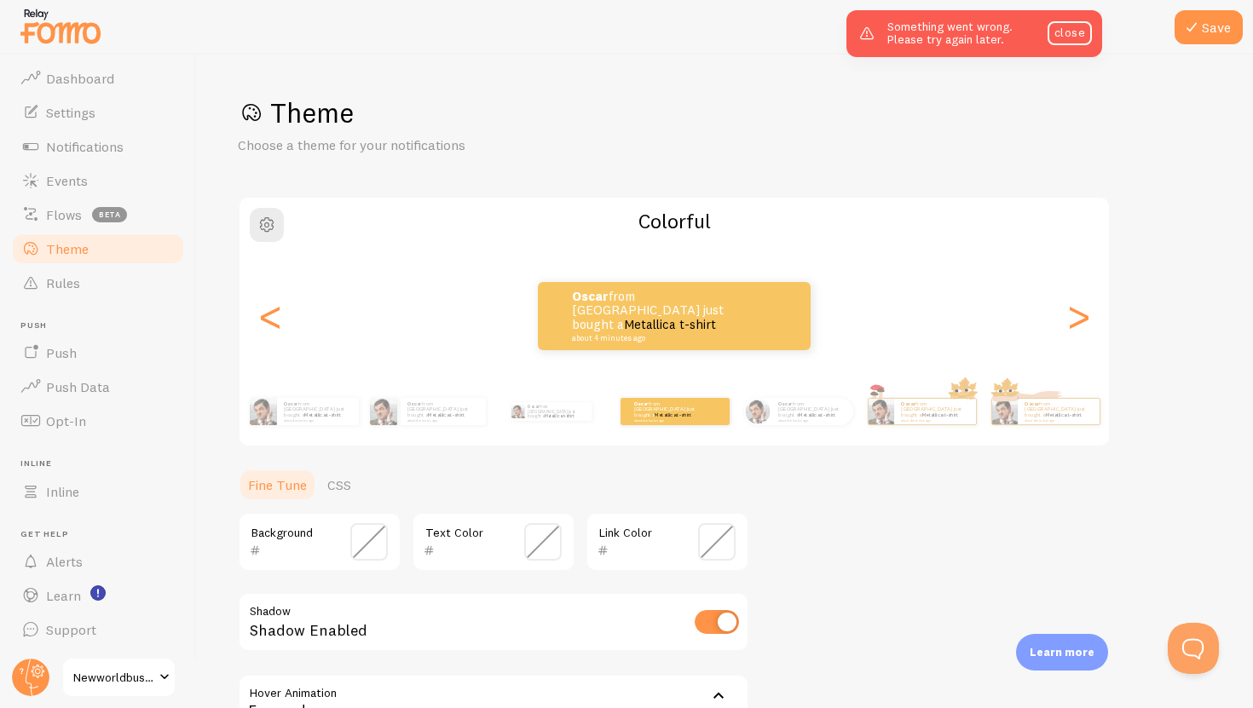
click at [775, 326] on div "Oscar from United States just bought a Metallica t-shirt about 4 minutes ago" at bounding box center [675, 316] width 870 height 68
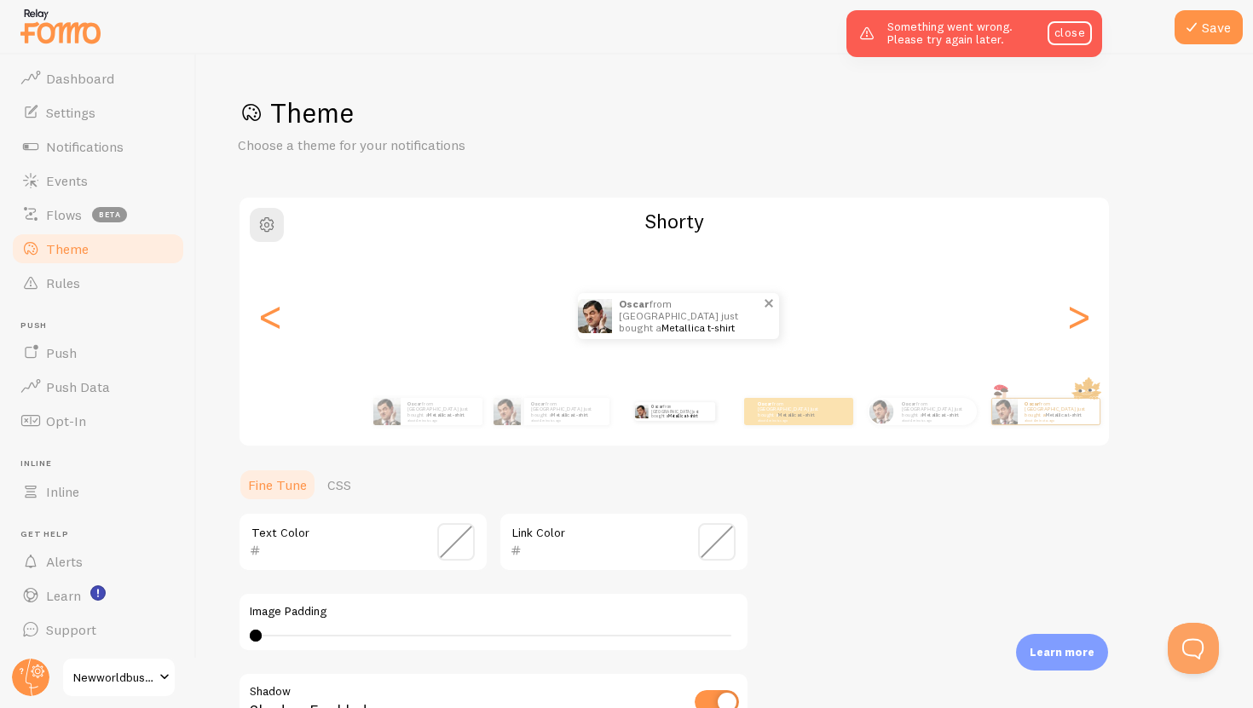
click at [619, 332] on p "Oscar from United States just bought a Metallica t-shirt about 4 minutes ago" at bounding box center [690, 316] width 143 height 46
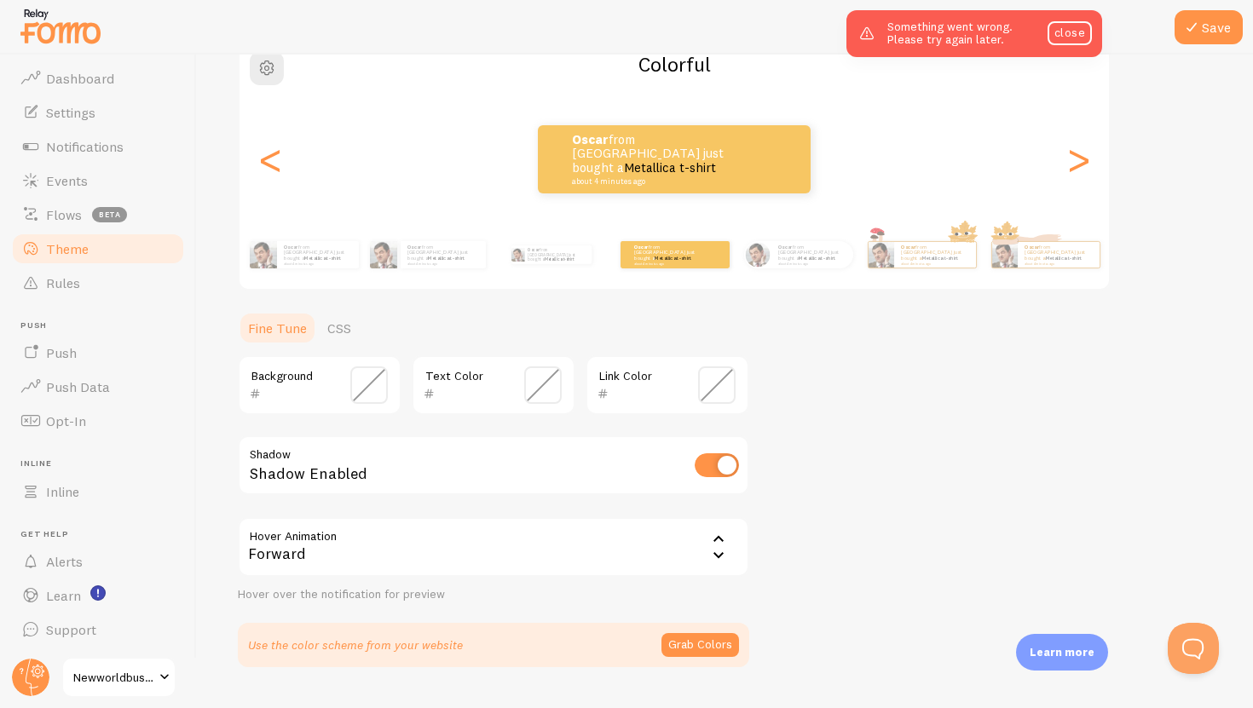
scroll to position [39, 0]
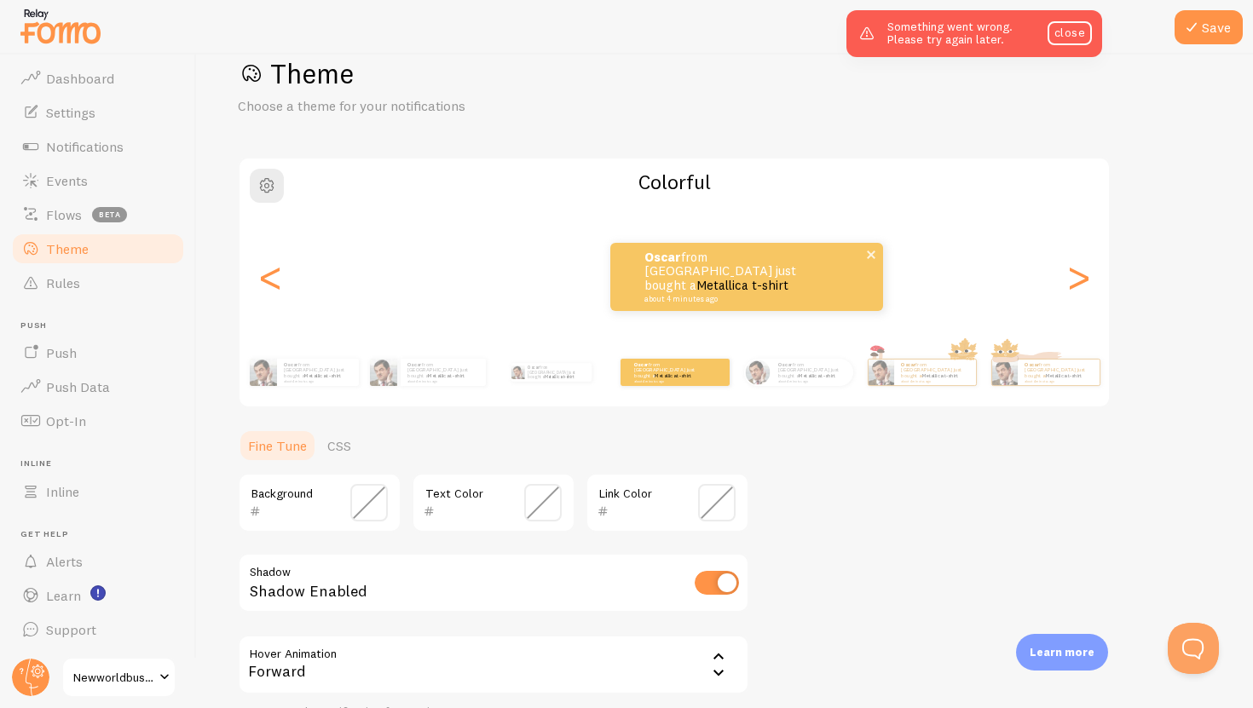
click at [708, 248] on div "Oscar from United States just bought a Metallica t-shirt about 4 minutes ago" at bounding box center [746, 277] width 273 height 68
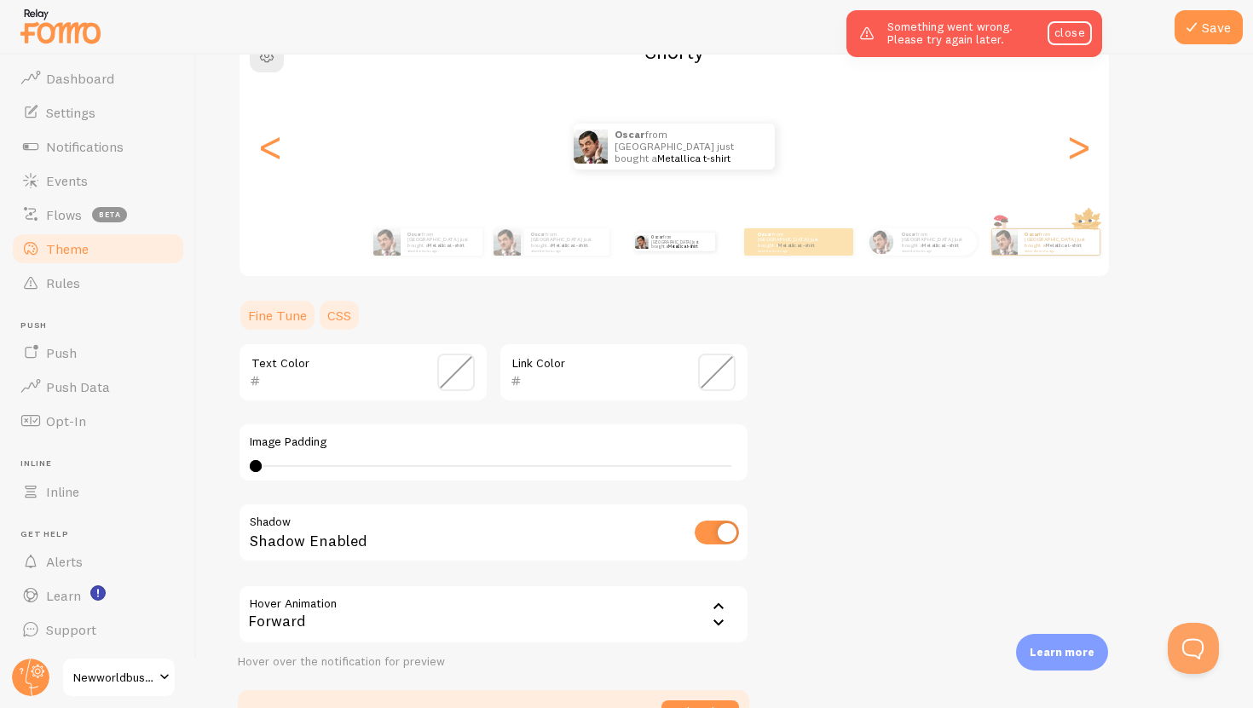
click at [331, 316] on link "CSS" at bounding box center [339, 315] width 44 height 34
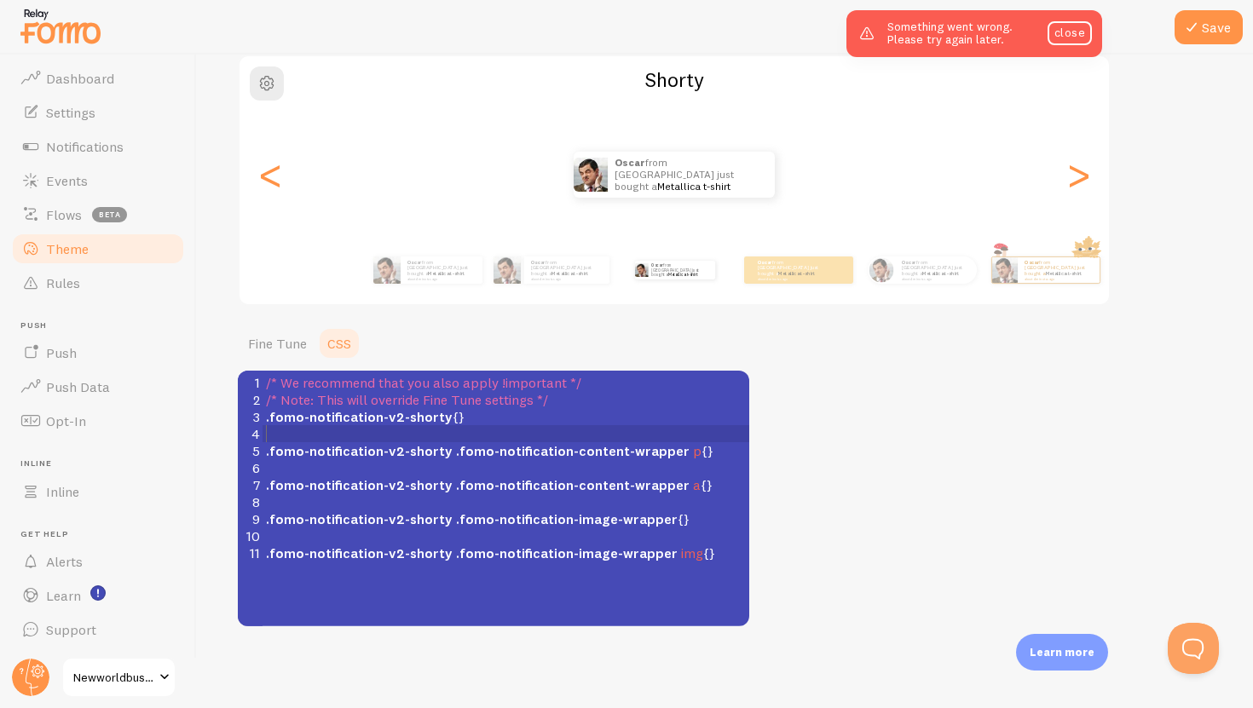
click at [361, 430] on pre "​" at bounding box center [506, 433] width 487 height 17
click at [381, 497] on pre "​" at bounding box center [506, 502] width 487 height 17
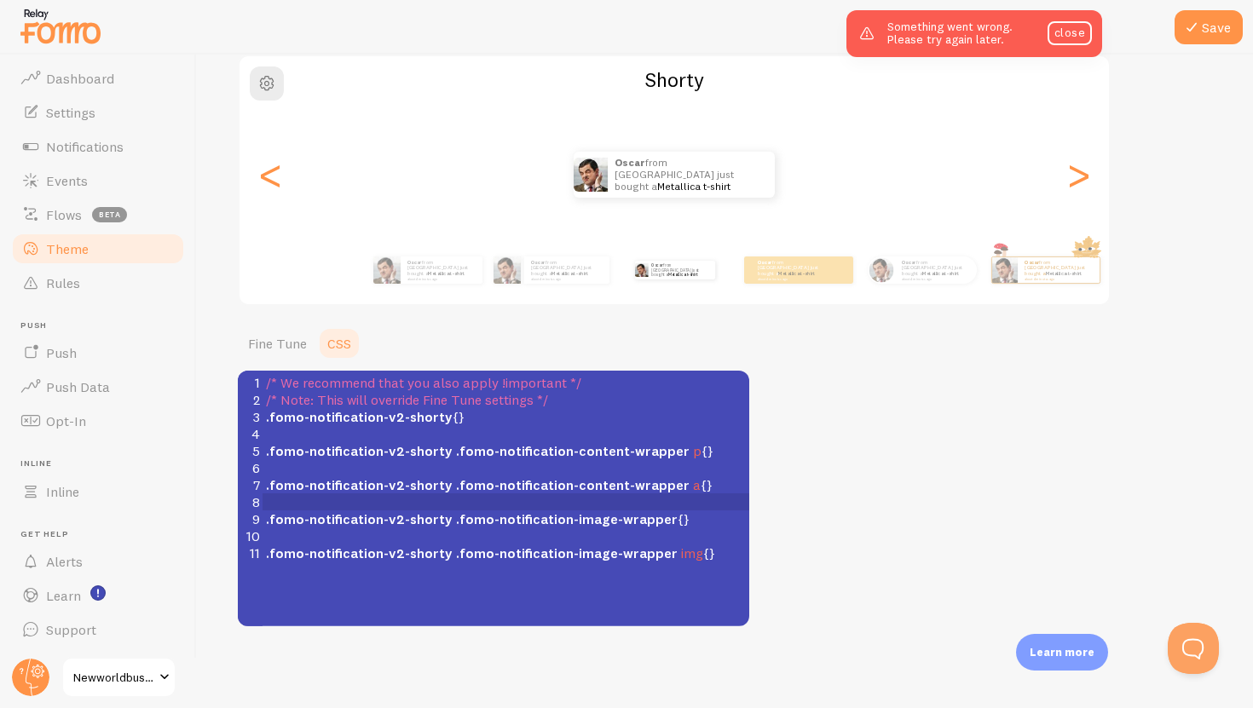
click at [426, 560] on span ".fomo-notification-v2-shorty" at bounding box center [359, 553] width 187 height 17
click at [425, 558] on span ".fomo-notification-v2-shorty" at bounding box center [359, 553] width 187 height 17
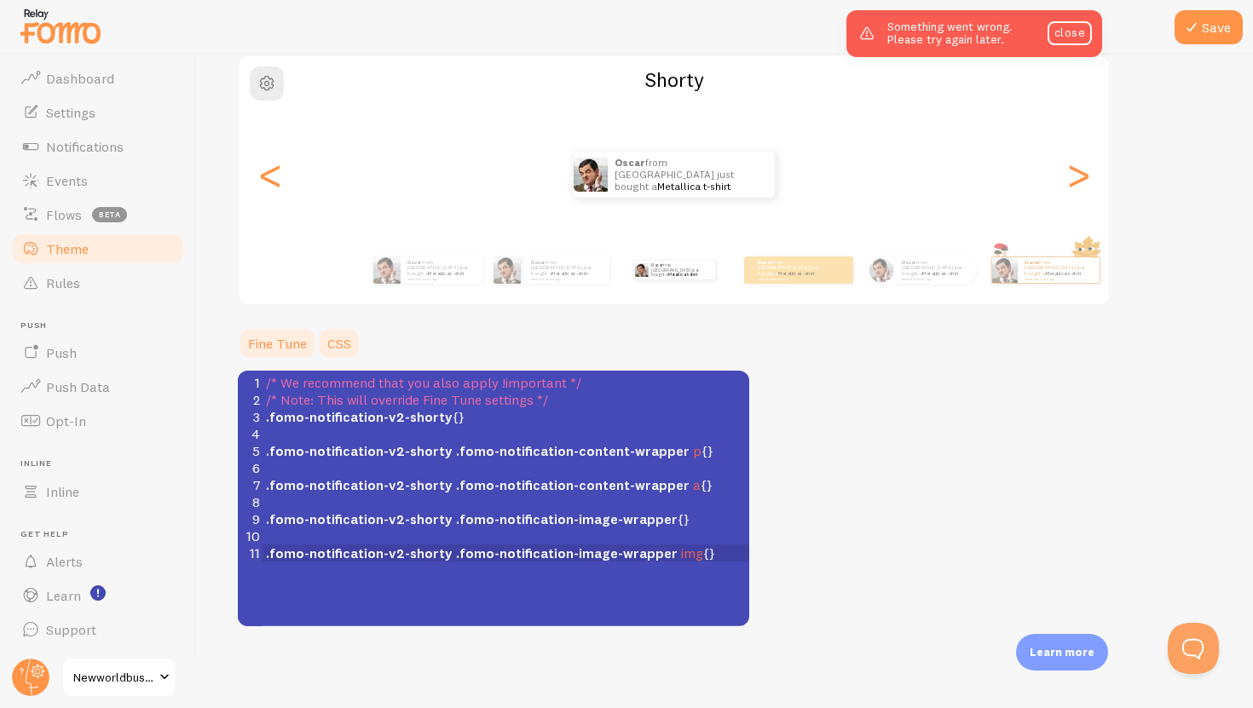
click at [266, 343] on link "Fine Tune" at bounding box center [277, 344] width 79 height 34
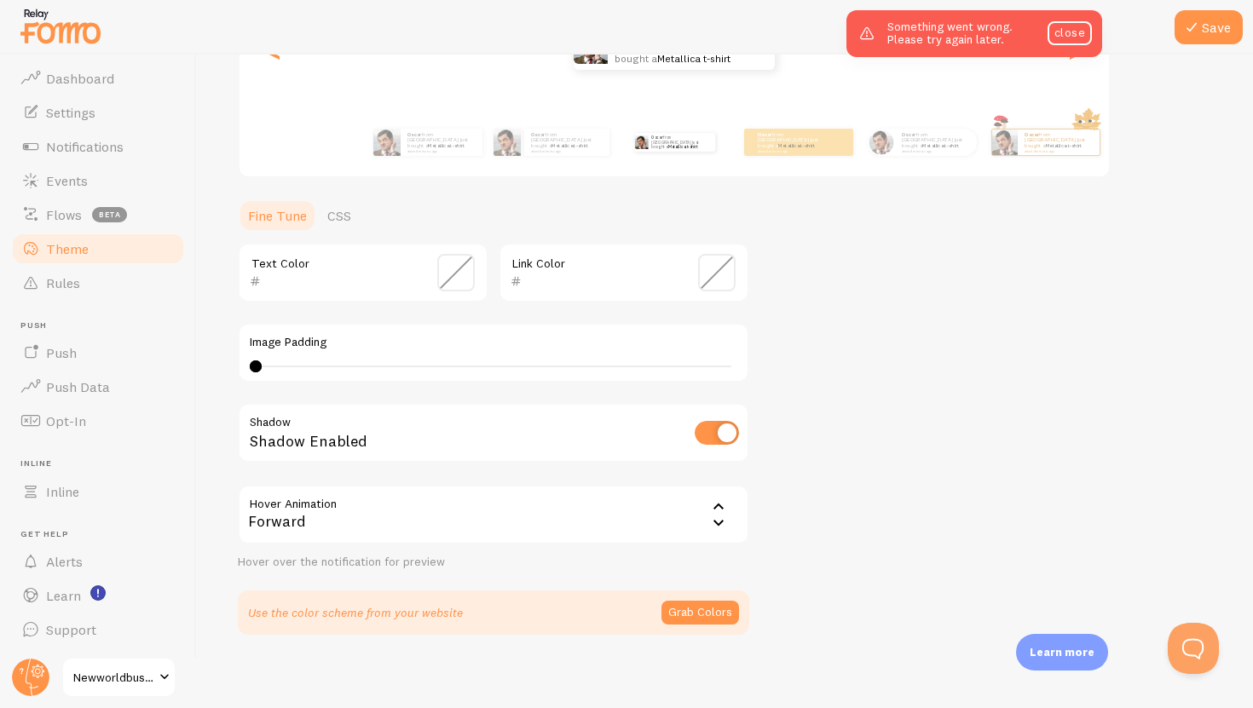
scroll to position [269, 0]
type input "0"
drag, startPoint x: 256, startPoint y: 365, endPoint x: 60, endPoint y: 377, distance: 196.4
click at [60, 377] on main "Pop-ups Dashboard Settings Notifications Events Flows beta Theme Rules Push Pus…" at bounding box center [626, 382] width 1253 height 654
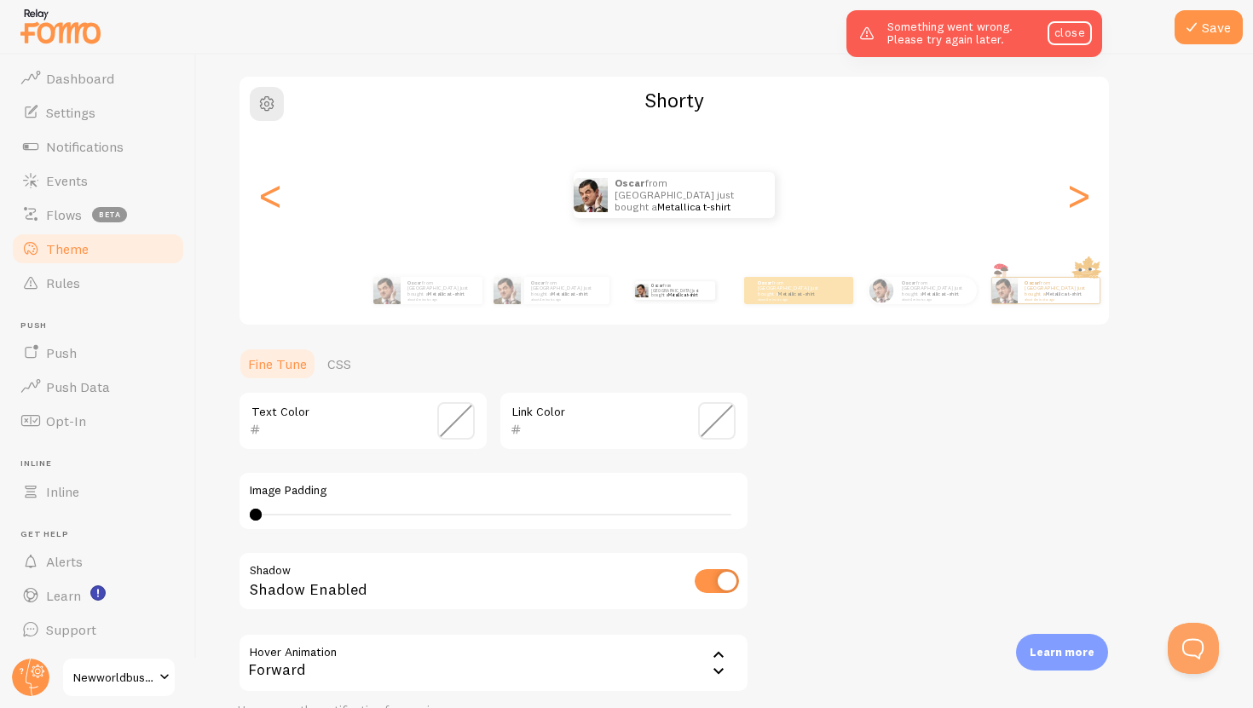
scroll to position [78, 0]
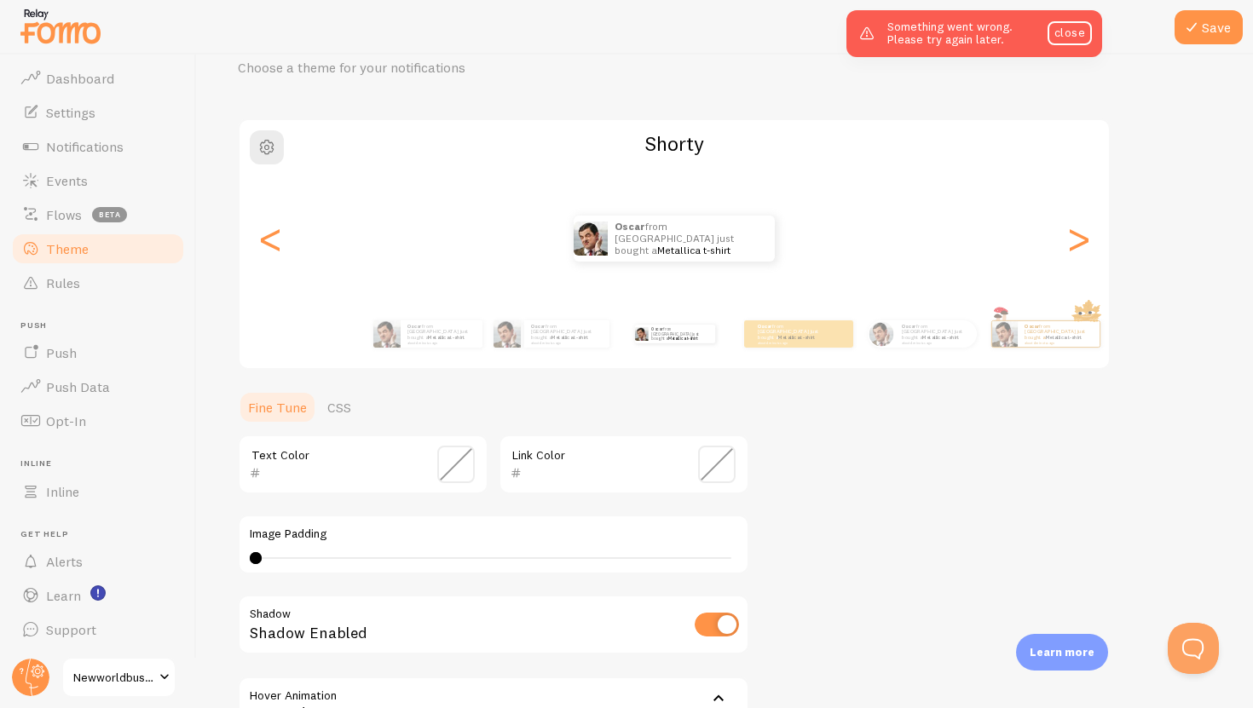
click at [381, 459] on div "Text Color" at bounding box center [363, 465] width 251 height 60
click at [280, 237] on div "<" at bounding box center [270, 238] width 20 height 123
click at [260, 250] on div "<" at bounding box center [270, 238] width 20 height 123
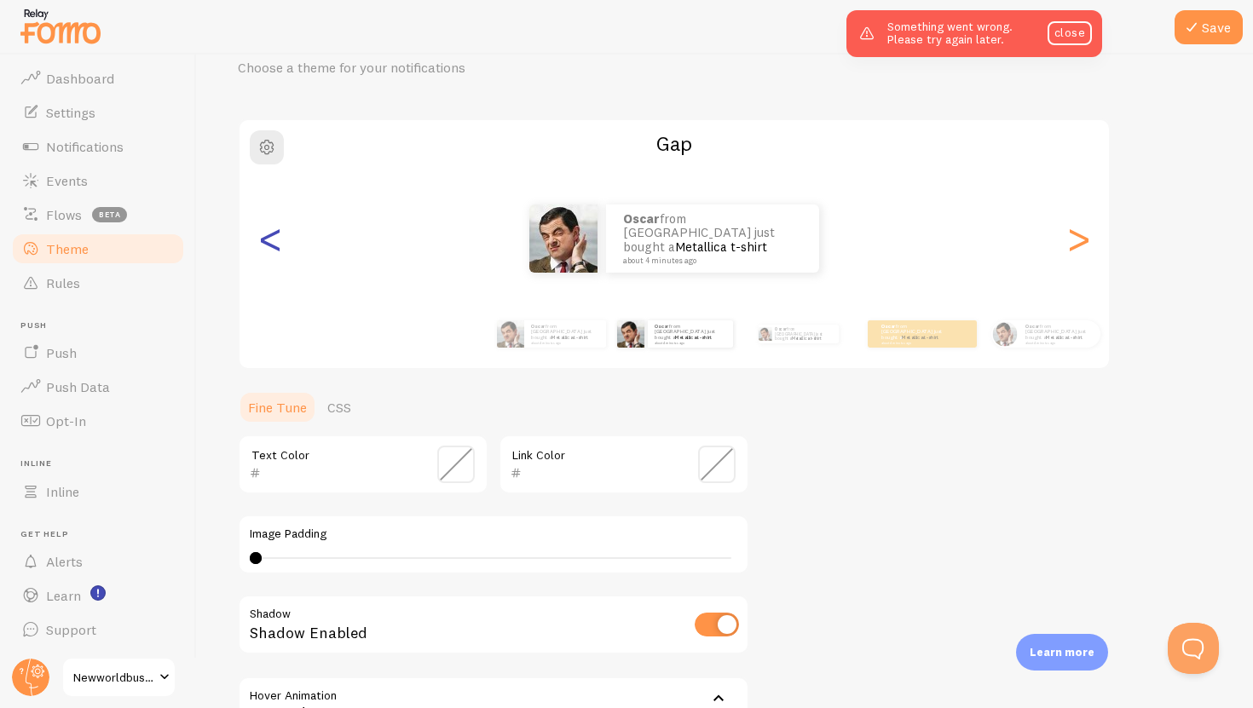
click at [272, 247] on div "<" at bounding box center [270, 238] width 20 height 123
click at [260, 243] on div "<" at bounding box center [270, 238] width 20 height 123
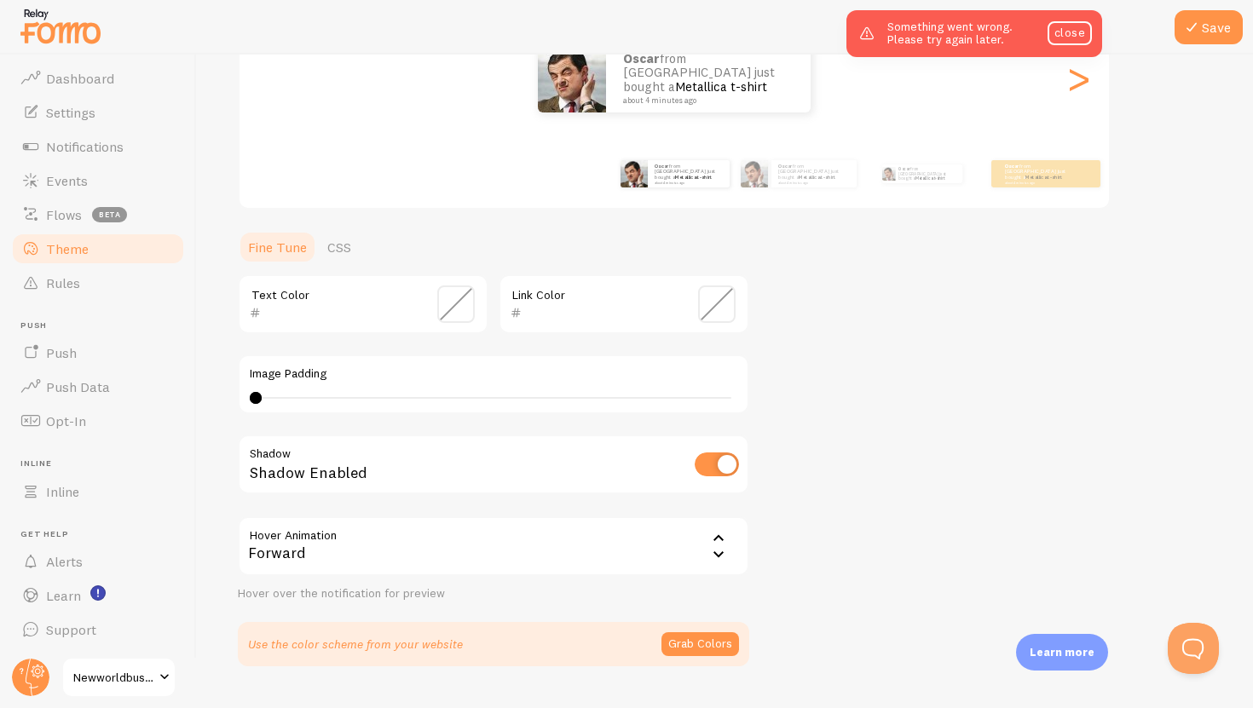
scroll to position [241, 0]
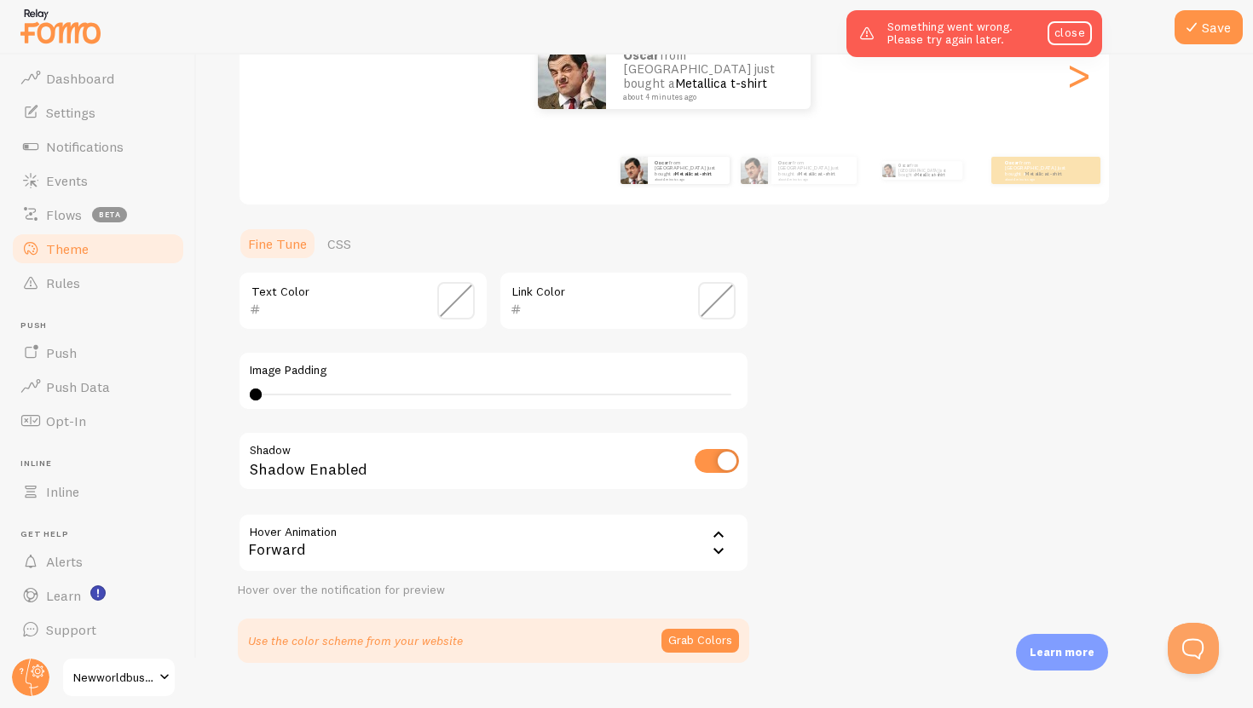
drag, startPoint x: 262, startPoint y: 385, endPoint x: 344, endPoint y: 386, distance: 81.8
click at [344, 386] on div "Image Padding 0 0 - undefined" at bounding box center [494, 381] width 512 height 60
click at [461, 294] on span at bounding box center [456, 301] width 38 height 38
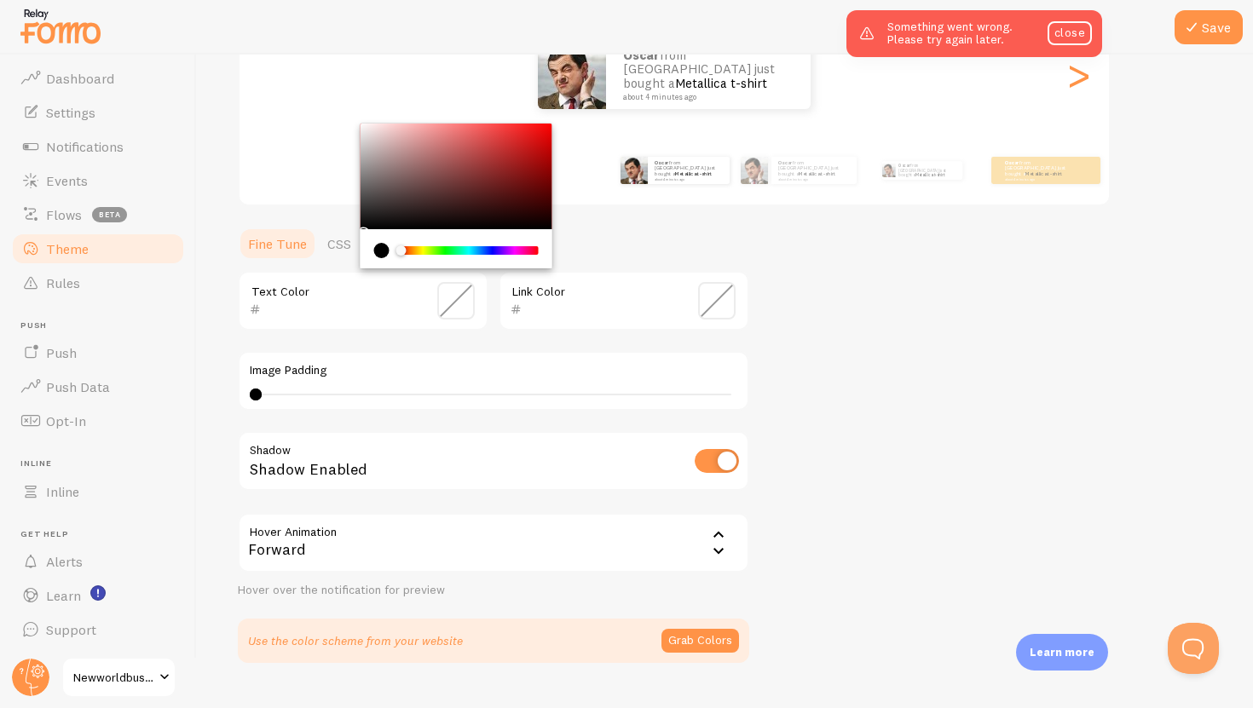
click at [461, 294] on span at bounding box center [456, 301] width 38 height 38
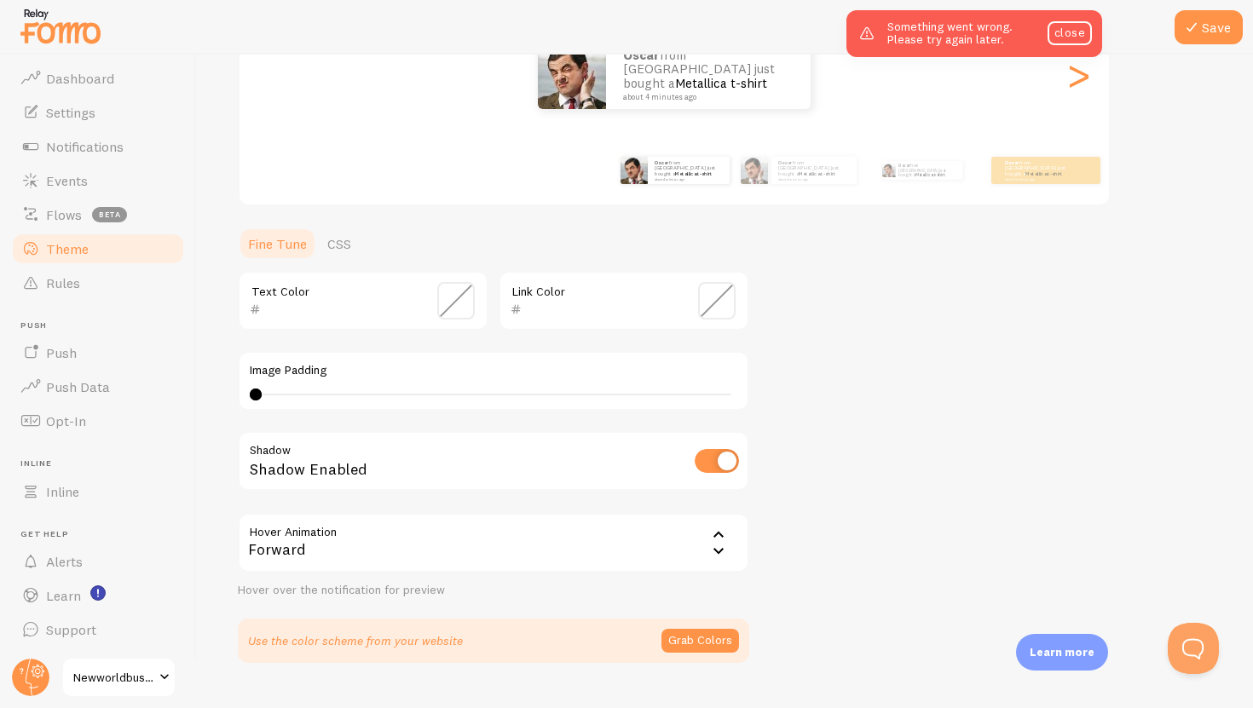
click at [395, 510] on div "Text Color Link Color Image Padding 0 0 - undefined Shadow Shadow Enabled Hover…" at bounding box center [494, 434] width 512 height 327
click at [382, 544] on div "Forward" at bounding box center [494, 543] width 512 height 60
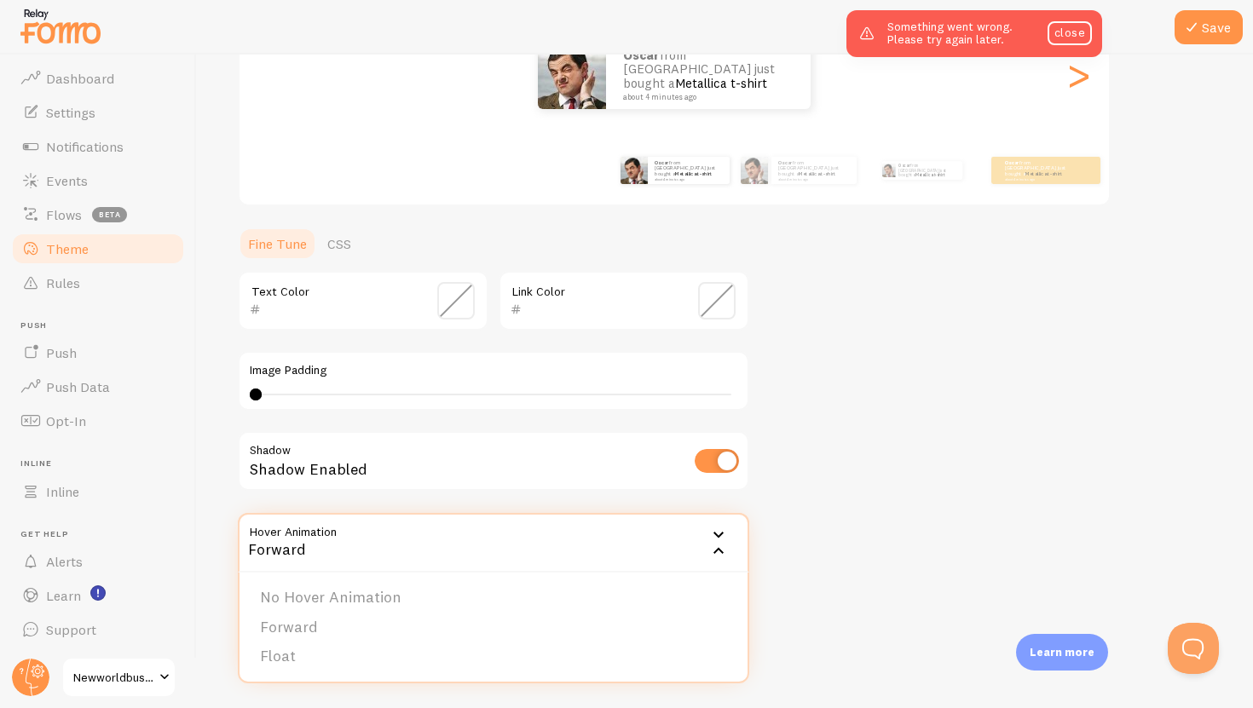
click at [382, 544] on div "Forward" at bounding box center [494, 543] width 512 height 60
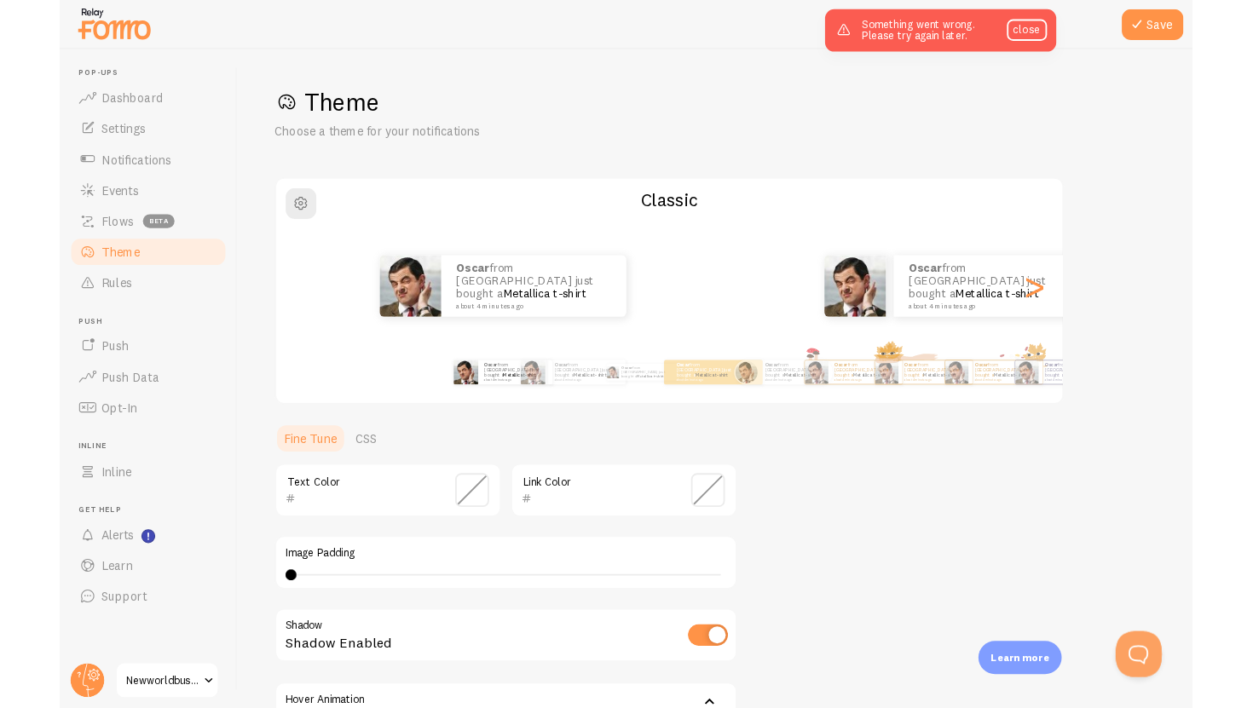
scroll to position [0, 0]
